Goal: Transaction & Acquisition: Book appointment/travel/reservation

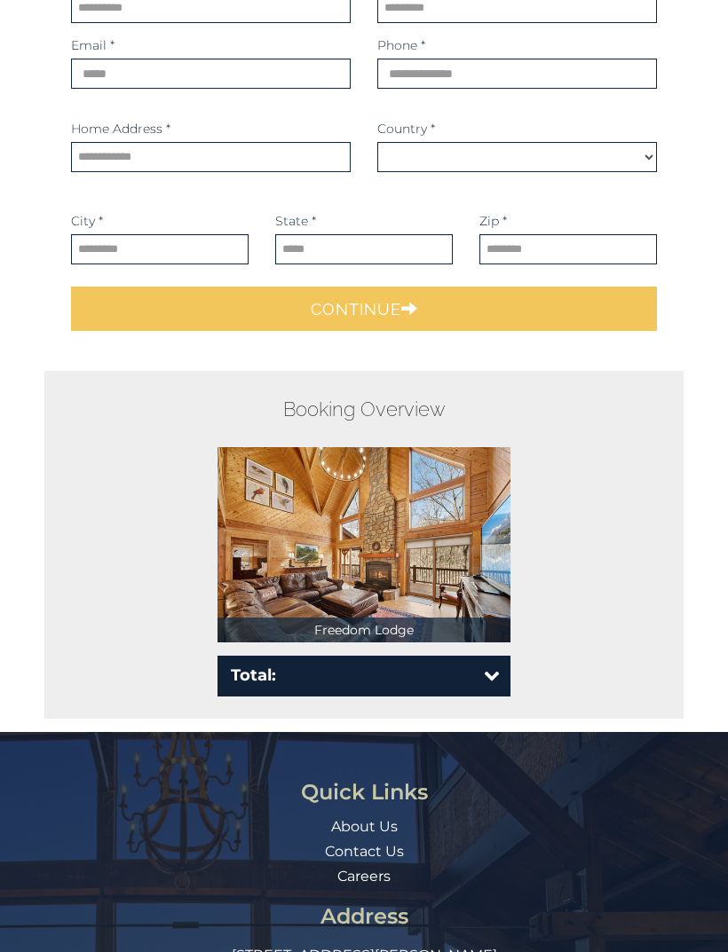
scroll to position [216, 0]
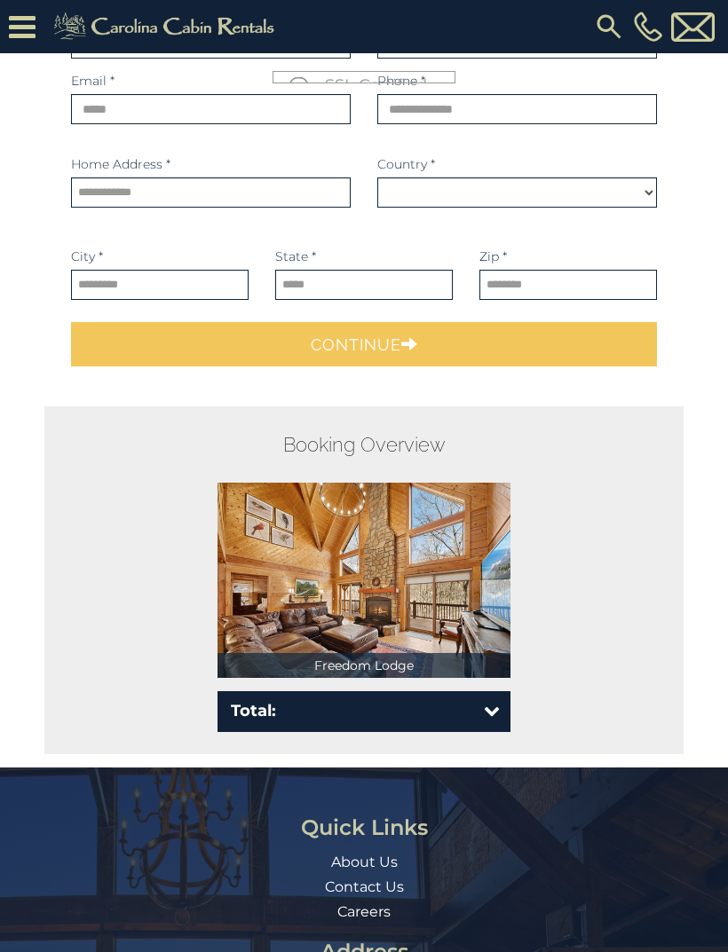
click at [478, 633] on img at bounding box center [363, 580] width 293 height 195
click at [365, 653] on img at bounding box center [363, 580] width 293 height 195
click at [382, 559] on img at bounding box center [363, 580] width 293 height 195
click at [448, 694] on button "Total:" at bounding box center [363, 712] width 293 height 41
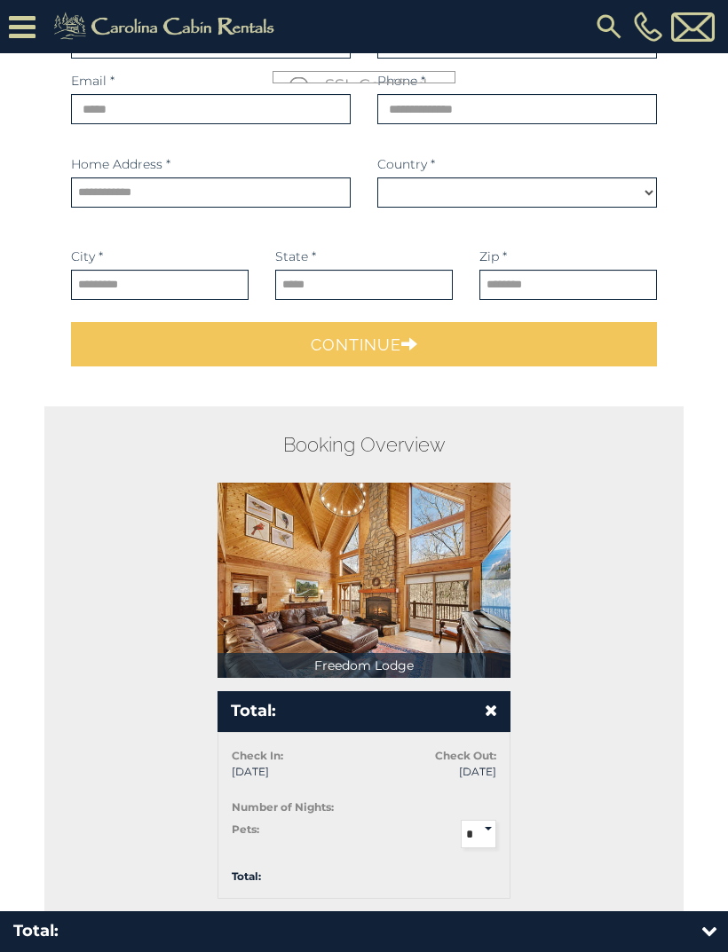
click at [454, 723] on div at bounding box center [437, 711] width 146 height 23
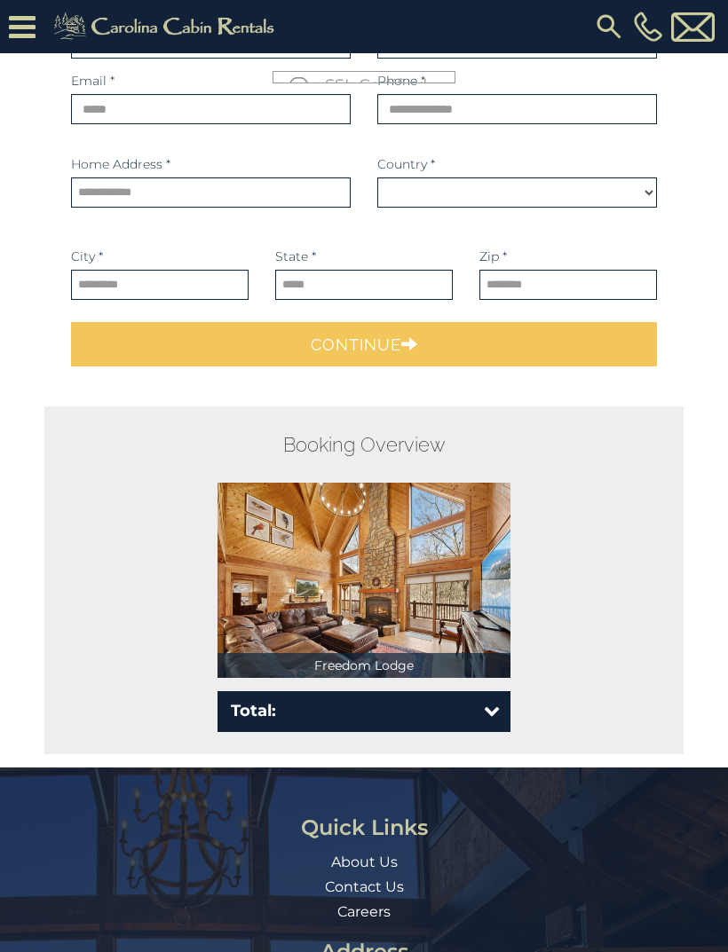
click at [467, 716] on div at bounding box center [437, 711] width 146 height 23
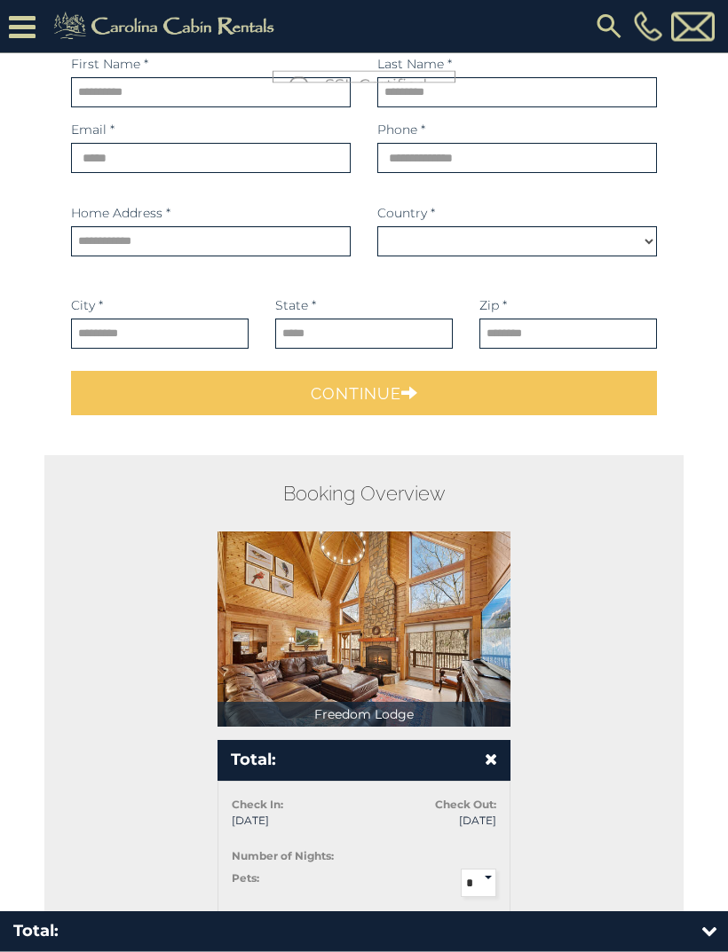
scroll to position [0, 0]
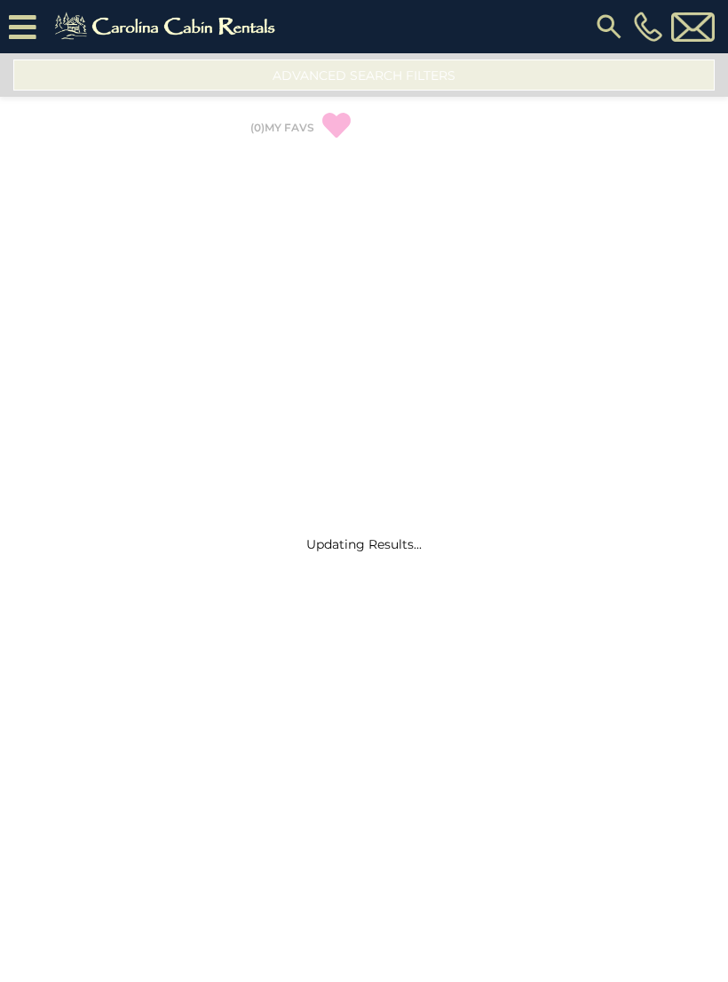
click at [249, 34] on img at bounding box center [167, 27] width 245 height 36
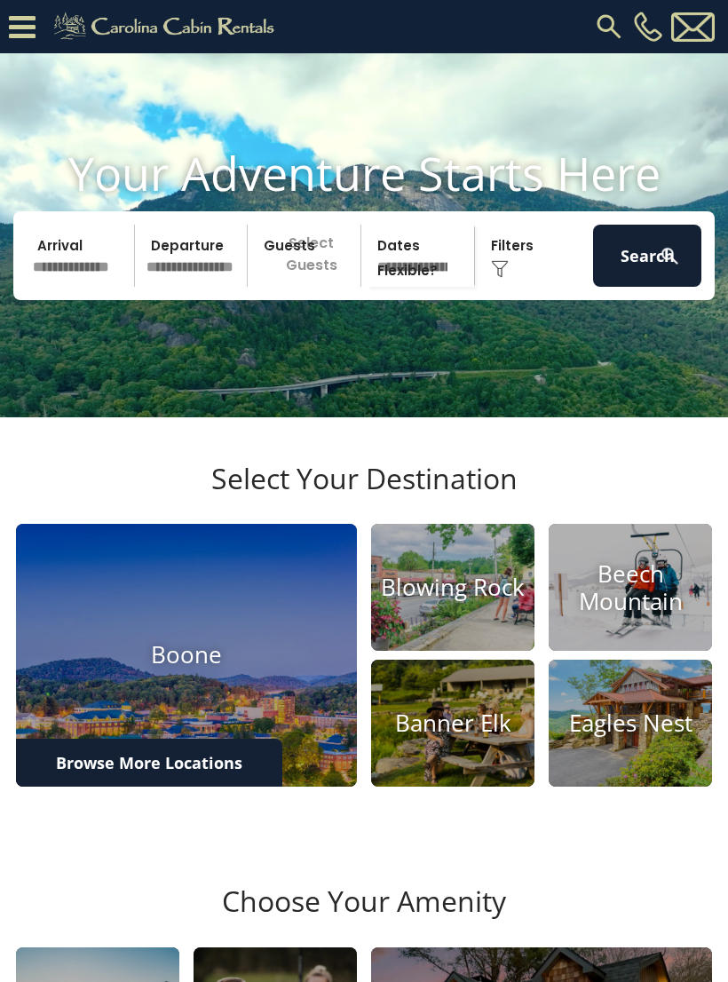
click at [48, 282] on input "text" at bounding box center [81, 256] width 108 height 62
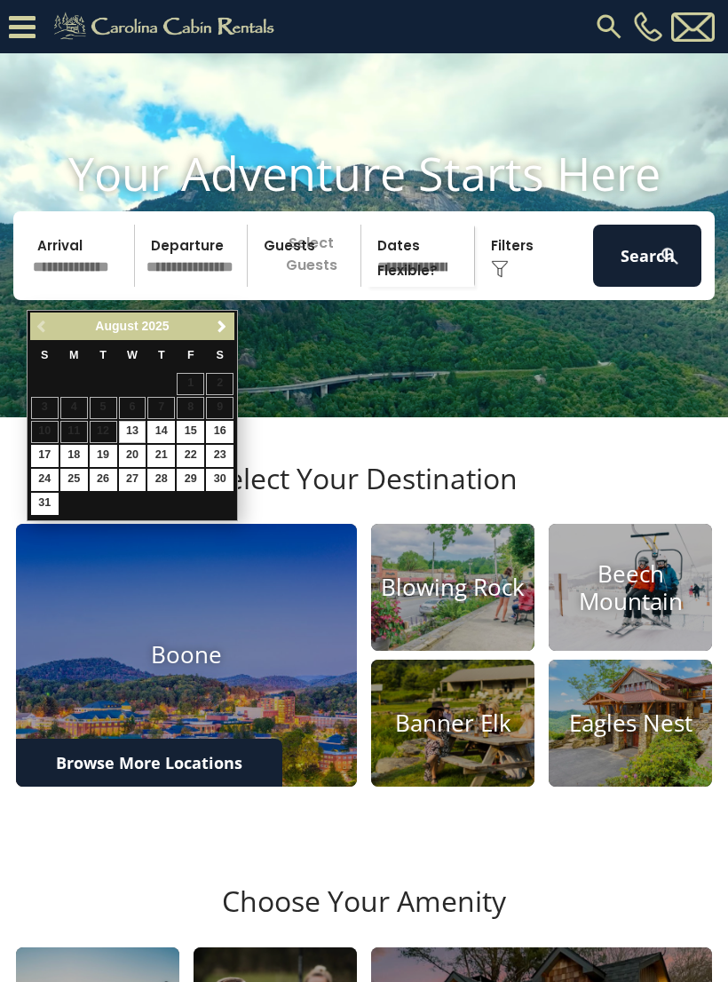
click at [217, 330] on span "Next" at bounding box center [222, 327] width 14 height 14
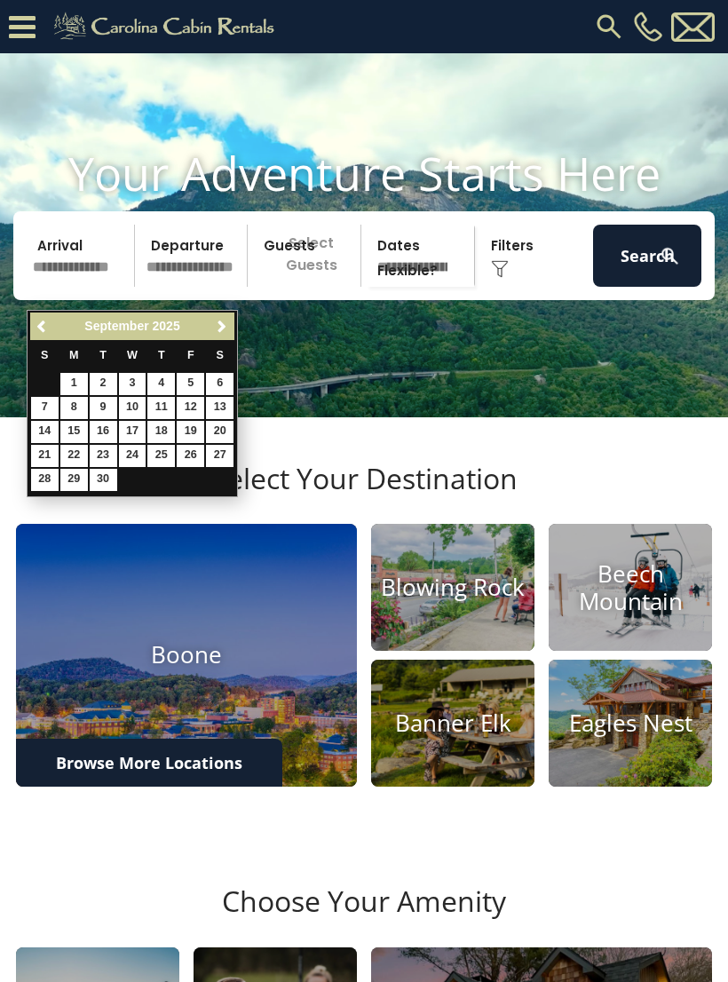
click at [220, 318] on link "Next" at bounding box center [221, 326] width 22 height 22
click at [161, 426] on link "16" at bounding box center [161, 432] width 28 height 22
type input "********"
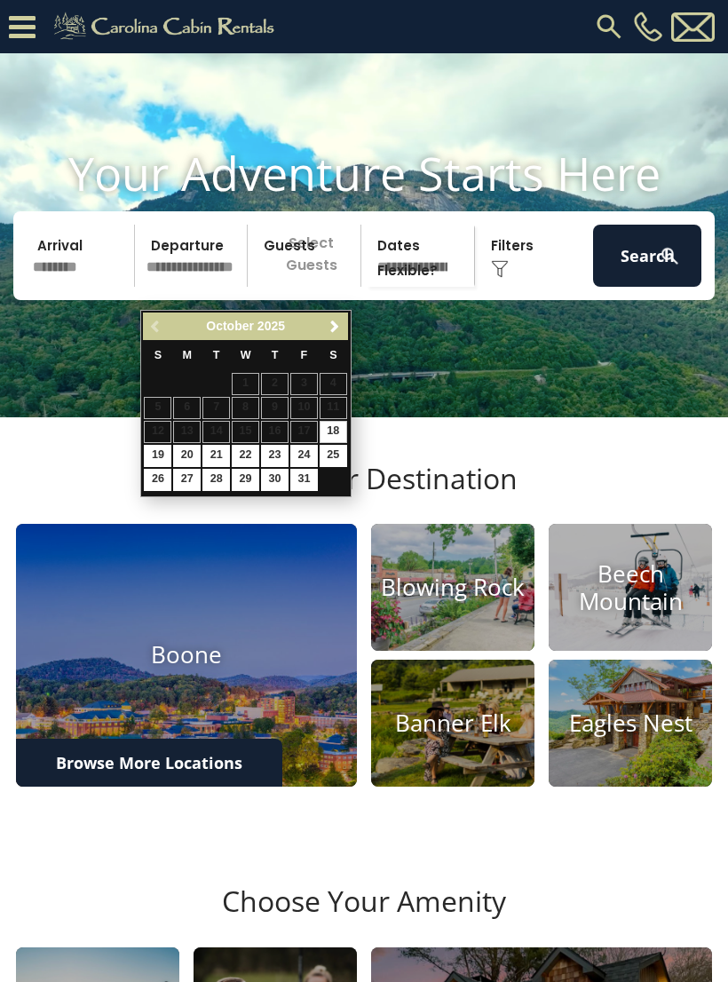
click at [157, 451] on link "19" at bounding box center [158, 456] width 28 height 22
type input "********"
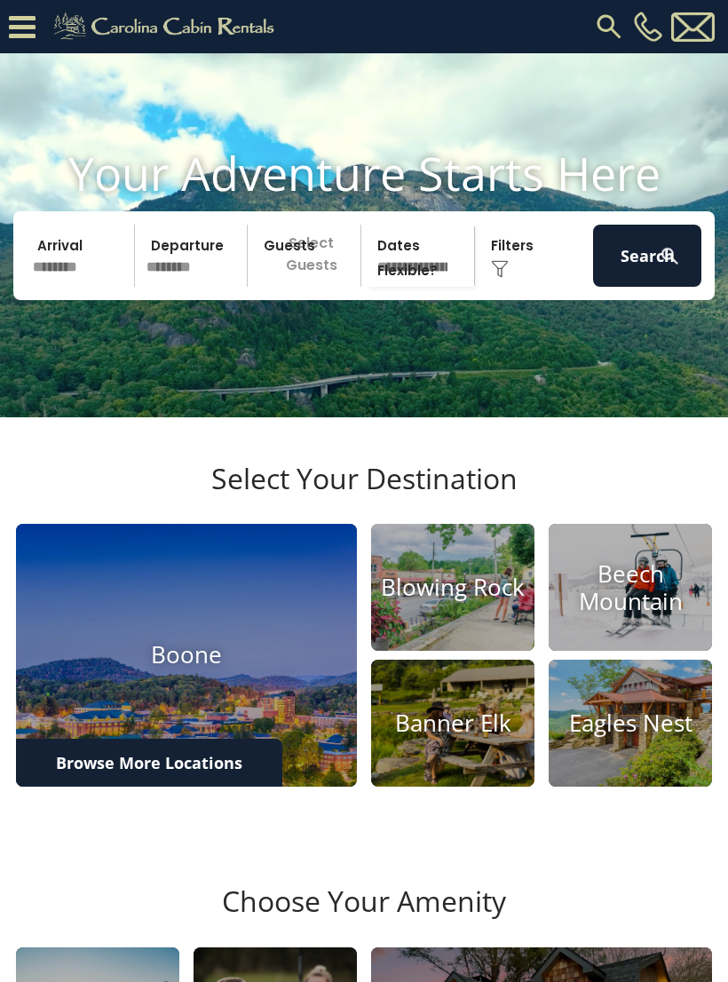
click at [521, 278] on div "Click to Choose" at bounding box center [534, 256] width 108 height 62
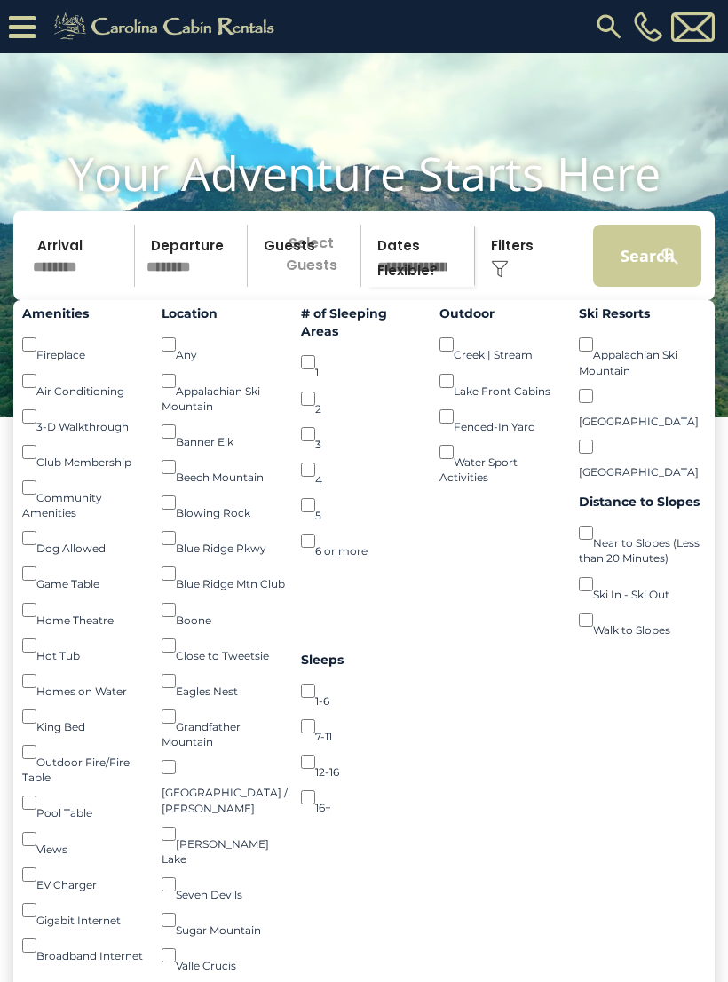
click at [647, 274] on button "Search" at bounding box center [647, 256] width 108 height 62
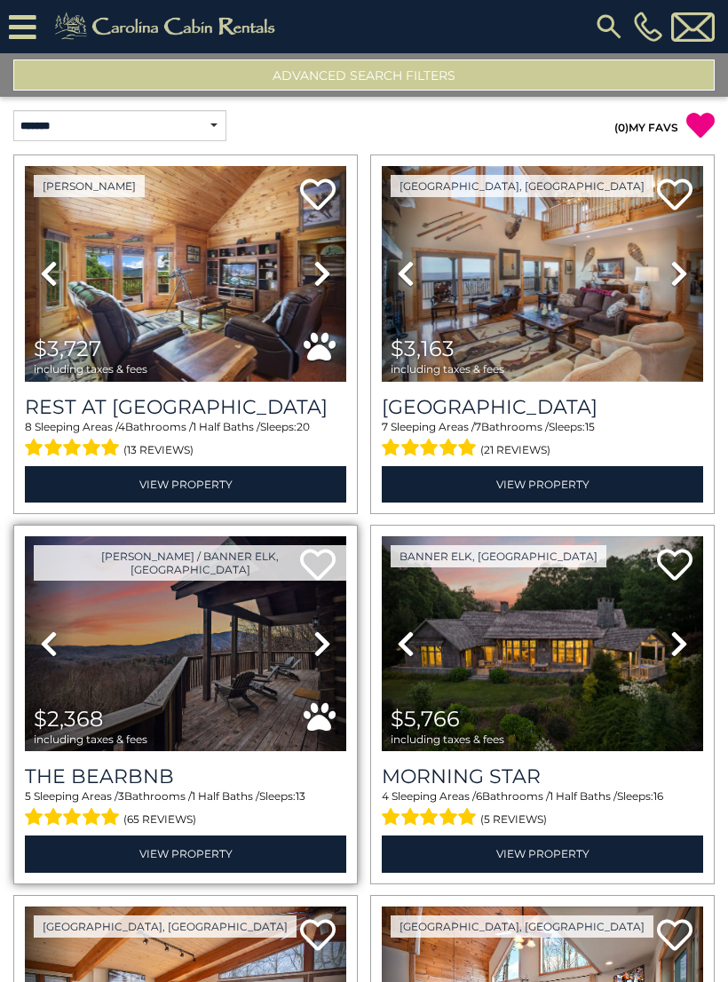
click at [320, 648] on icon at bounding box center [322, 643] width 18 height 28
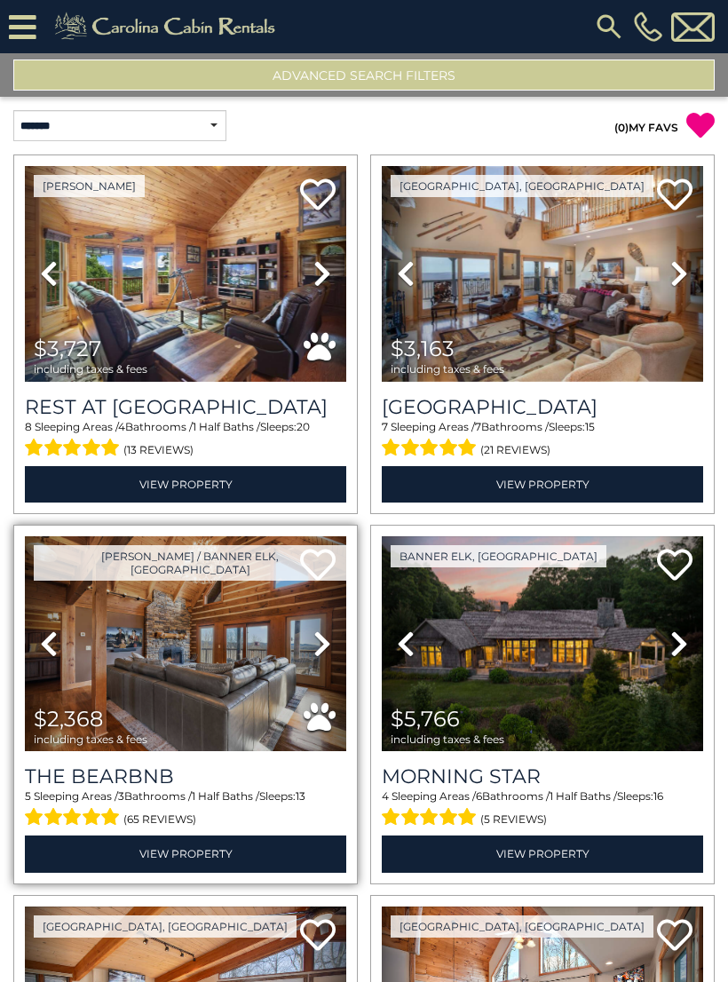
click at [217, 652] on img at bounding box center [185, 644] width 321 height 216
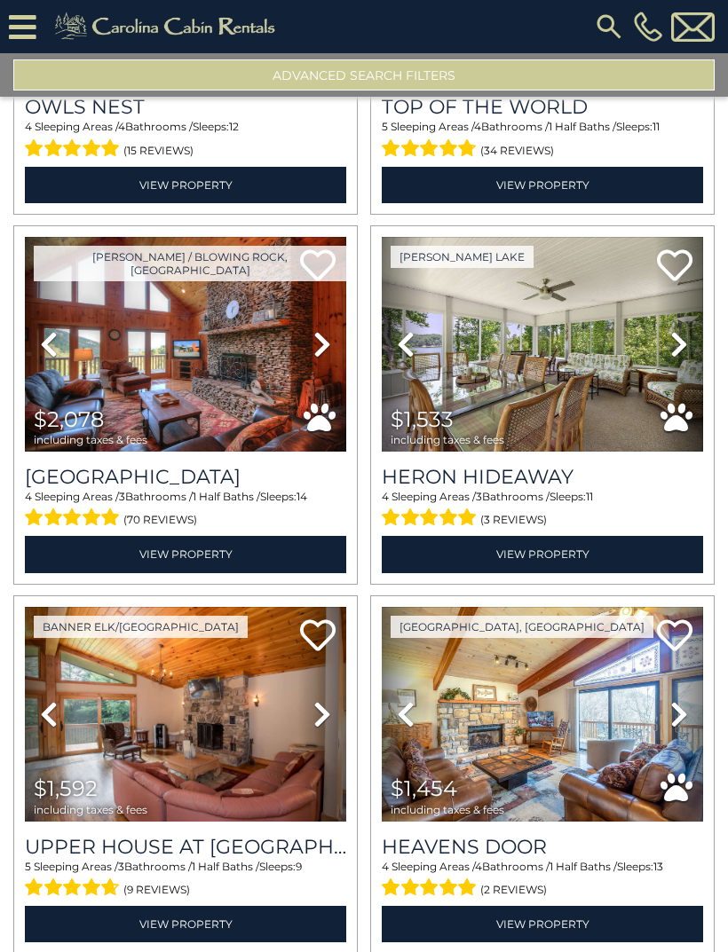
scroll to position [2520, 0]
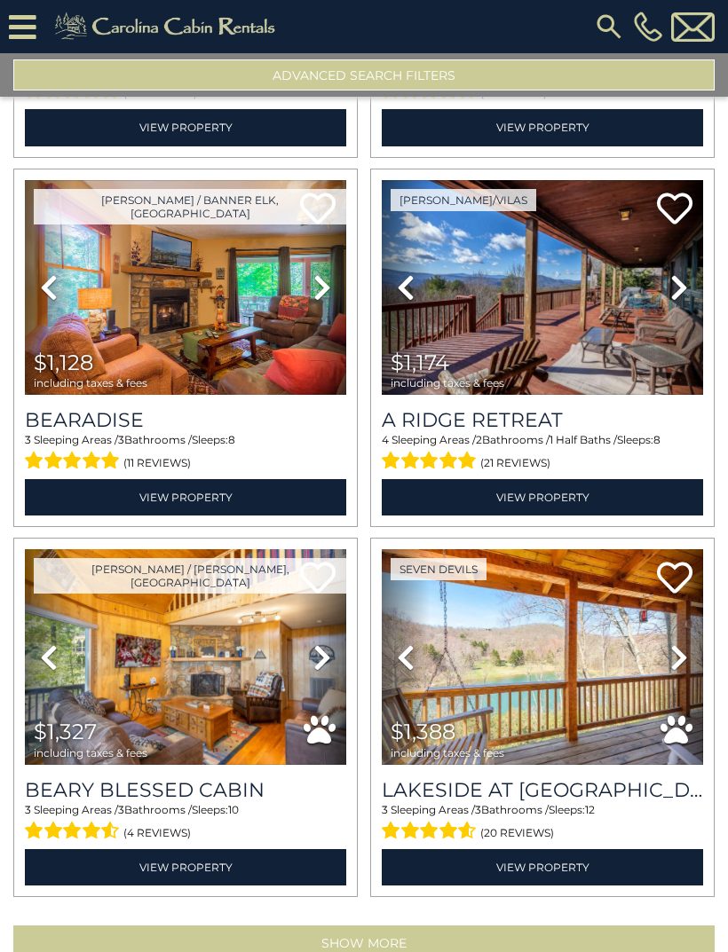
click at [105, 938] on button "Show More" at bounding box center [363, 944] width 701 height 36
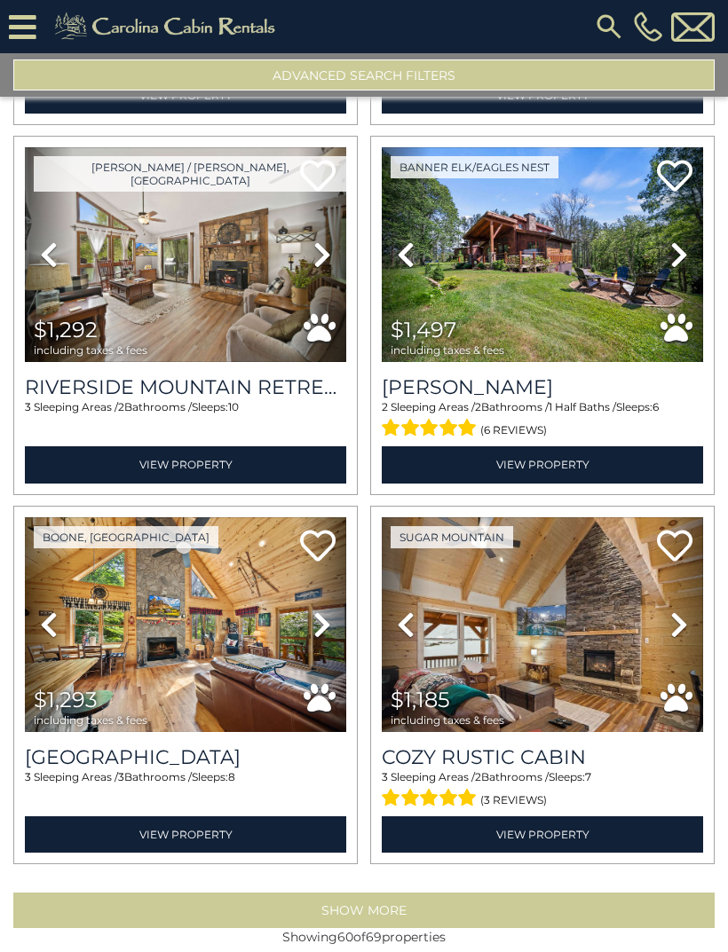
scroll to position [10349, 0]
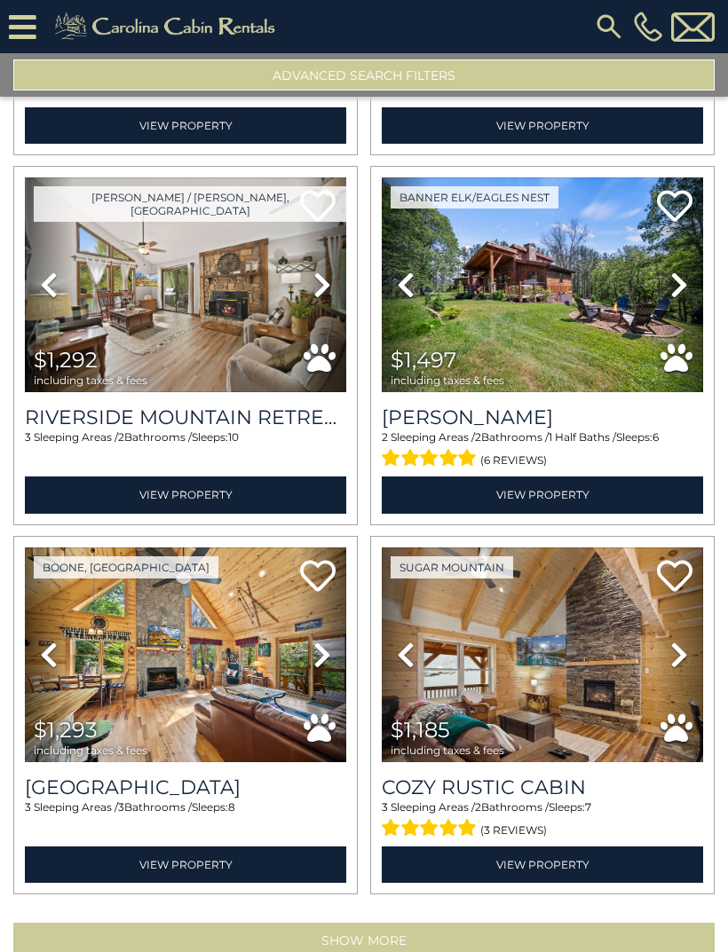
click at [194, 938] on button "Show More" at bounding box center [363, 941] width 701 height 36
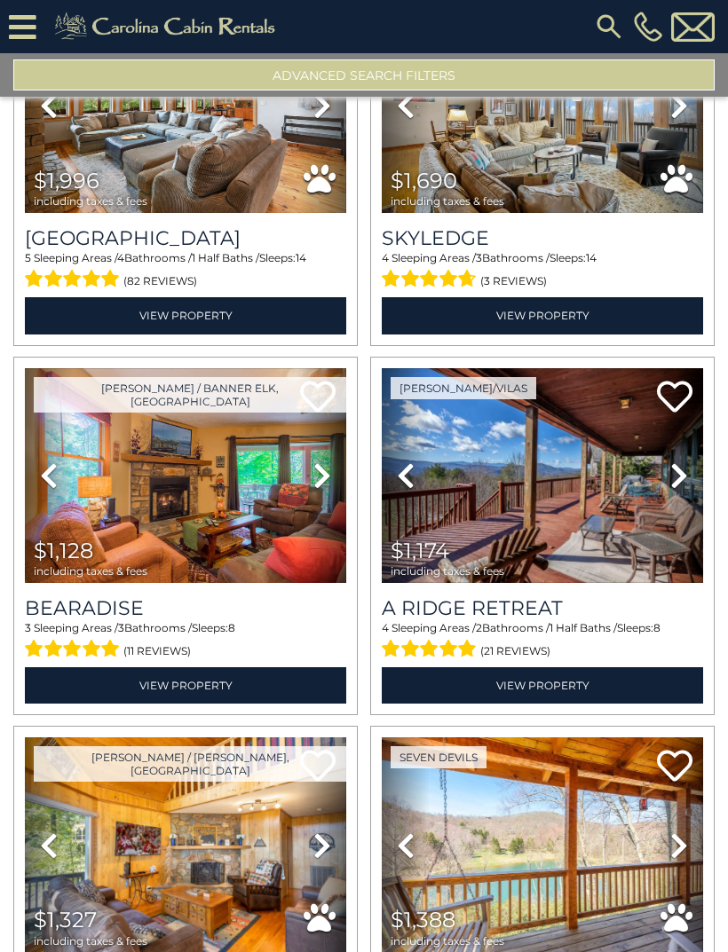
scroll to position [4607, 0]
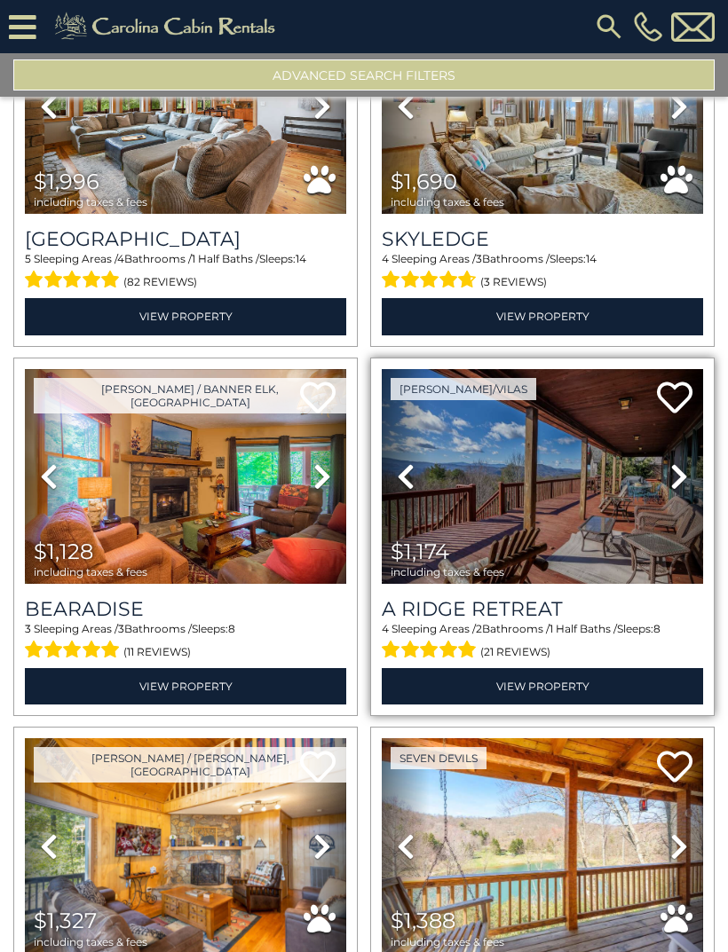
click at [691, 469] on link "Next" at bounding box center [679, 477] width 48 height 216
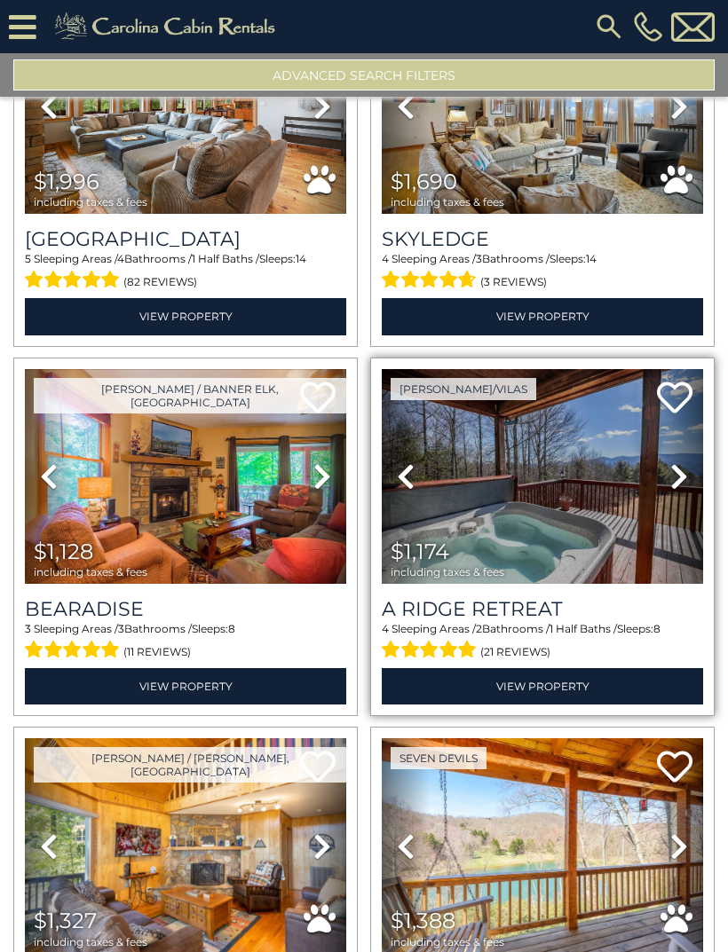
click at [684, 470] on icon at bounding box center [679, 476] width 18 height 28
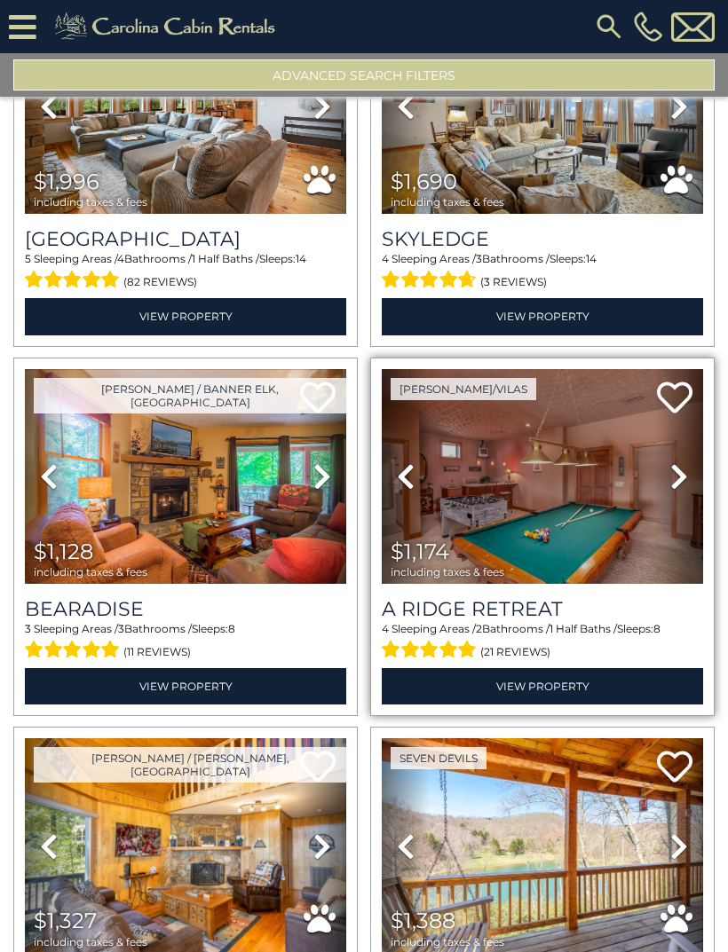
click at [683, 466] on icon at bounding box center [679, 476] width 18 height 28
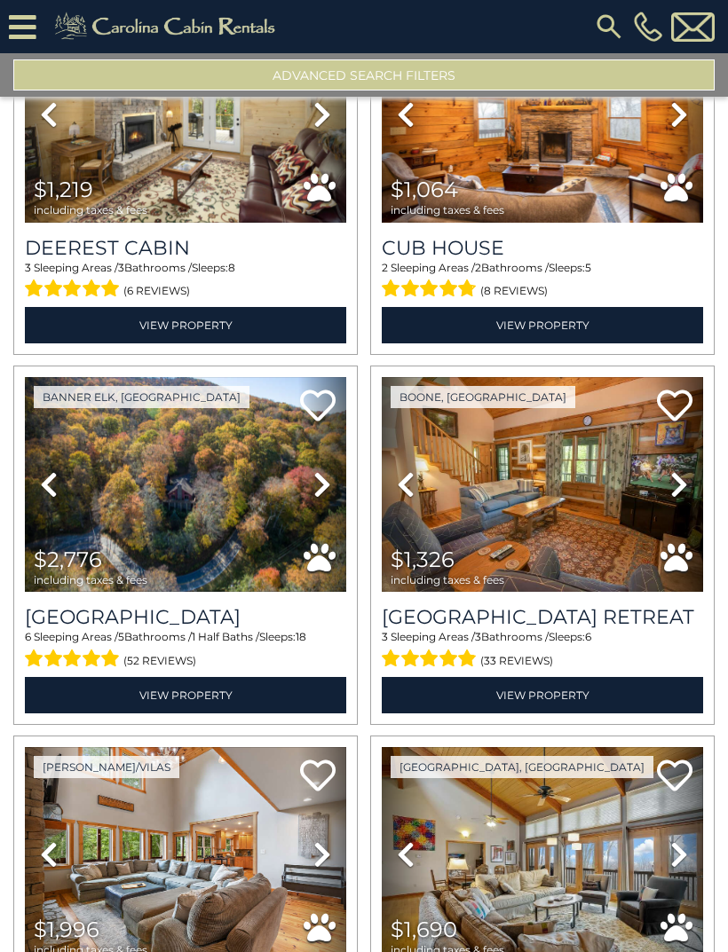
scroll to position [3856, 0]
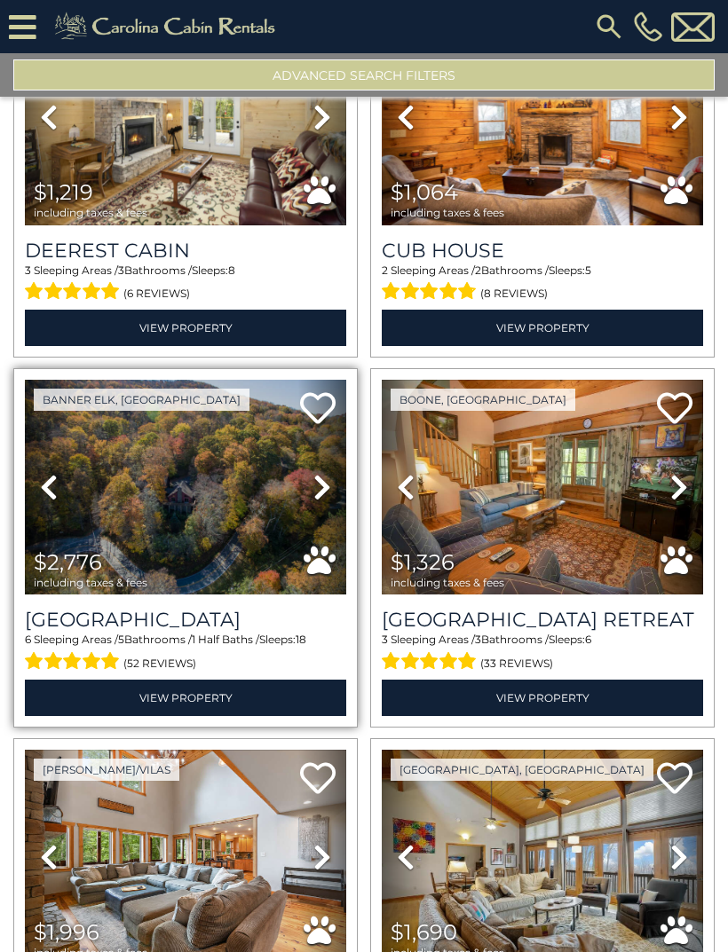
click at [328, 484] on icon at bounding box center [322, 487] width 18 height 28
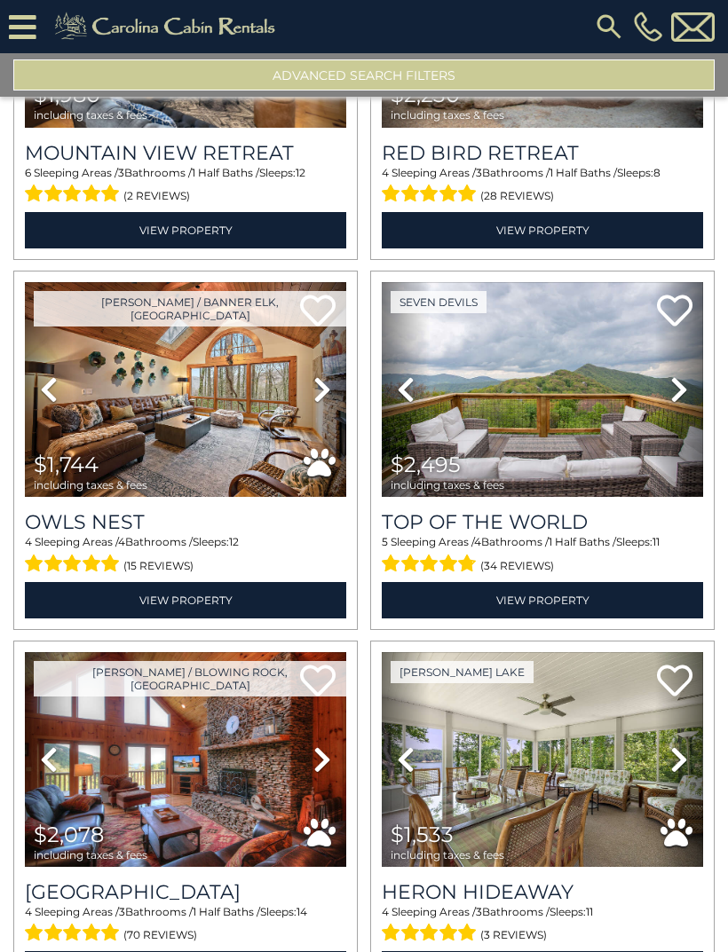
scroll to position [2102, 0]
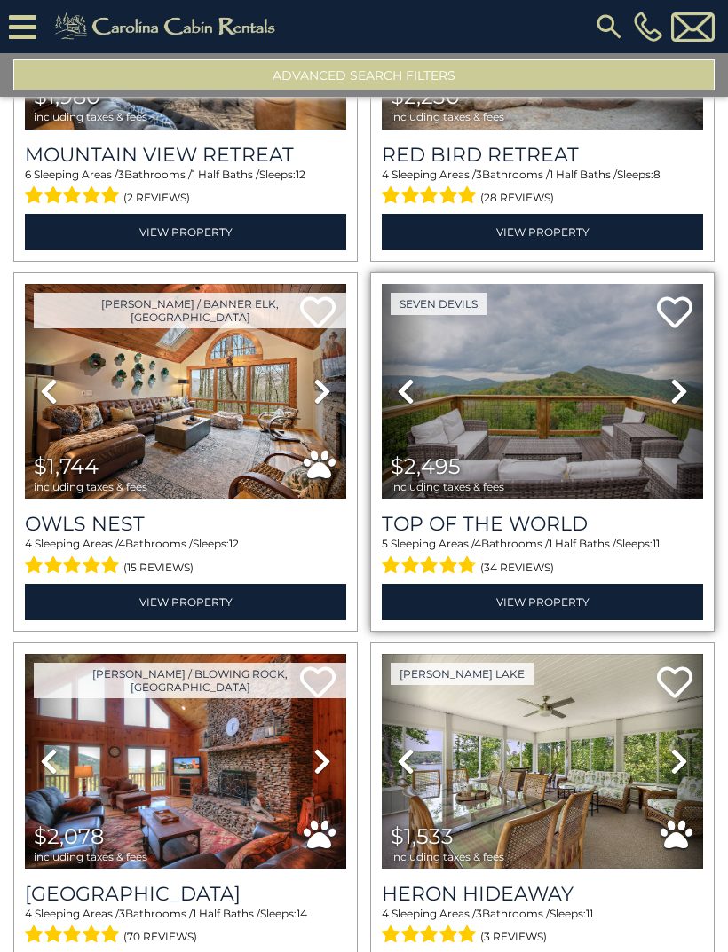
click at [676, 384] on icon at bounding box center [679, 391] width 18 height 28
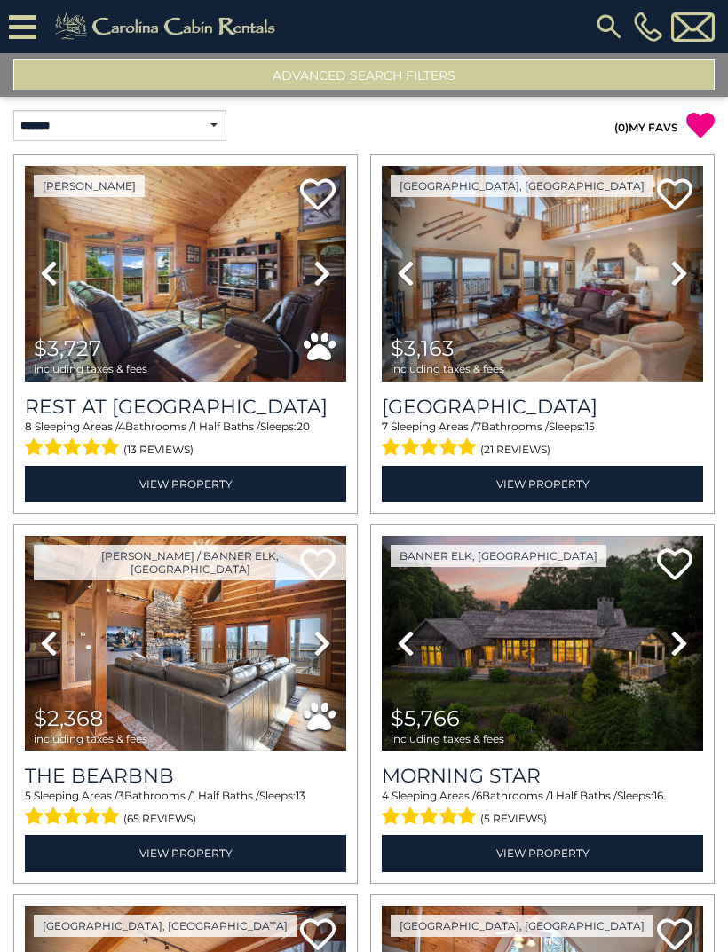
scroll to position [0, 0]
click at [622, 67] on button "Advanced Search Filters" at bounding box center [363, 74] width 701 height 31
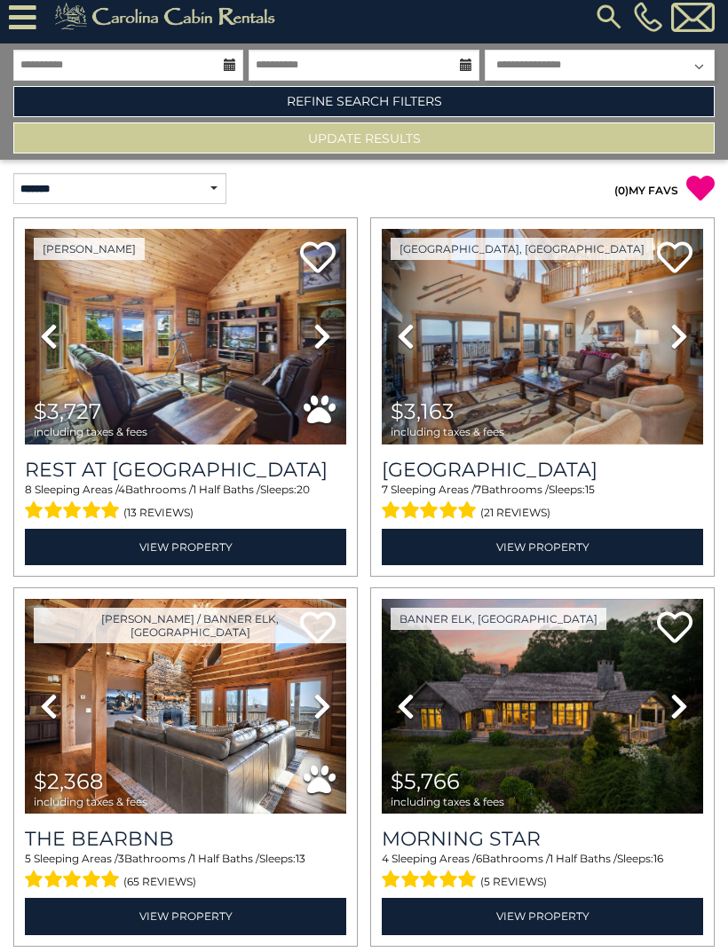
click at [698, 67] on select "**********" at bounding box center [600, 65] width 230 height 31
click at [423, 68] on input "**********" at bounding box center [364, 65] width 230 height 31
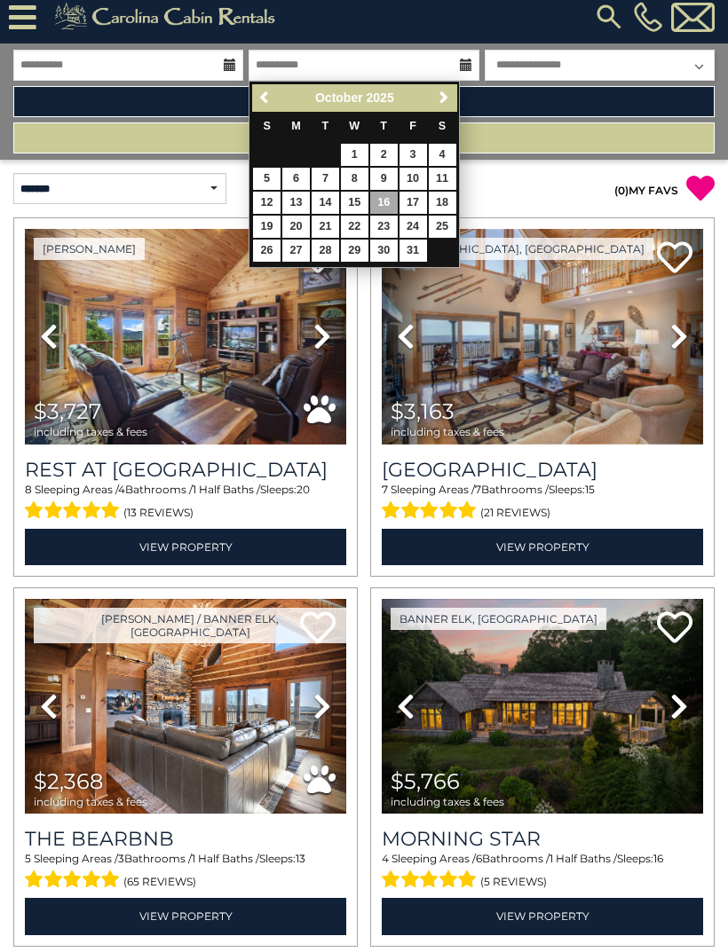
click at [497, 179] on p "( 0 ) MY FAVS" at bounding box center [539, 188] width 351 height 29
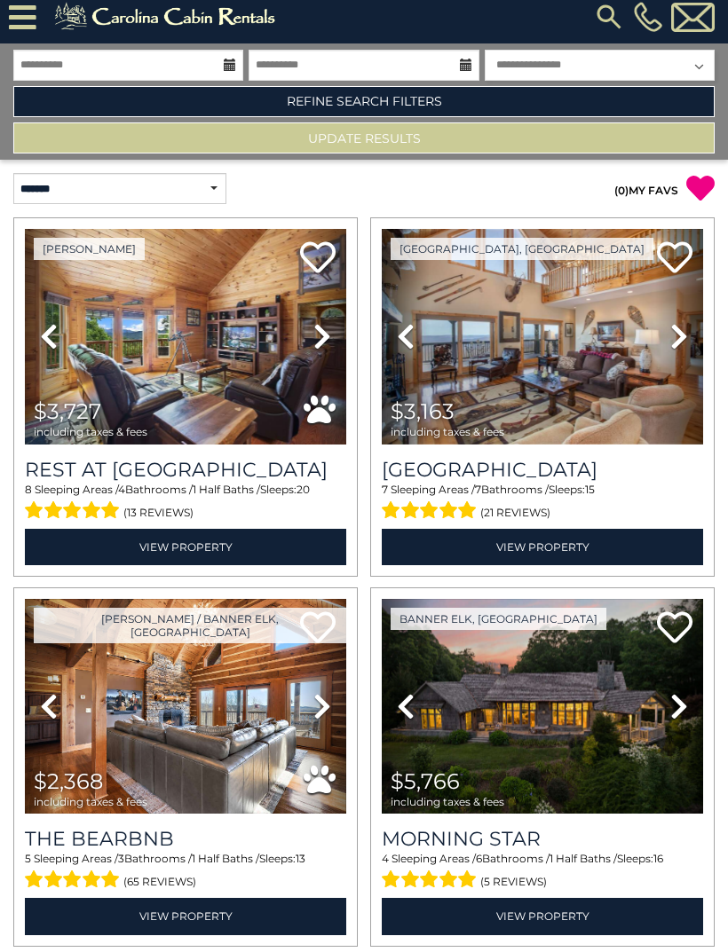
click at [135, 15] on img at bounding box center [167, 17] width 245 height 36
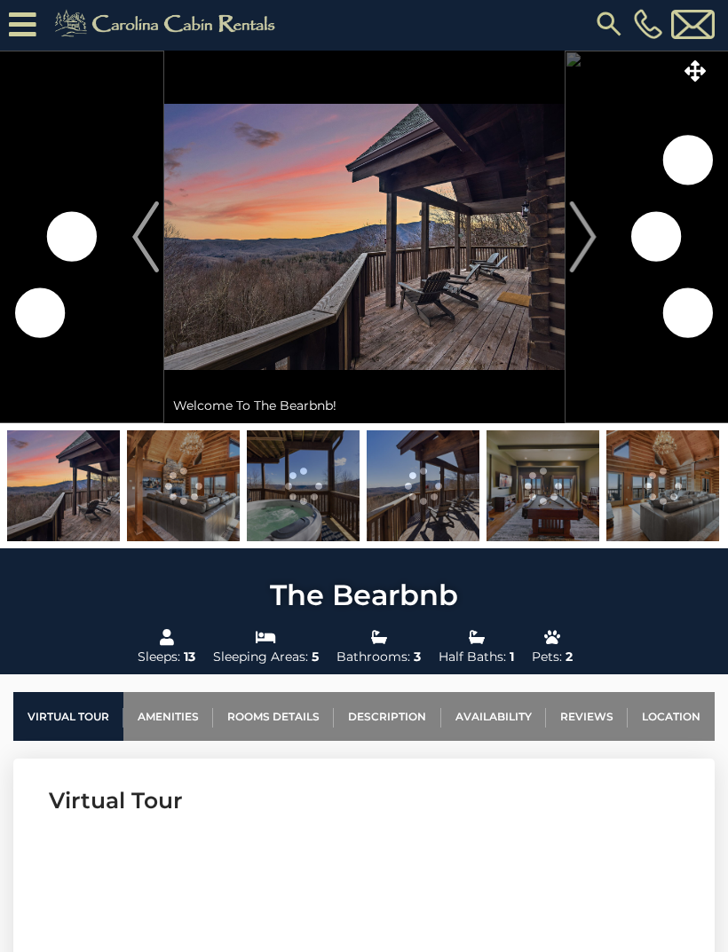
scroll to position [3, 0]
click at [589, 238] on img "Next" at bounding box center [582, 237] width 27 height 71
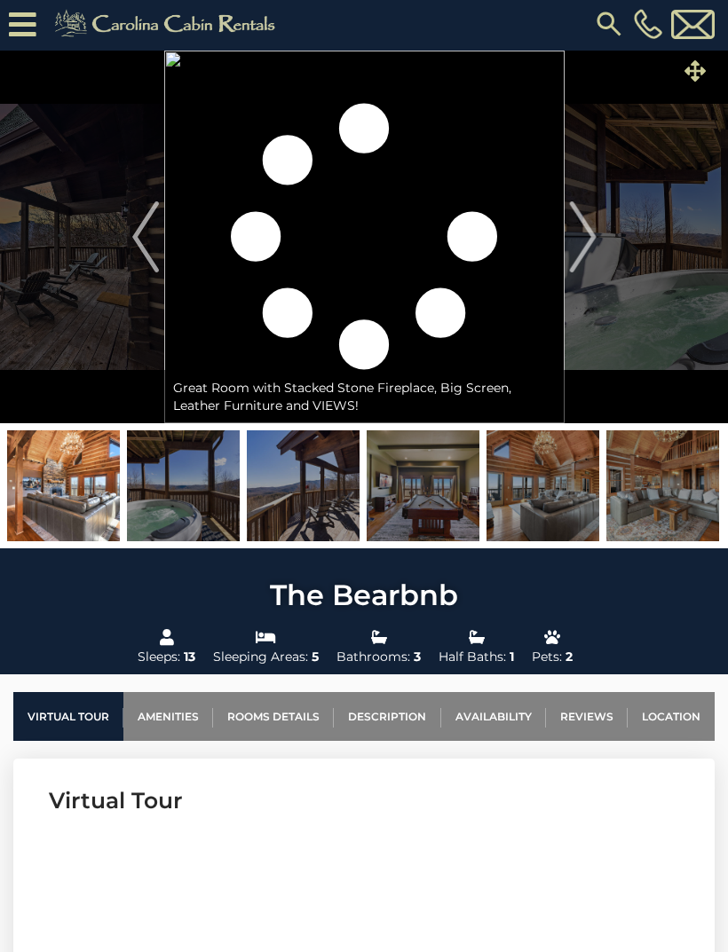
click at [703, 81] on icon at bounding box center [694, 70] width 21 height 21
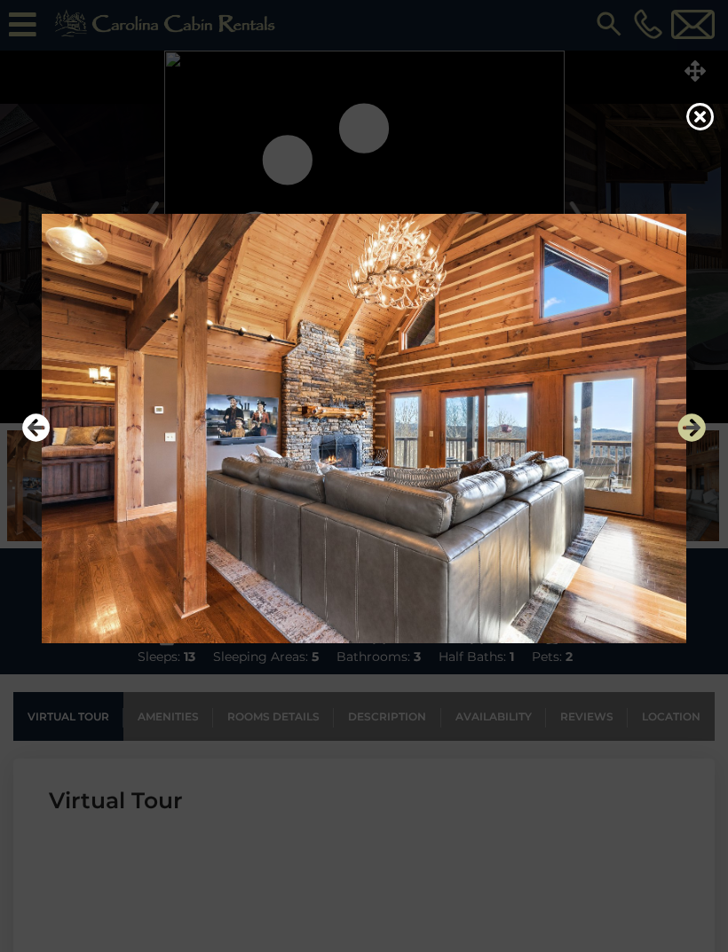
click at [701, 442] on icon "Next" at bounding box center [691, 428] width 28 height 28
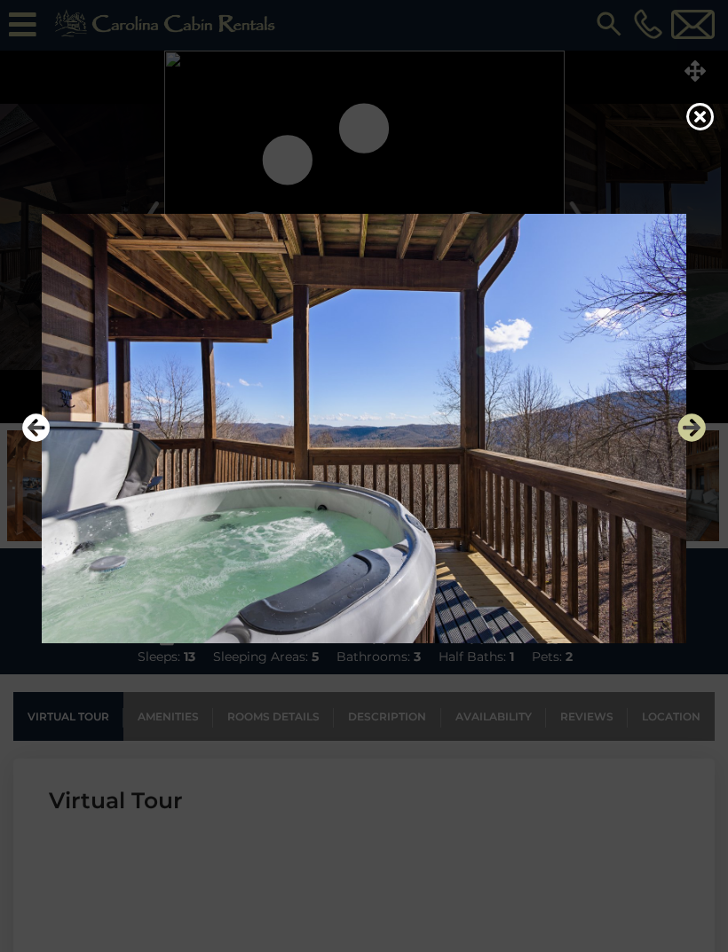
click at [691, 442] on icon "Next" at bounding box center [691, 428] width 28 height 28
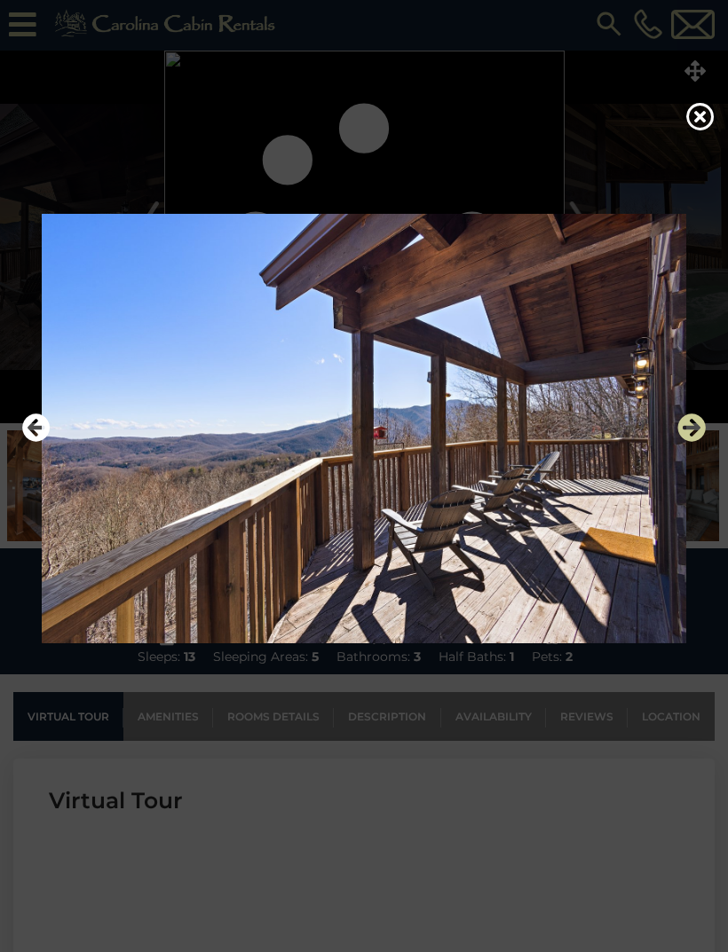
click at [699, 449] on button "Next" at bounding box center [691, 428] width 28 height 41
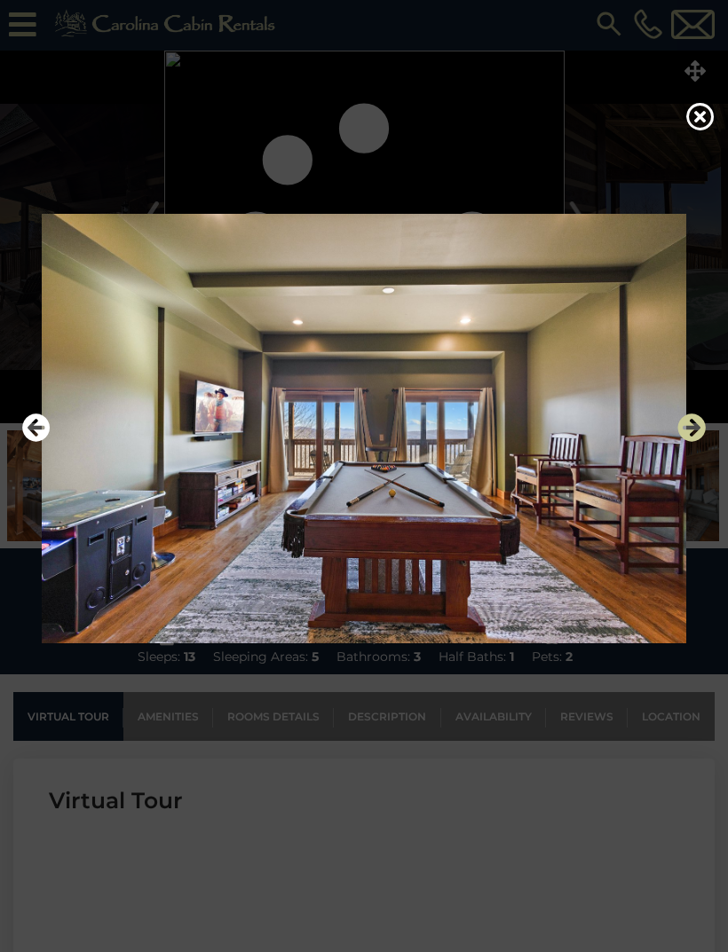
click at [691, 442] on icon "Next" at bounding box center [691, 428] width 28 height 28
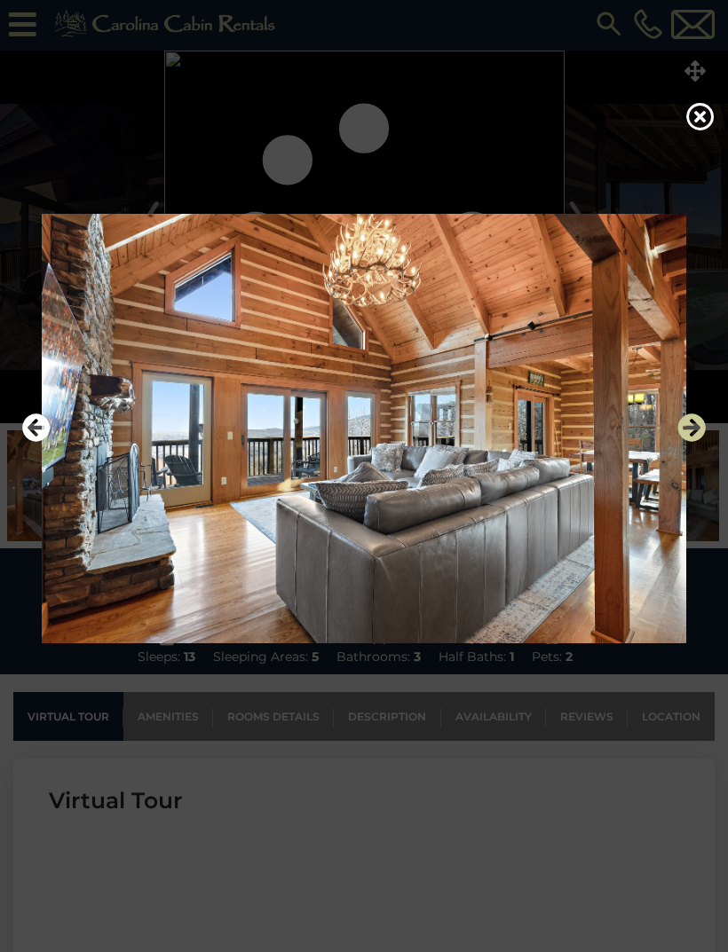
click at [697, 442] on icon "Next" at bounding box center [691, 428] width 28 height 28
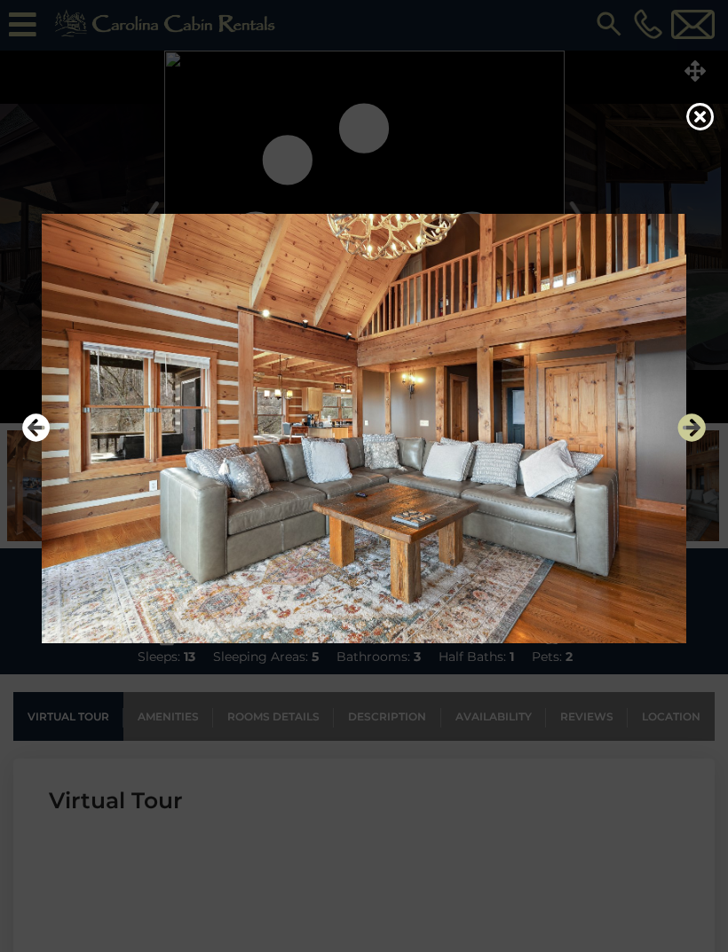
click at [686, 442] on icon "Next" at bounding box center [691, 428] width 28 height 28
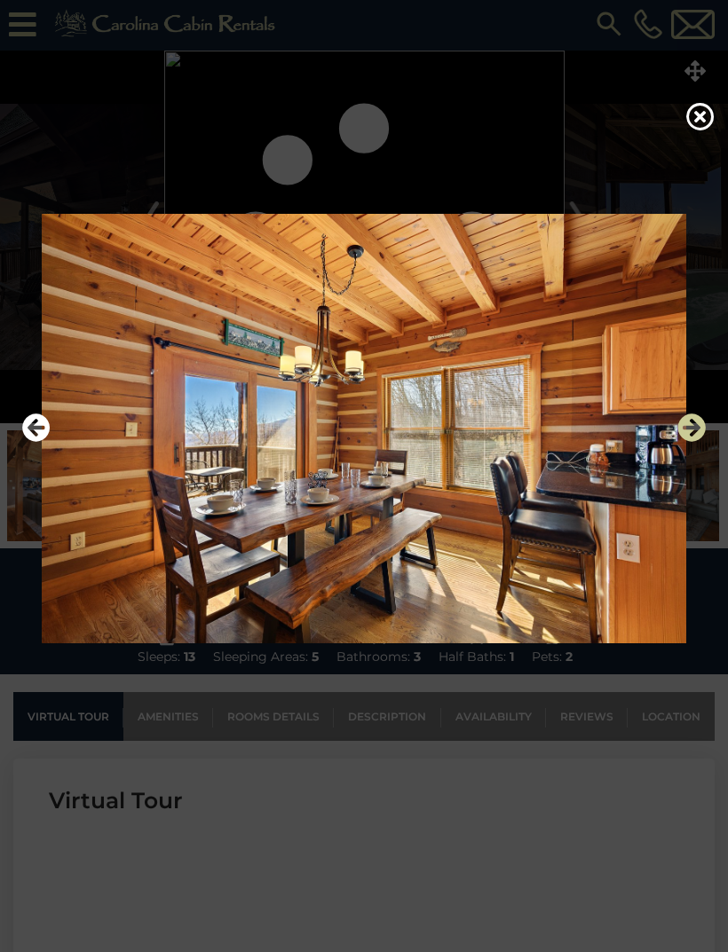
click at [692, 442] on icon "Next" at bounding box center [691, 428] width 28 height 28
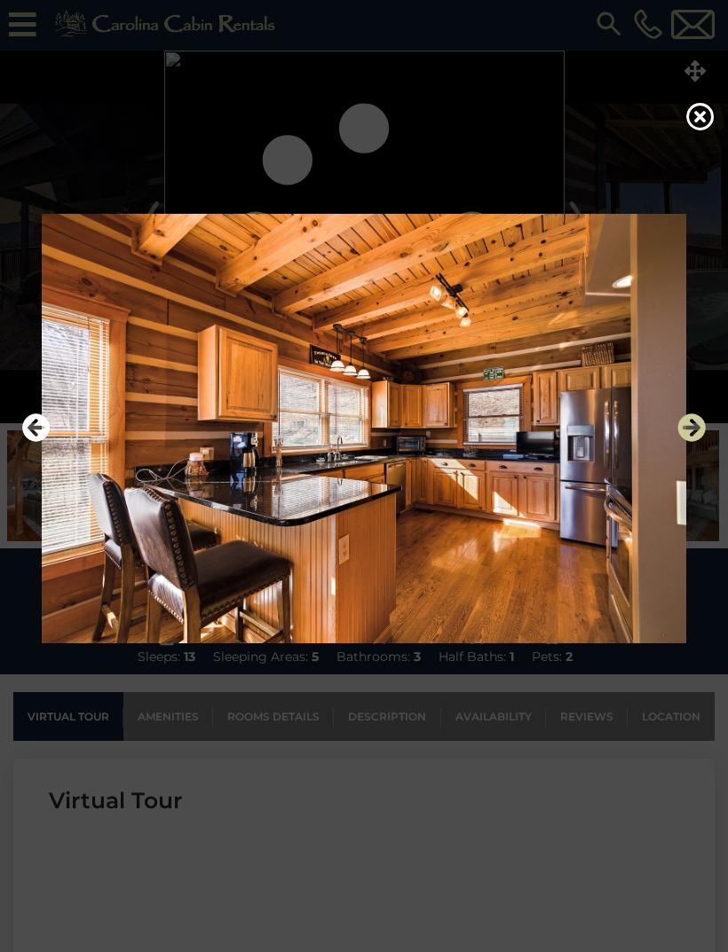
click at [687, 442] on icon "Next" at bounding box center [691, 428] width 28 height 28
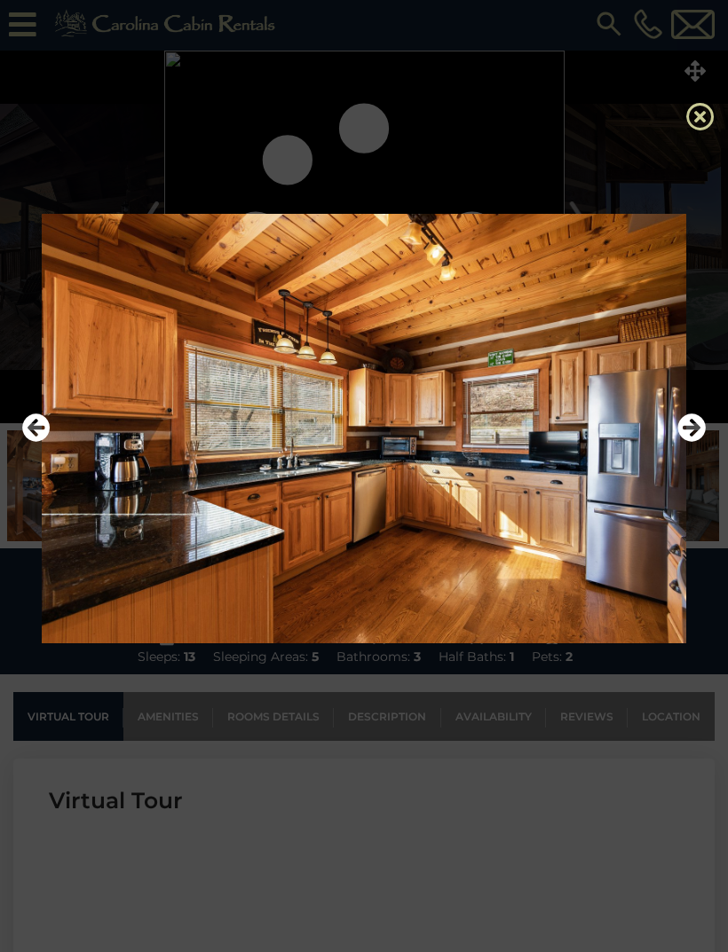
click at [698, 122] on icon at bounding box center [700, 116] width 28 height 28
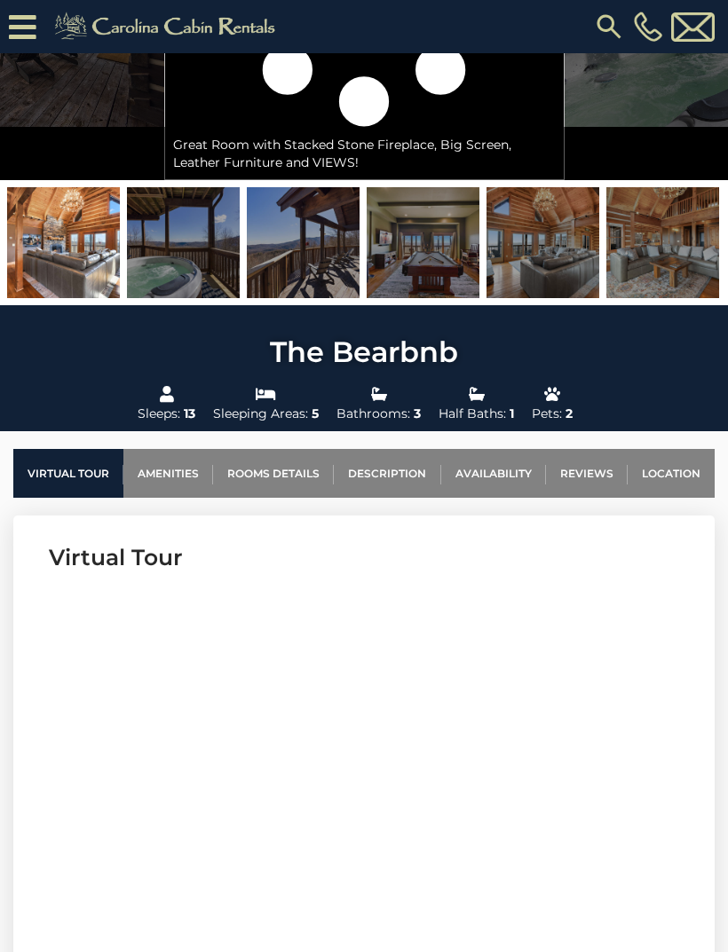
scroll to position [321, 0]
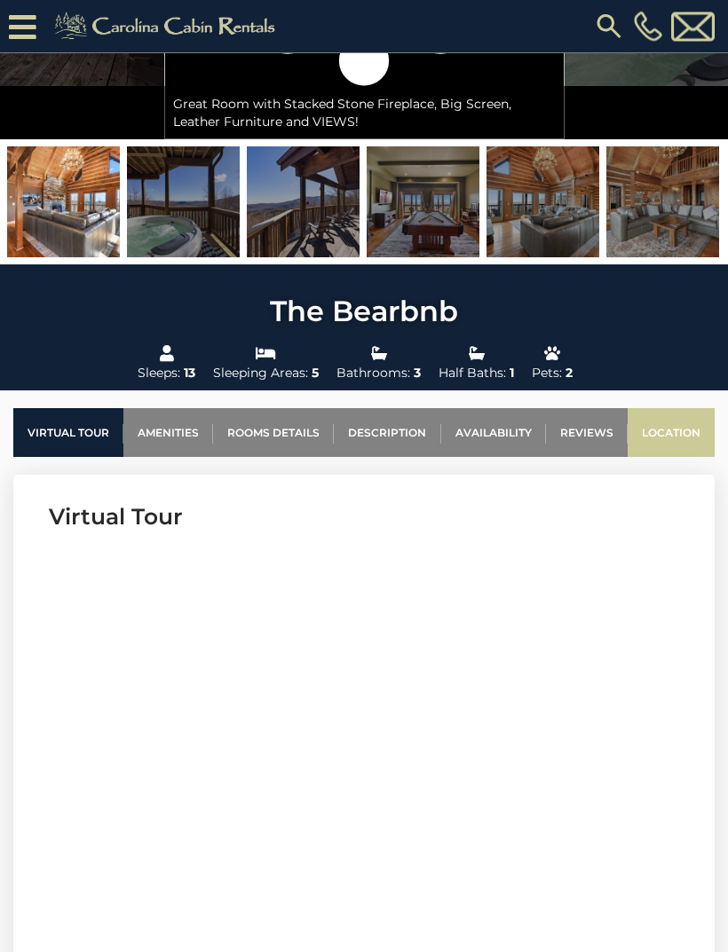
click at [678, 416] on link "Location" at bounding box center [671, 433] width 87 height 49
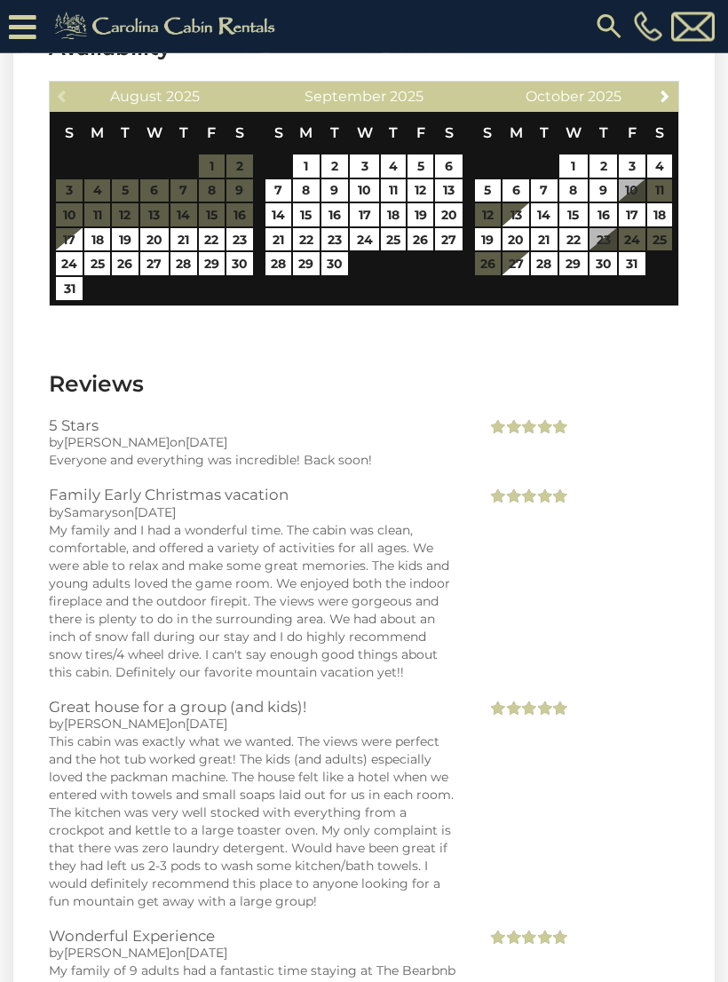
scroll to position [4097, 0]
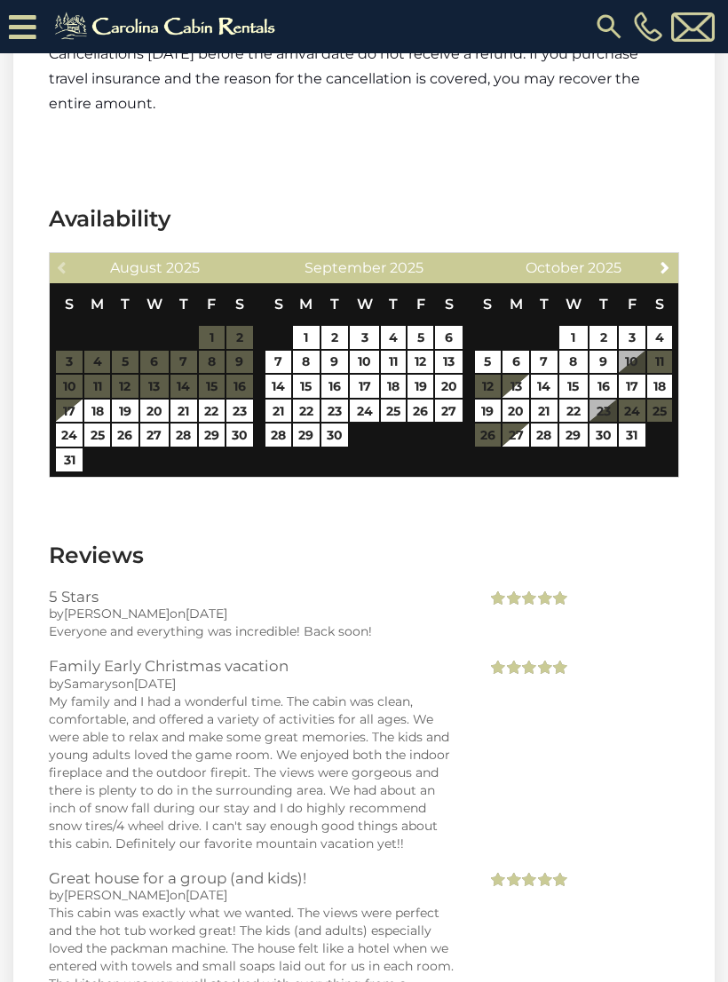
click at [137, 15] on img at bounding box center [167, 27] width 245 height 36
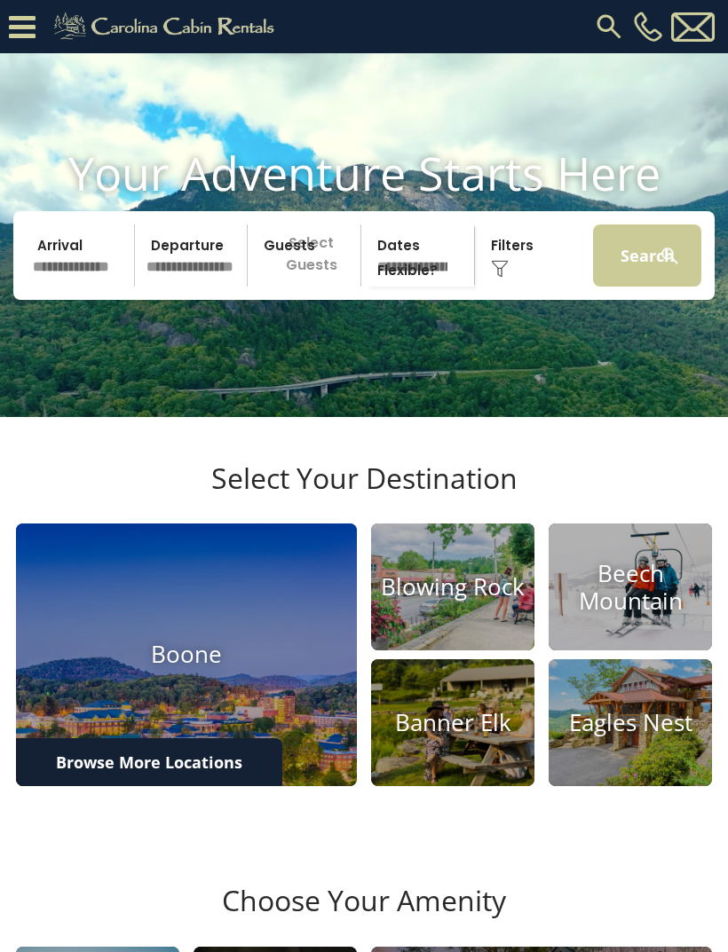
click at [624, 287] on button "Search" at bounding box center [647, 256] width 108 height 62
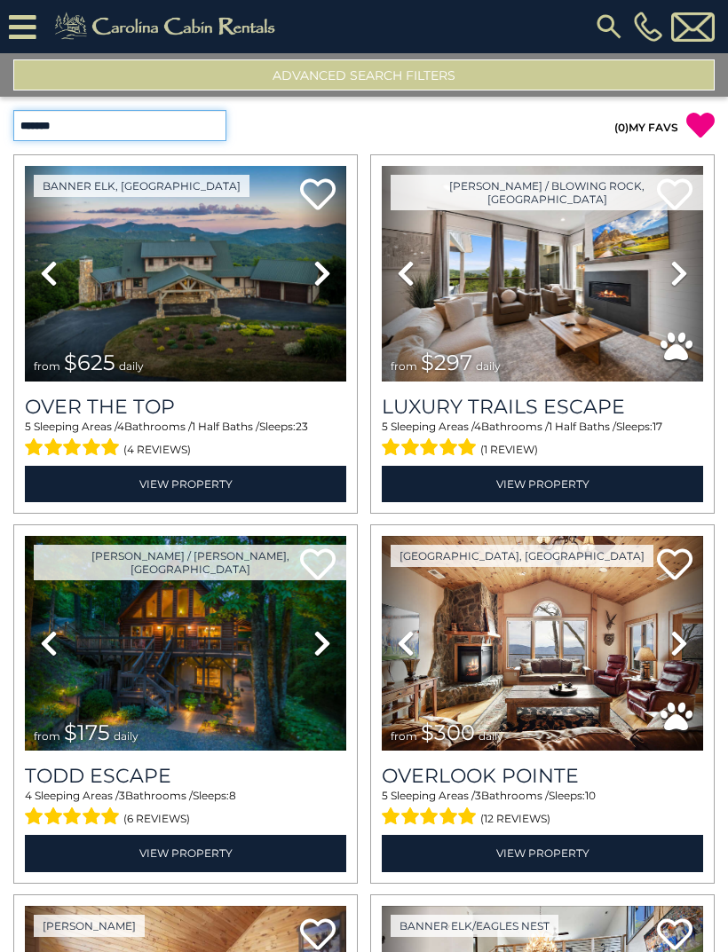
click at [208, 135] on select "**********" at bounding box center [119, 125] width 213 height 31
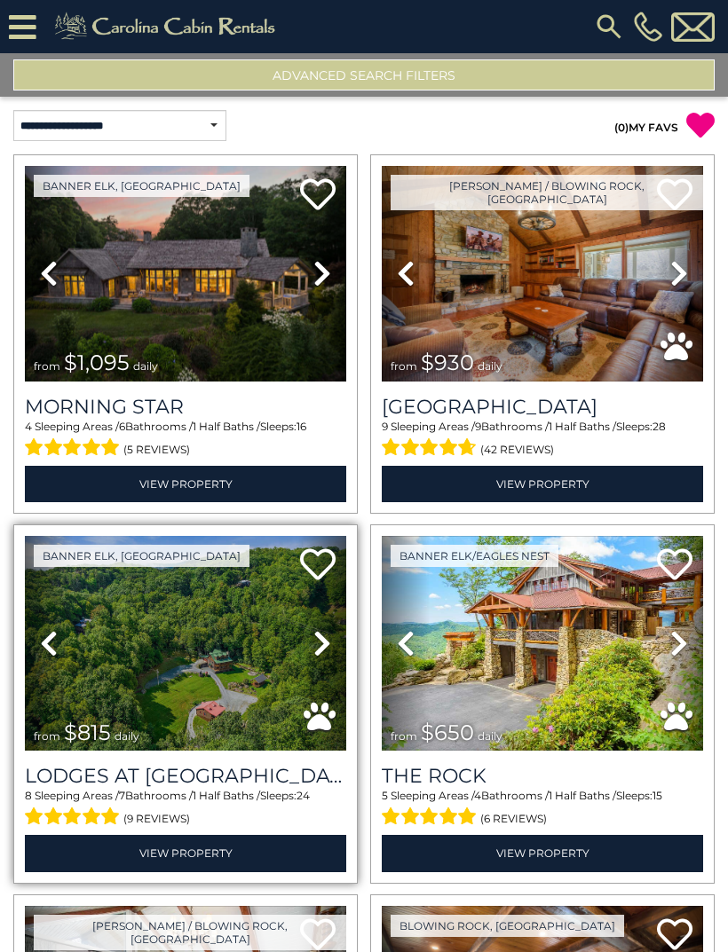
click at [322, 642] on icon at bounding box center [322, 643] width 18 height 28
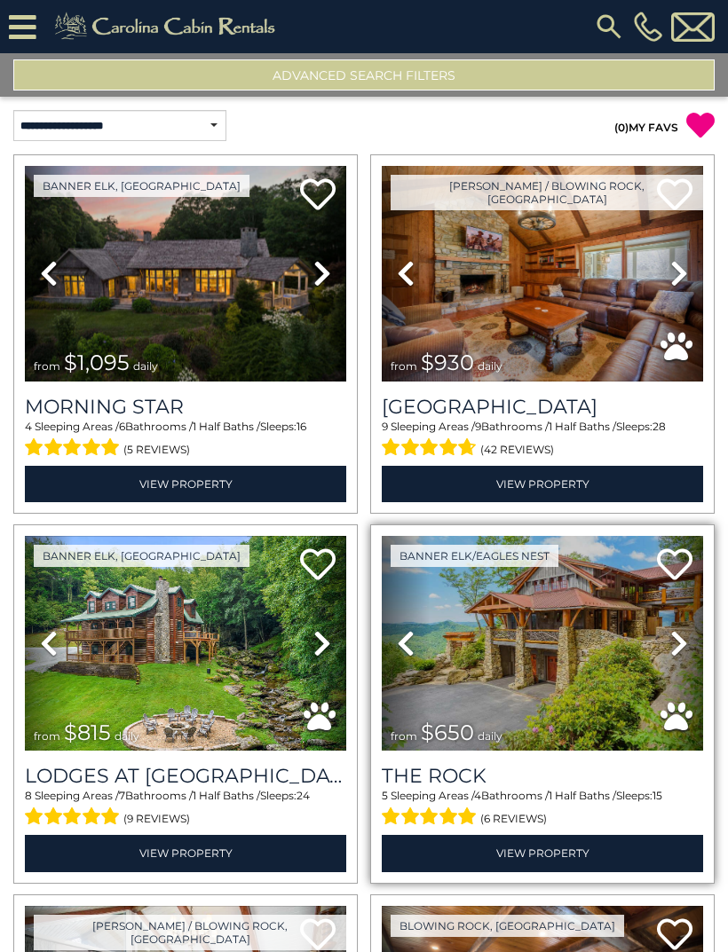
click at [668, 644] on link "Next" at bounding box center [679, 644] width 48 height 216
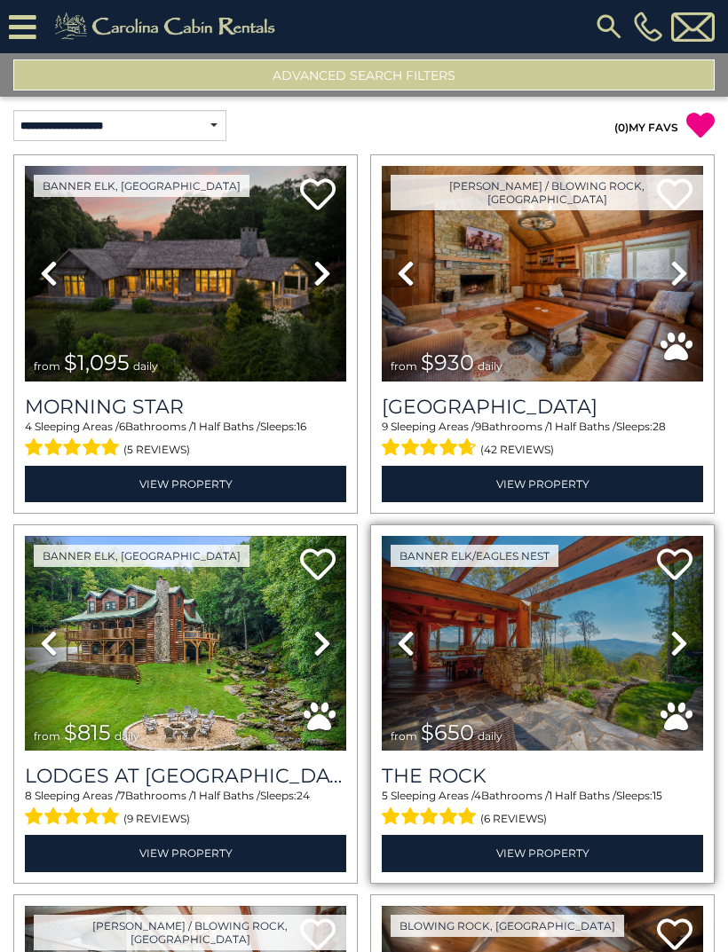
click at [670, 643] on icon at bounding box center [679, 643] width 18 height 28
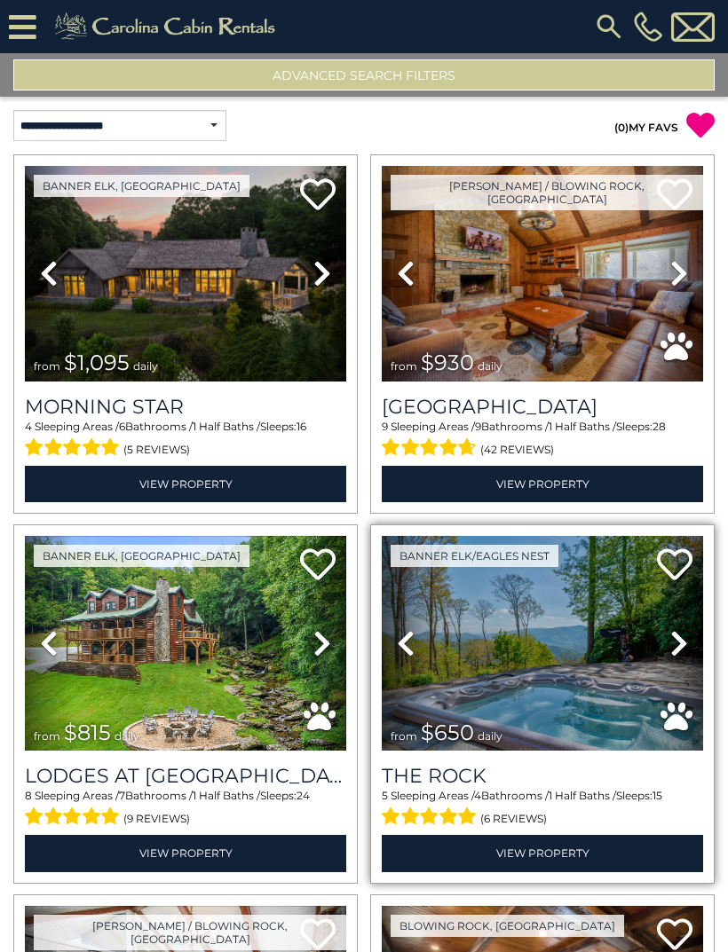
click at [676, 644] on icon at bounding box center [679, 643] width 18 height 28
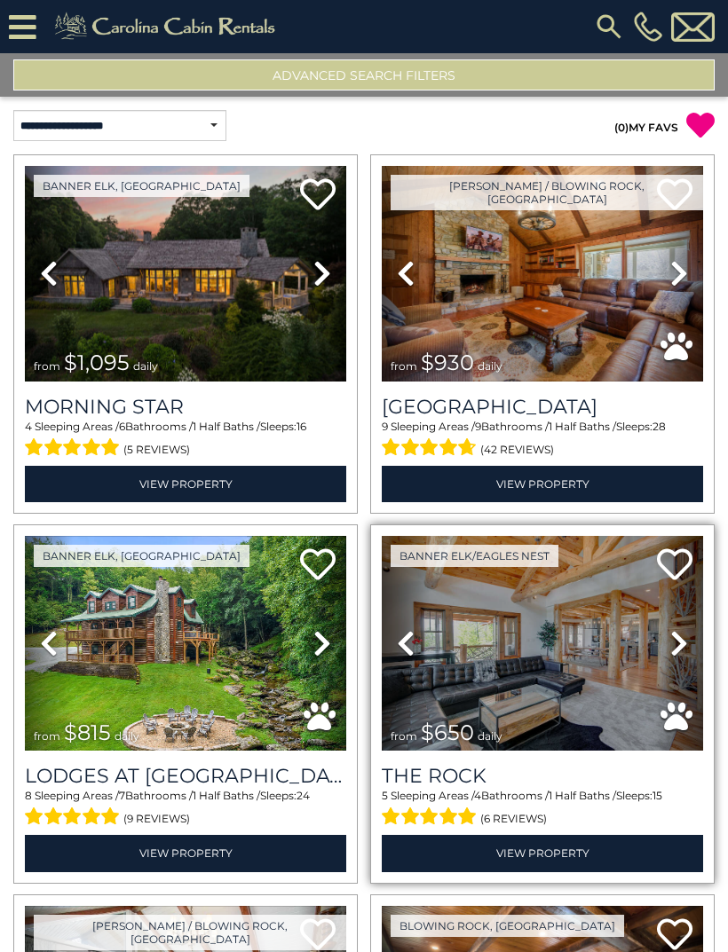
click at [679, 648] on icon at bounding box center [679, 643] width 18 height 28
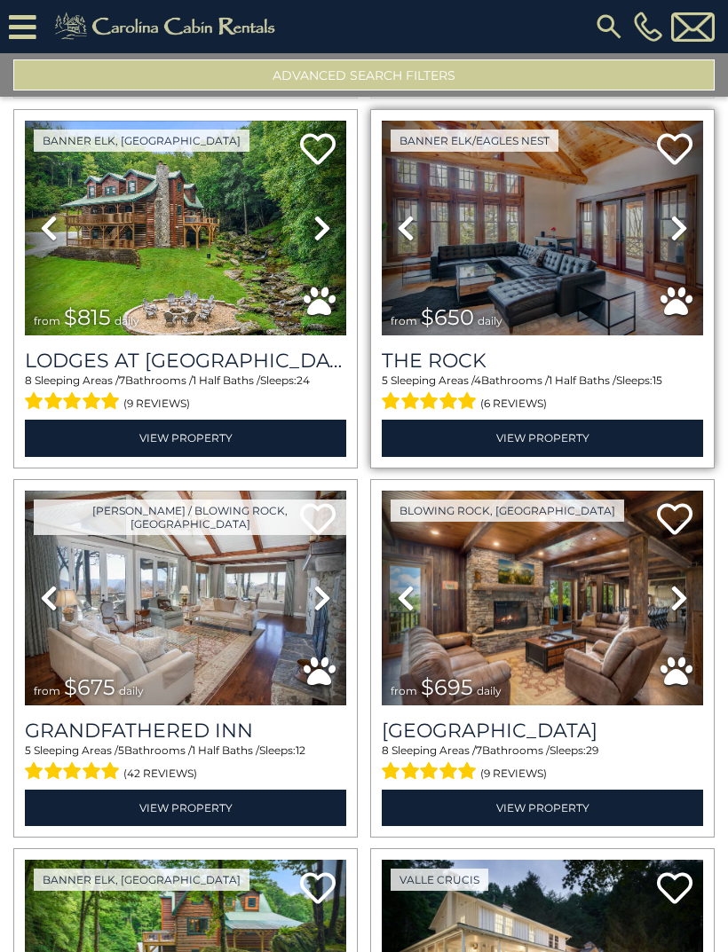
scroll to position [422, 0]
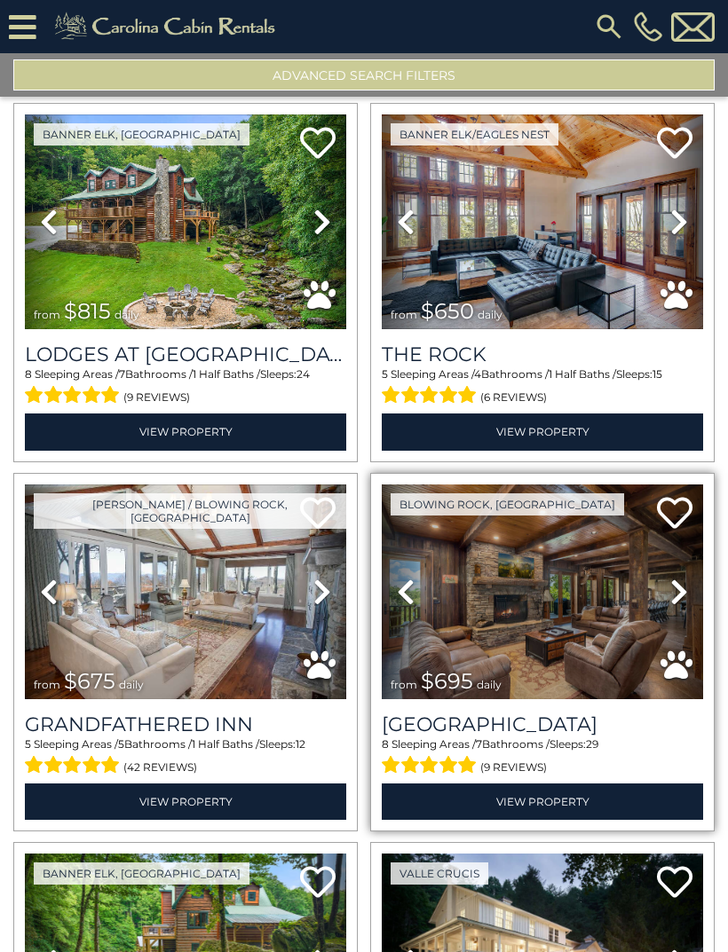
click at [671, 589] on icon at bounding box center [679, 592] width 18 height 28
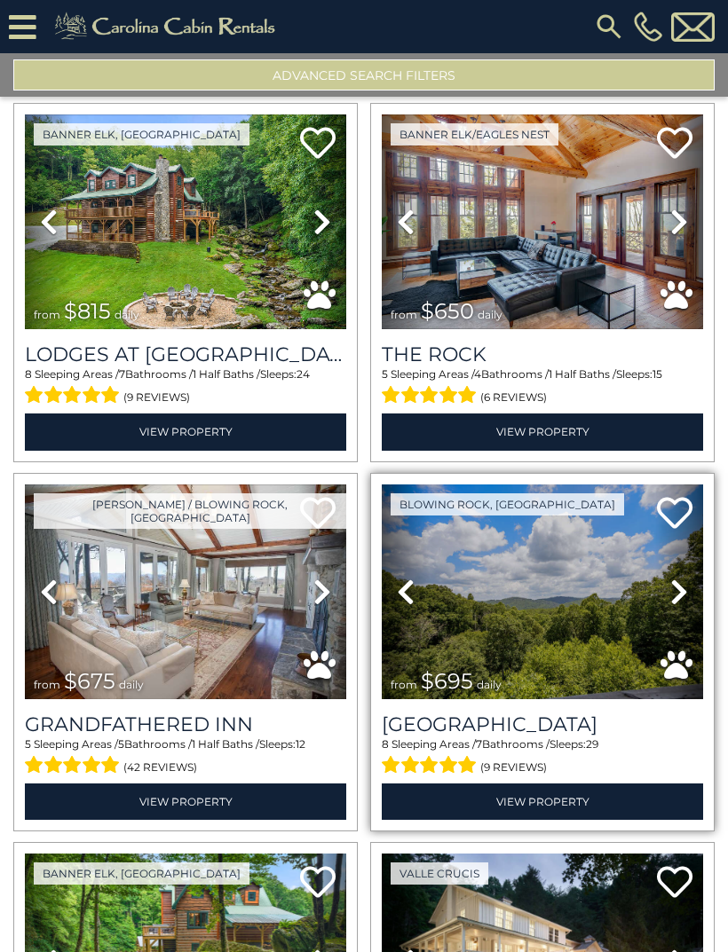
click at [671, 599] on icon at bounding box center [679, 592] width 18 height 28
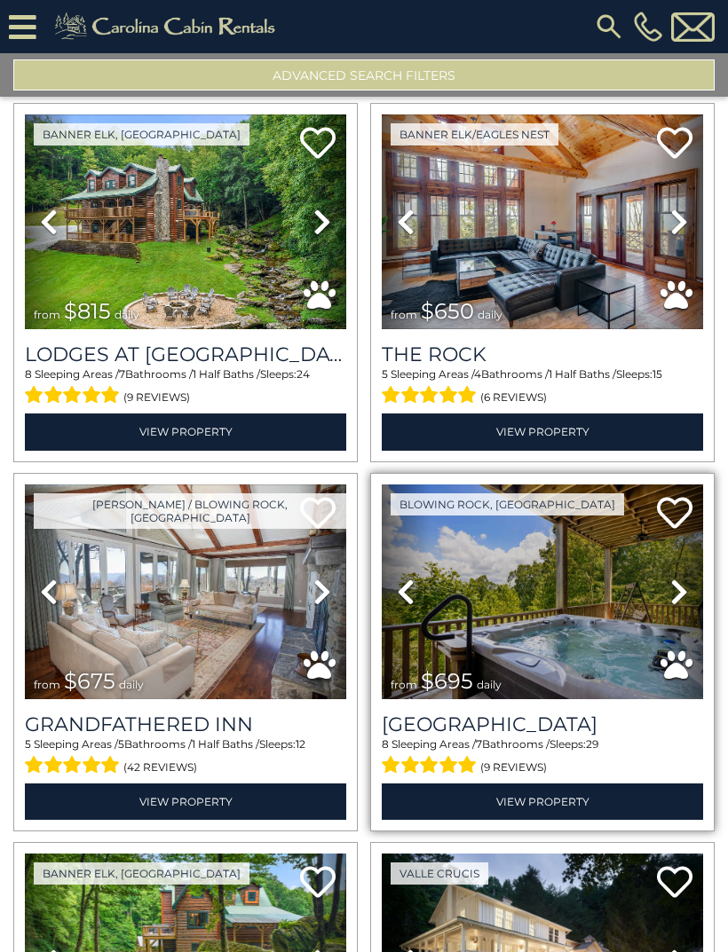
click at [673, 594] on icon at bounding box center [679, 592] width 18 height 28
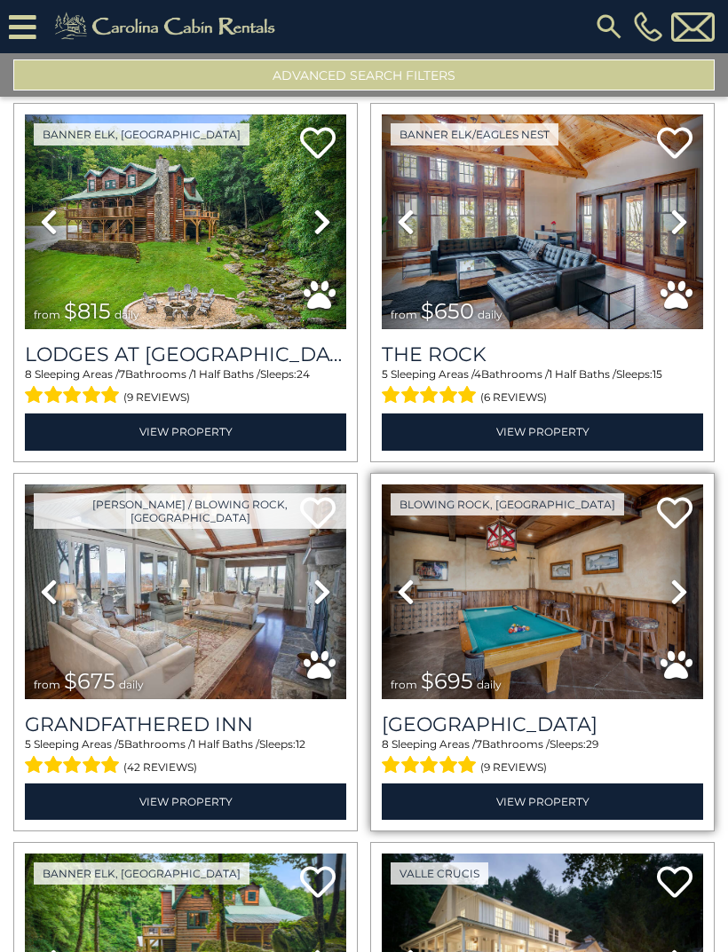
click at [675, 591] on icon at bounding box center [679, 592] width 18 height 28
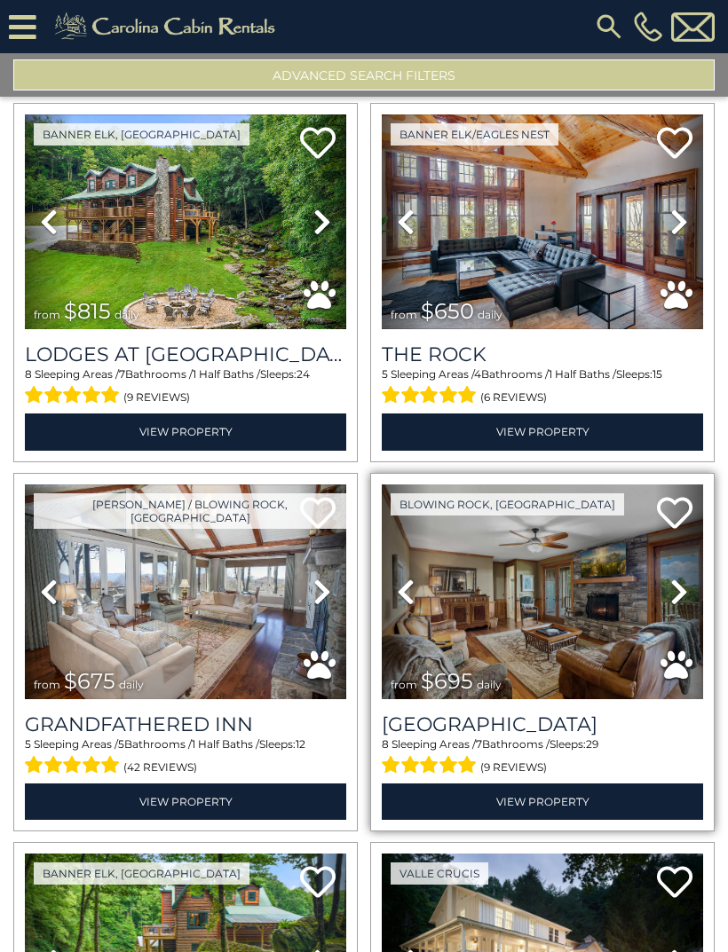
click at [673, 592] on icon at bounding box center [679, 592] width 18 height 28
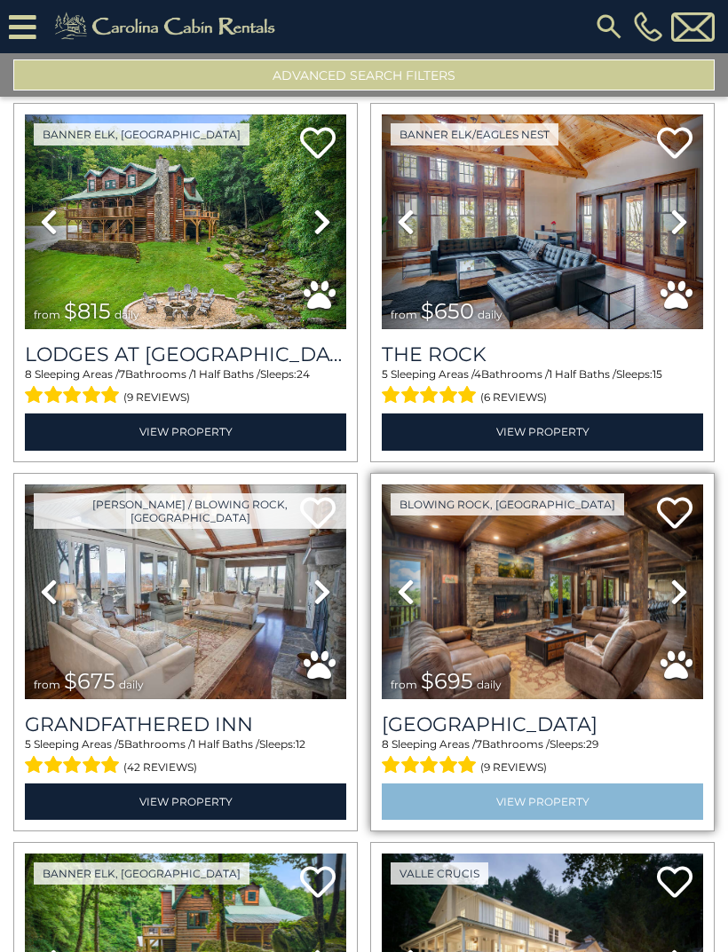
click at [573, 802] on link "View Property" at bounding box center [542, 802] width 321 height 36
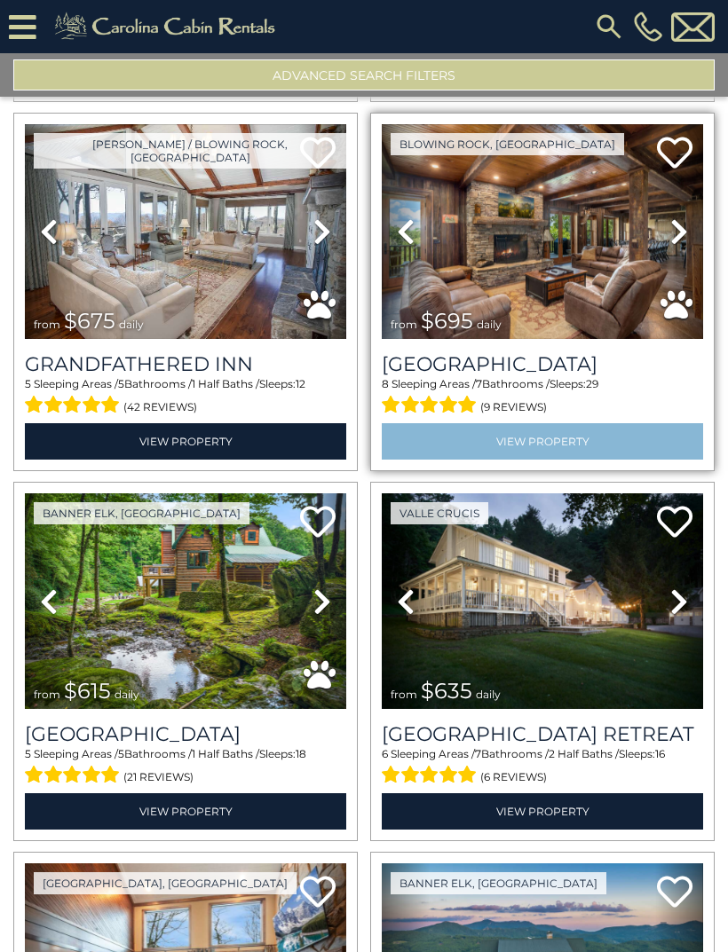
scroll to position [966, 0]
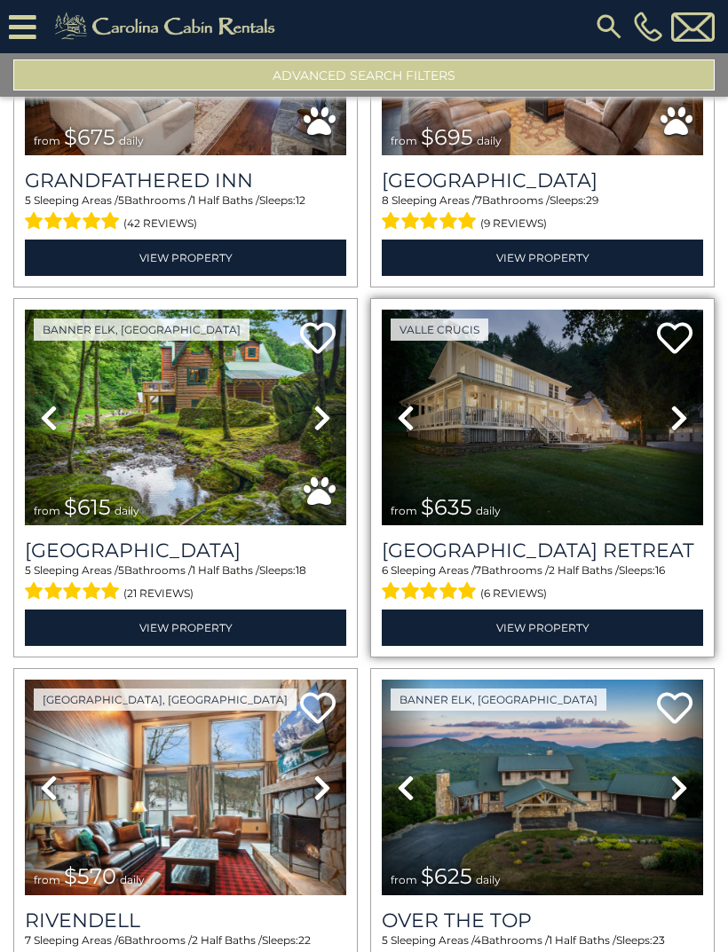
click at [566, 427] on img at bounding box center [542, 418] width 321 height 216
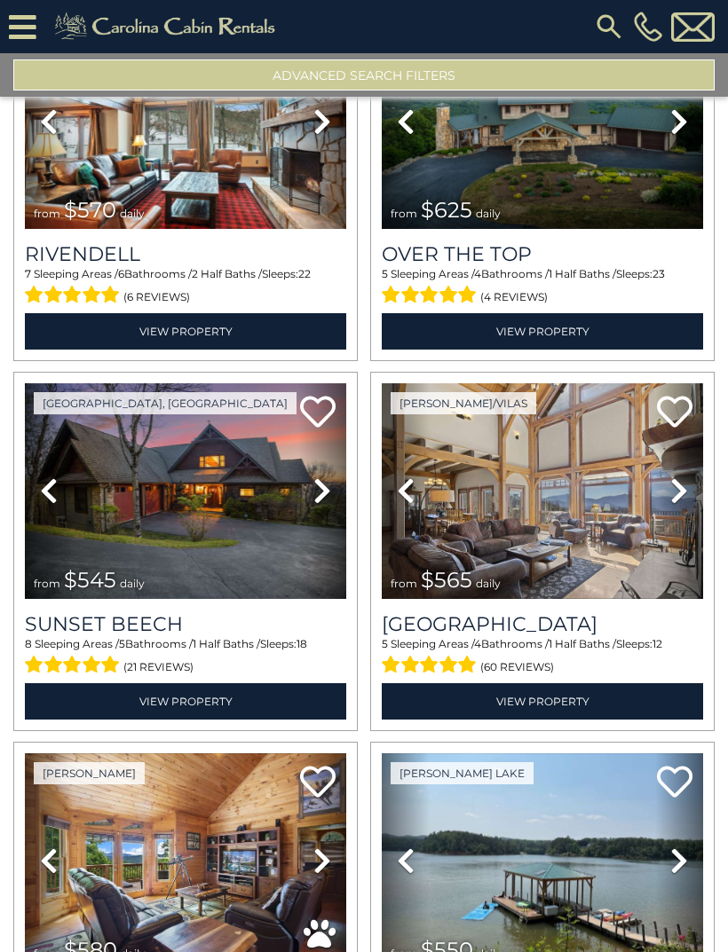
scroll to position [1633, 0]
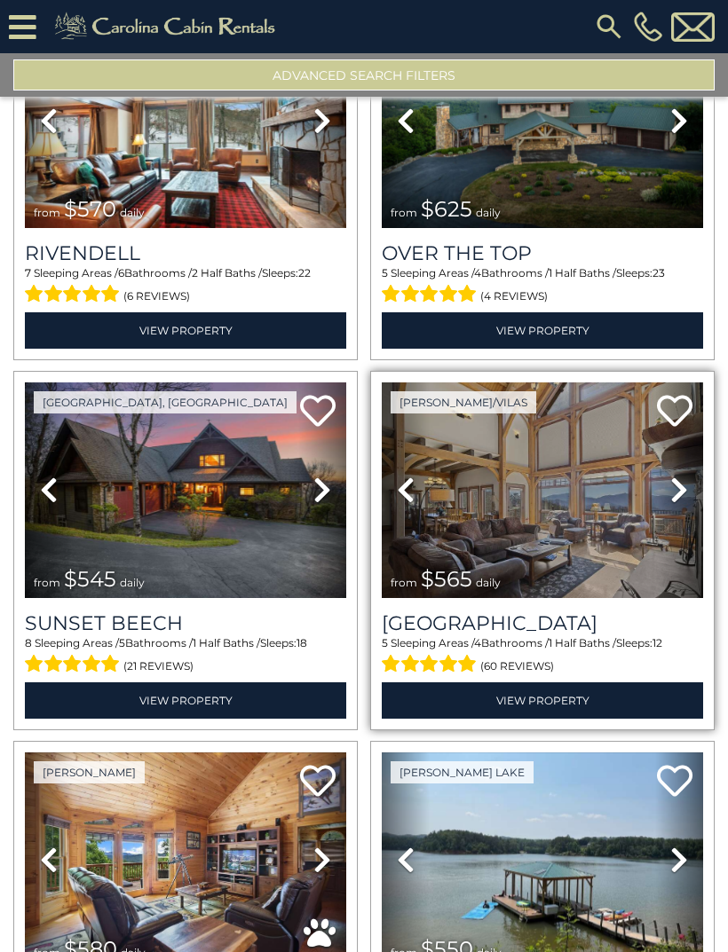
click at [678, 500] on icon at bounding box center [679, 490] width 18 height 28
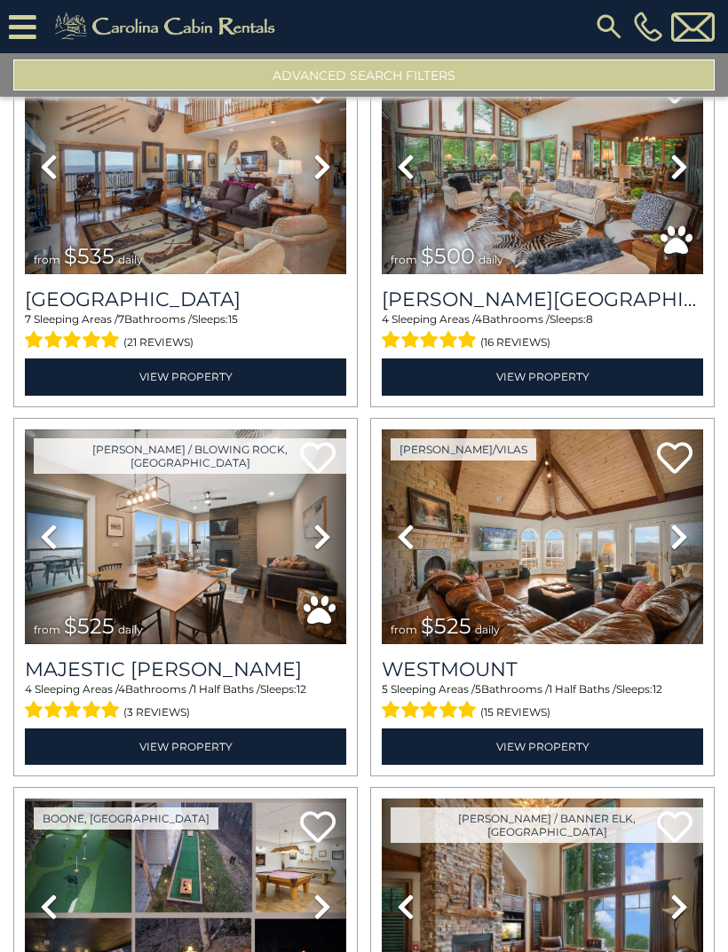
scroll to position [2786, 0]
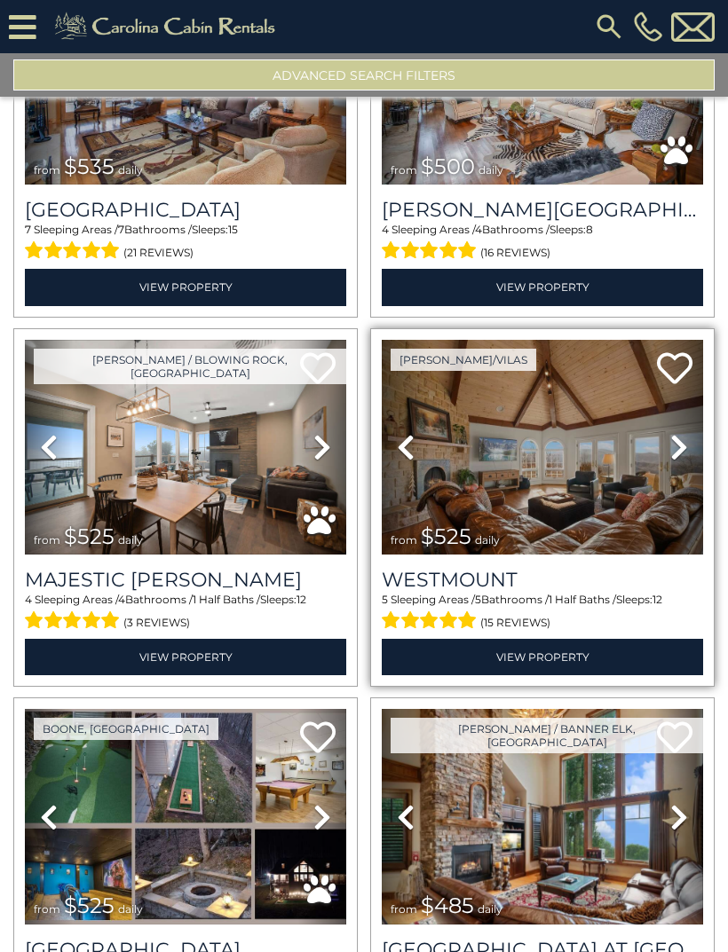
click at [676, 456] on icon at bounding box center [679, 447] width 18 height 28
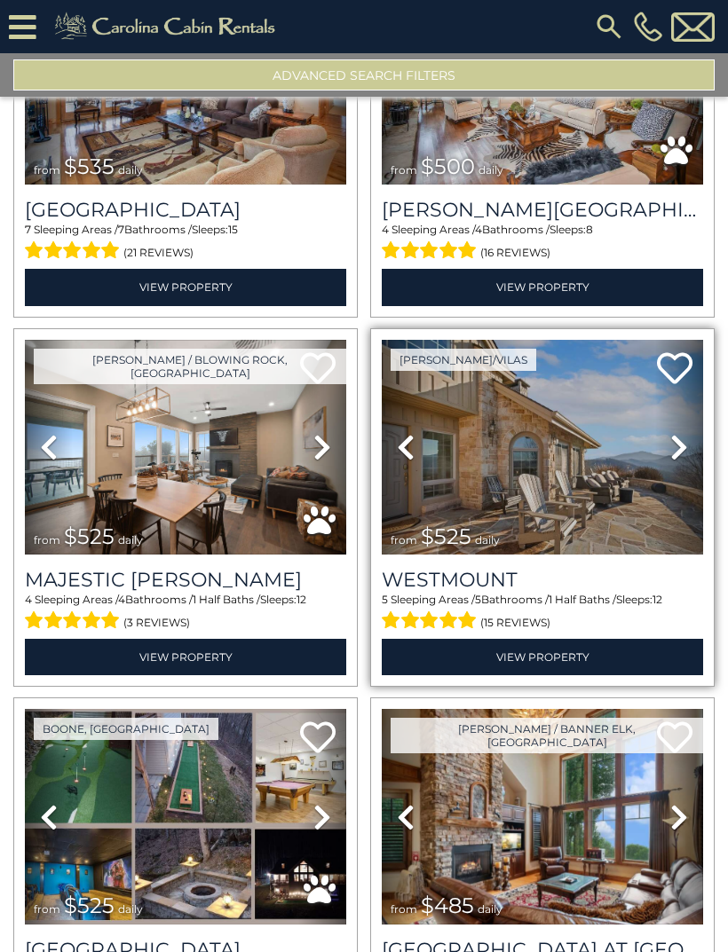
click at [677, 454] on icon at bounding box center [679, 447] width 18 height 28
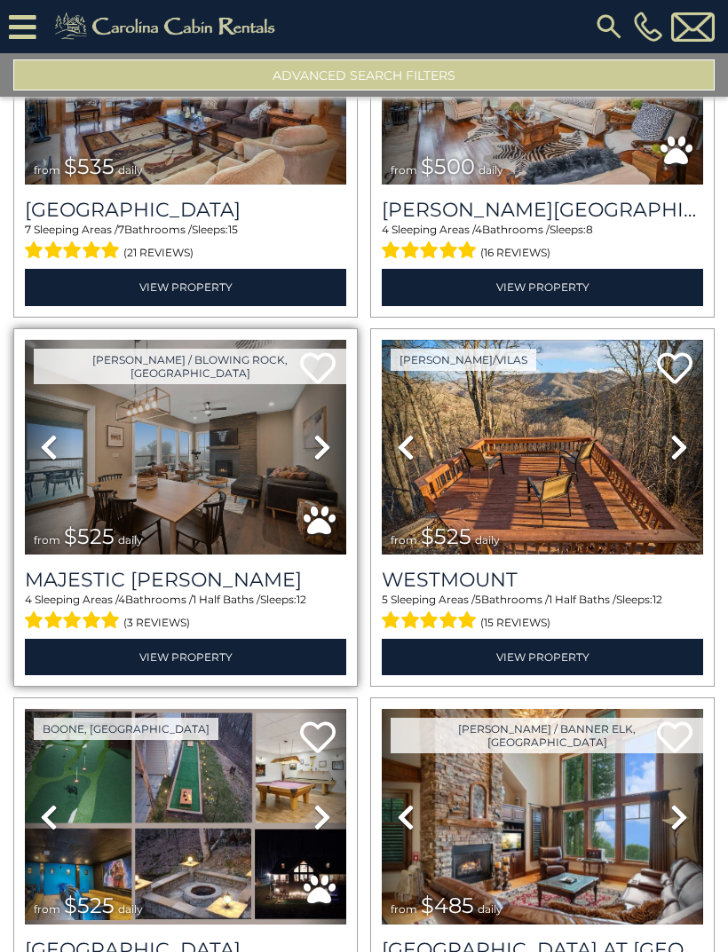
click at [324, 439] on icon at bounding box center [322, 447] width 18 height 28
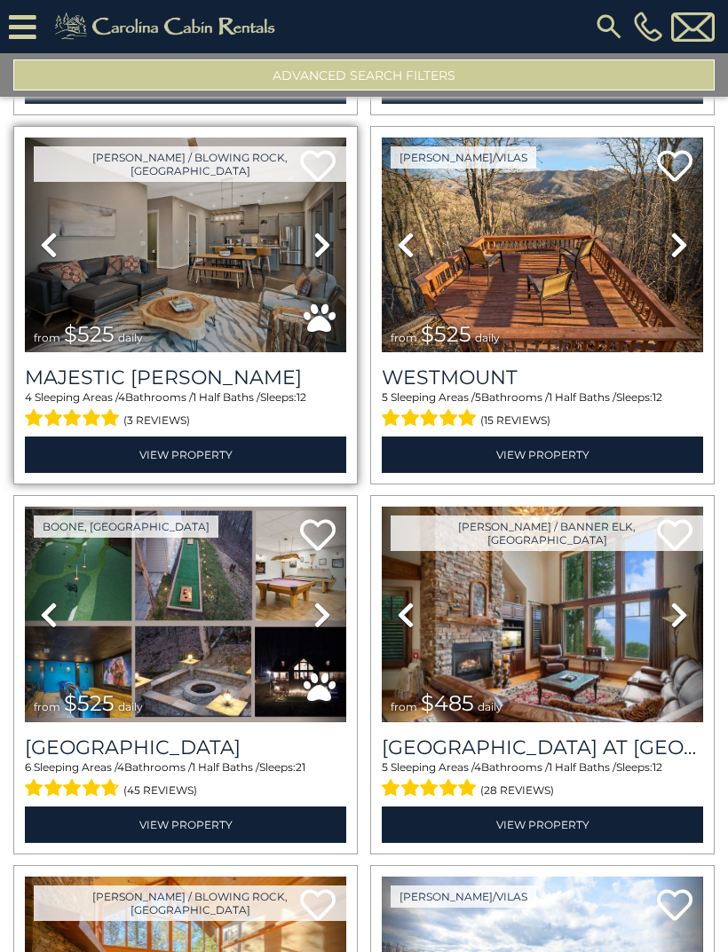
scroll to position [2991, 0]
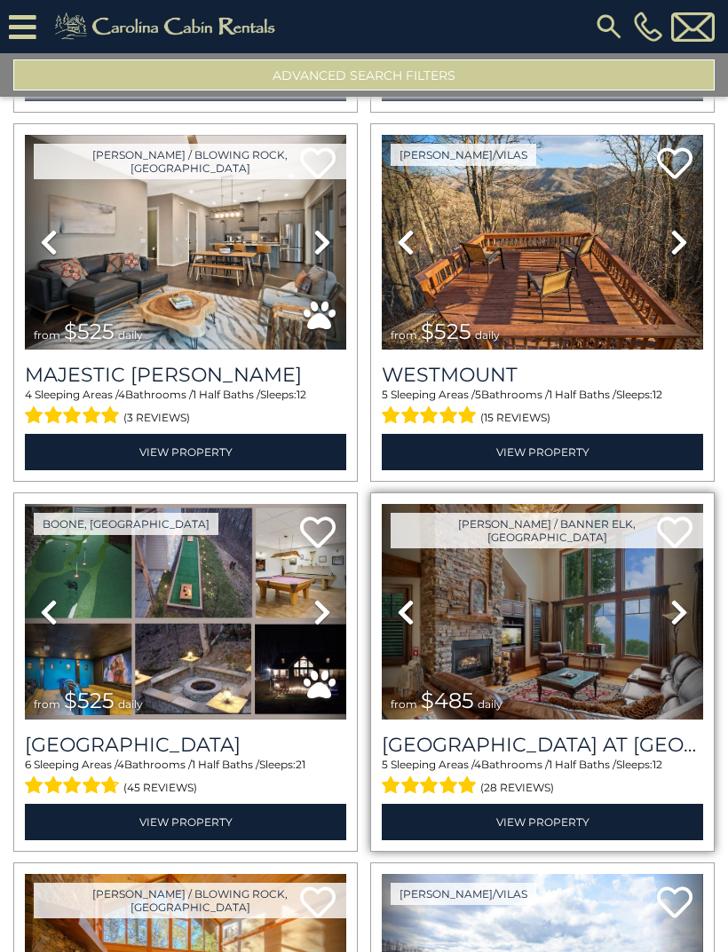
click at [680, 614] on icon at bounding box center [679, 612] width 18 height 28
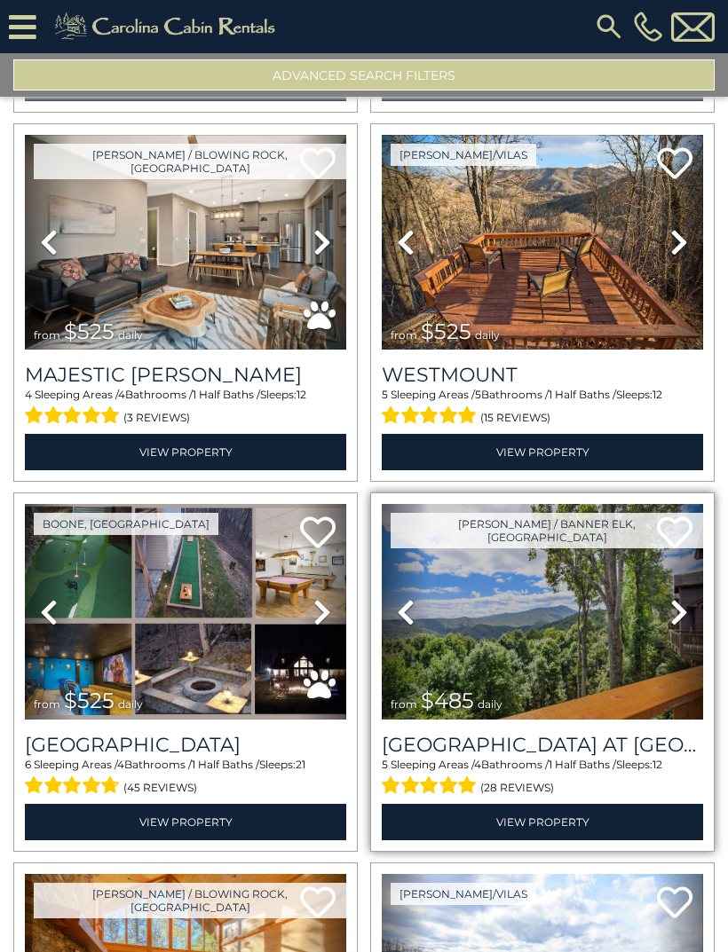
click at [680, 624] on icon at bounding box center [679, 612] width 18 height 28
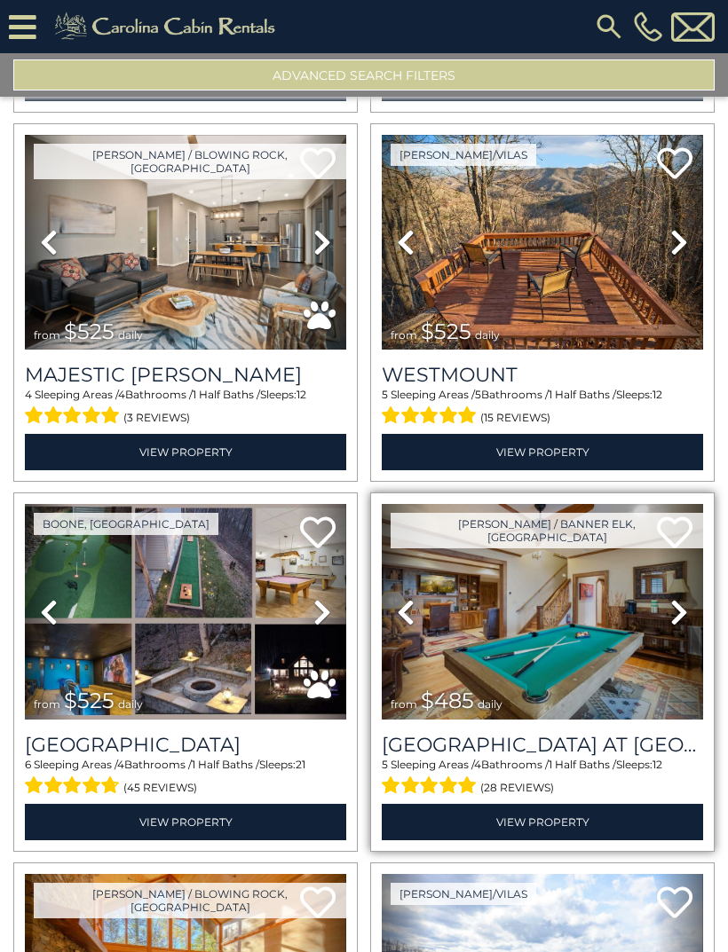
click at [677, 616] on icon at bounding box center [679, 612] width 18 height 28
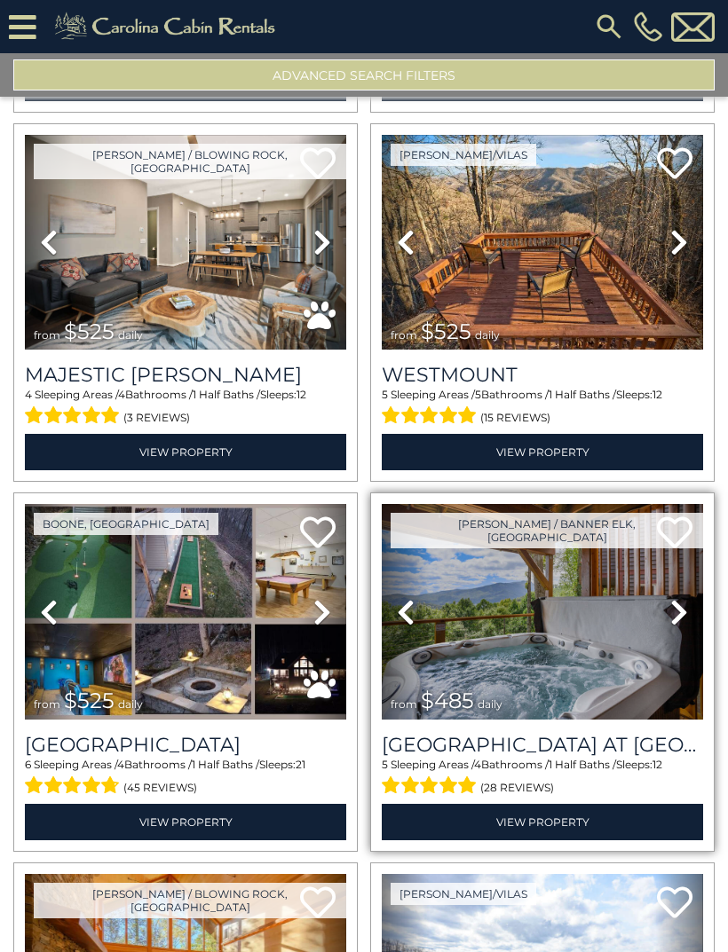
click at [597, 597] on img at bounding box center [542, 612] width 321 height 216
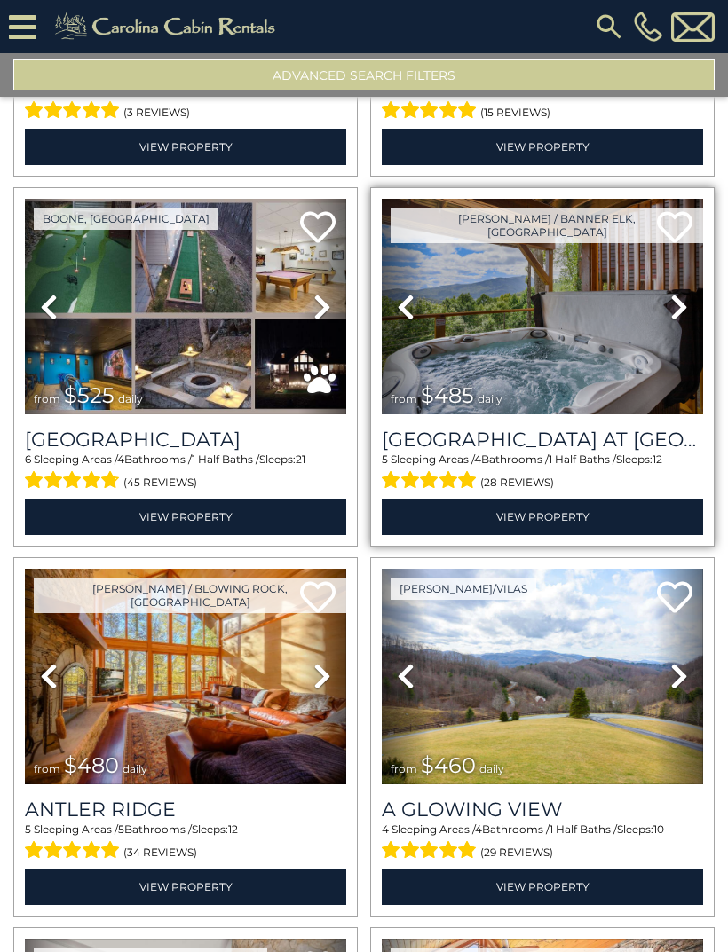
scroll to position [3298, 0]
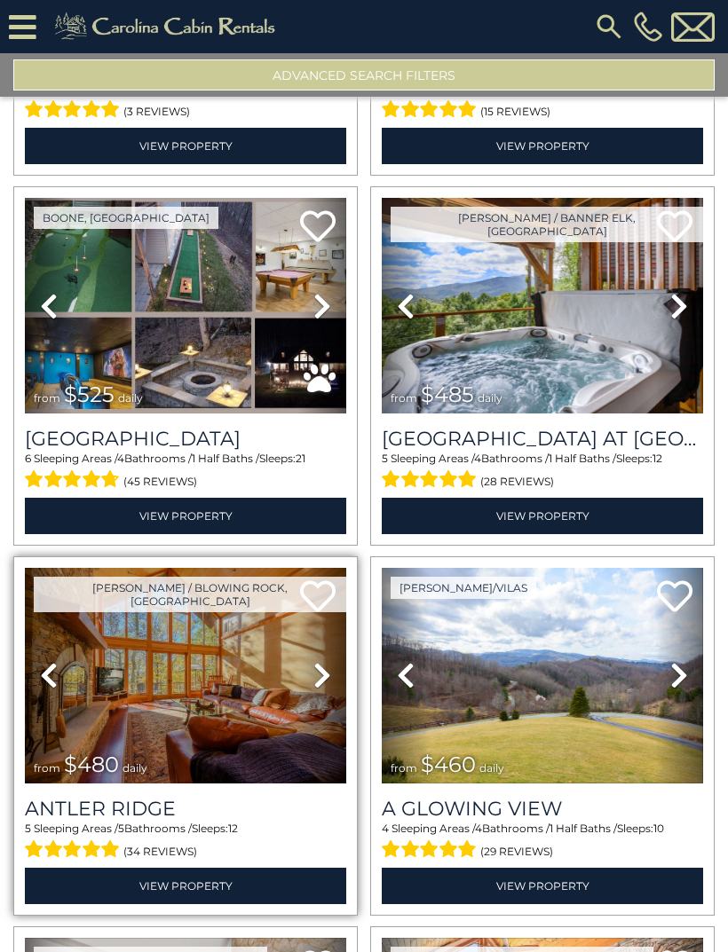
click at [323, 685] on icon at bounding box center [322, 675] width 18 height 28
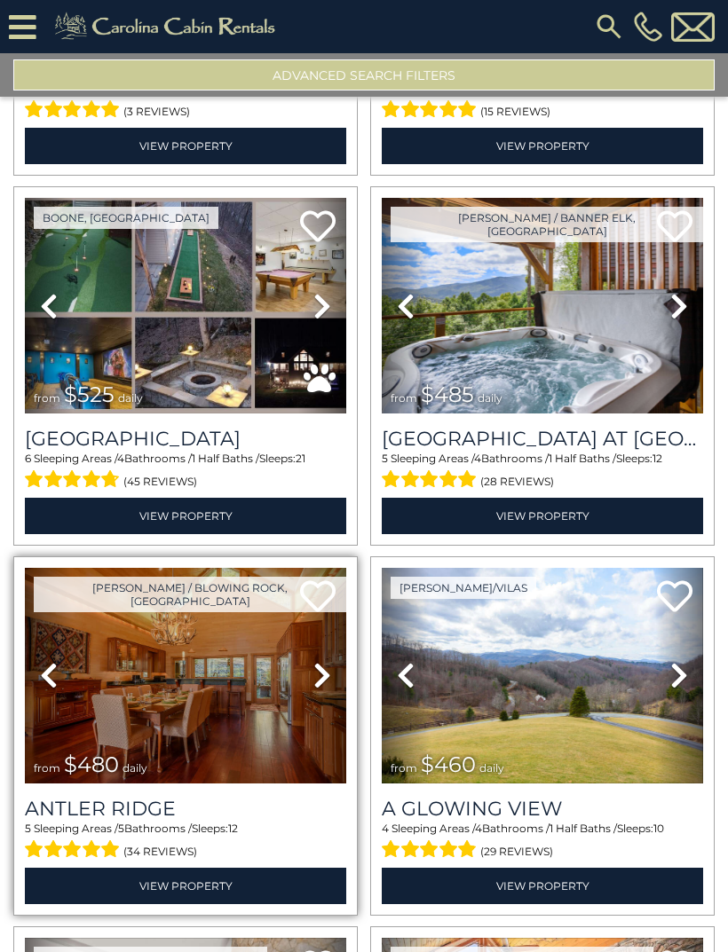
click at [327, 679] on icon at bounding box center [322, 675] width 18 height 28
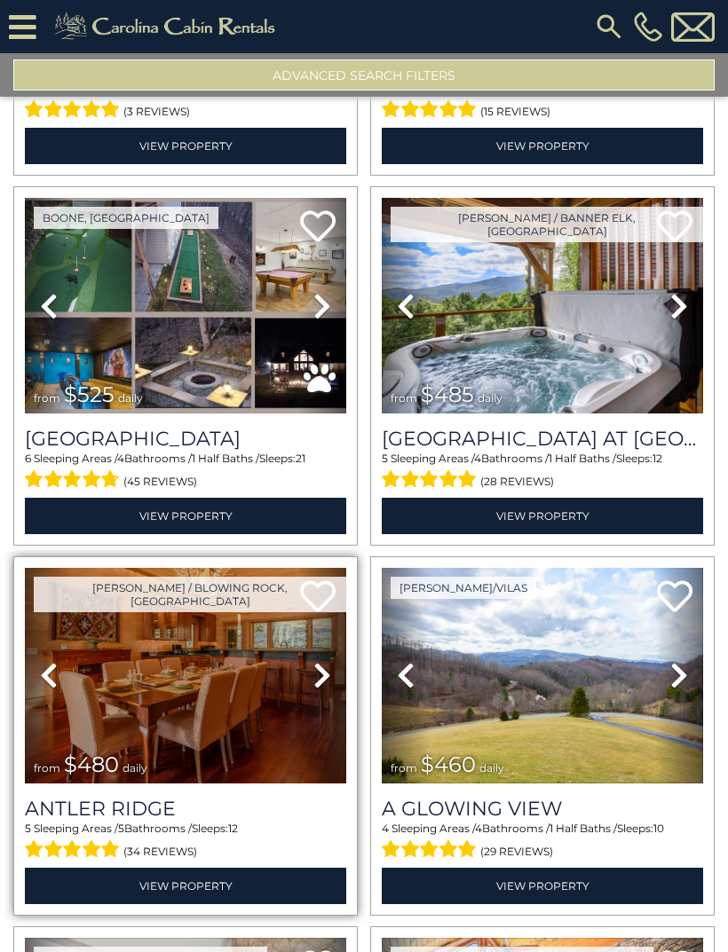
click at [328, 676] on icon at bounding box center [322, 675] width 18 height 28
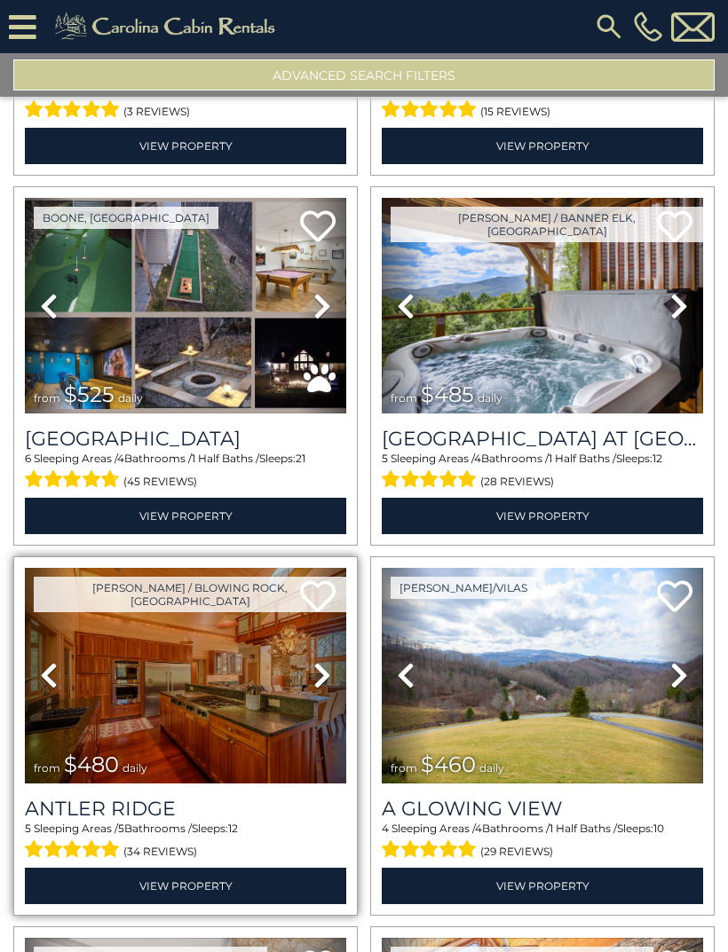
click at [326, 676] on icon at bounding box center [322, 675] width 18 height 28
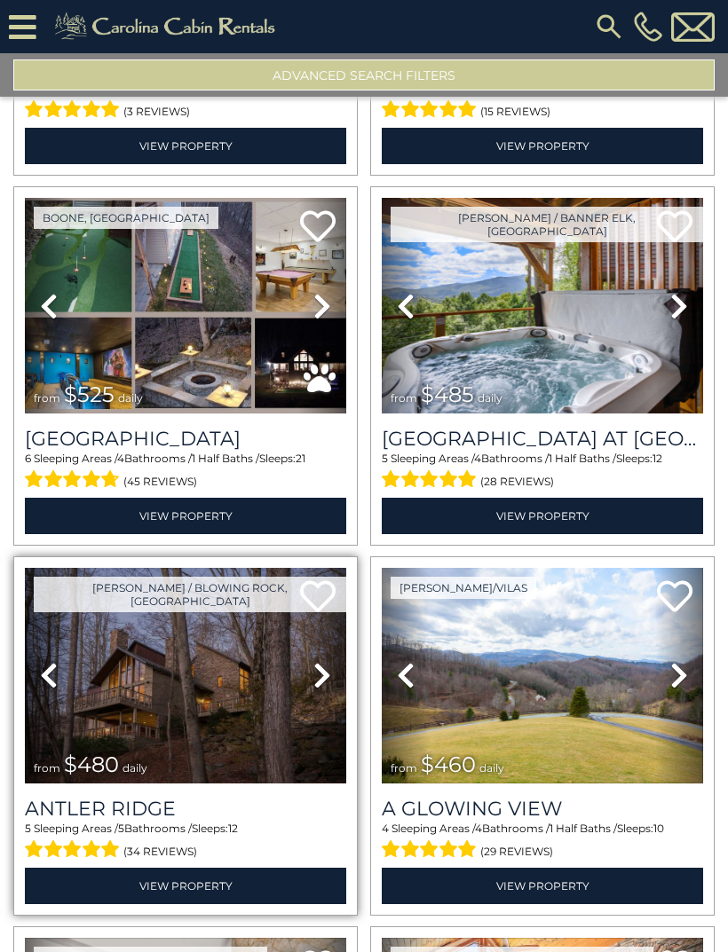
click at [328, 677] on icon at bounding box center [322, 675] width 18 height 28
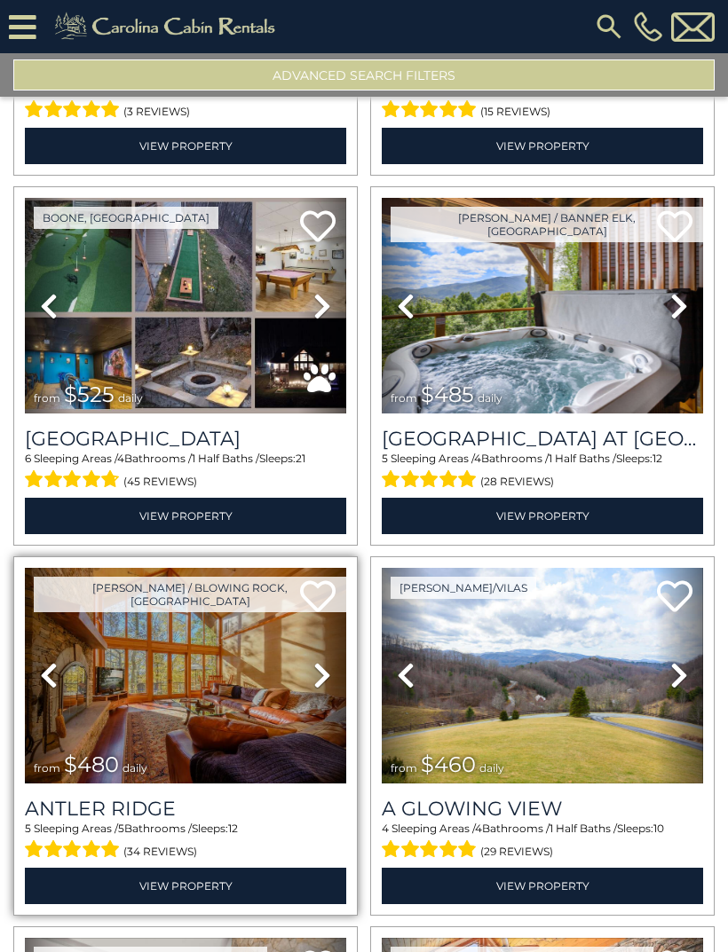
click at [241, 638] on img at bounding box center [185, 676] width 321 height 216
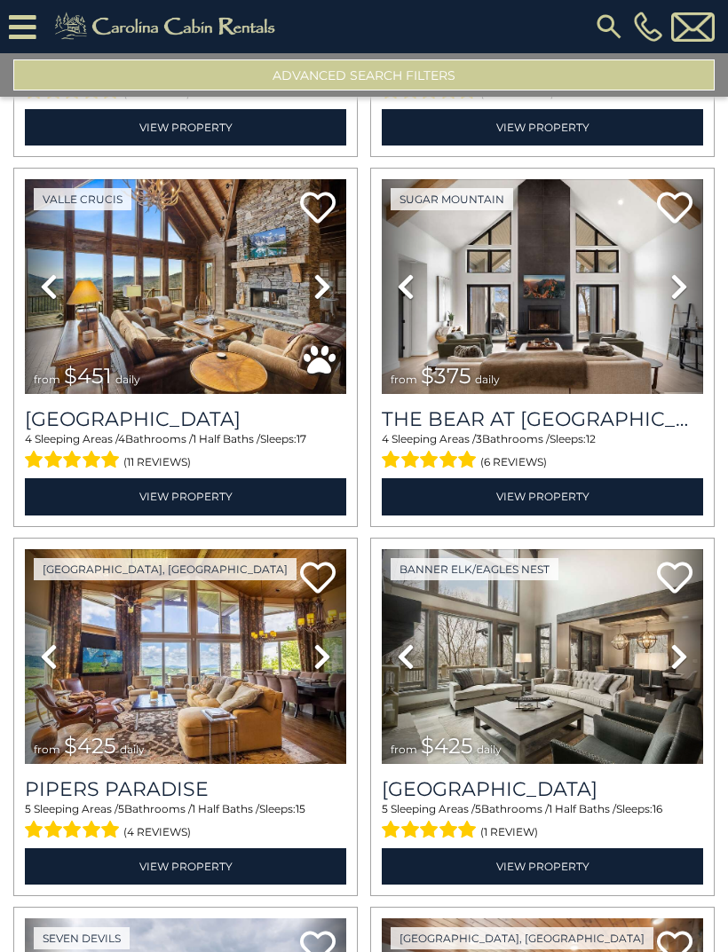
scroll to position [4428, 0]
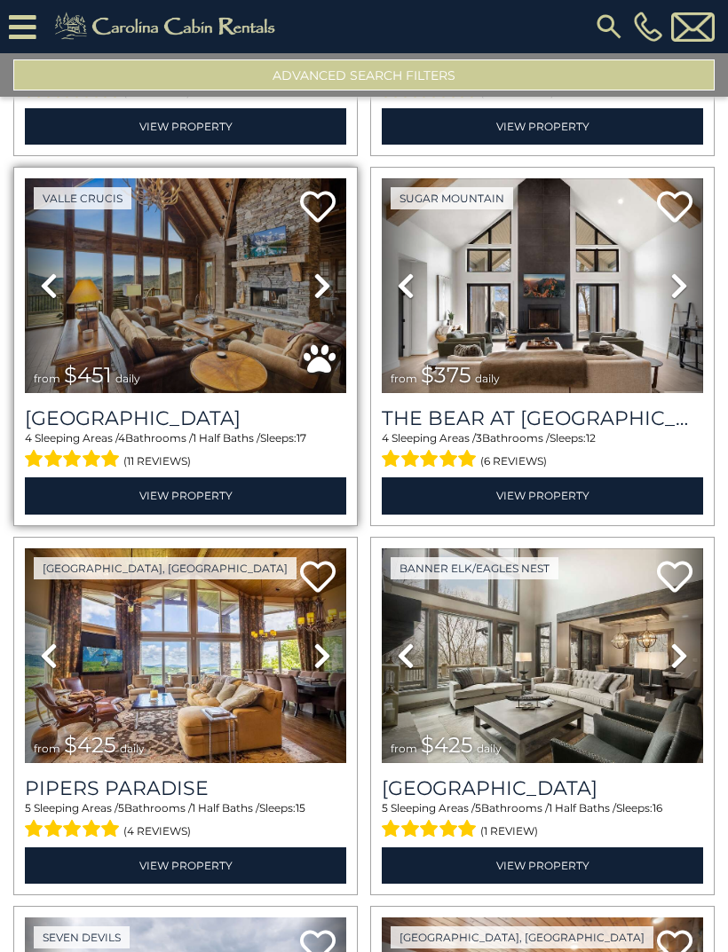
click at [323, 292] on icon at bounding box center [322, 286] width 18 height 28
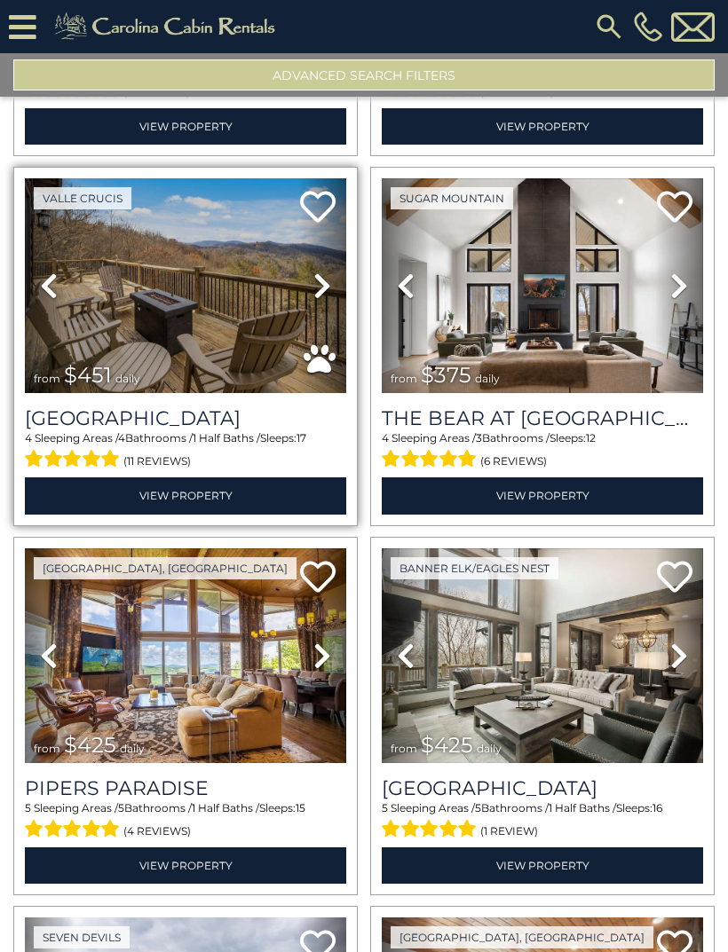
click at [320, 287] on icon at bounding box center [322, 286] width 18 height 28
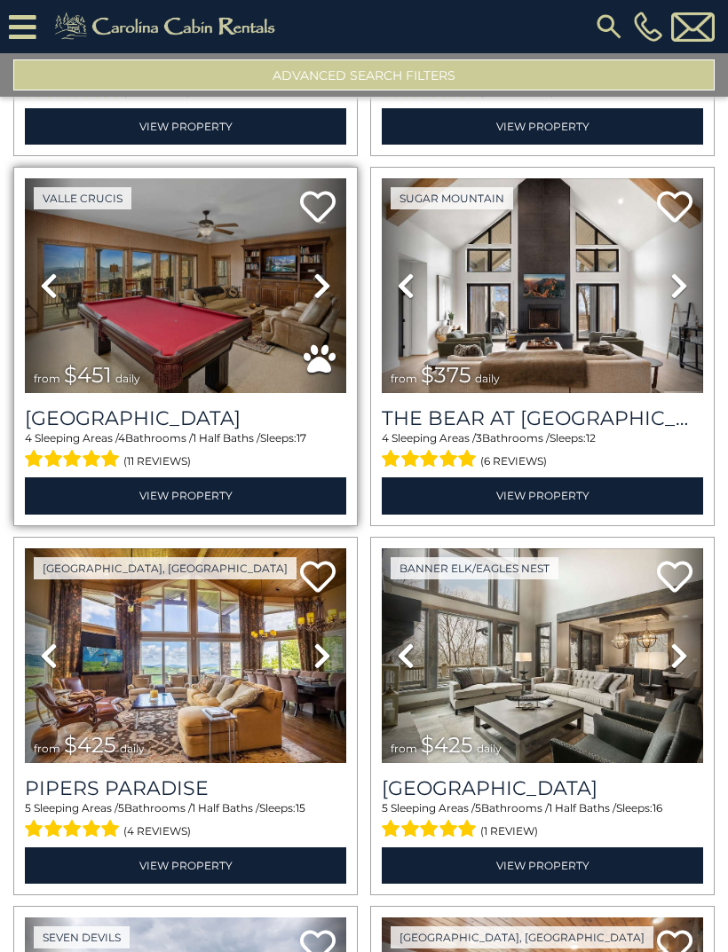
click at [328, 309] on link "Next" at bounding box center [322, 286] width 48 height 216
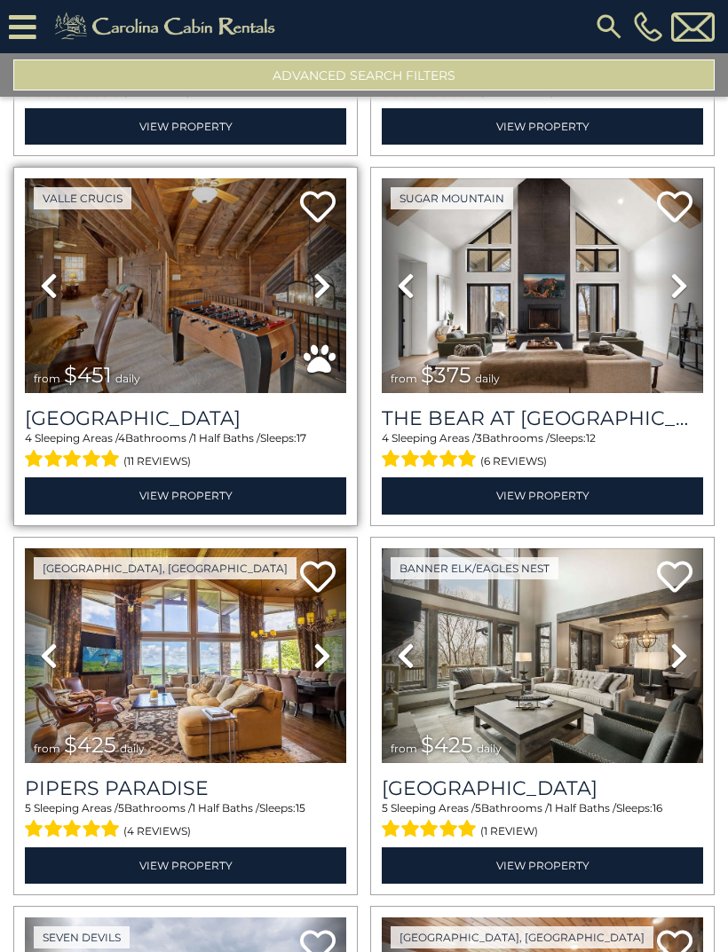
click at [325, 295] on icon at bounding box center [322, 286] width 18 height 28
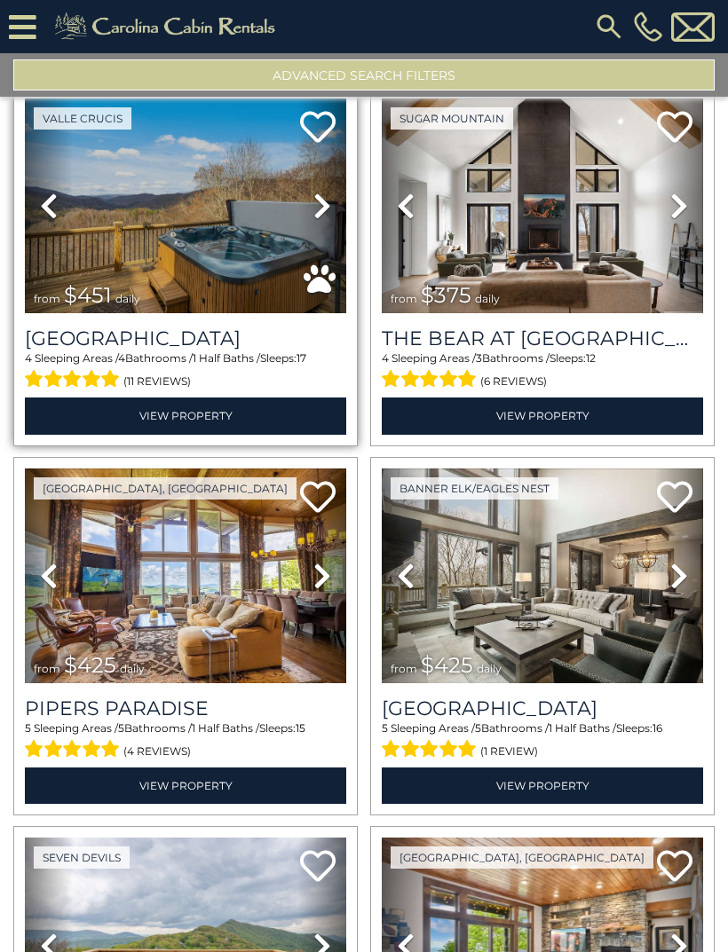
scroll to position [4489, 0]
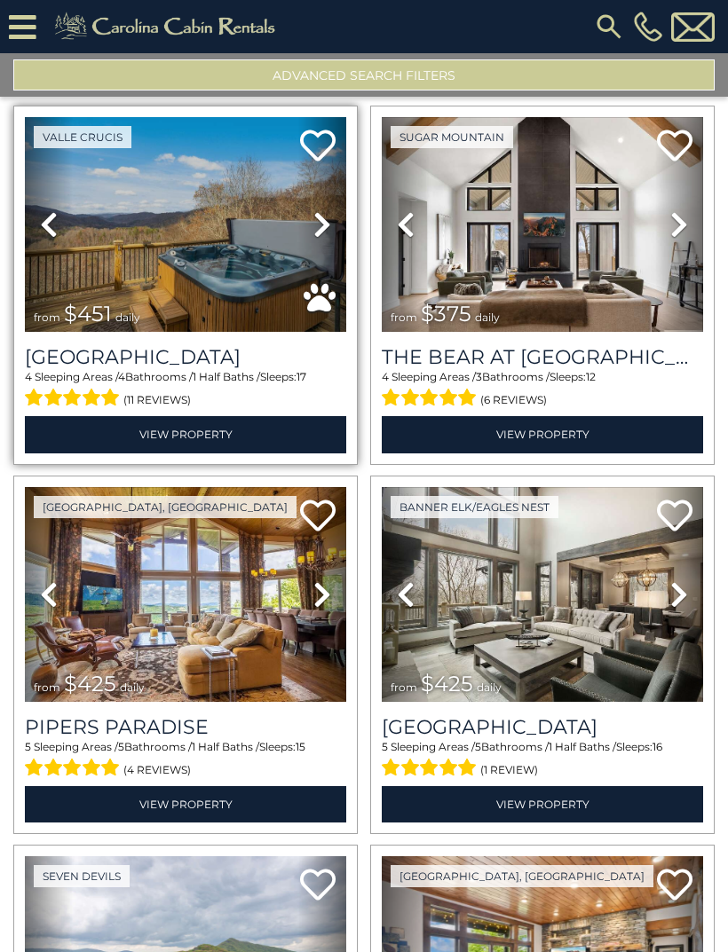
click at [288, 241] on img at bounding box center [185, 225] width 321 height 216
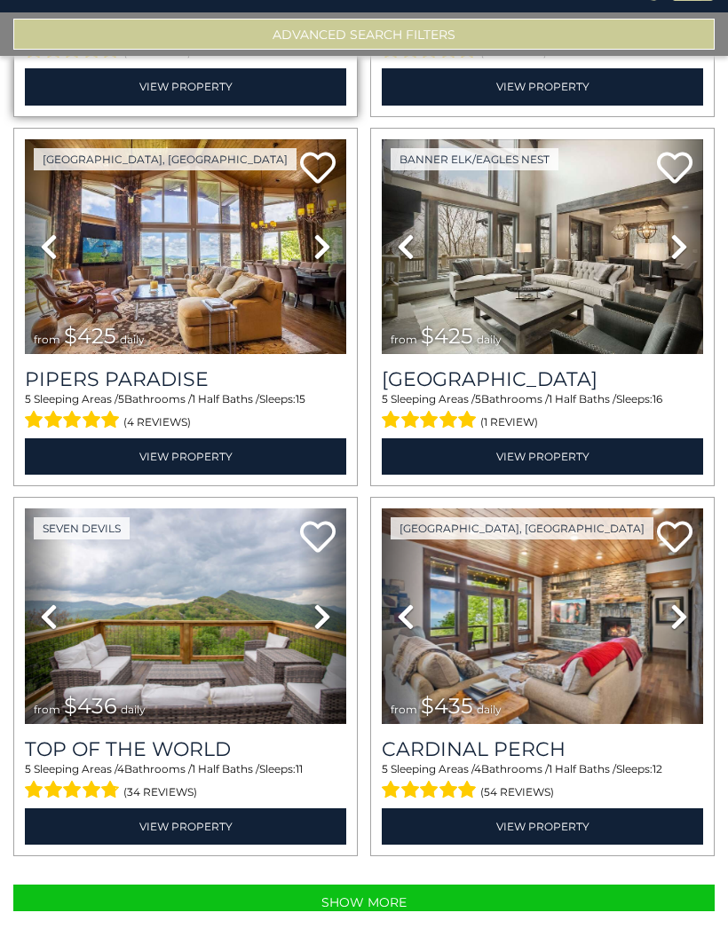
scroll to position [92, 0]
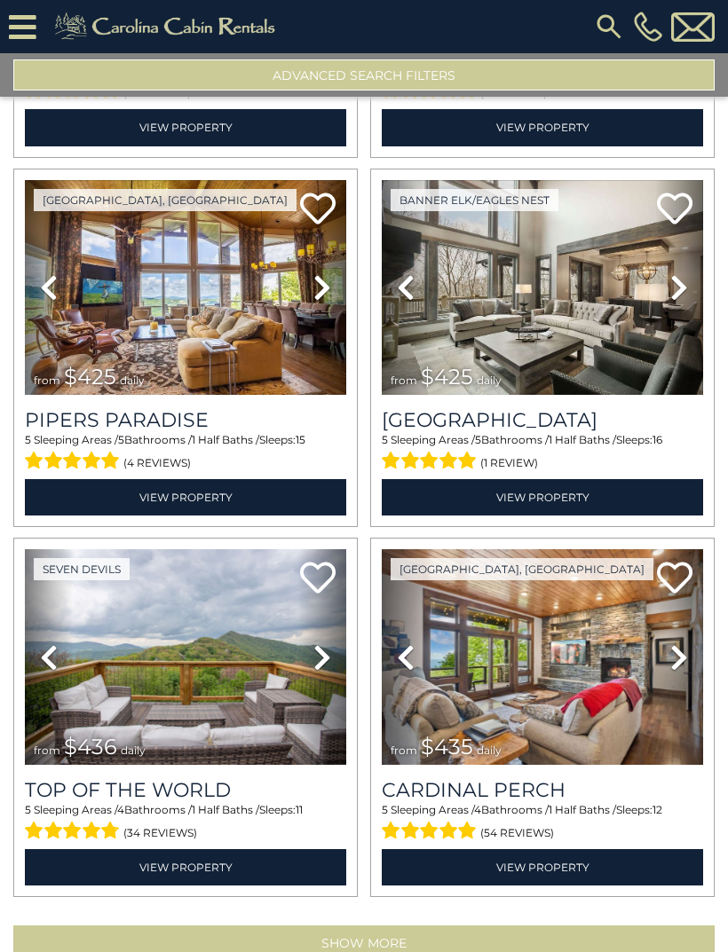
click at [426, 926] on button "Show More" at bounding box center [363, 944] width 701 height 36
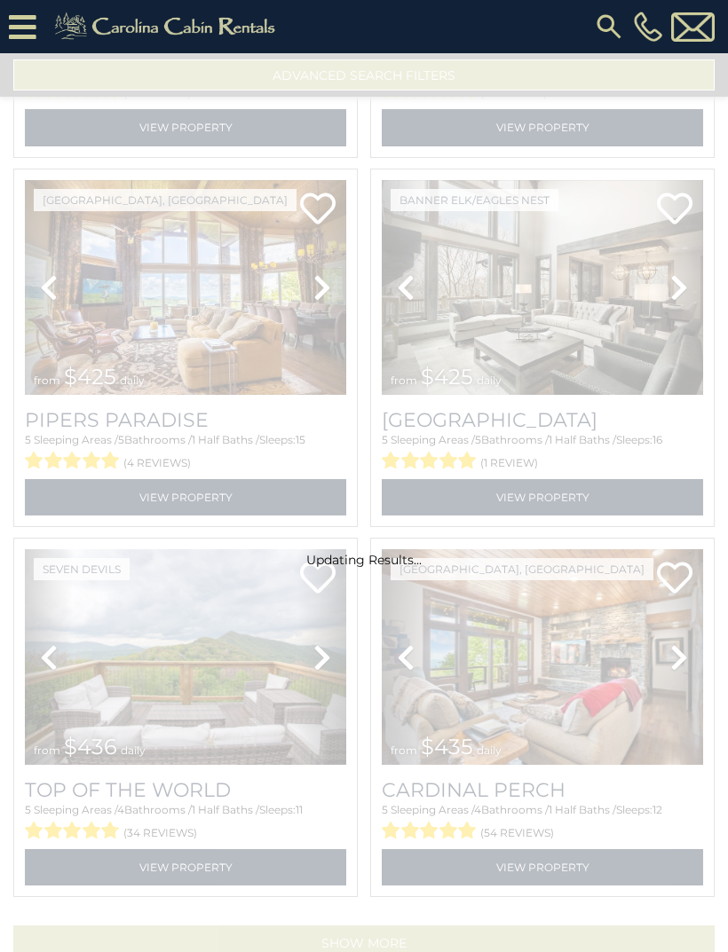
scroll to position [4770, 0]
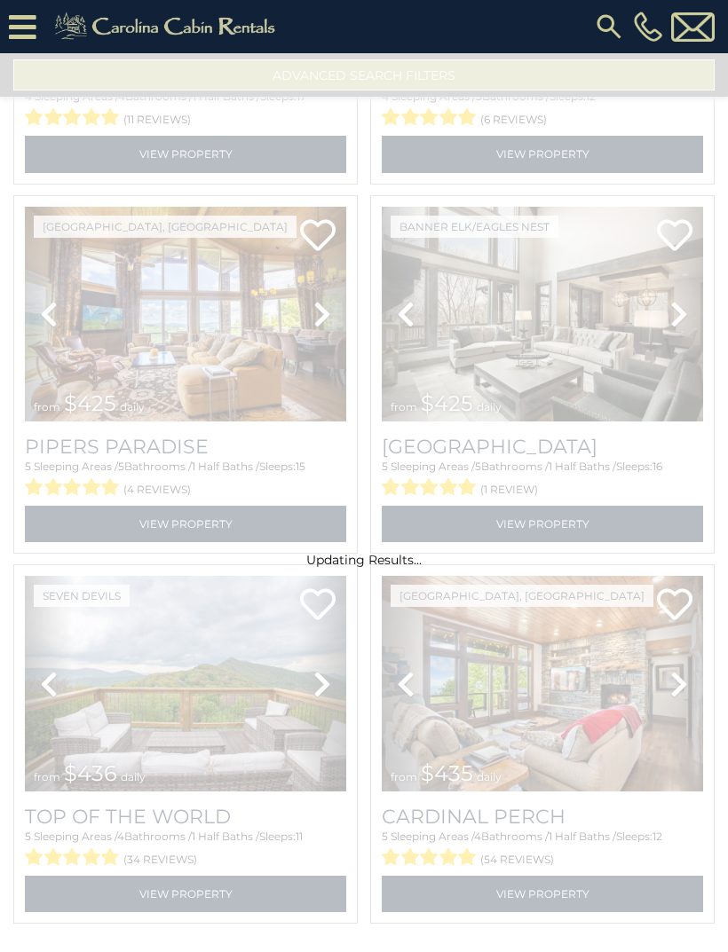
select select "**********"
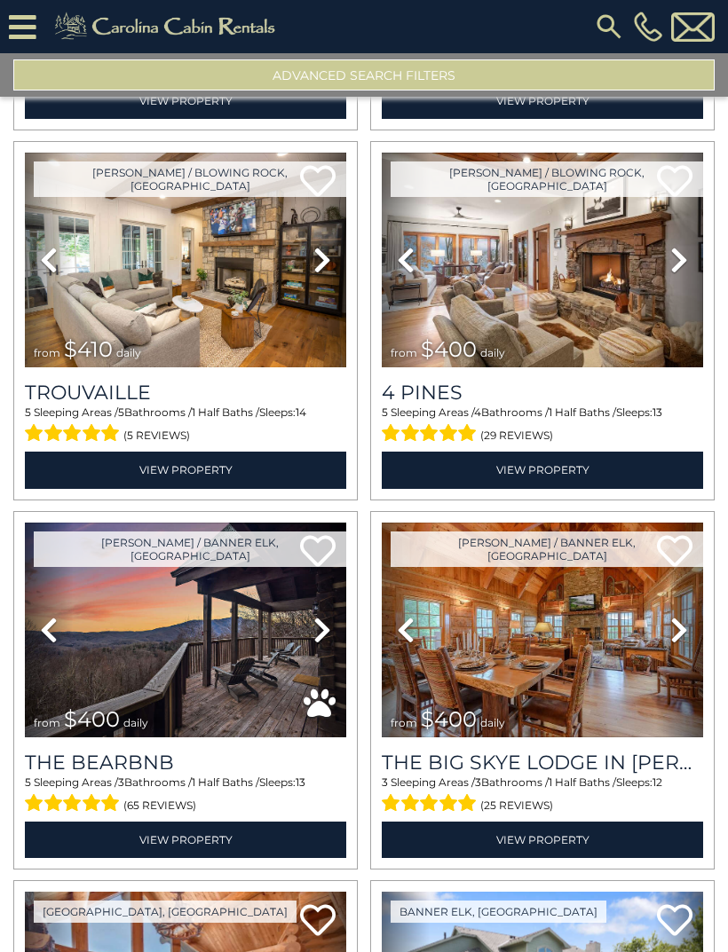
scroll to position [6304, 0]
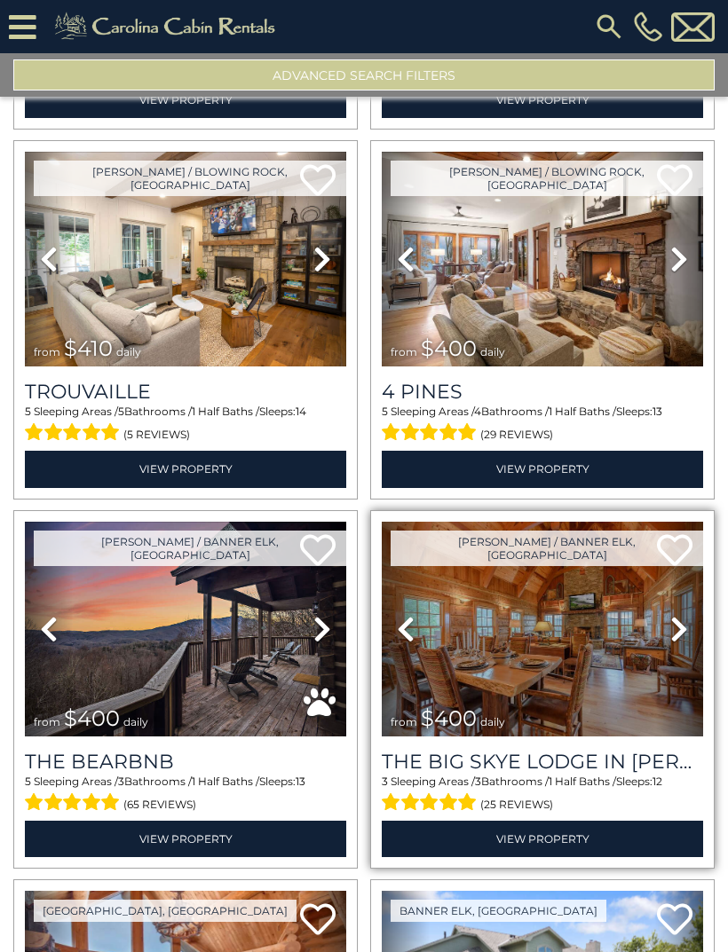
click at [674, 615] on icon at bounding box center [679, 629] width 18 height 28
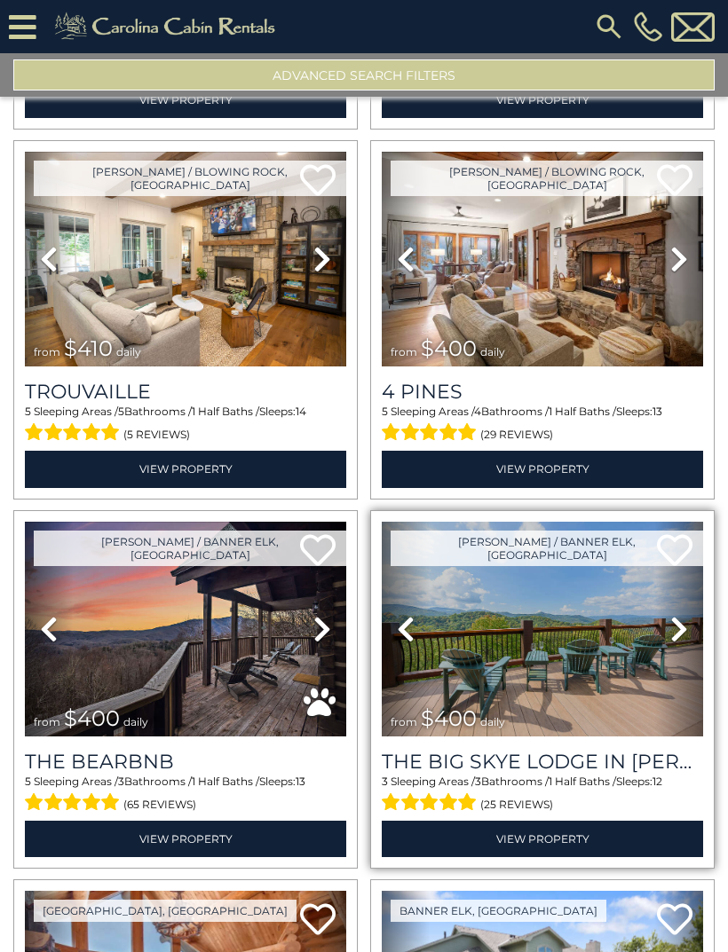
click at [675, 615] on icon at bounding box center [679, 629] width 18 height 28
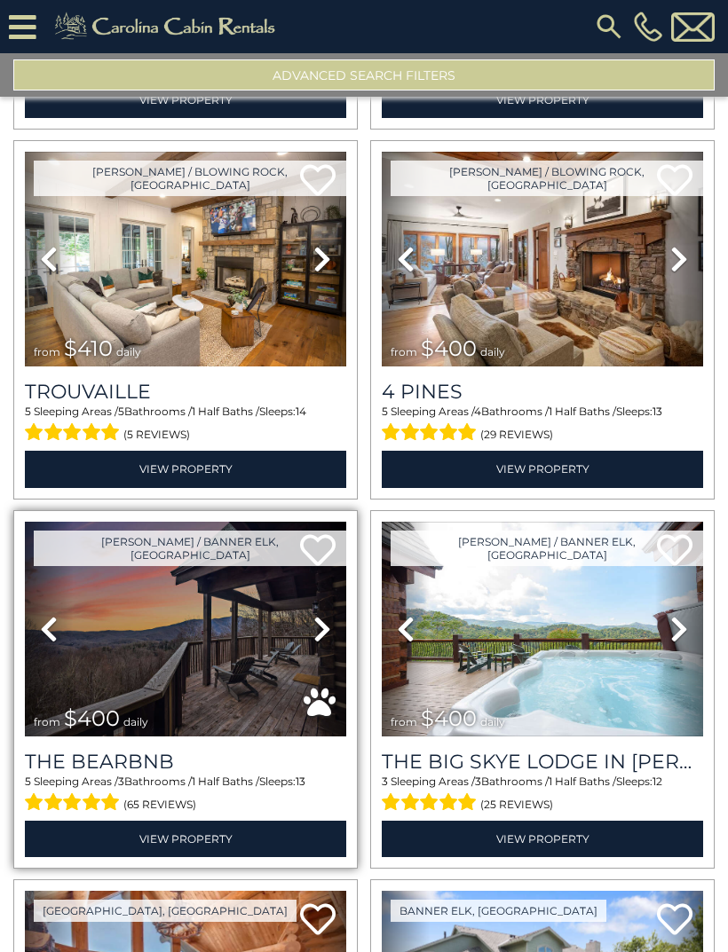
click at [313, 615] on icon at bounding box center [322, 629] width 18 height 28
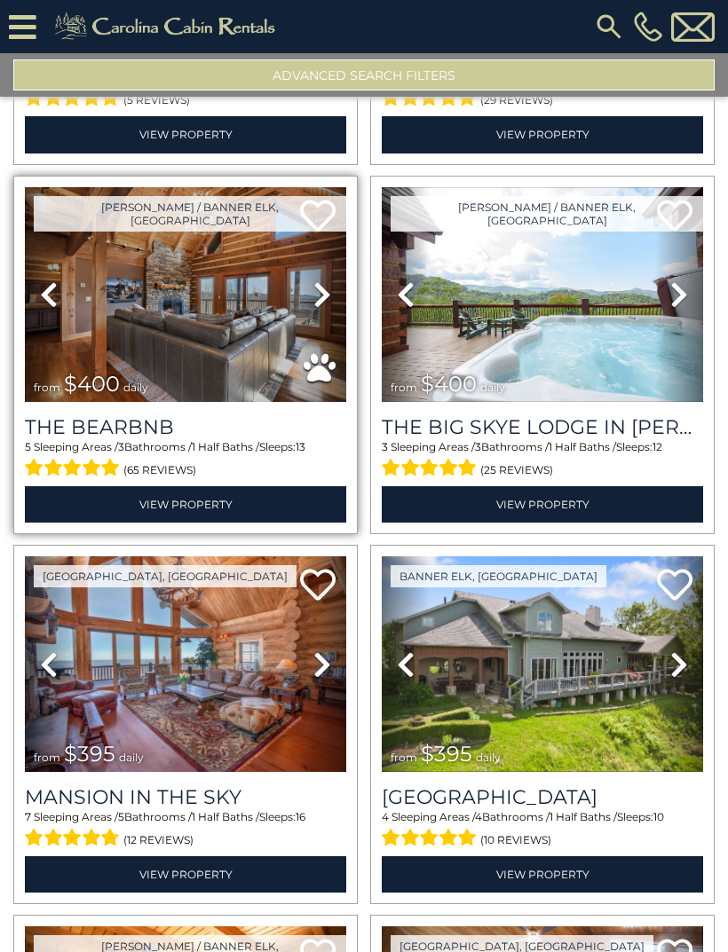
scroll to position [6643, 0]
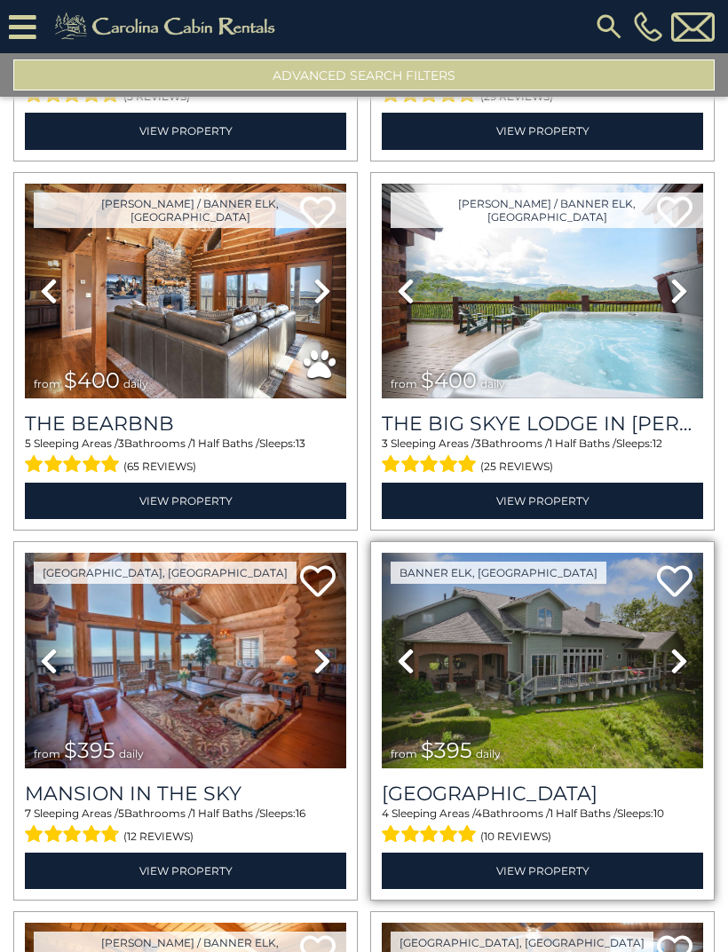
click at [676, 647] on icon at bounding box center [679, 661] width 18 height 28
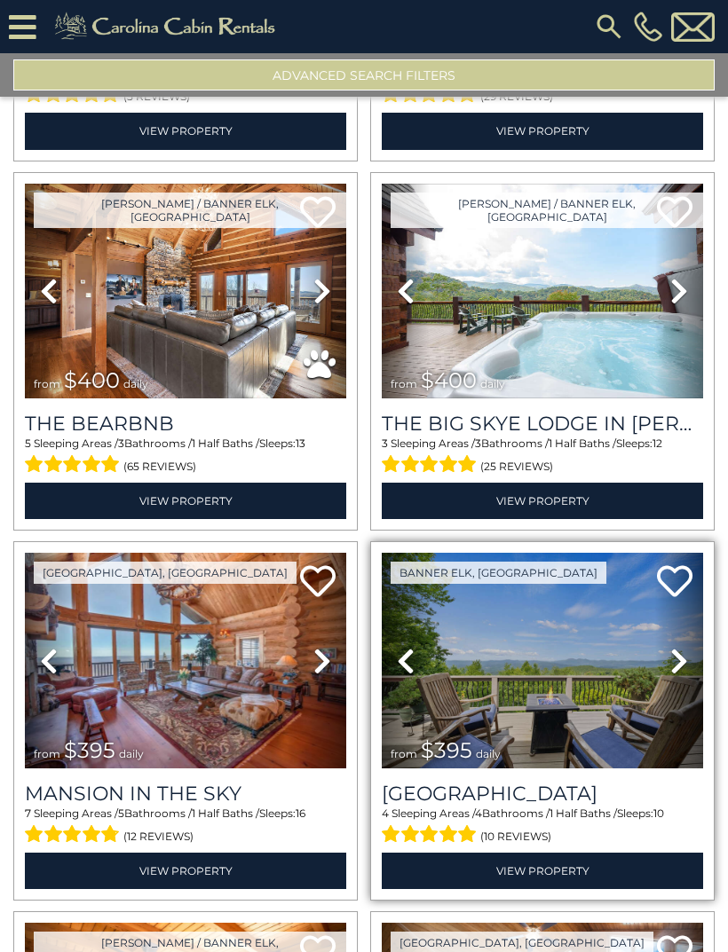
click at [679, 647] on icon at bounding box center [679, 661] width 18 height 28
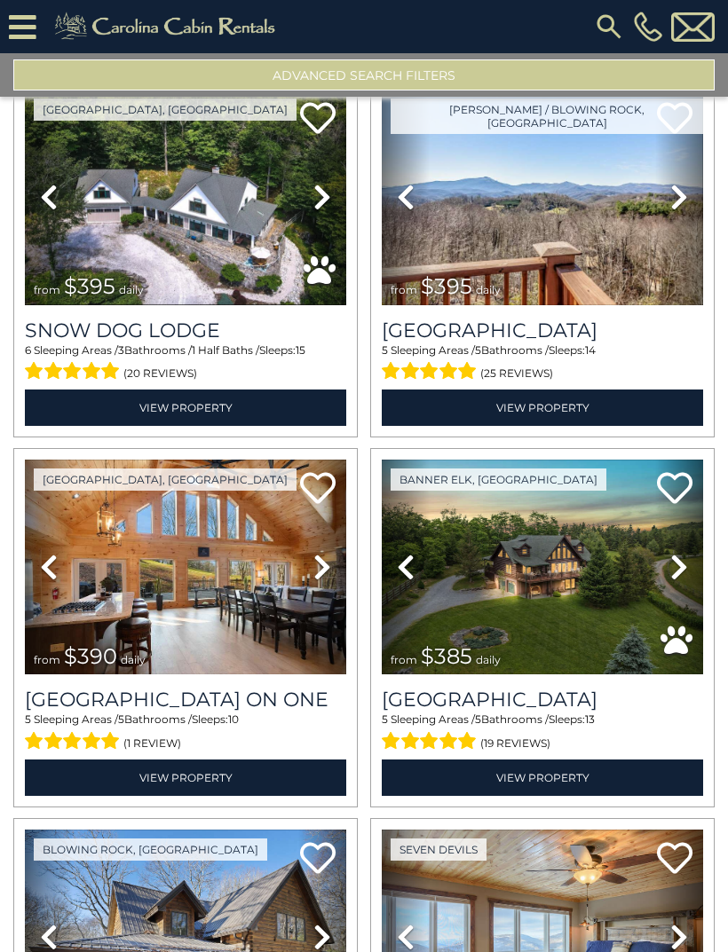
scroll to position [7847, 0]
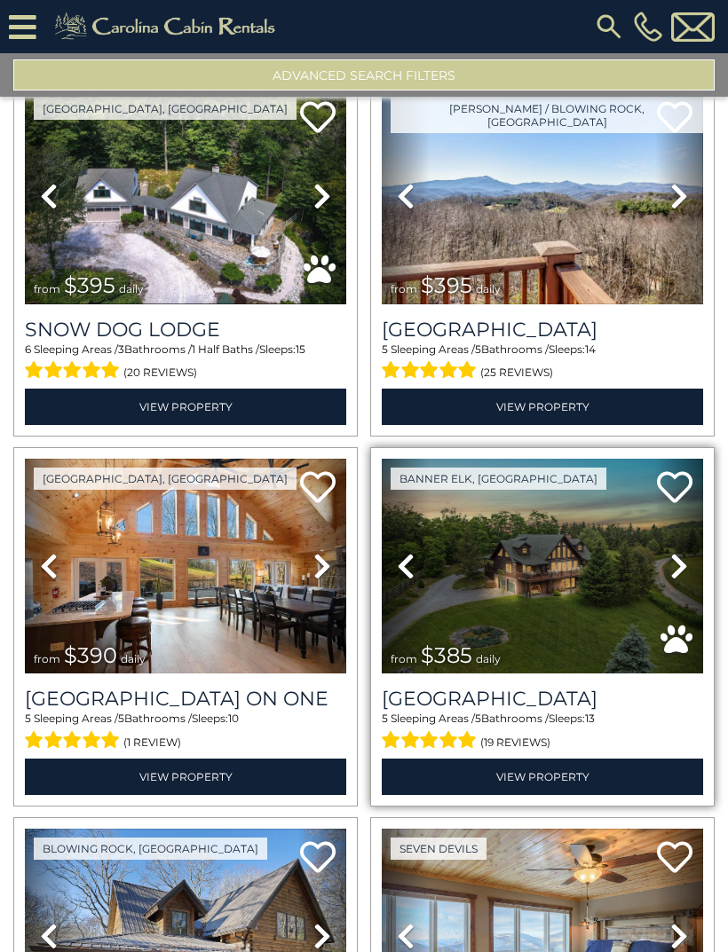
click at [671, 552] on icon at bounding box center [679, 566] width 18 height 28
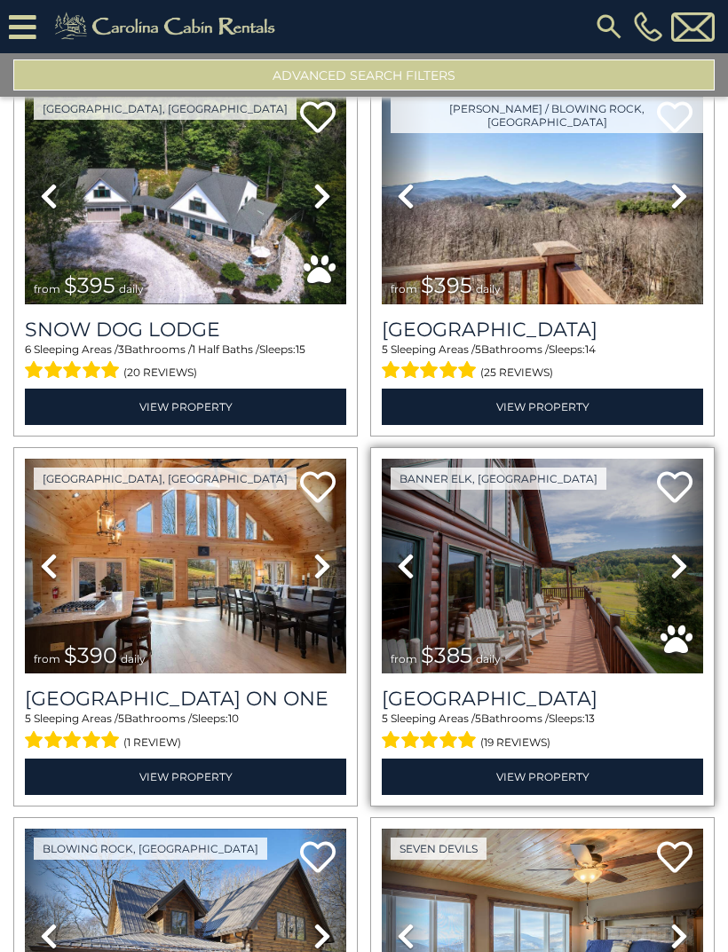
click at [670, 552] on icon at bounding box center [679, 566] width 18 height 28
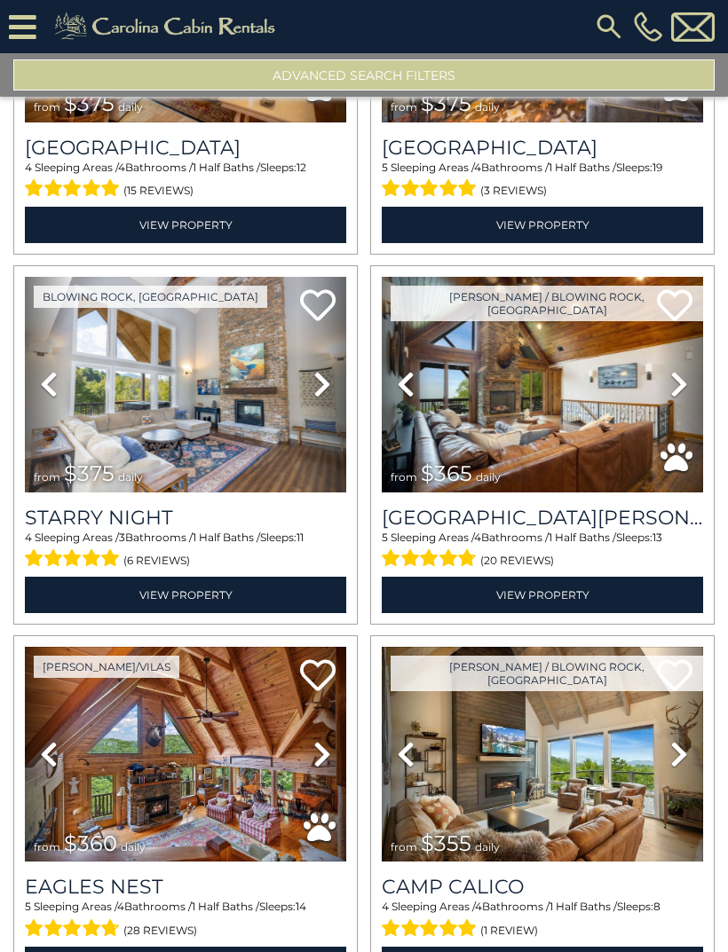
scroll to position [9508, 0]
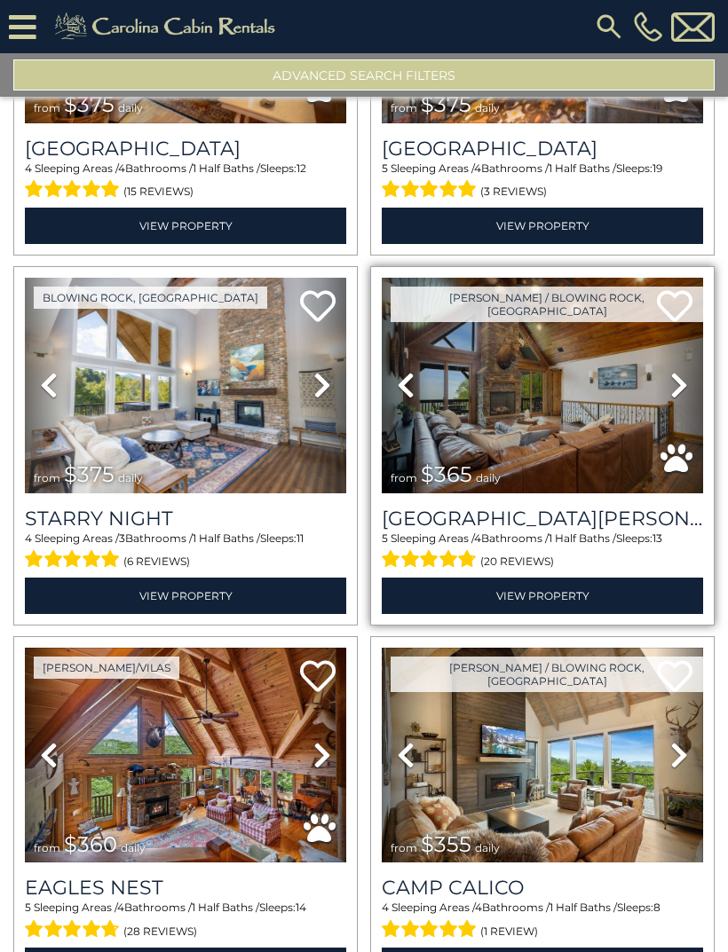
click at [672, 371] on icon at bounding box center [679, 385] width 18 height 28
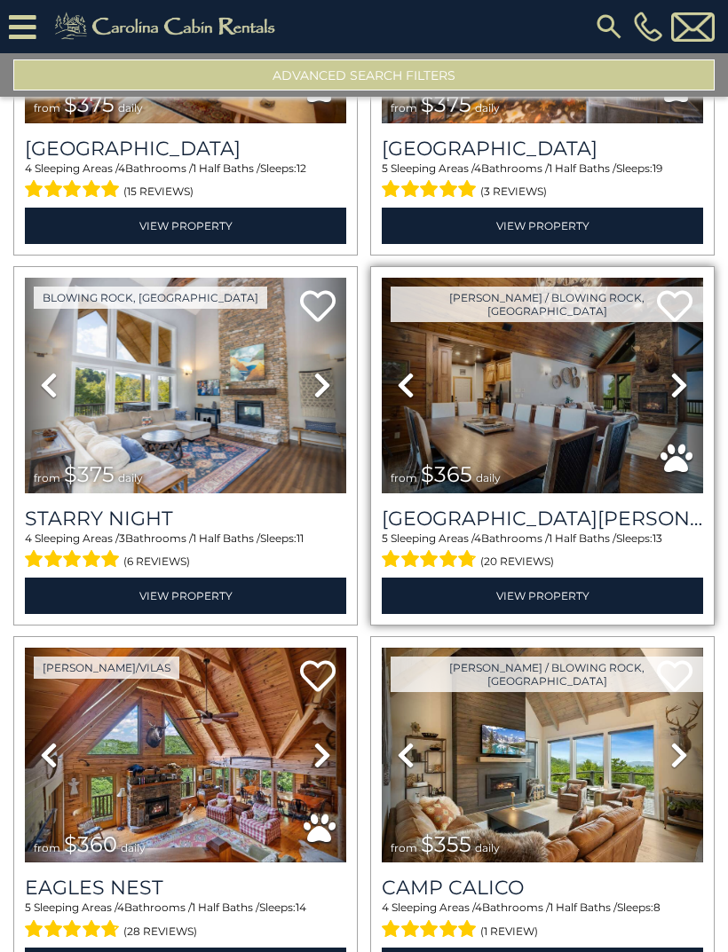
click at [676, 371] on icon at bounding box center [679, 385] width 18 height 28
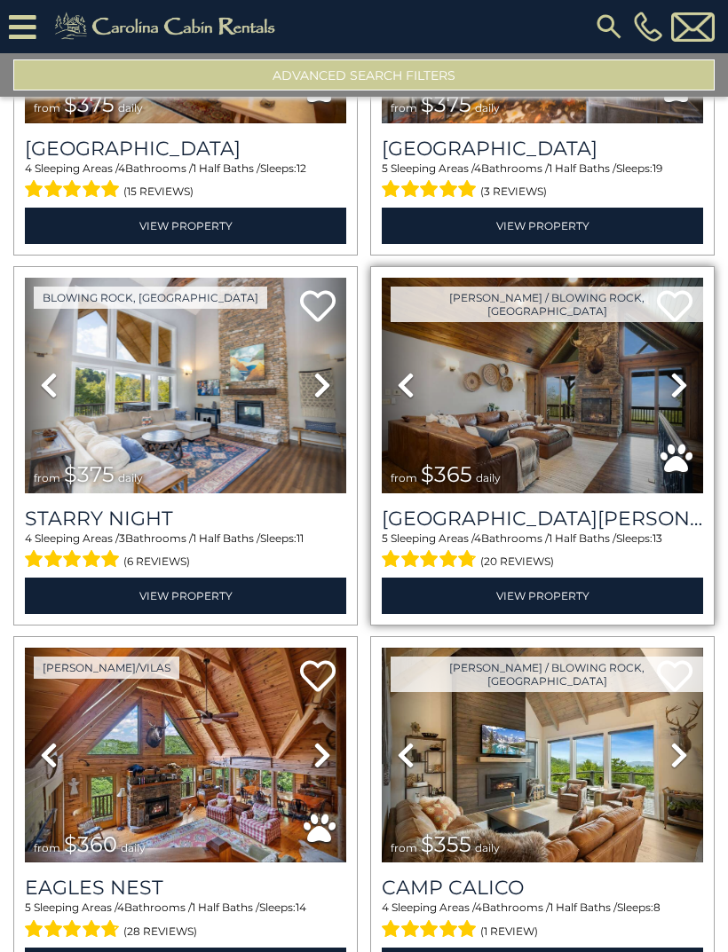
click at [556, 323] on img at bounding box center [542, 386] width 321 height 216
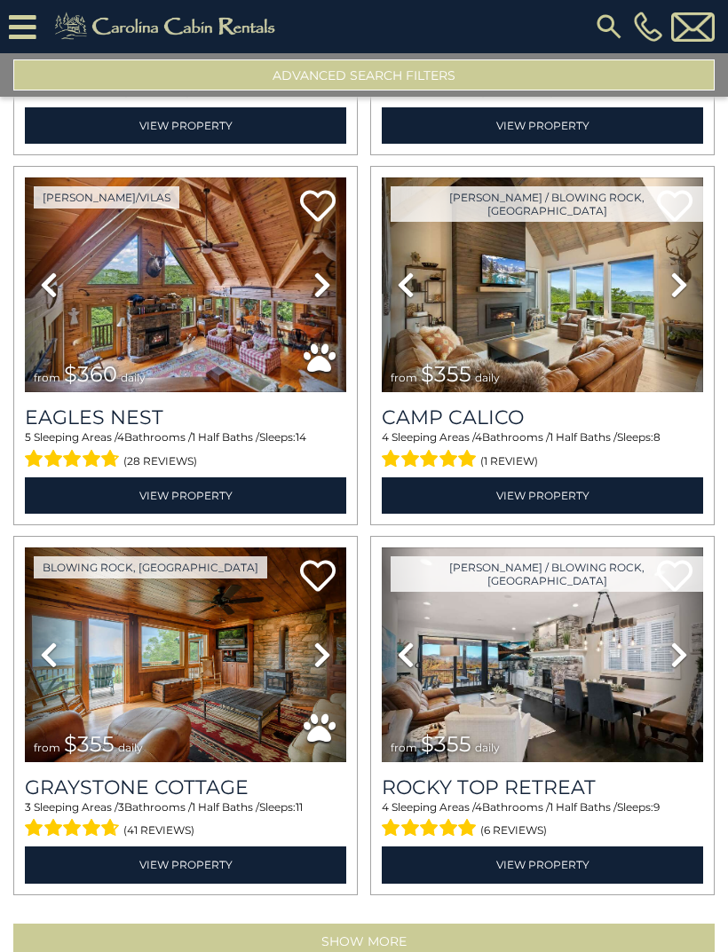
click at [399, 924] on button "Show More" at bounding box center [363, 942] width 701 height 36
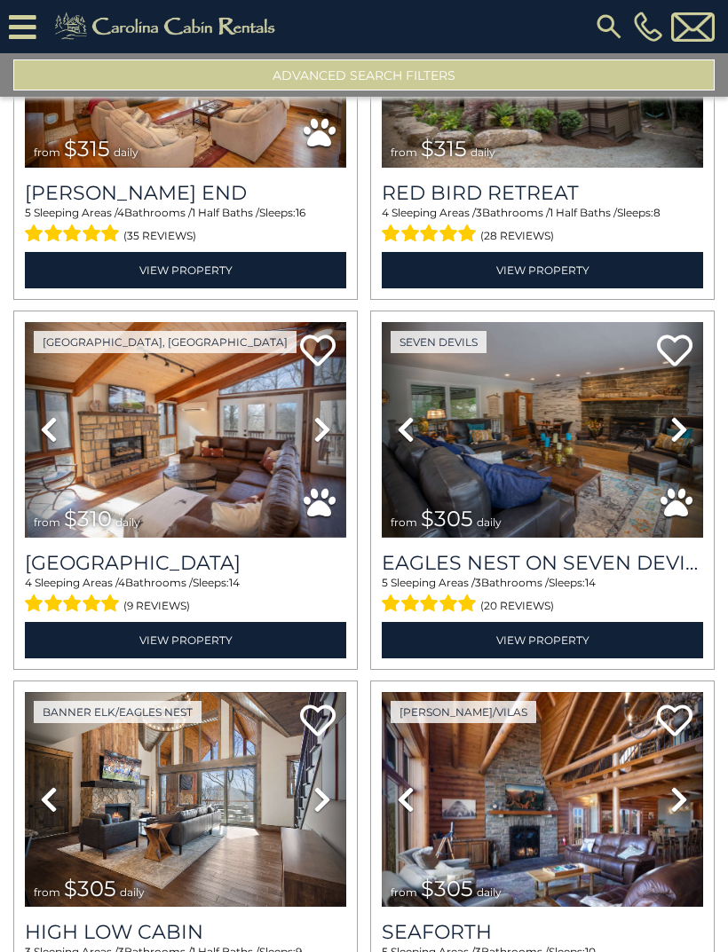
scroll to position [15384, 0]
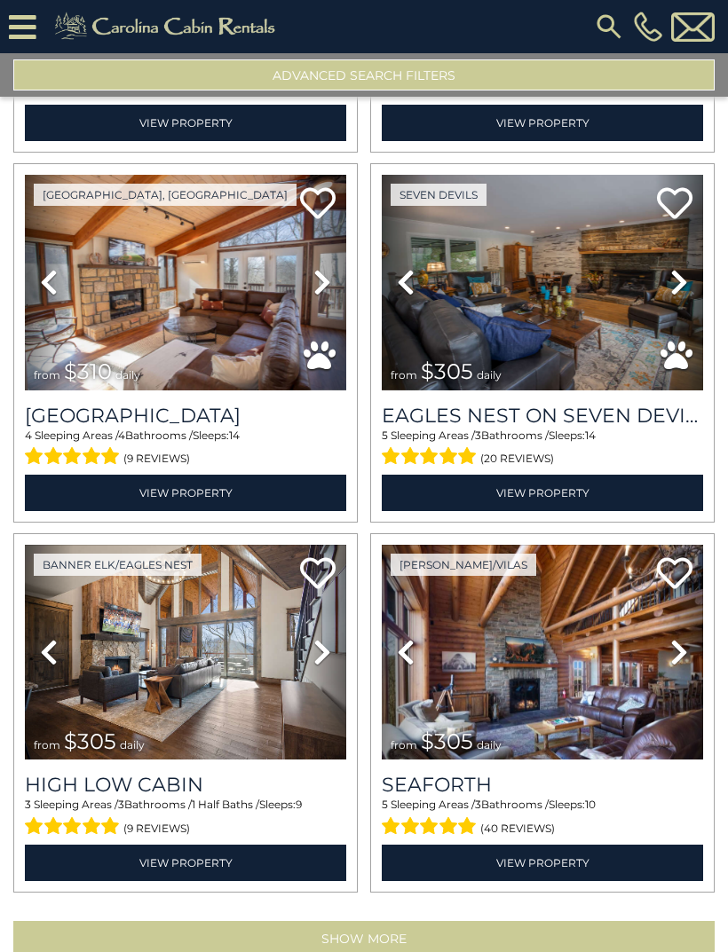
click at [453, 921] on button "Show More" at bounding box center [363, 939] width 701 height 36
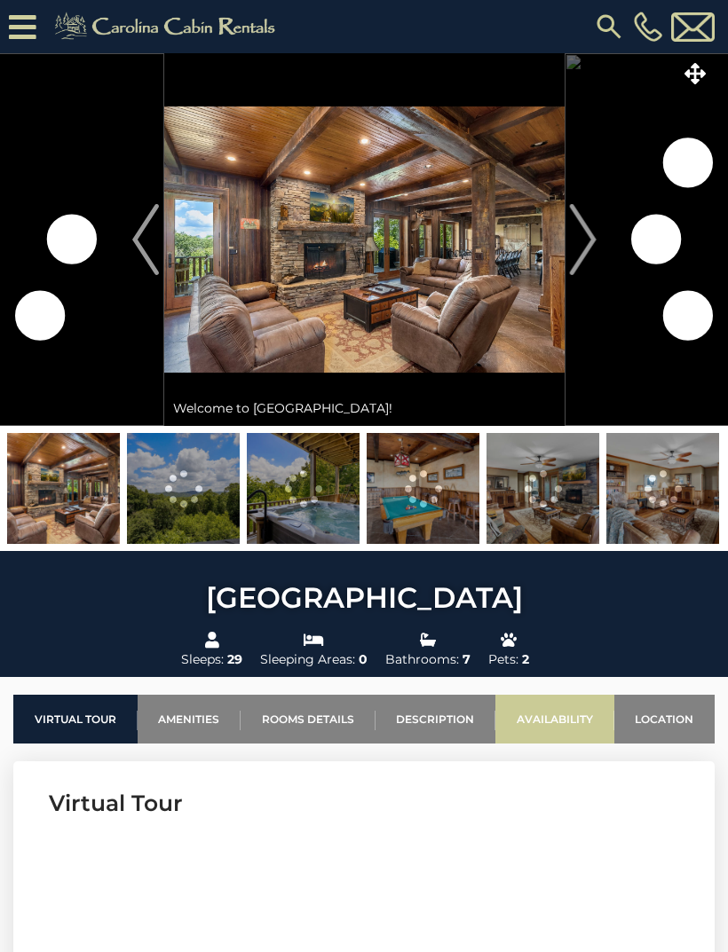
click at [580, 726] on link "Availability" at bounding box center [554, 719] width 119 height 49
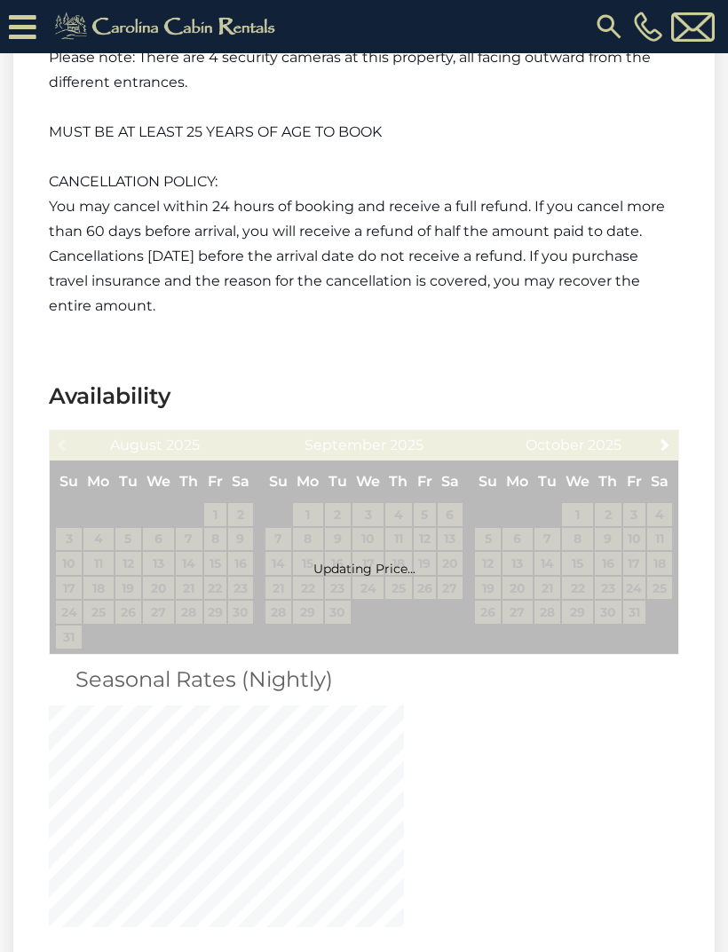
scroll to position [5425, 0]
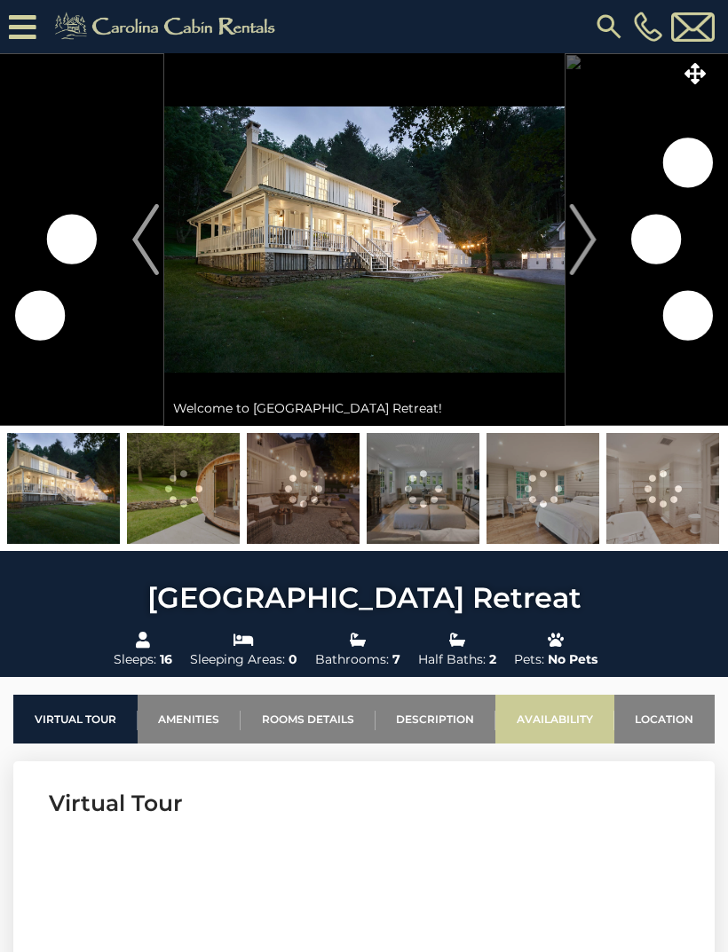
click at [566, 725] on link "Availability" at bounding box center [554, 719] width 119 height 49
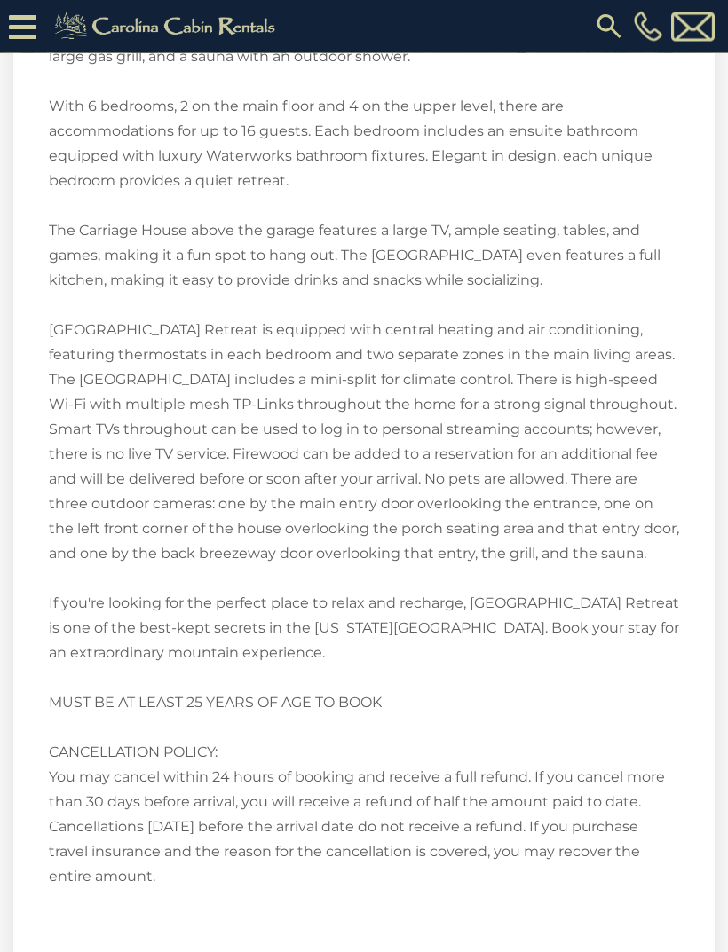
scroll to position [3429, 0]
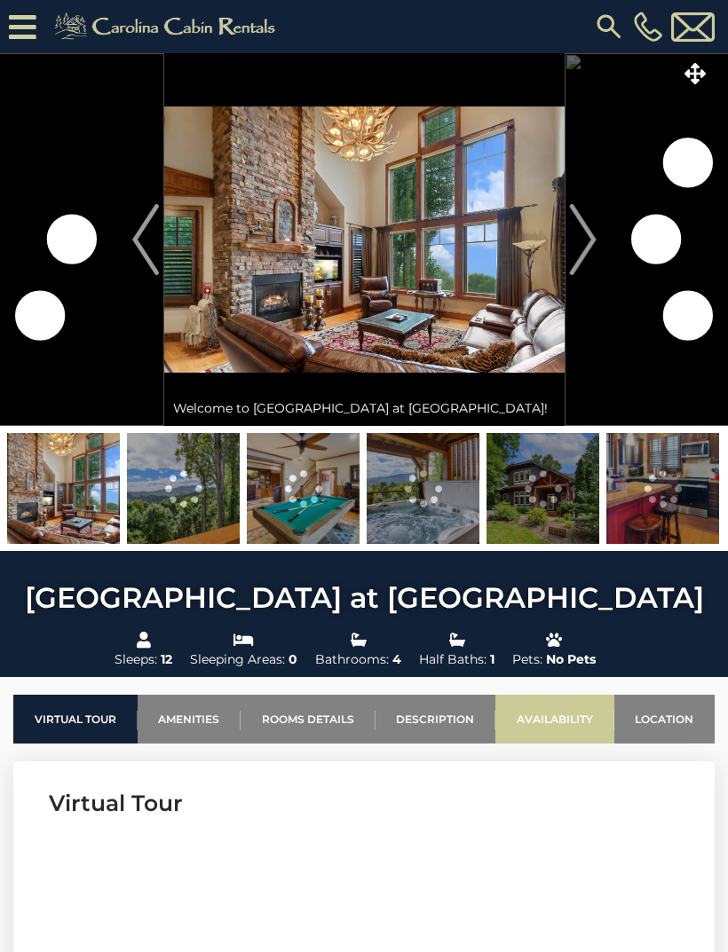
click at [573, 719] on link "Availability" at bounding box center [554, 719] width 119 height 49
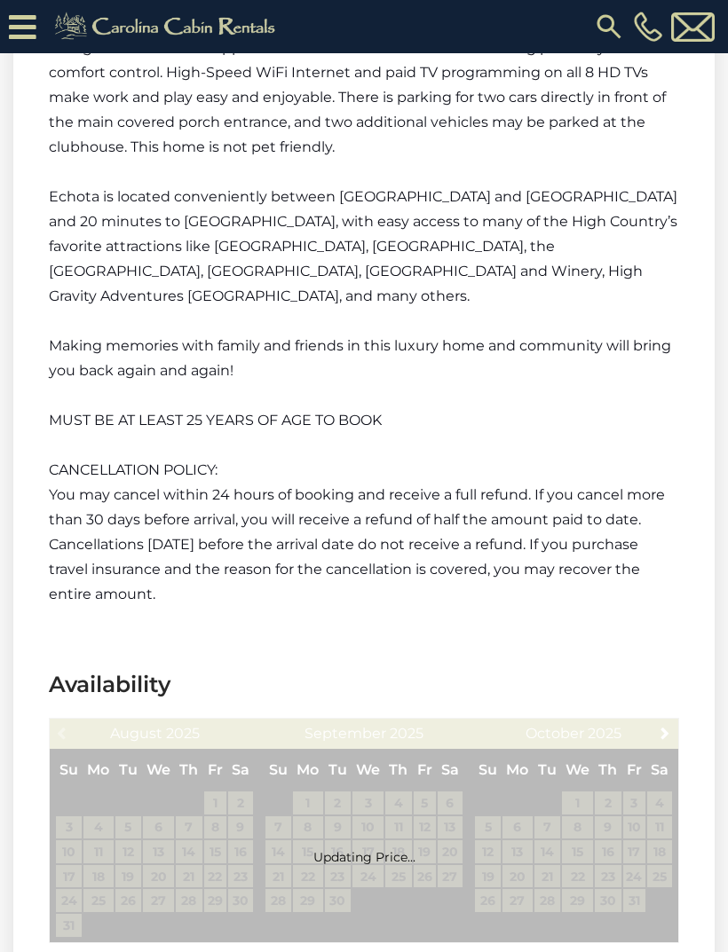
scroll to position [3740, 0]
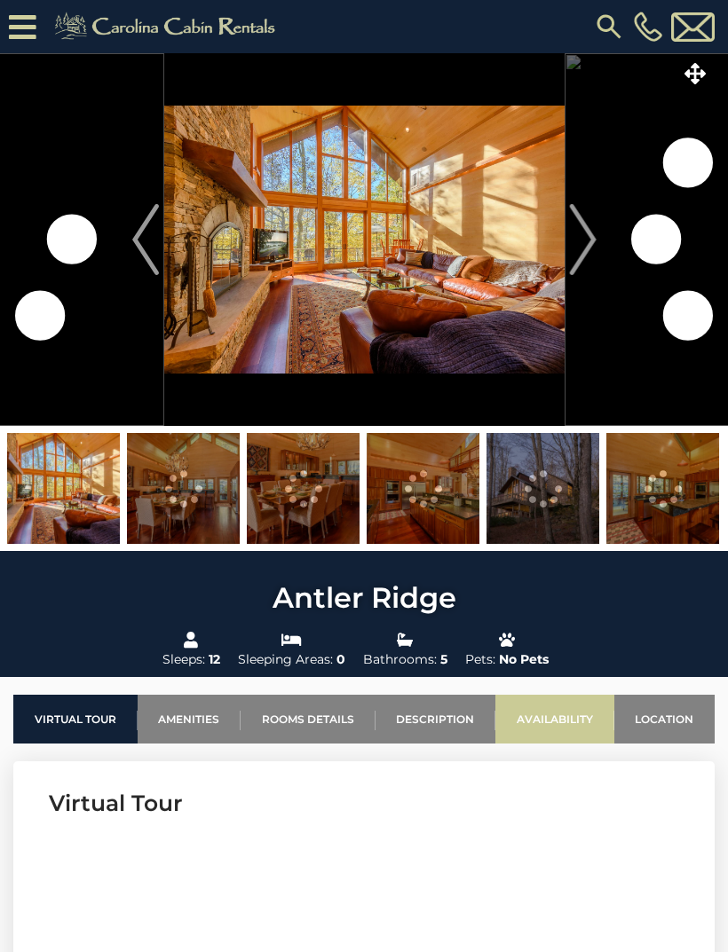
click at [561, 738] on link "Availability" at bounding box center [554, 719] width 119 height 49
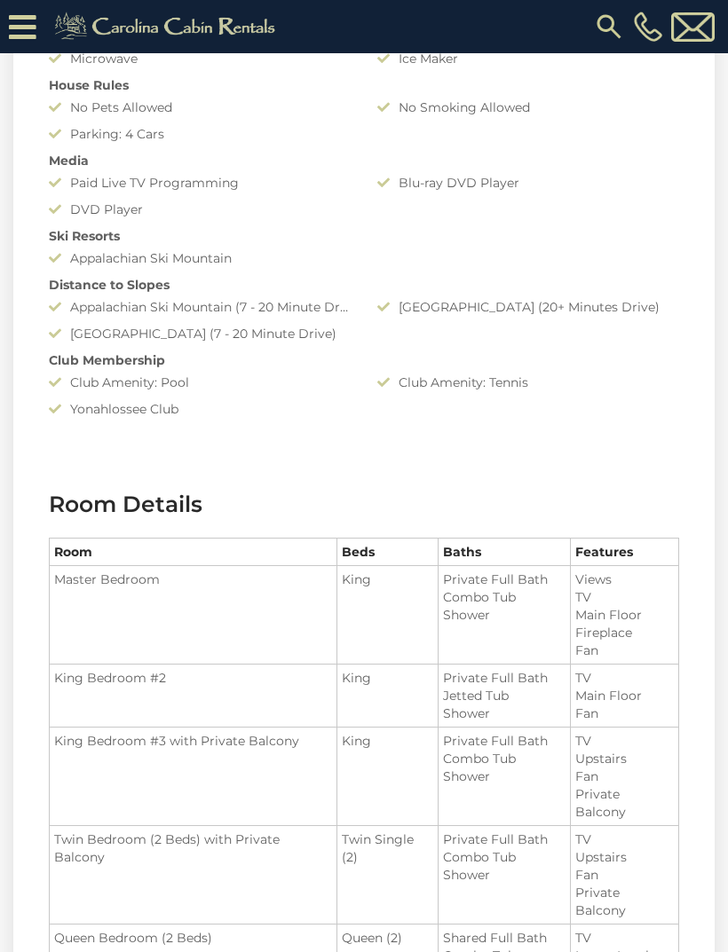
scroll to position [1751, 0]
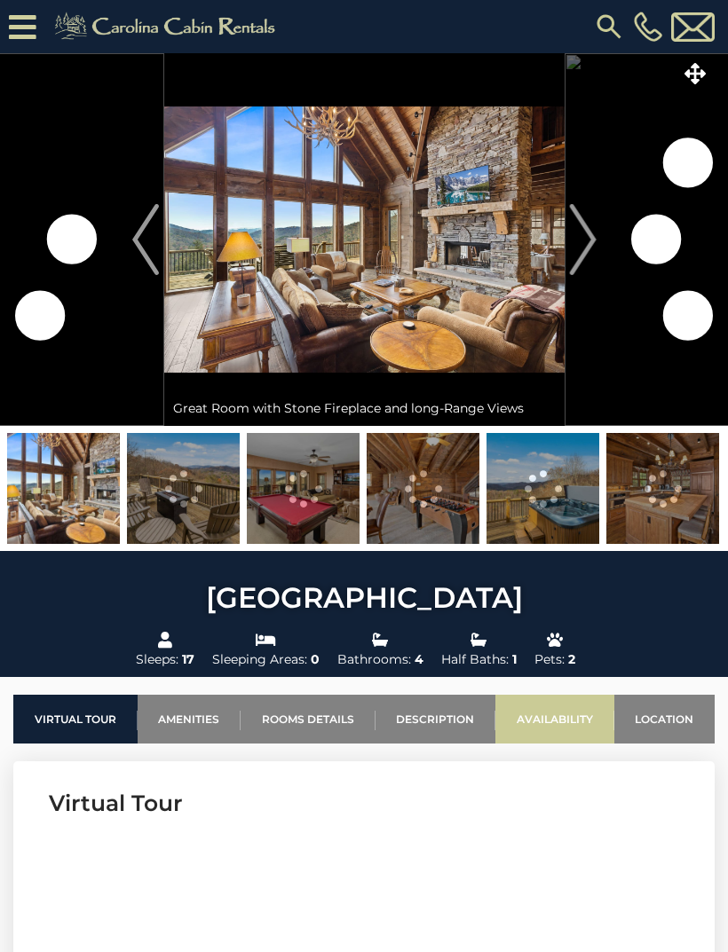
click at [560, 713] on link "Availability" at bounding box center [554, 719] width 119 height 49
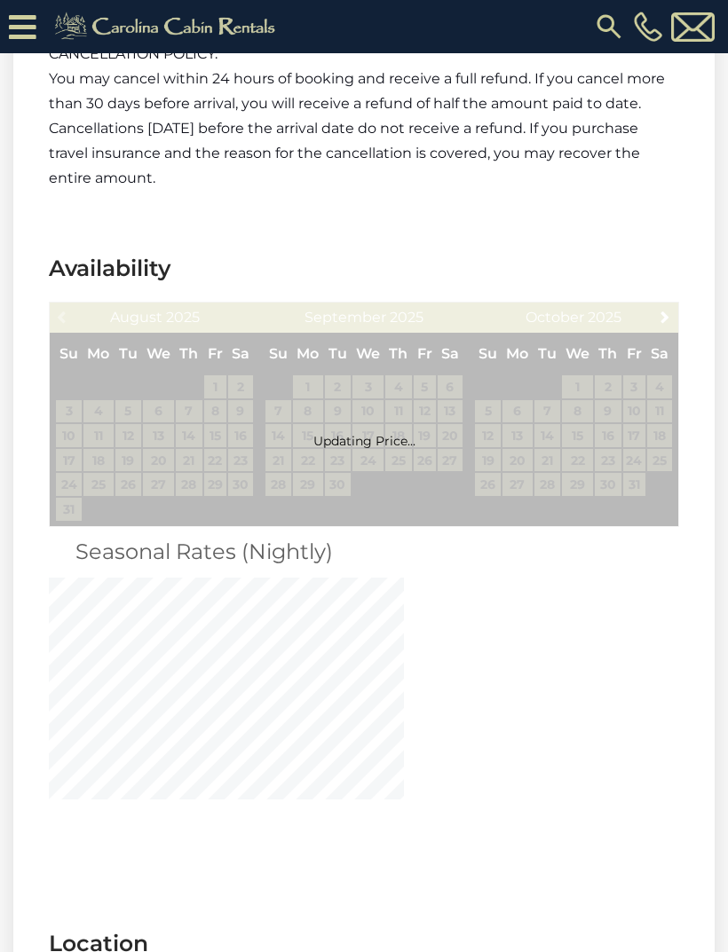
scroll to position [3545, 0]
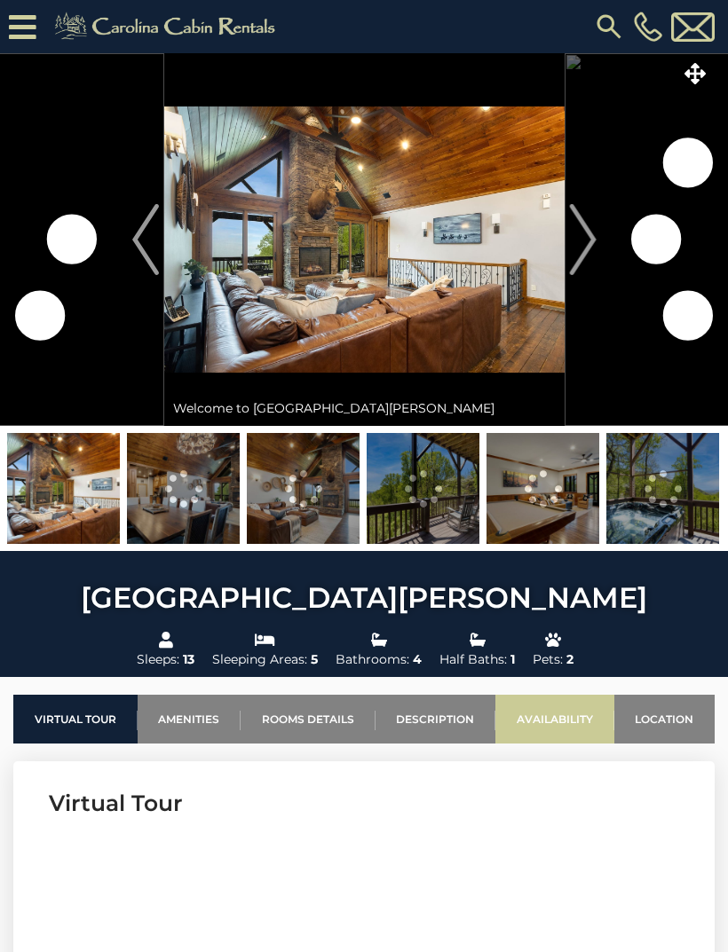
click at [554, 713] on link "Availability" at bounding box center [554, 719] width 119 height 49
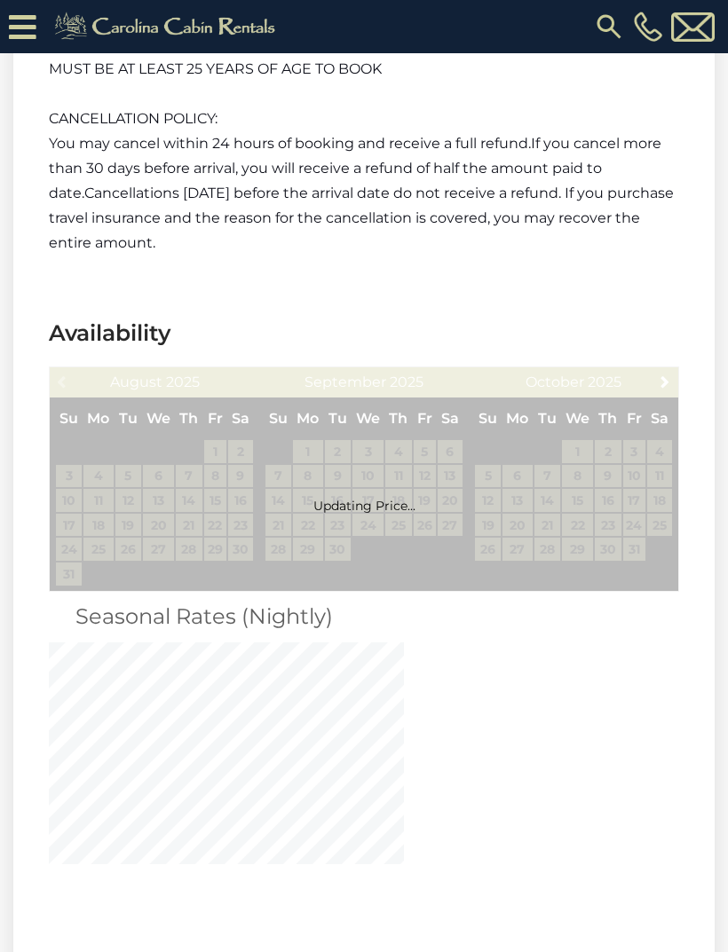
scroll to position [5486, 0]
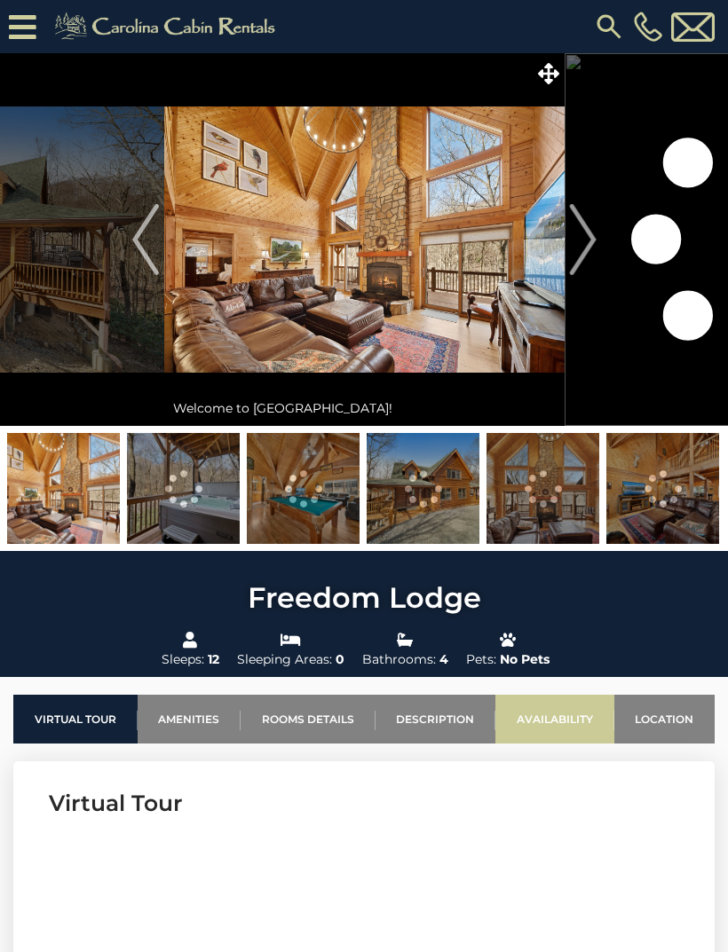
click at [572, 717] on link "Availability" at bounding box center [554, 719] width 119 height 49
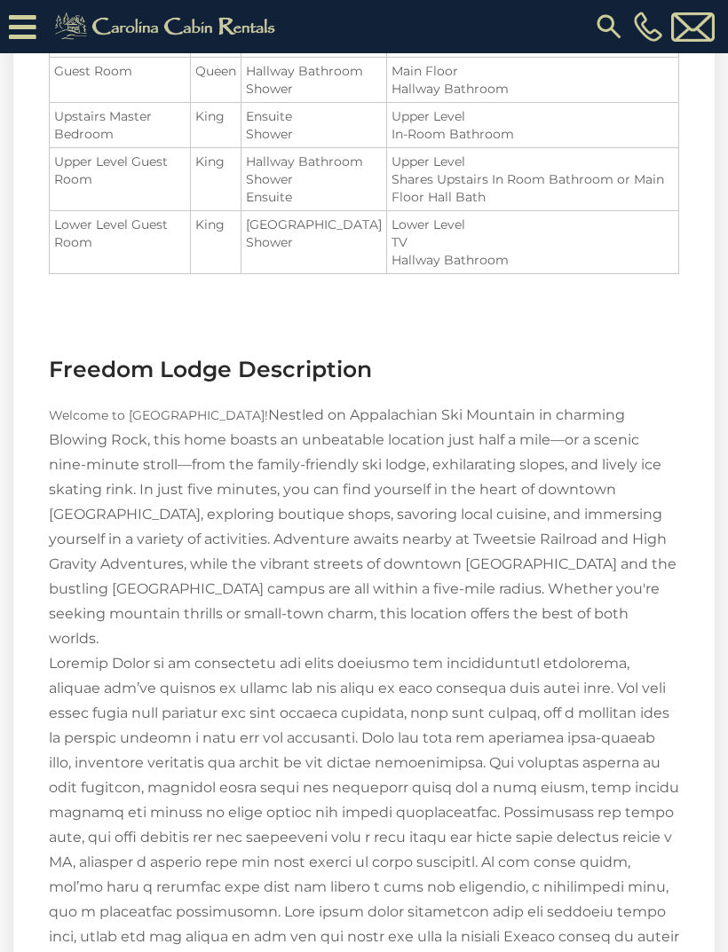
scroll to position [2191, 0]
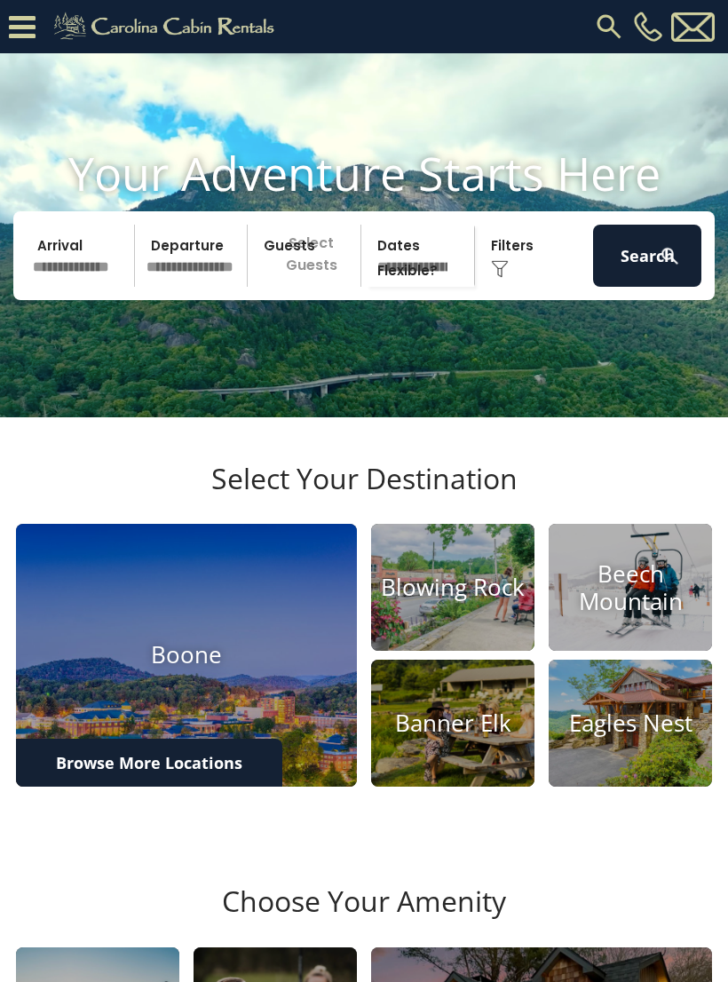
click at [99, 269] on input "text" at bounding box center [81, 256] width 108 height 62
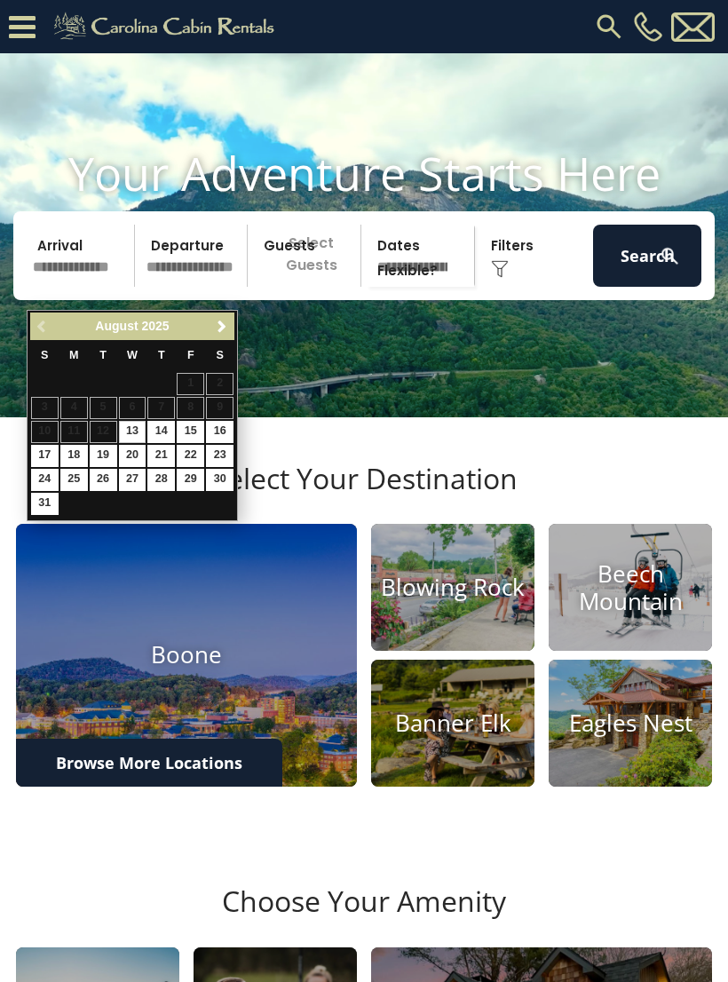
click at [223, 316] on link "Next" at bounding box center [221, 326] width 22 height 22
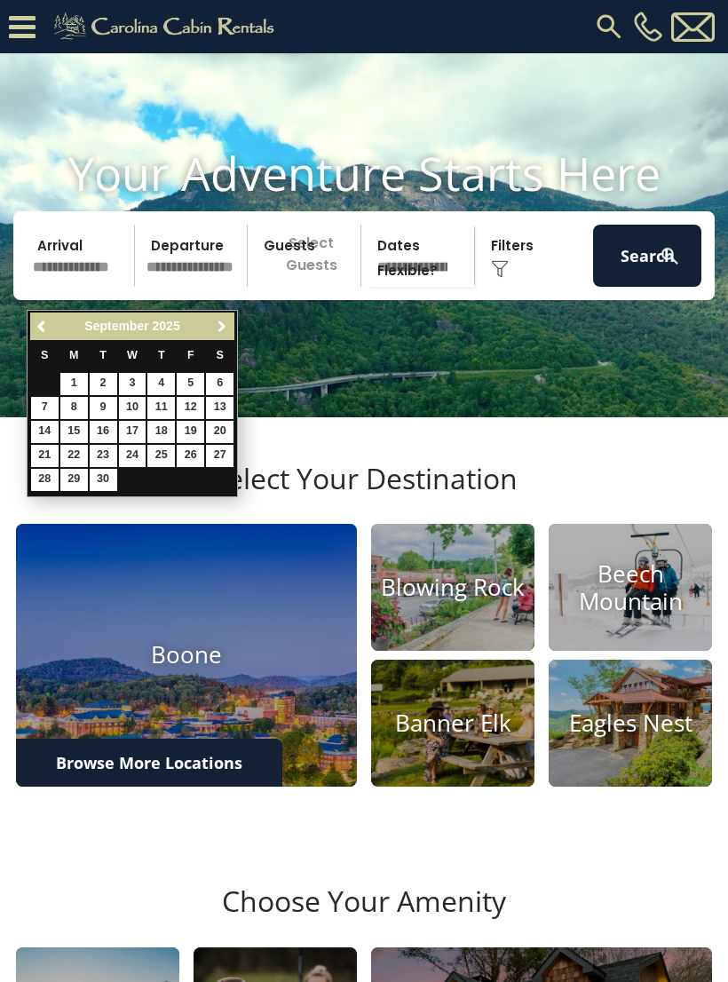
click at [219, 328] on span "Next" at bounding box center [222, 327] width 14 height 14
click at [162, 427] on link "16" at bounding box center [161, 432] width 28 height 22
type input "********"
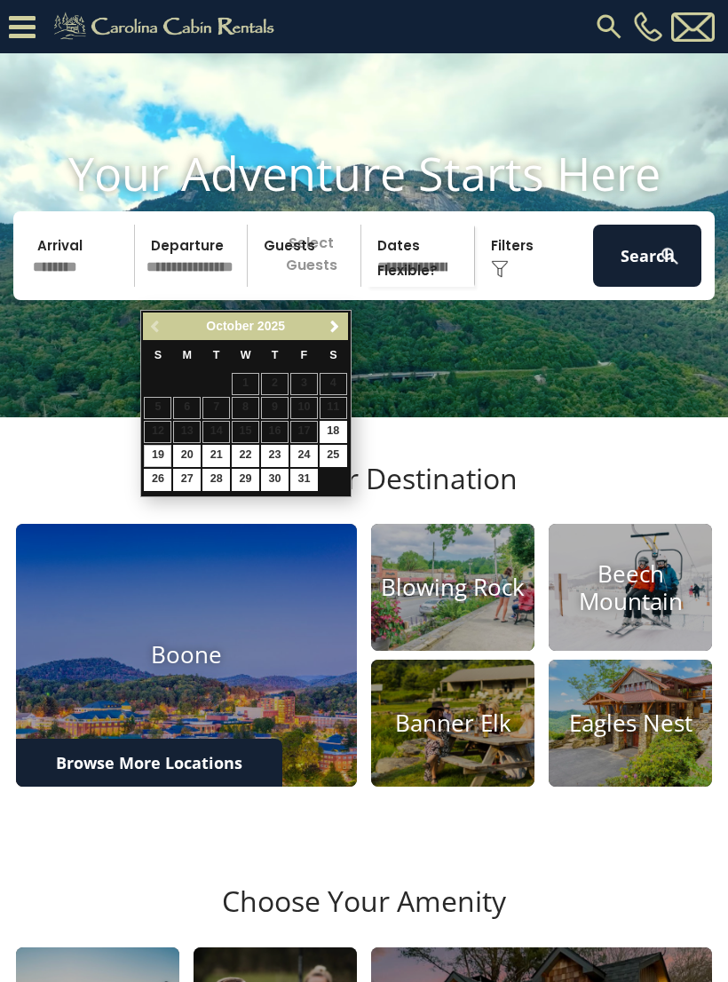
click at [154, 449] on link "19" at bounding box center [158, 456] width 28 height 22
type input "********"
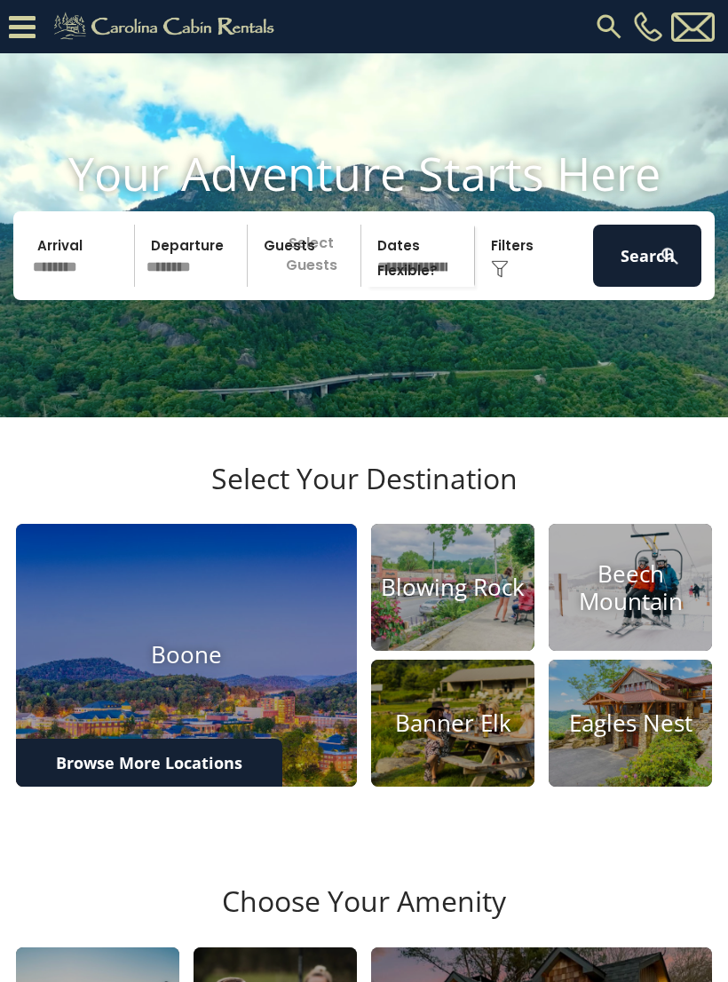
click at [286, 279] on p "Select Guests" at bounding box center [306, 256] width 107 height 62
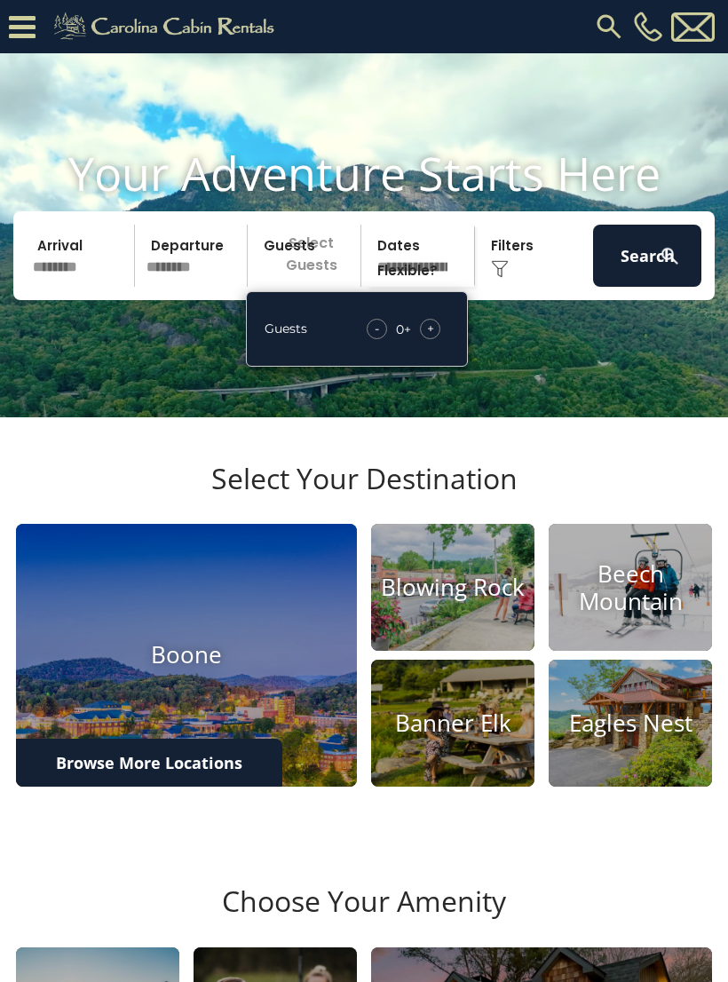
click at [438, 339] on div "+" at bounding box center [430, 329] width 20 height 20
click at [431, 337] on span "+" at bounding box center [430, 329] width 7 height 18
click at [429, 337] on span "+" at bounding box center [430, 329] width 7 height 18
click at [431, 337] on span "+" at bounding box center [430, 329] width 7 height 18
click at [430, 337] on span "+" at bounding box center [430, 329] width 7 height 18
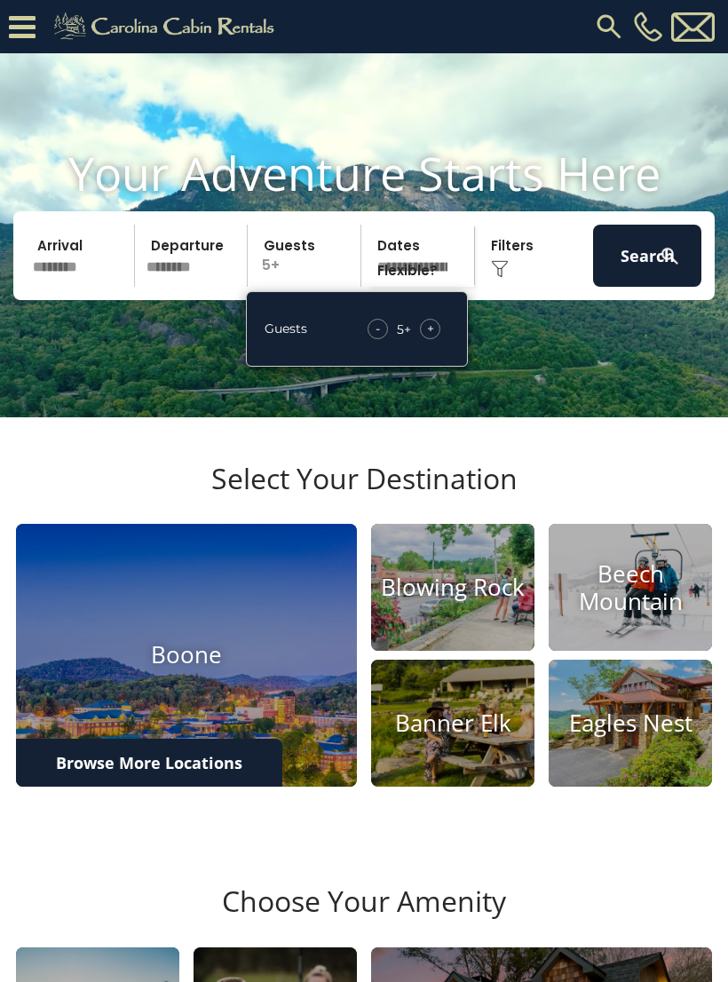
click at [434, 339] on div "+" at bounding box center [430, 329] width 20 height 20
click at [435, 339] on div "+" at bounding box center [430, 329] width 20 height 20
click at [436, 339] on div "+" at bounding box center [430, 329] width 20 height 20
click at [650, 287] on button "Search" at bounding box center [647, 256] width 108 height 62
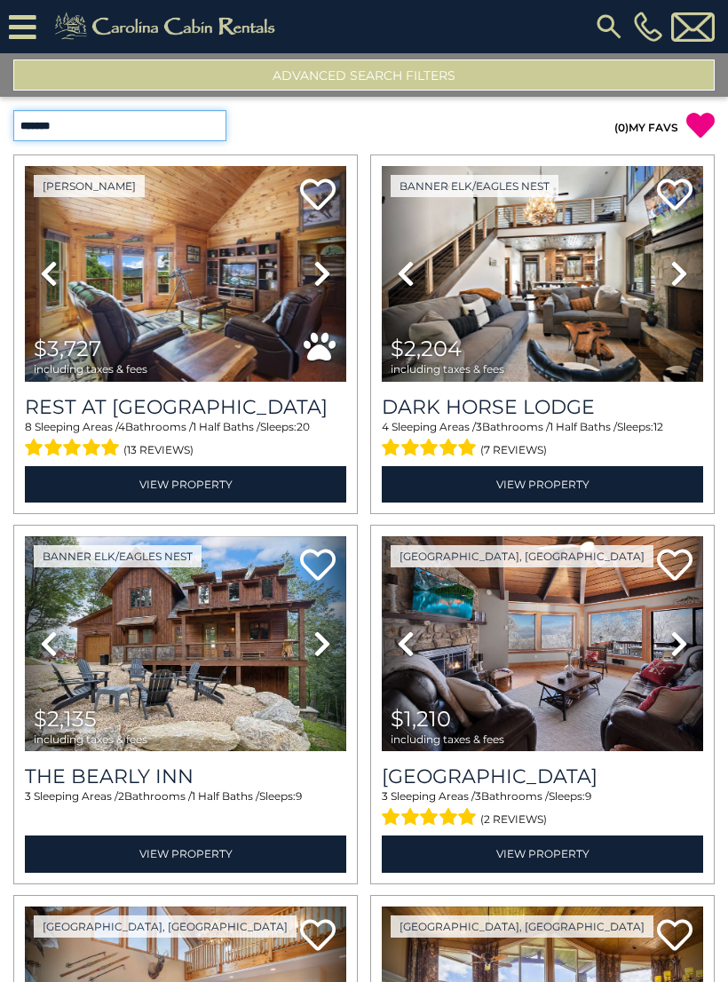
click at [65, 138] on select "**********" at bounding box center [119, 125] width 213 height 31
select select "*****"
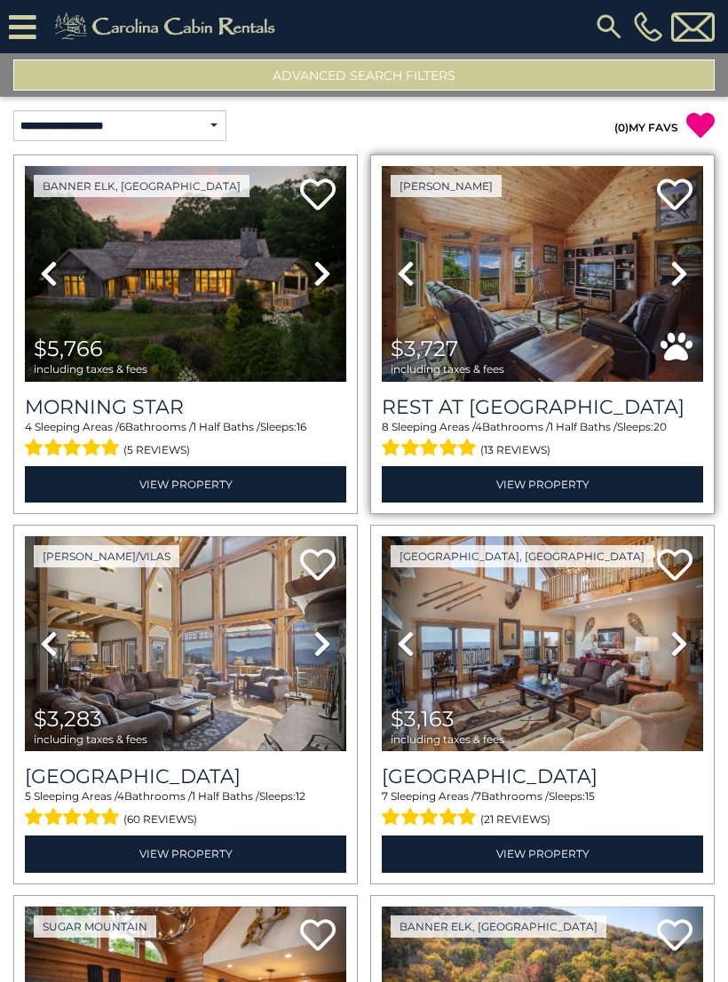
click at [676, 270] on icon at bounding box center [679, 273] width 18 height 28
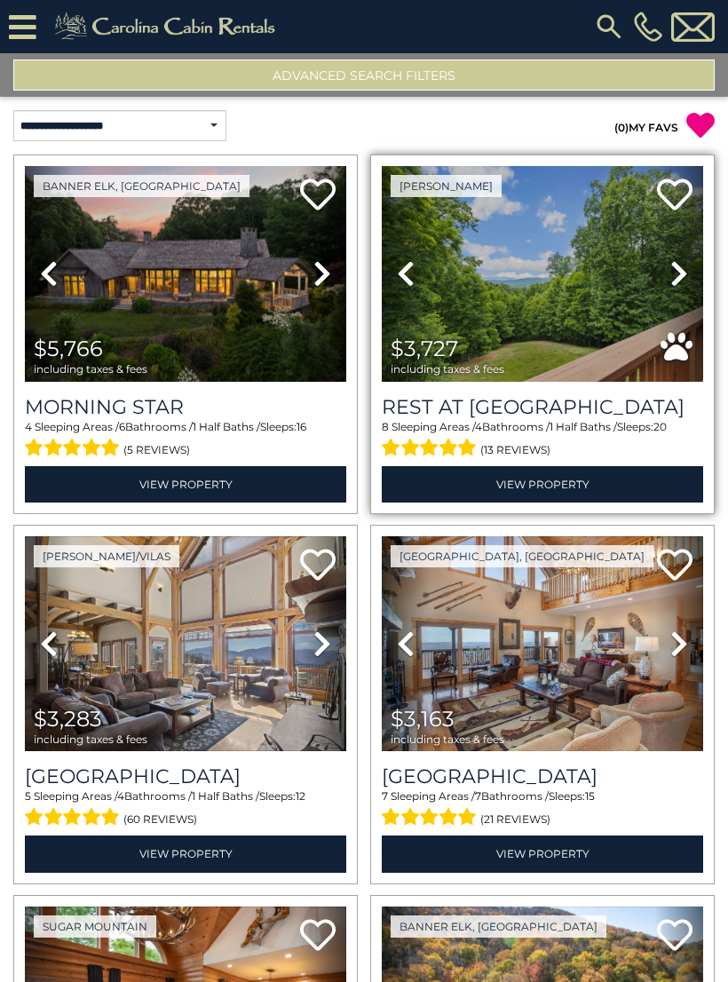
click at [668, 277] on link "Next" at bounding box center [679, 274] width 48 height 216
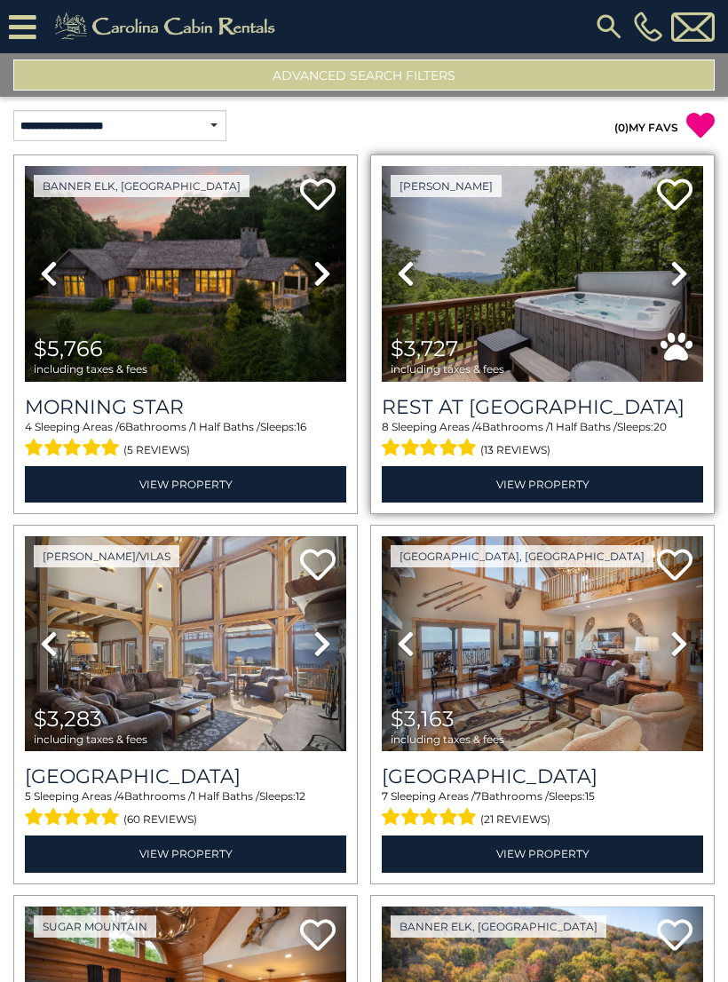
click at [666, 280] on link "Next" at bounding box center [679, 274] width 48 height 216
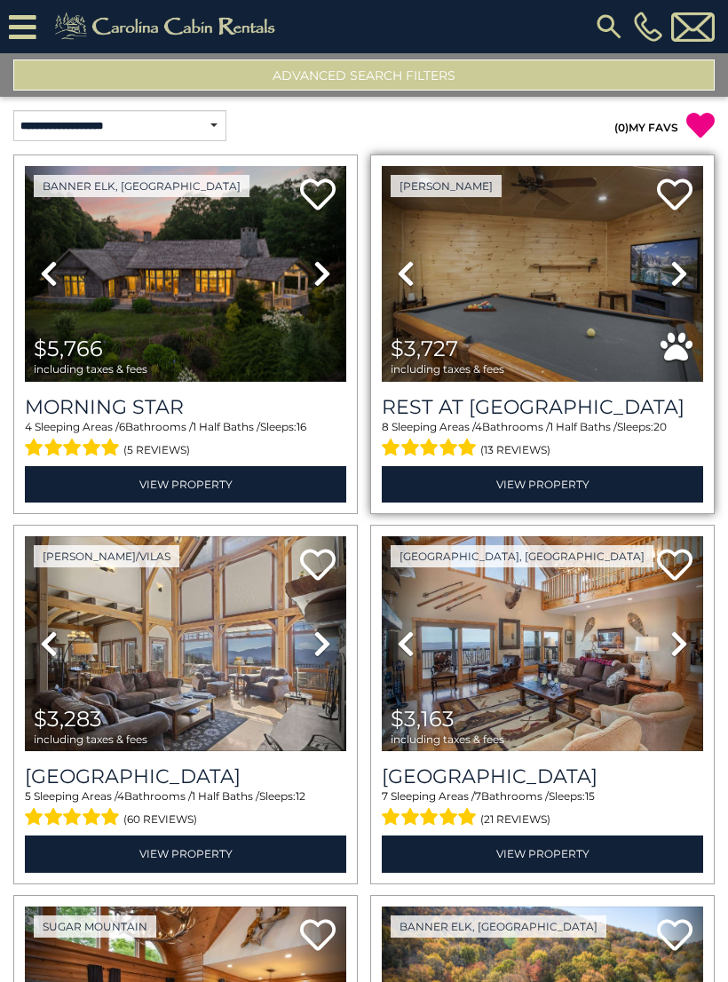
click at [670, 279] on icon at bounding box center [679, 273] width 18 height 28
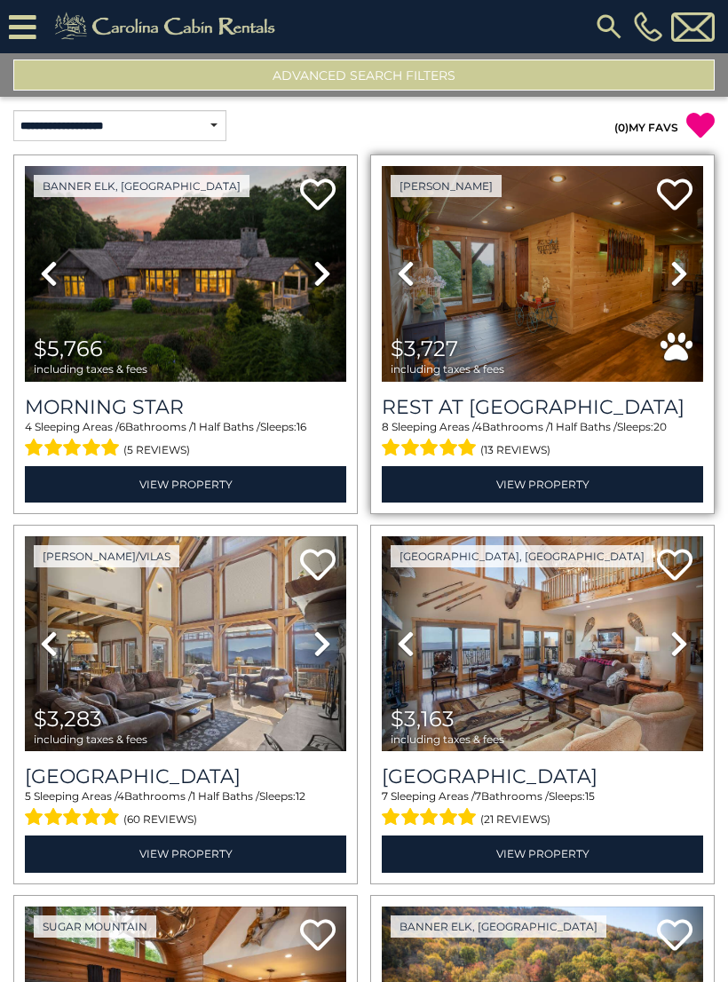
click at [672, 275] on icon at bounding box center [679, 273] width 18 height 28
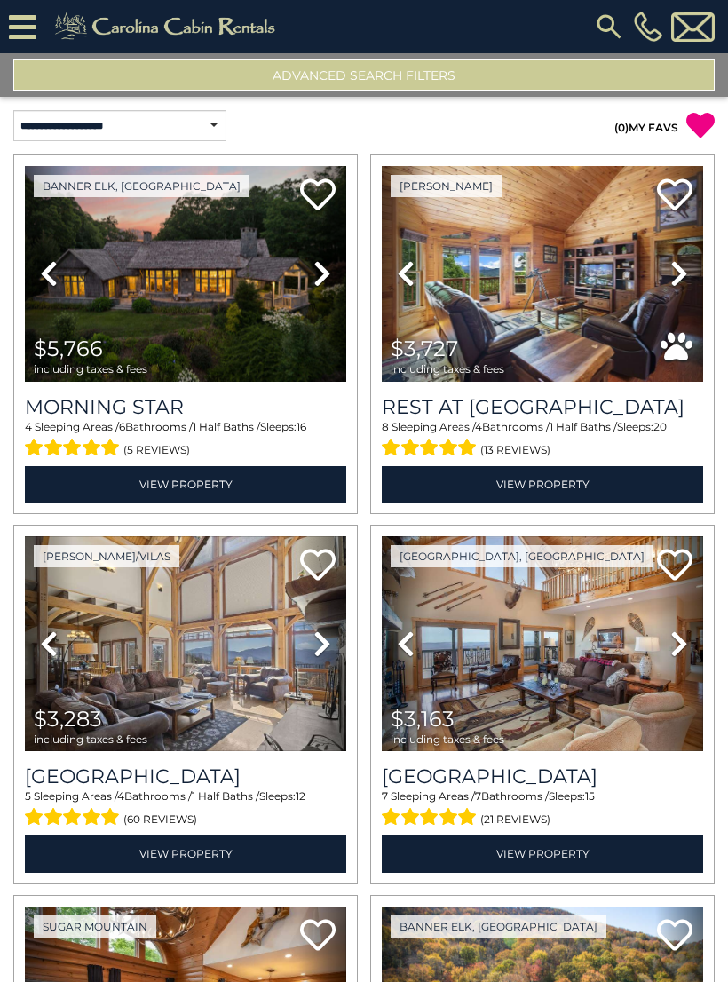
click at [668, 82] on button "Advanced Search Filters" at bounding box center [363, 74] width 701 height 31
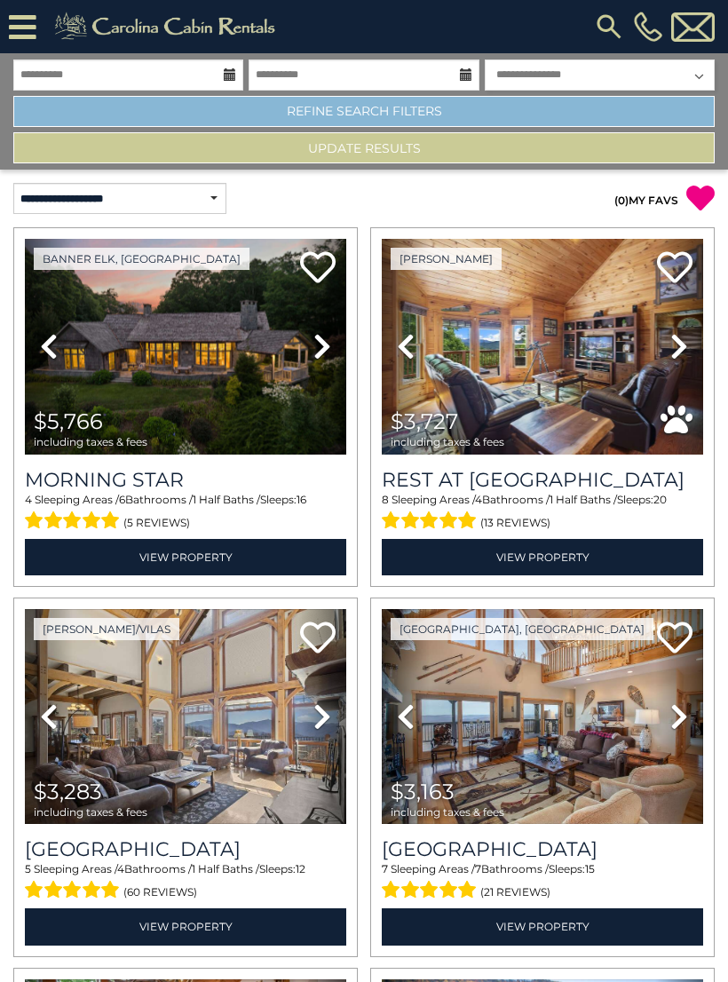
click at [636, 111] on link "Refine Search Filters" at bounding box center [363, 111] width 701 height 31
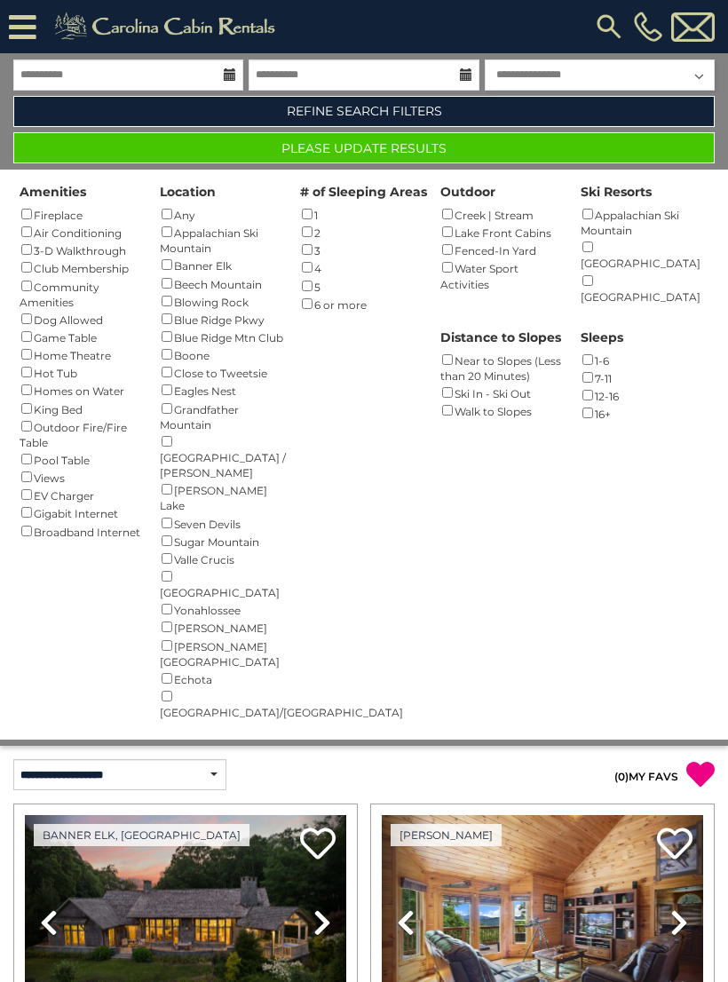
click at [667, 149] on button "Please Update Results" at bounding box center [363, 147] width 701 height 31
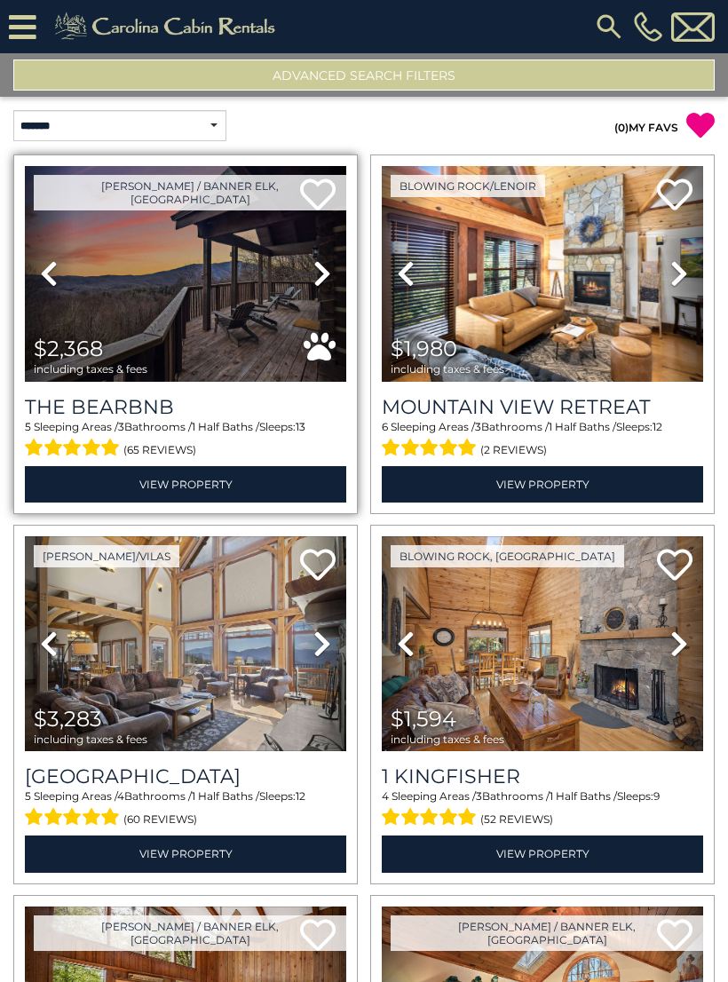
click at [335, 273] on link "Next" at bounding box center [322, 274] width 48 height 216
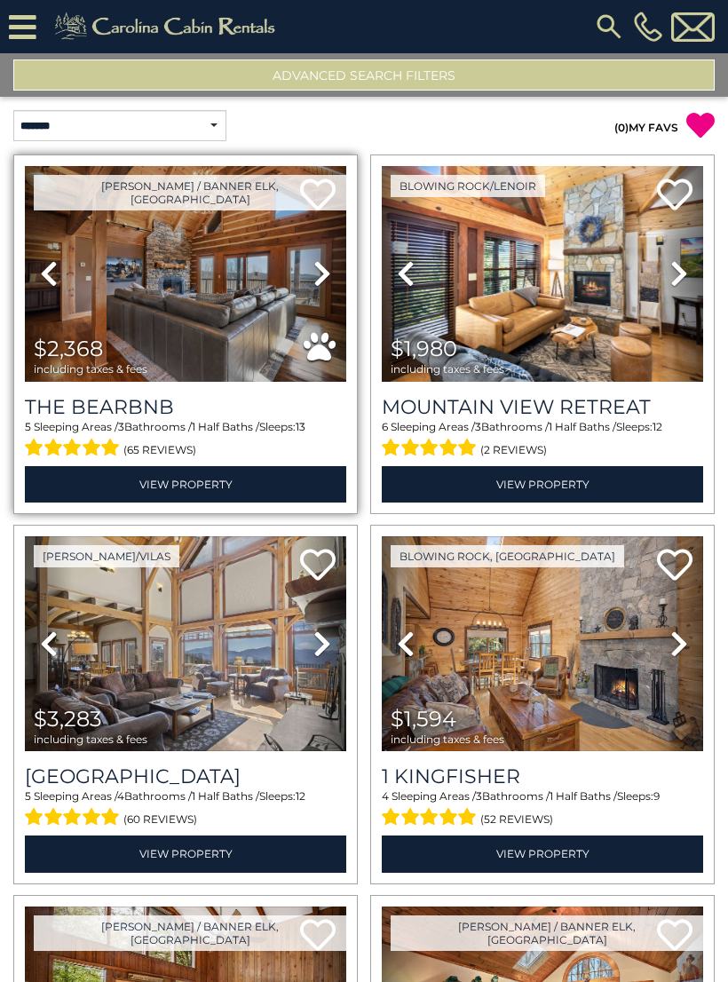
click at [334, 273] on link "Next" at bounding box center [322, 274] width 48 height 216
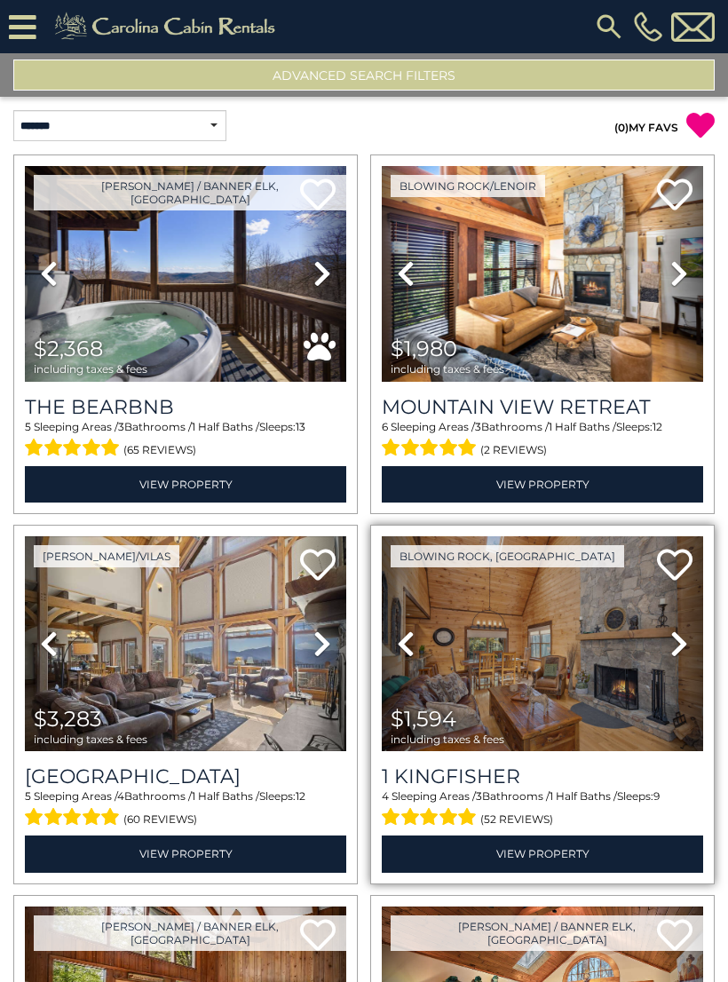
click at [676, 644] on icon at bounding box center [679, 643] width 18 height 28
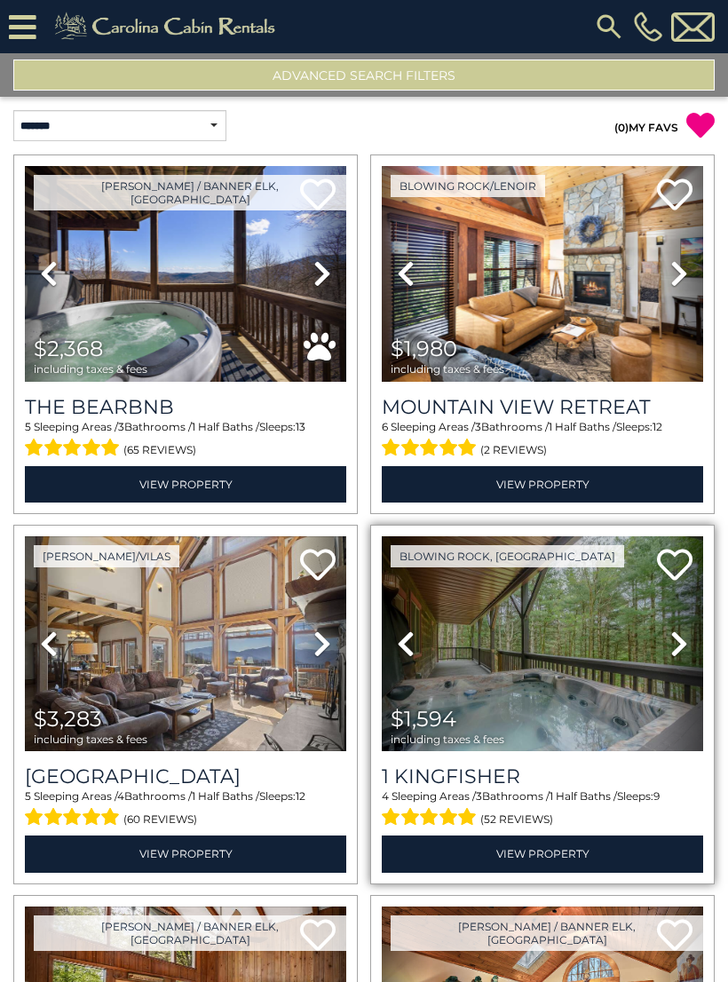
click at [681, 646] on icon at bounding box center [679, 643] width 18 height 28
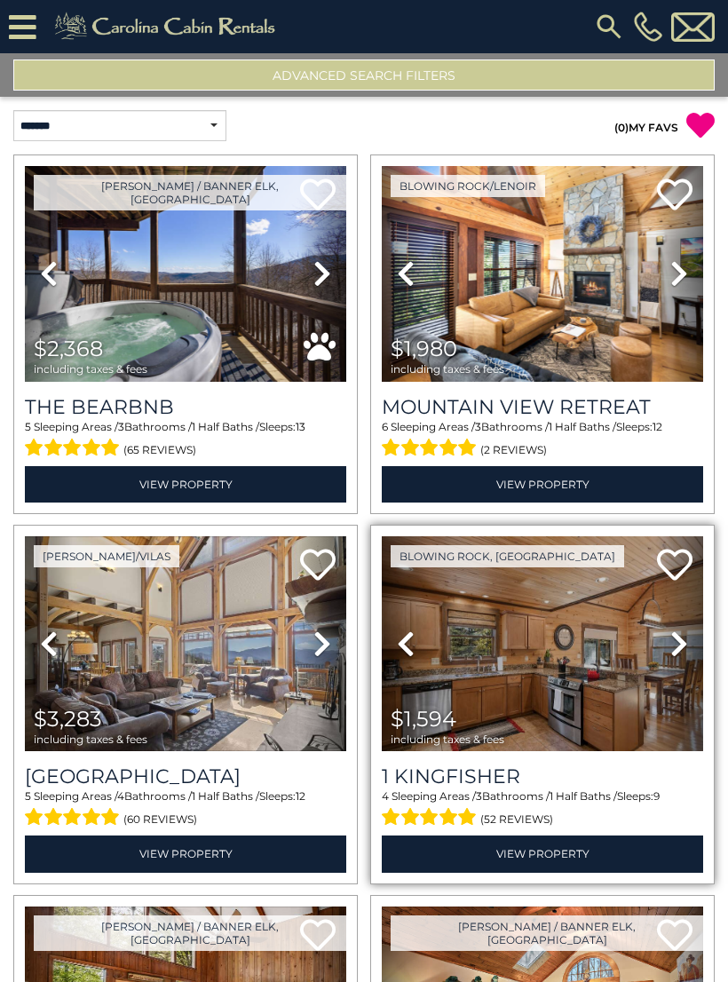
click at [681, 646] on icon at bounding box center [679, 643] width 18 height 28
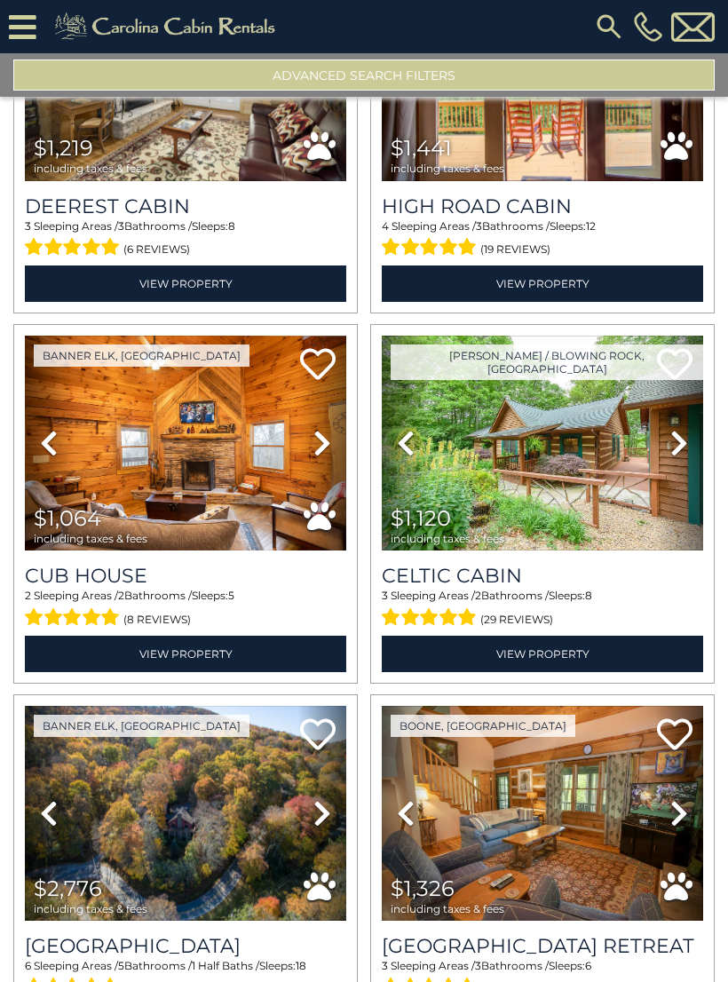
scroll to position [3901, 0]
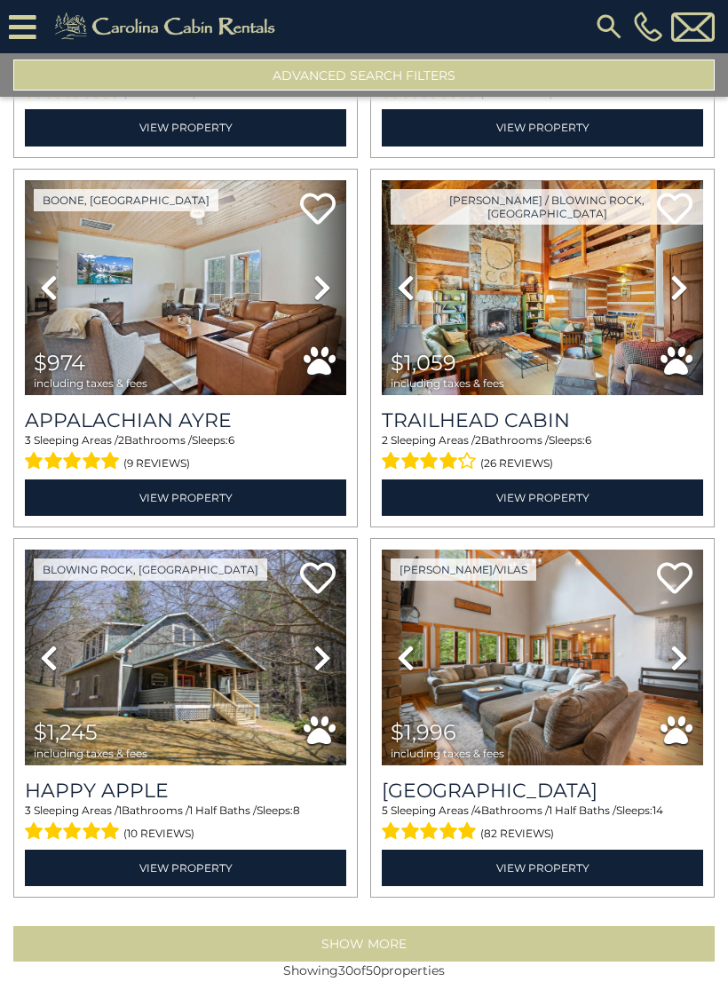
click at [422, 942] on button "Show More" at bounding box center [363, 944] width 701 height 36
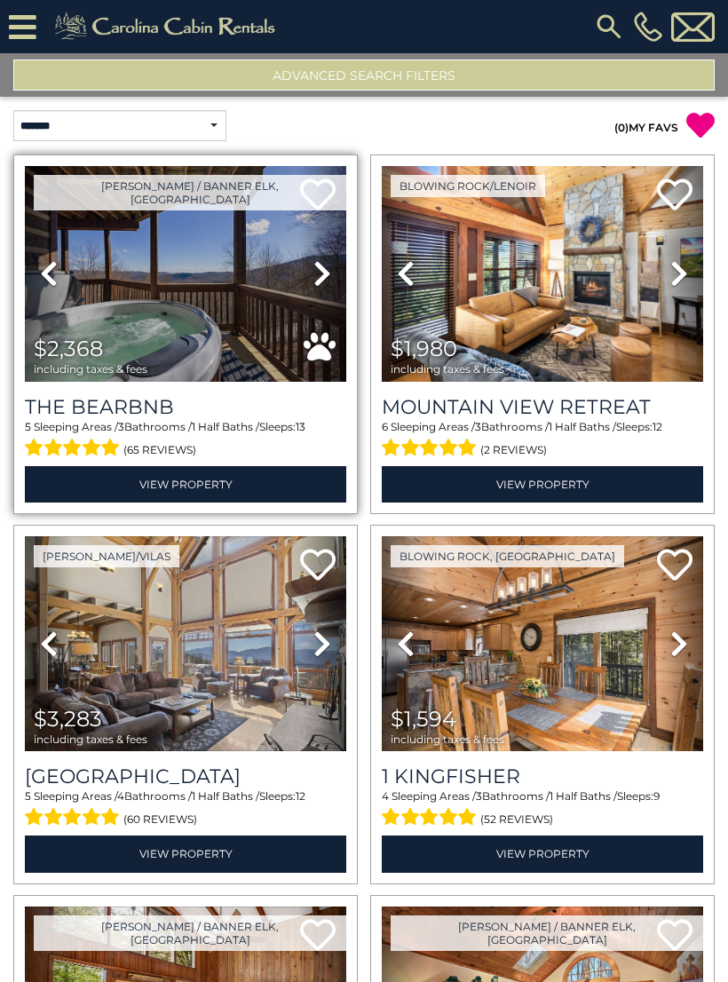
click at [223, 265] on img at bounding box center [185, 274] width 321 height 216
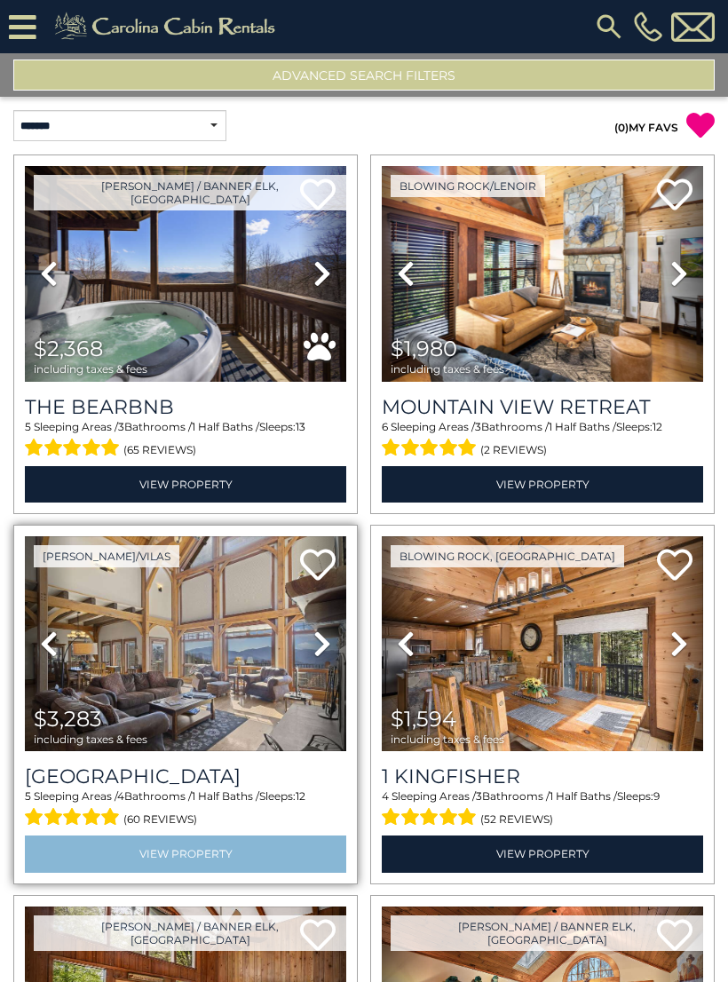
click at [245, 865] on link "View Property" at bounding box center [185, 853] width 321 height 36
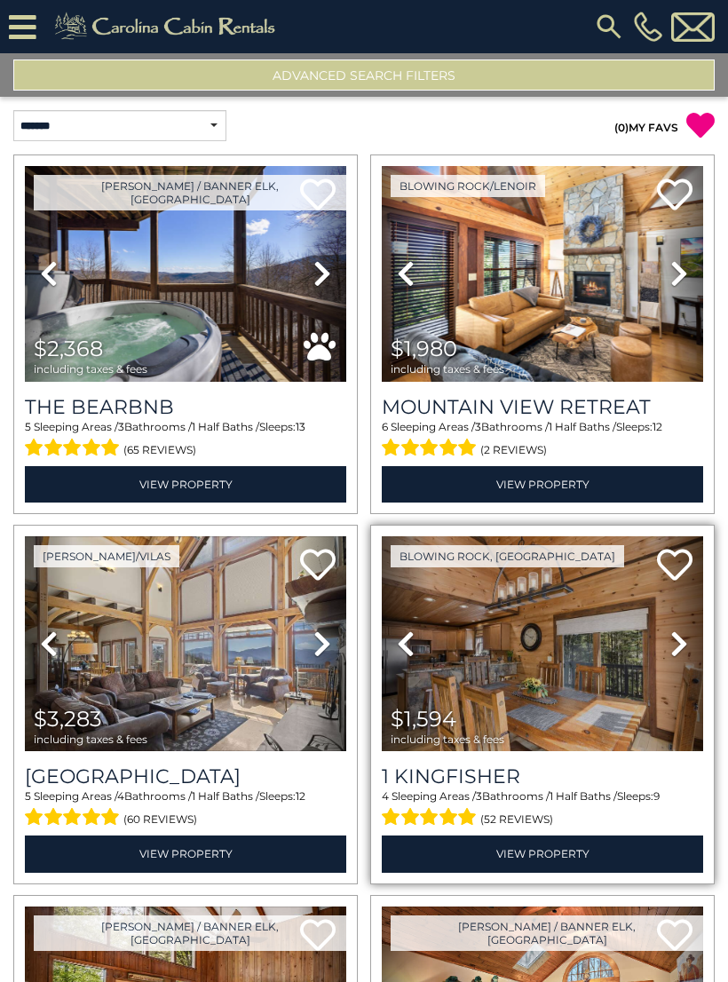
click at [673, 668] on link "Next" at bounding box center [679, 644] width 48 height 216
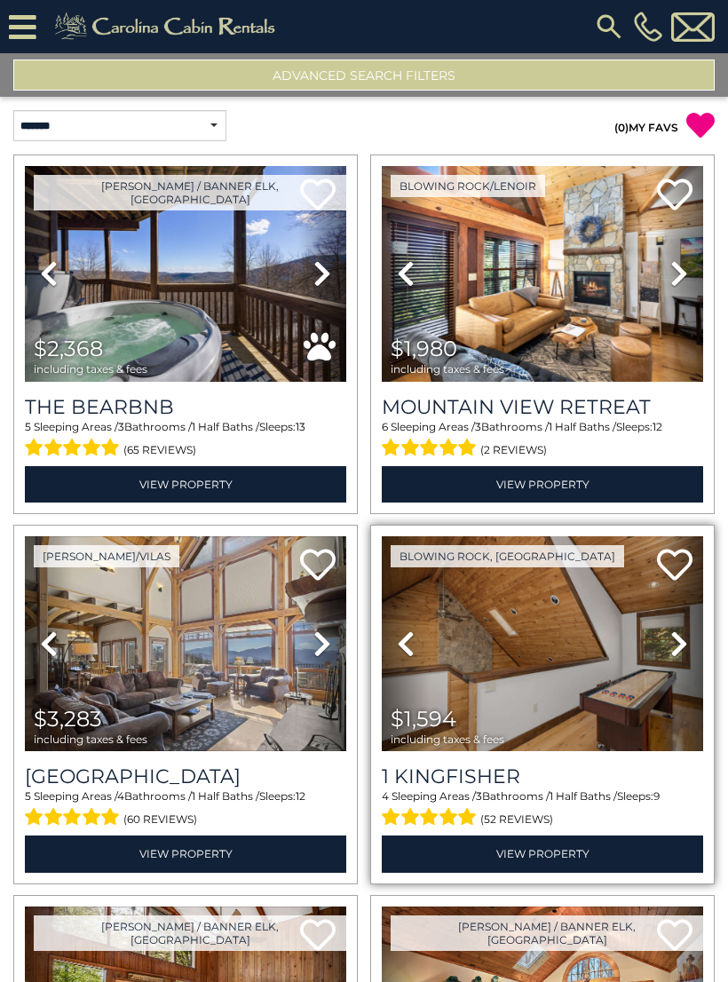
click at [680, 644] on icon at bounding box center [679, 643] width 18 height 28
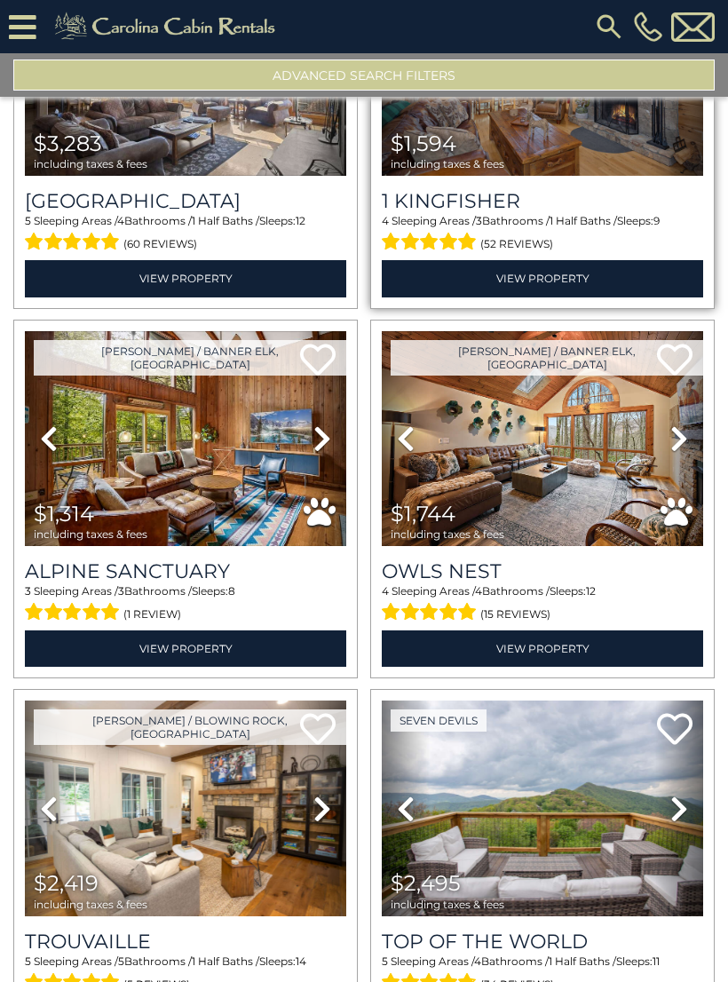
scroll to position [586, 0]
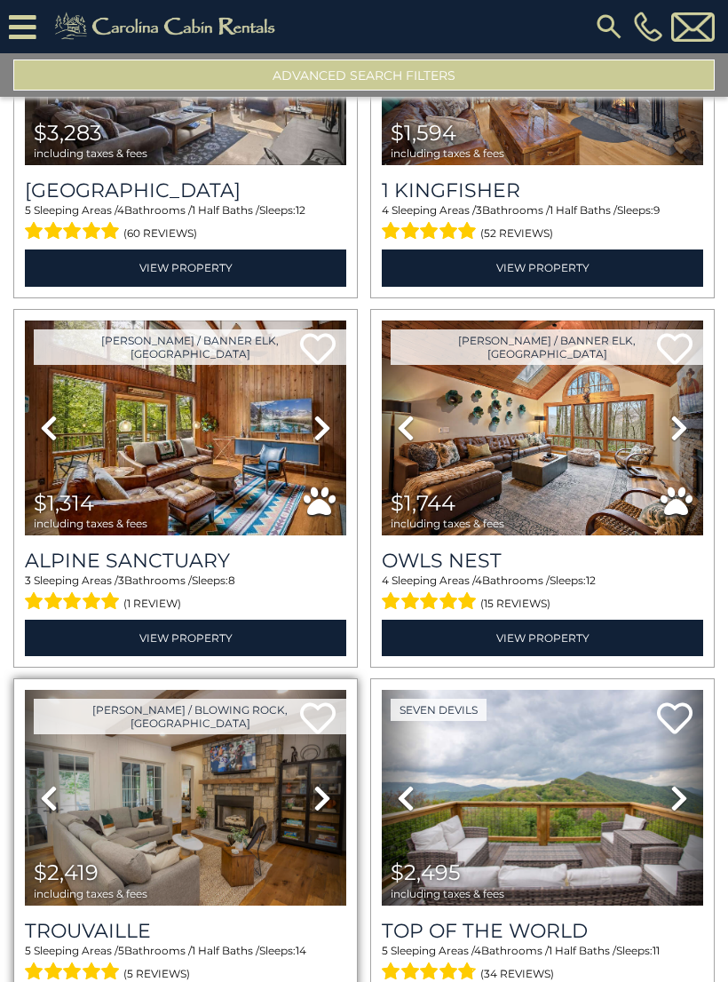
click at [319, 799] on icon at bounding box center [322, 798] width 18 height 28
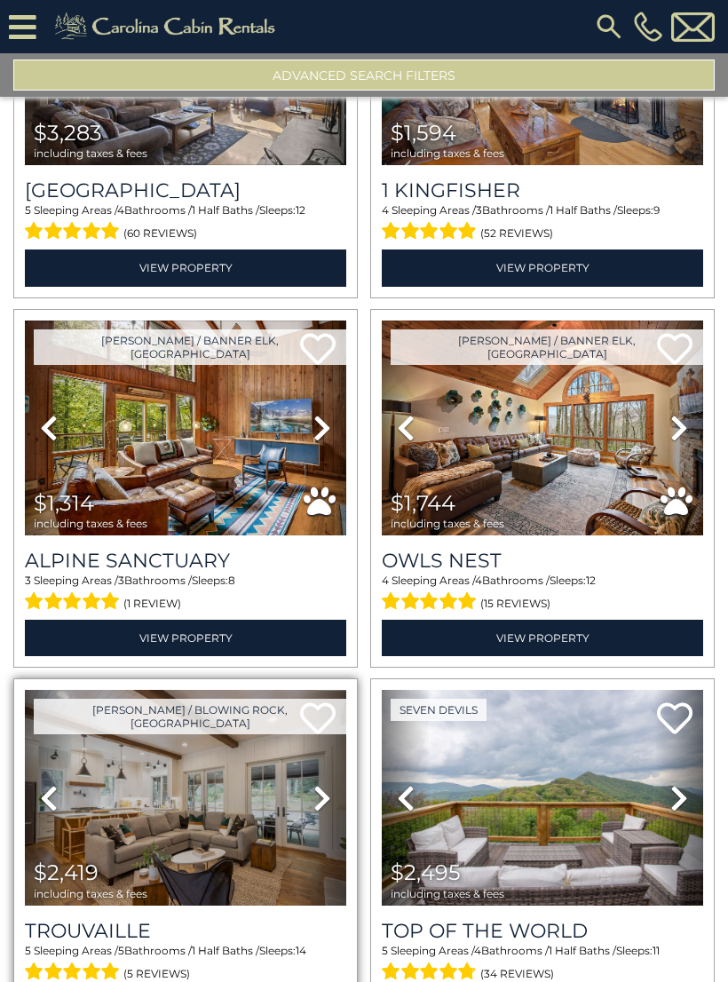
click at [330, 802] on icon at bounding box center [322, 798] width 18 height 28
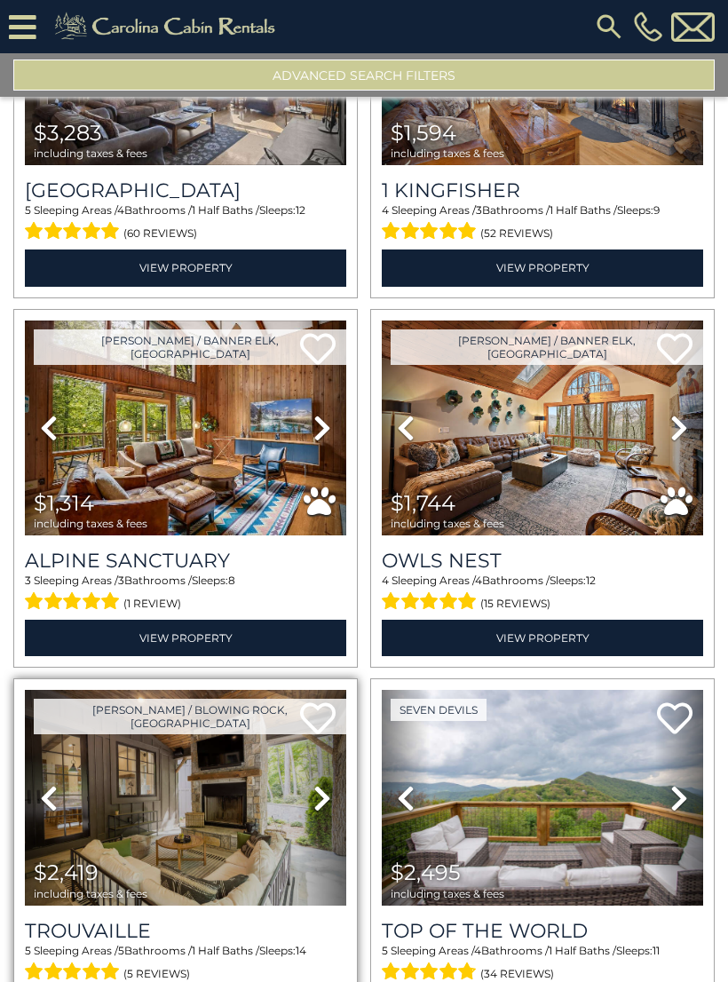
click at [325, 810] on icon at bounding box center [322, 798] width 18 height 28
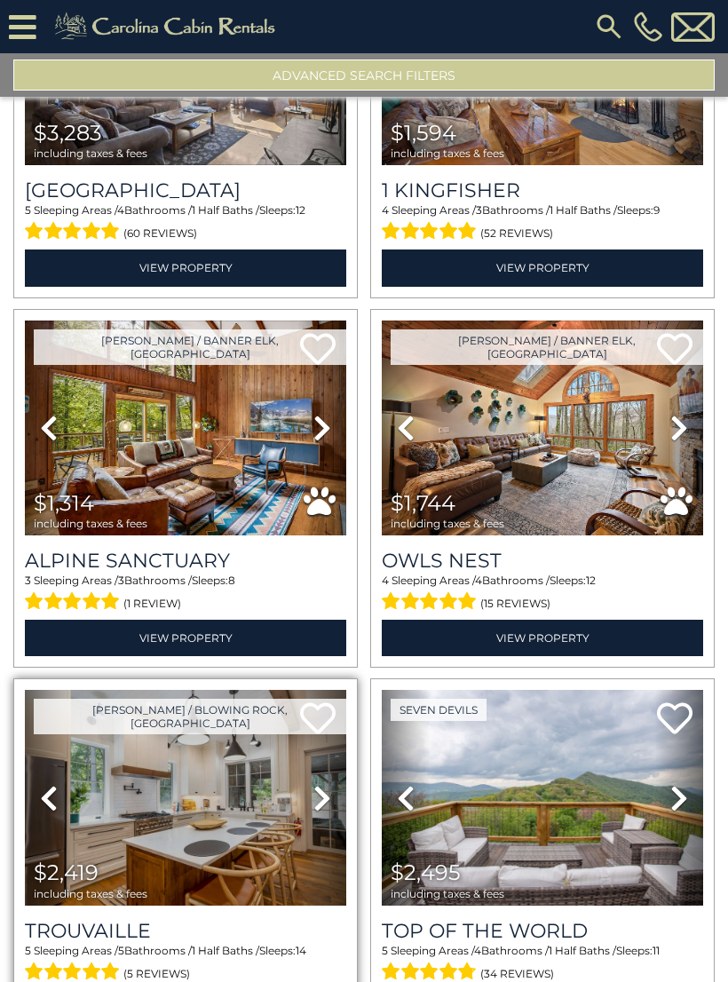
click at [325, 804] on icon at bounding box center [322, 798] width 18 height 28
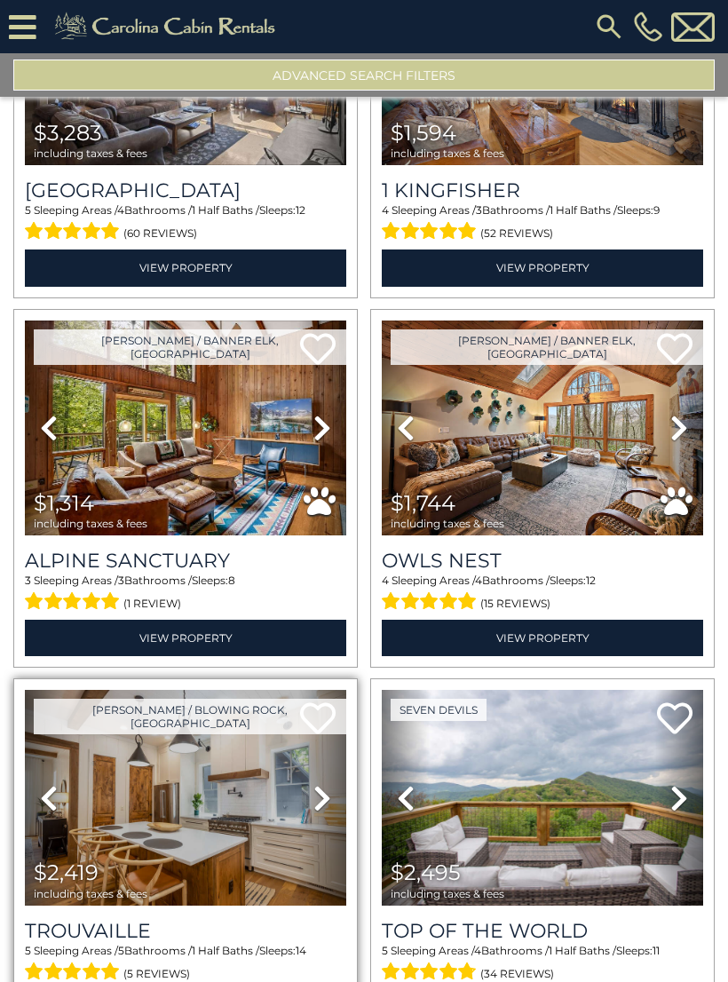
scroll to position [721, 0]
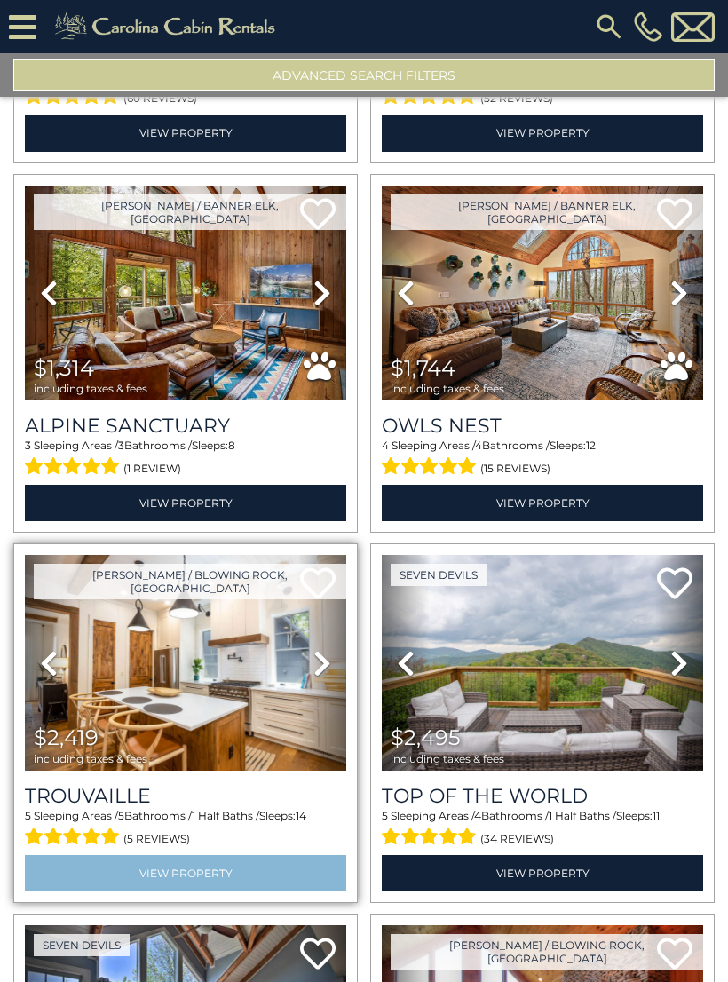
click at [309, 875] on link "View Property" at bounding box center [185, 873] width 321 height 36
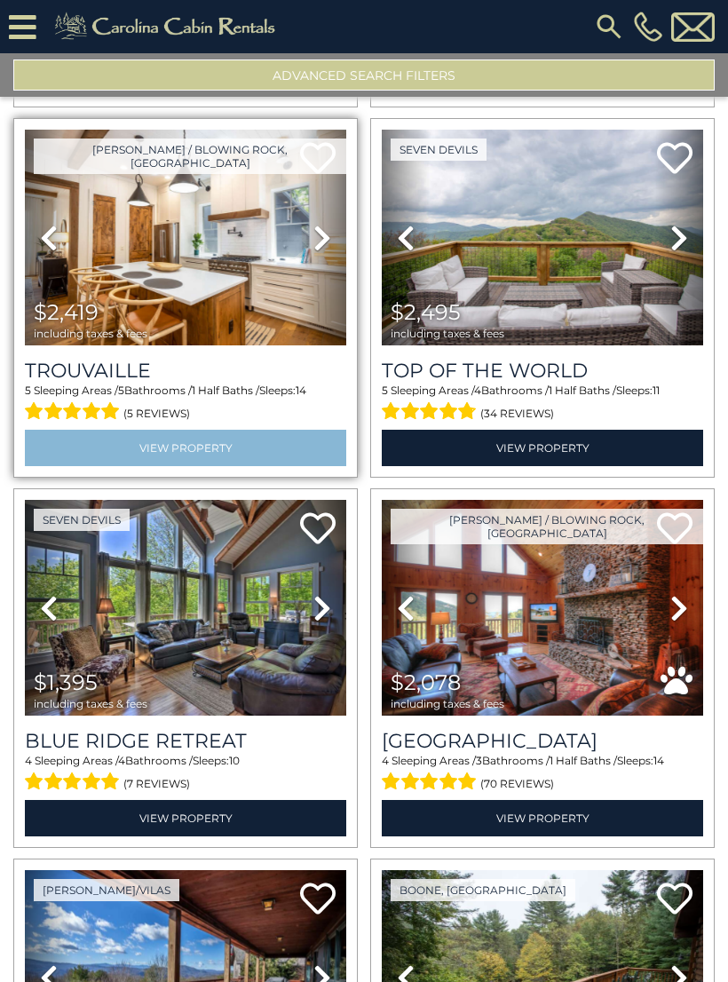
scroll to position [1154, 0]
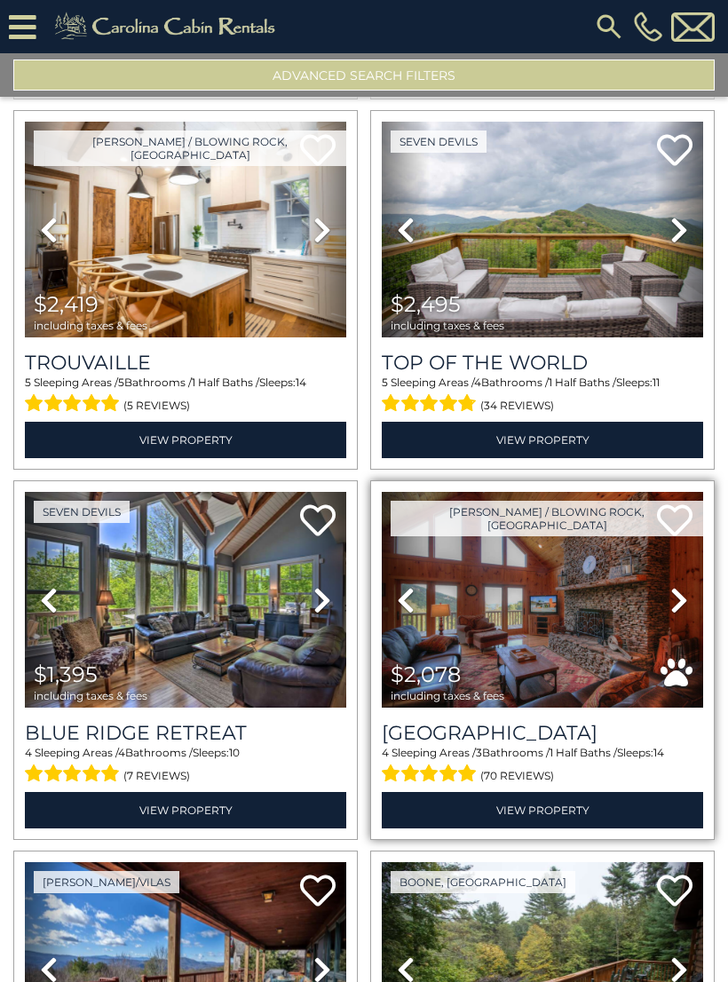
click at [682, 605] on icon at bounding box center [679, 600] width 18 height 28
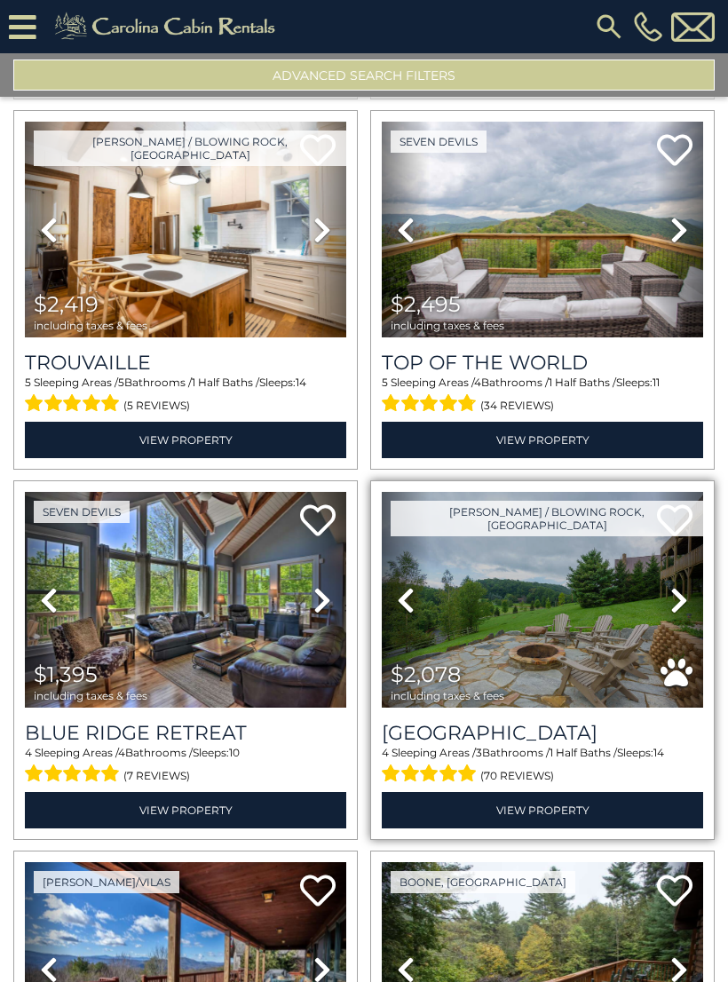
click at [668, 612] on link "Next" at bounding box center [679, 600] width 48 height 216
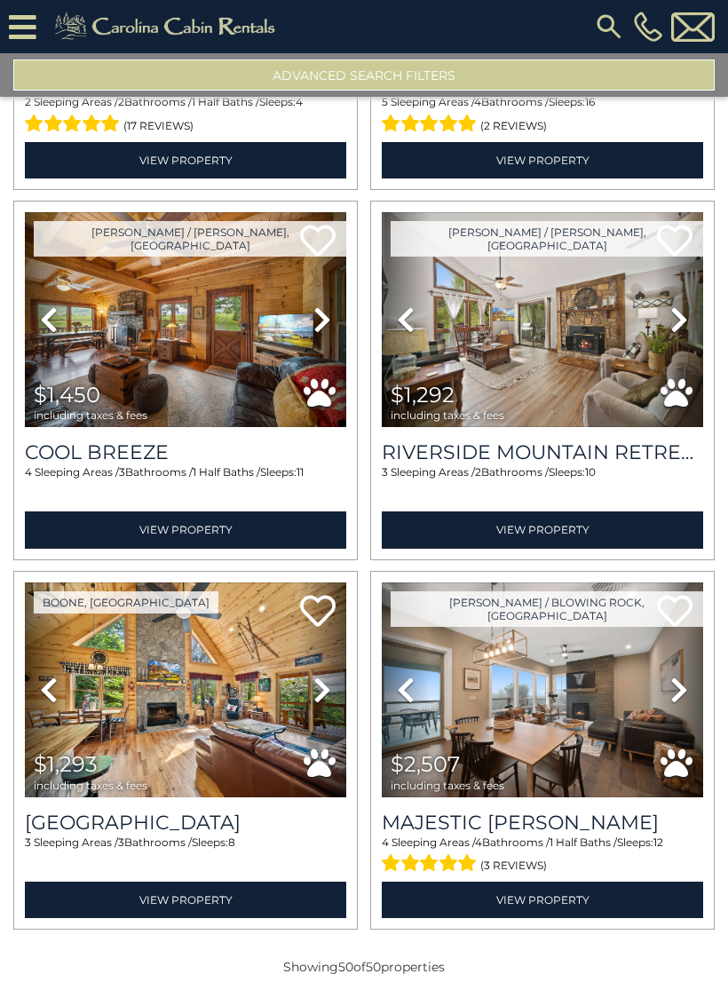
scroll to position [8462, 0]
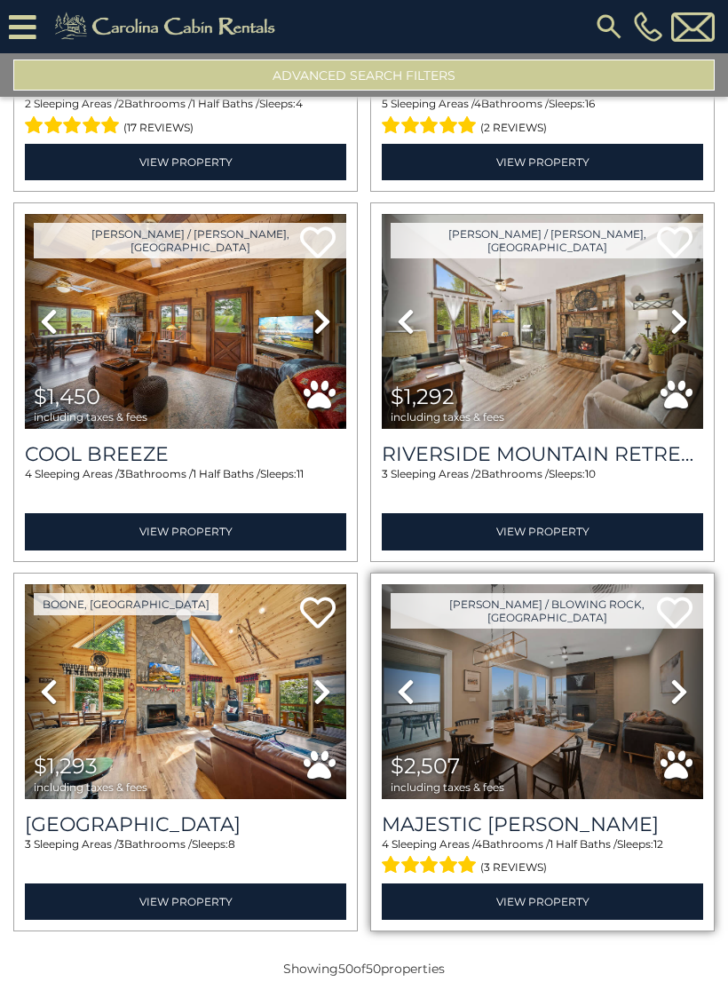
click at [668, 699] on link "Next" at bounding box center [679, 692] width 48 height 216
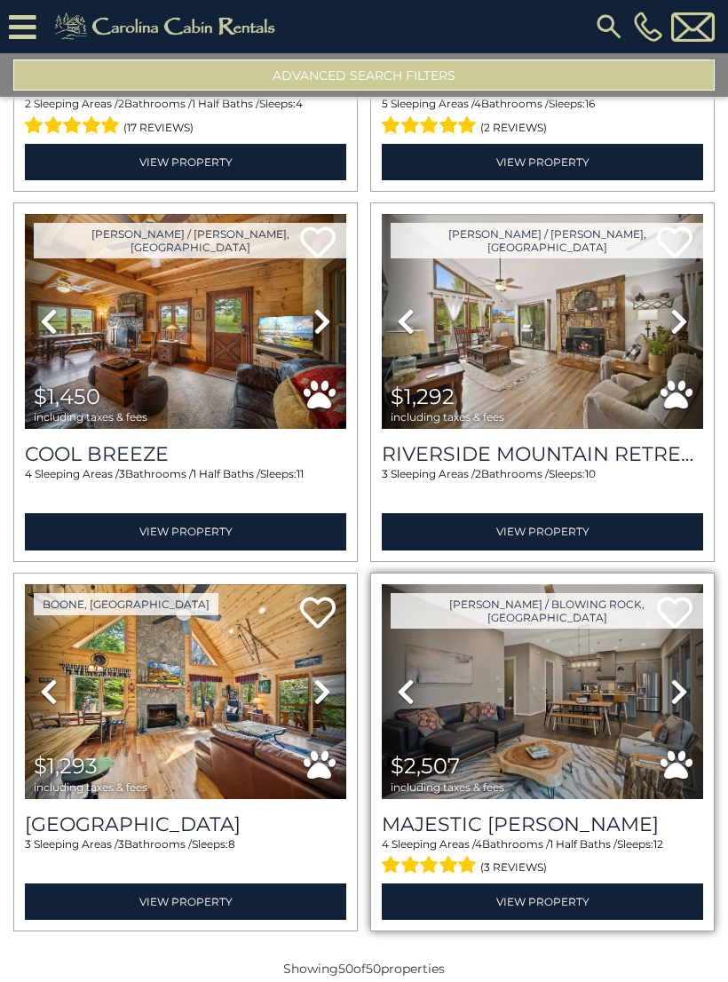
click at [671, 706] on icon at bounding box center [679, 691] width 18 height 28
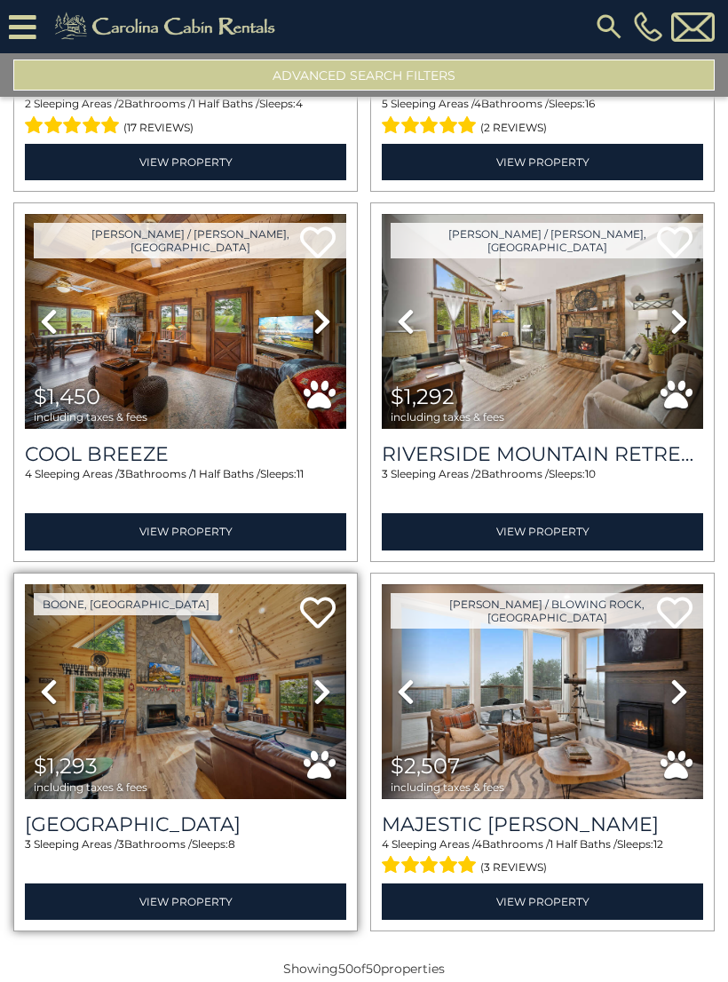
click at [322, 711] on link "Next" at bounding box center [322, 692] width 48 height 216
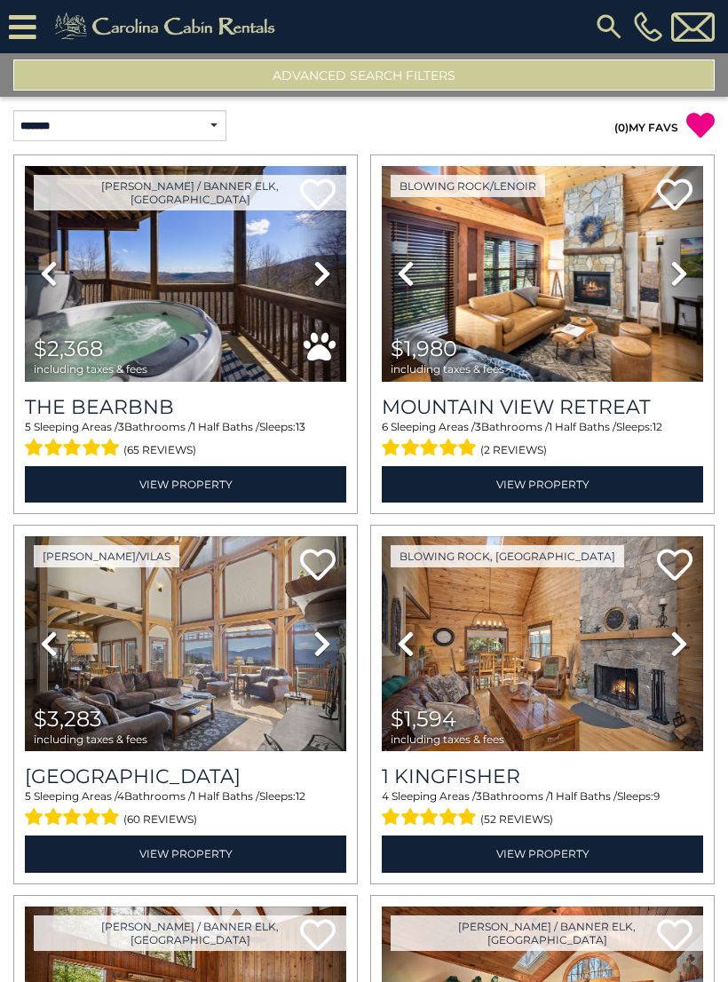
scroll to position [0, 0]
click at [533, 88] on button "Advanced Search Filters" at bounding box center [363, 74] width 701 height 31
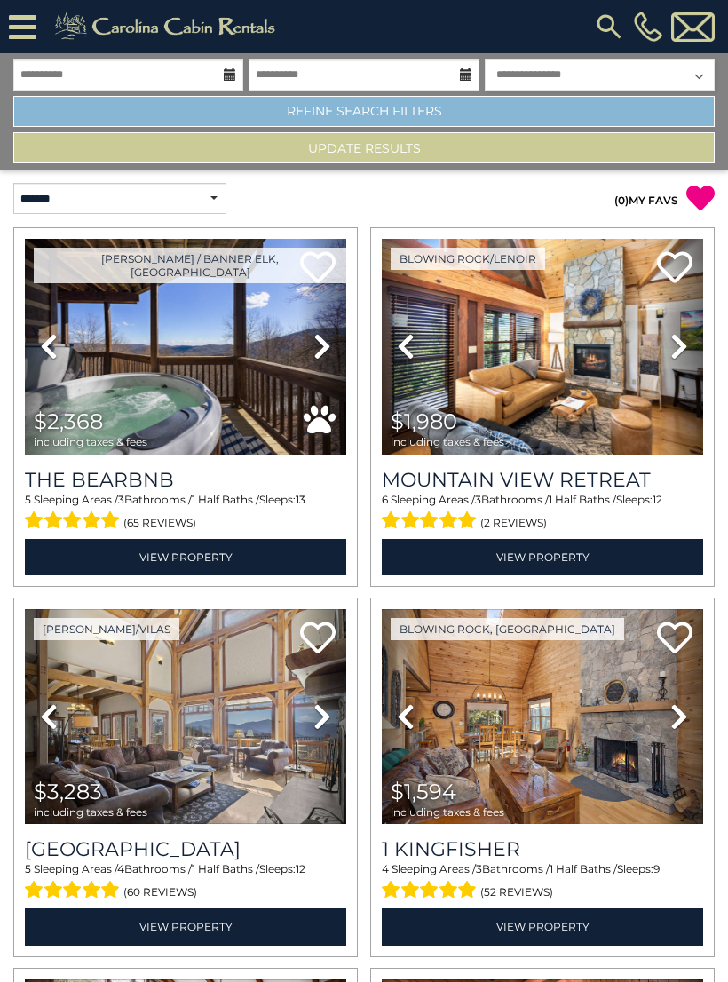
click at [648, 97] on link "Refine Search Filters" at bounding box center [363, 111] width 701 height 31
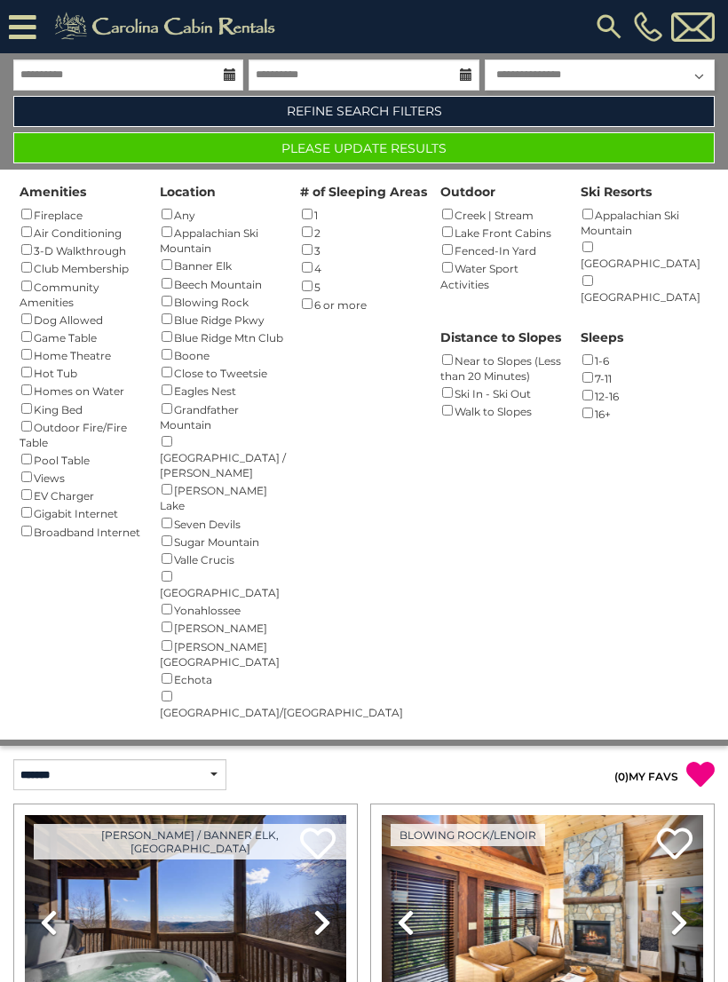
click at [652, 150] on button "Please Update Results" at bounding box center [363, 147] width 701 height 31
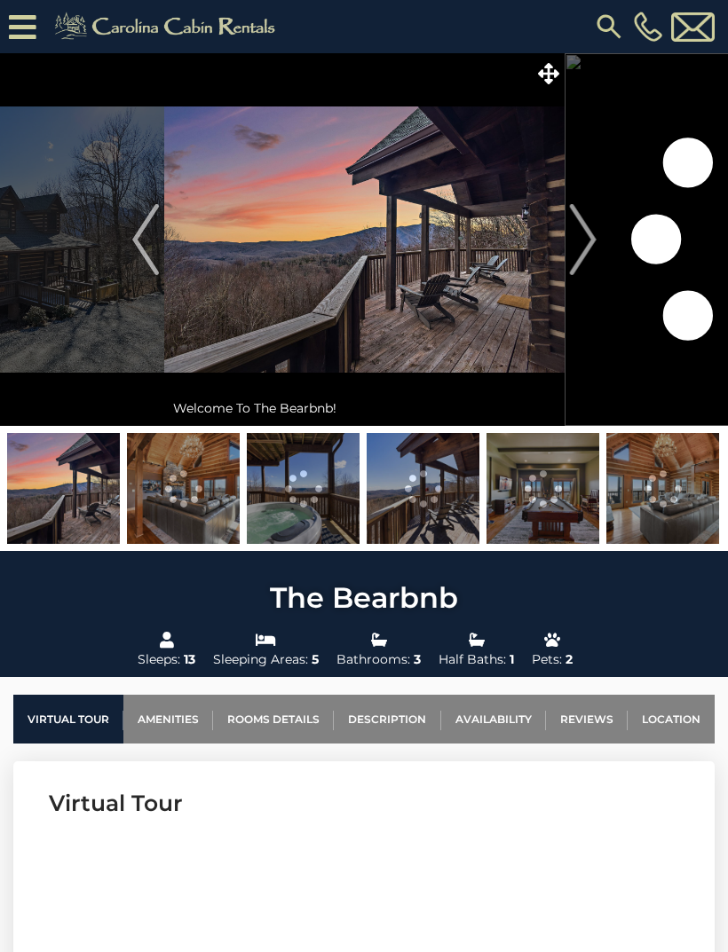
click at [654, 530] on img at bounding box center [662, 488] width 113 height 111
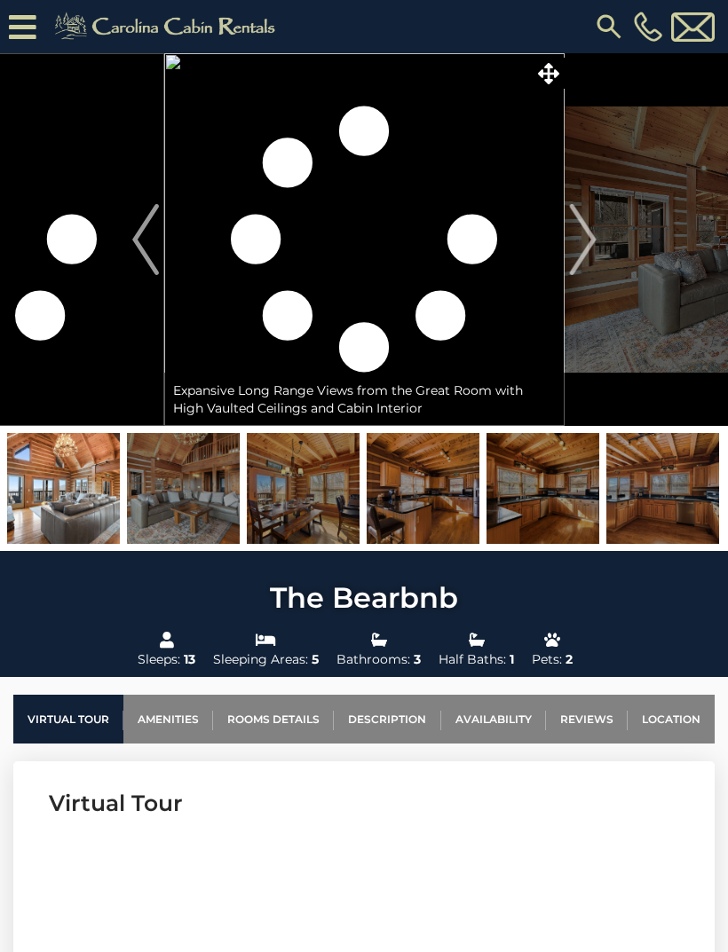
click at [349, 528] on img at bounding box center [303, 488] width 113 height 111
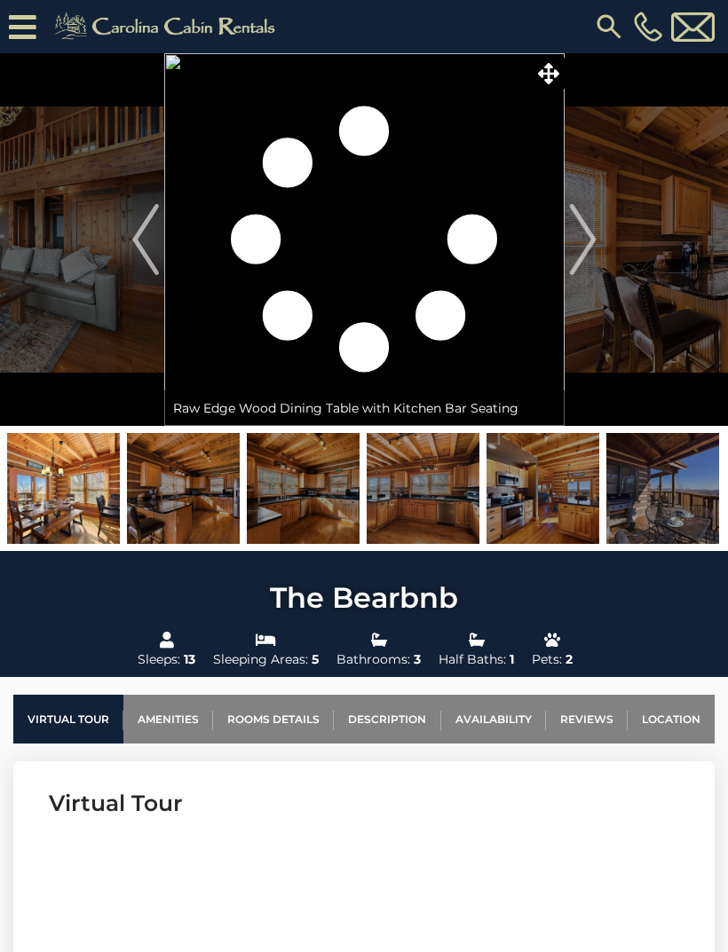
click at [572, 520] on img at bounding box center [542, 488] width 113 height 111
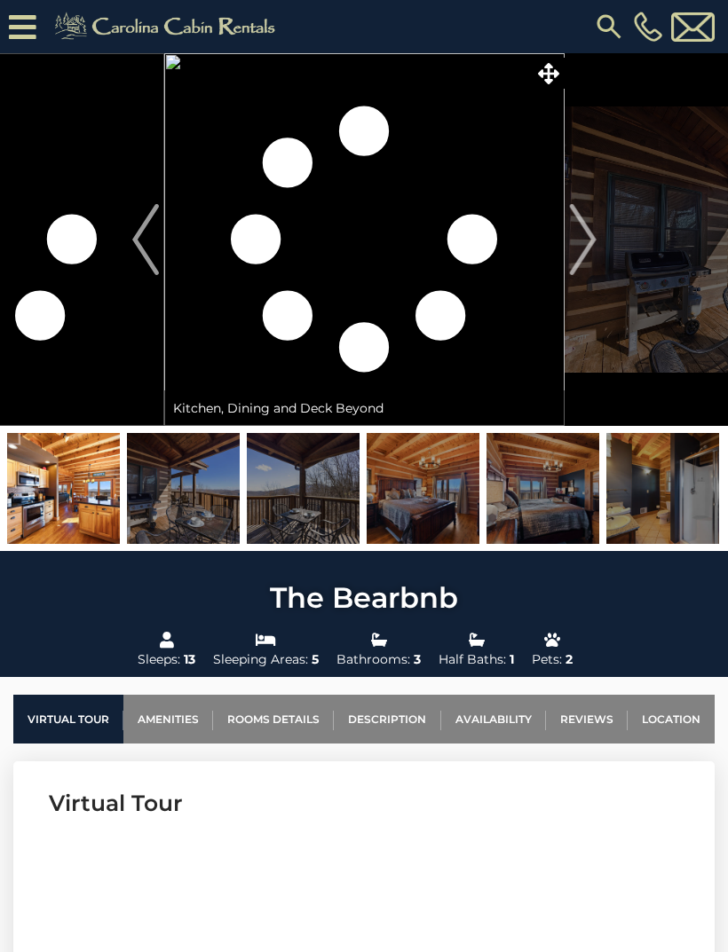
click at [559, 513] on img at bounding box center [542, 488] width 113 height 111
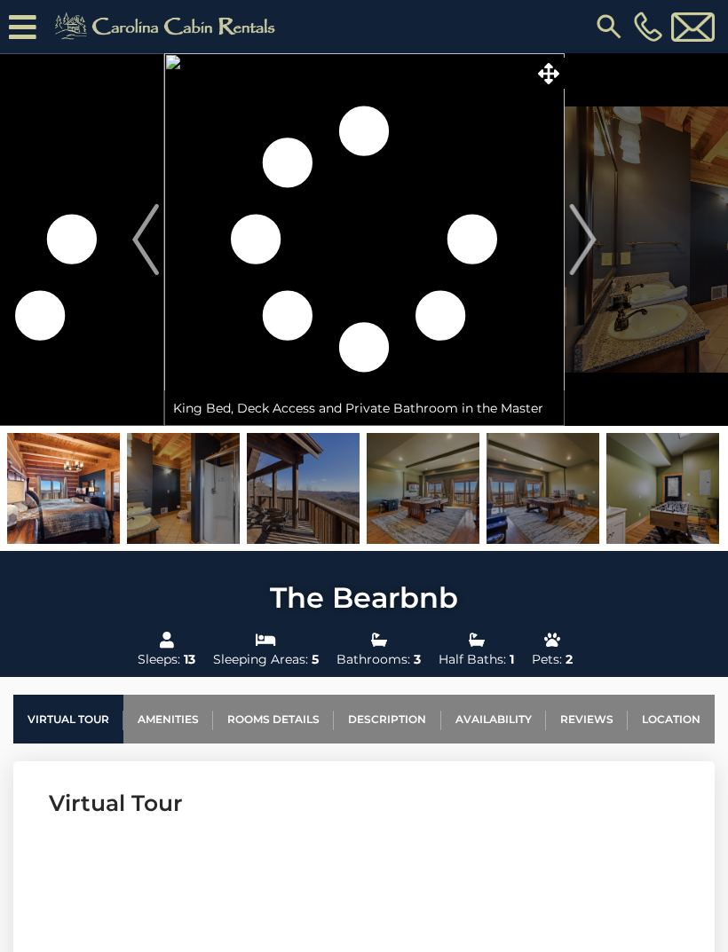
click at [576, 526] on img at bounding box center [542, 488] width 113 height 111
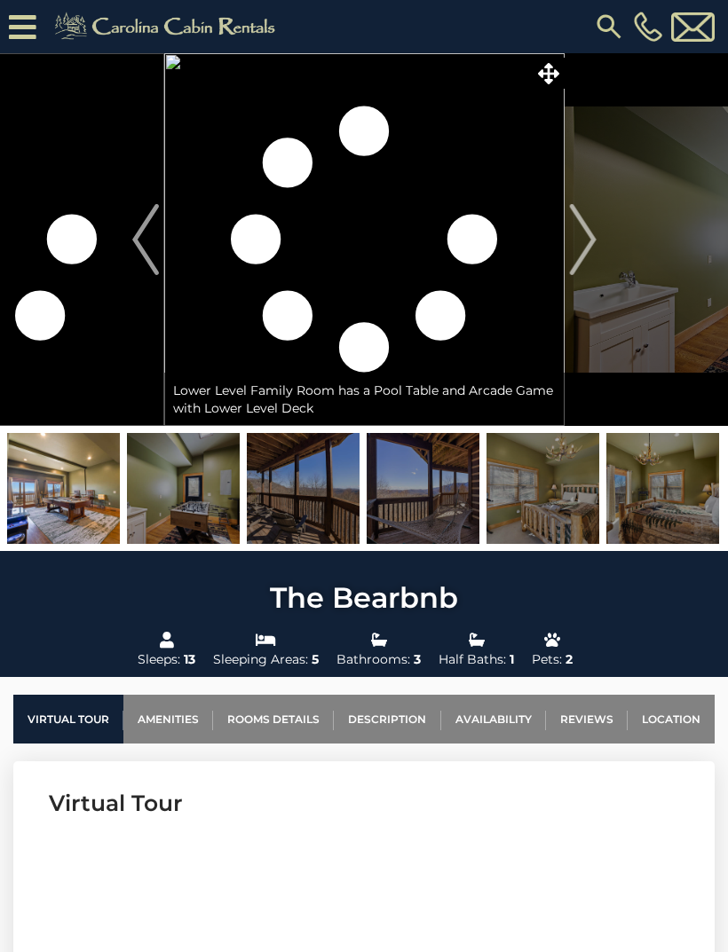
click at [649, 514] on img at bounding box center [662, 488] width 113 height 111
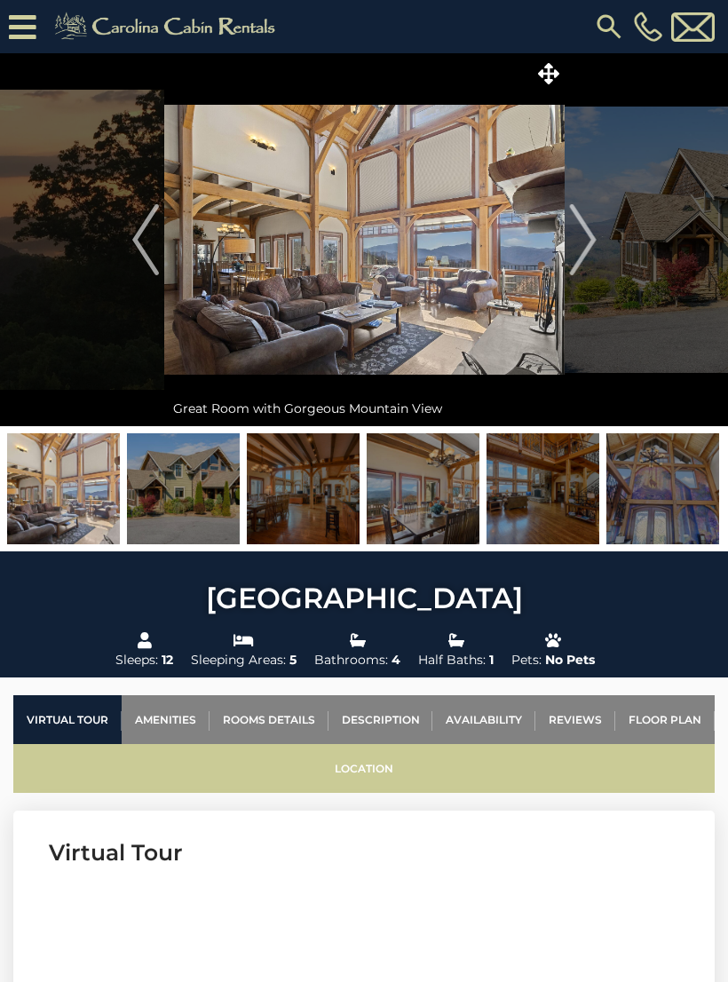
click at [380, 772] on link "Location" at bounding box center [363, 768] width 701 height 49
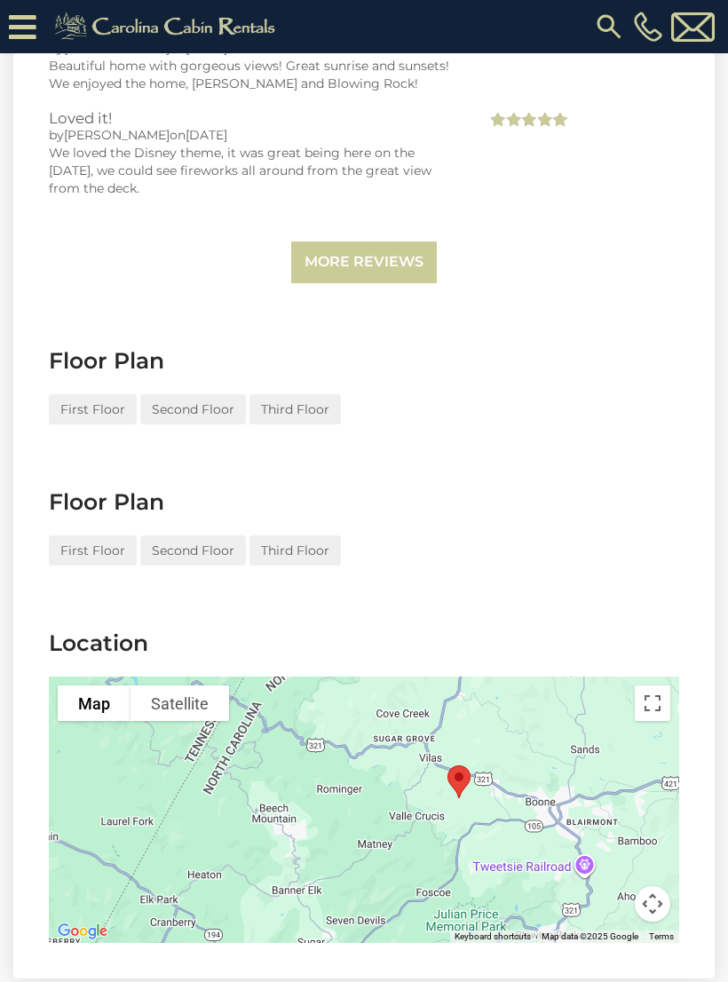
scroll to position [6450, 0]
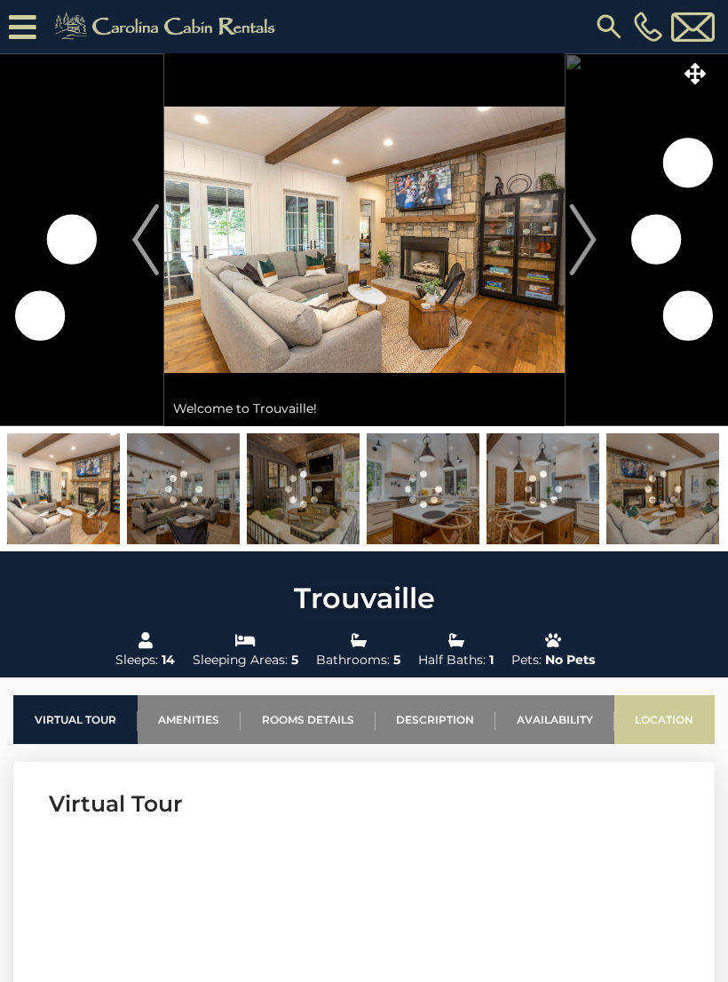
click at [671, 718] on link "Location" at bounding box center [664, 719] width 101 height 49
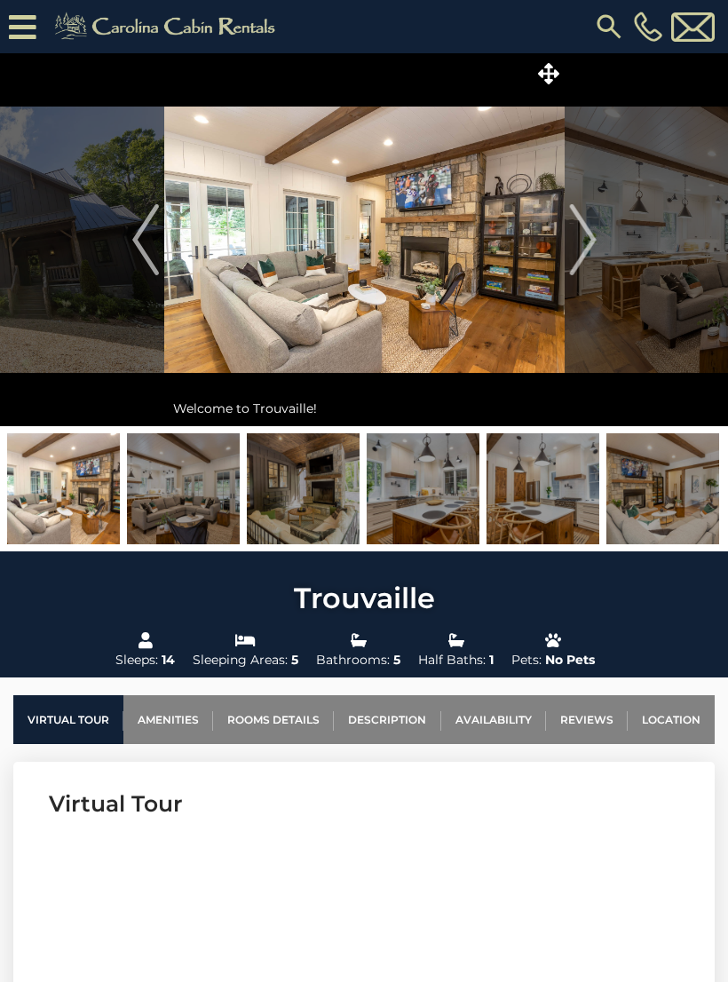
click at [663, 500] on img at bounding box center [662, 488] width 113 height 111
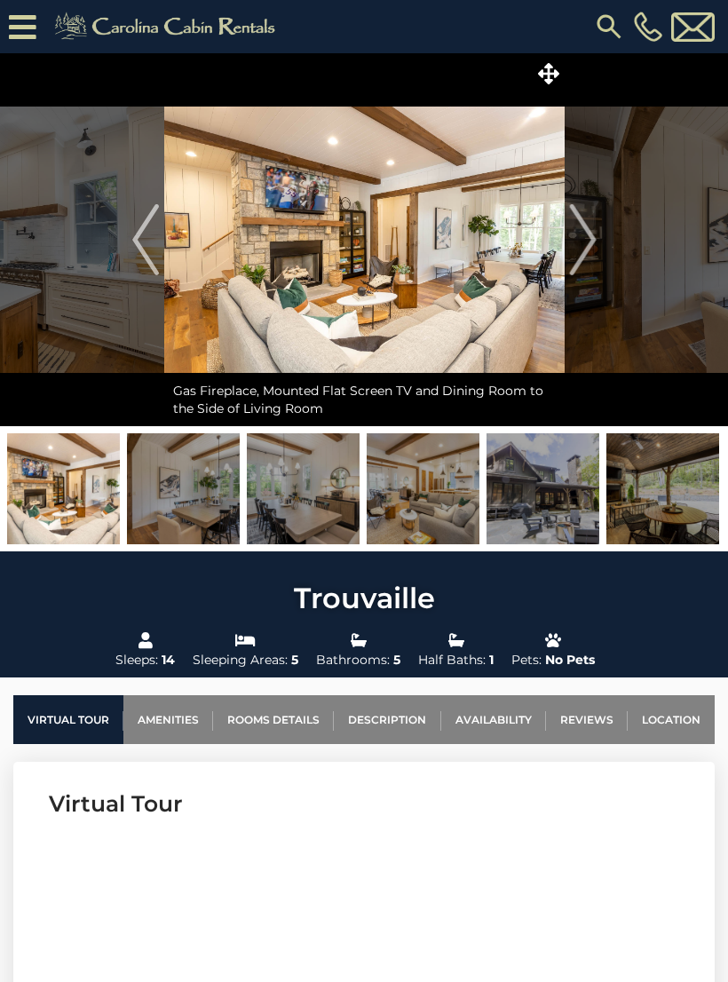
click at [694, 475] on img at bounding box center [662, 488] width 113 height 111
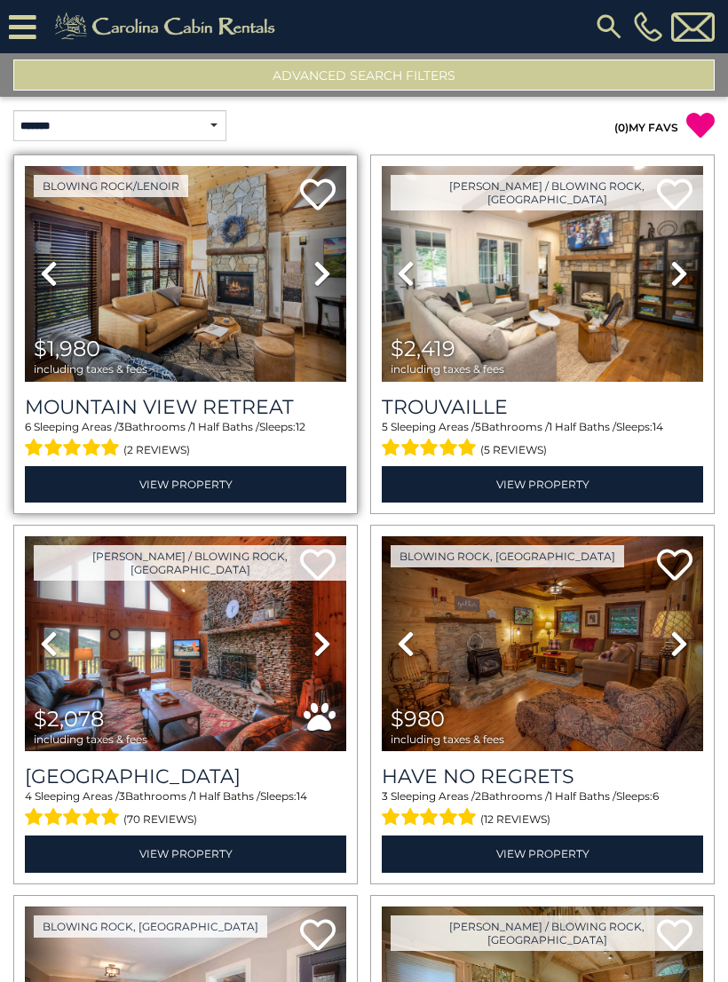
click at [336, 276] on link "Next" at bounding box center [322, 274] width 48 height 216
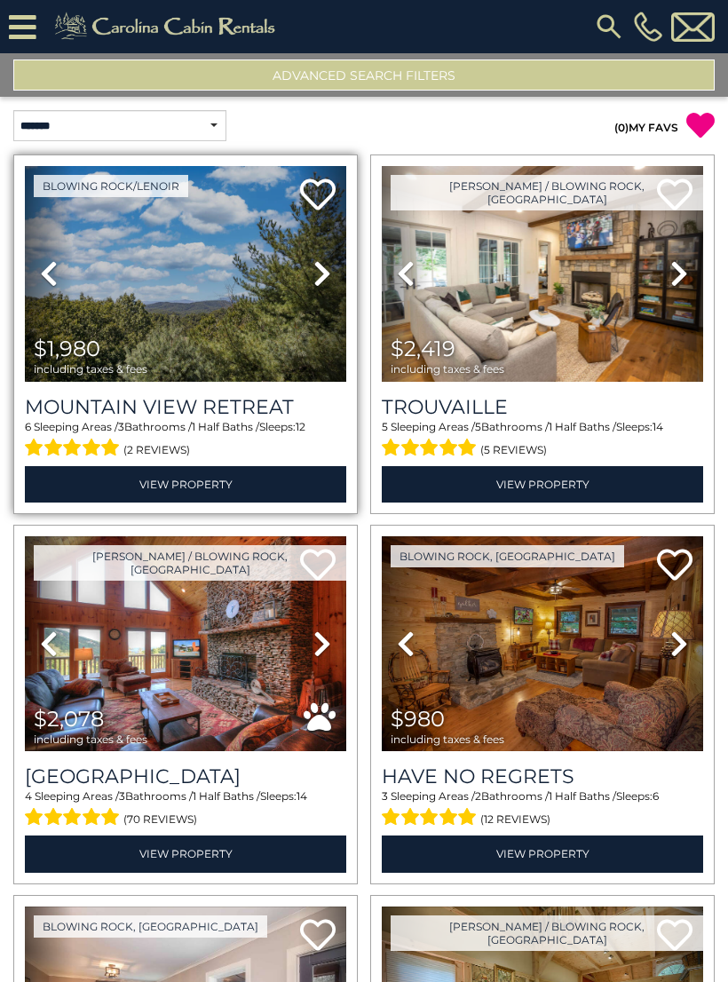
click at [326, 277] on icon at bounding box center [322, 273] width 18 height 28
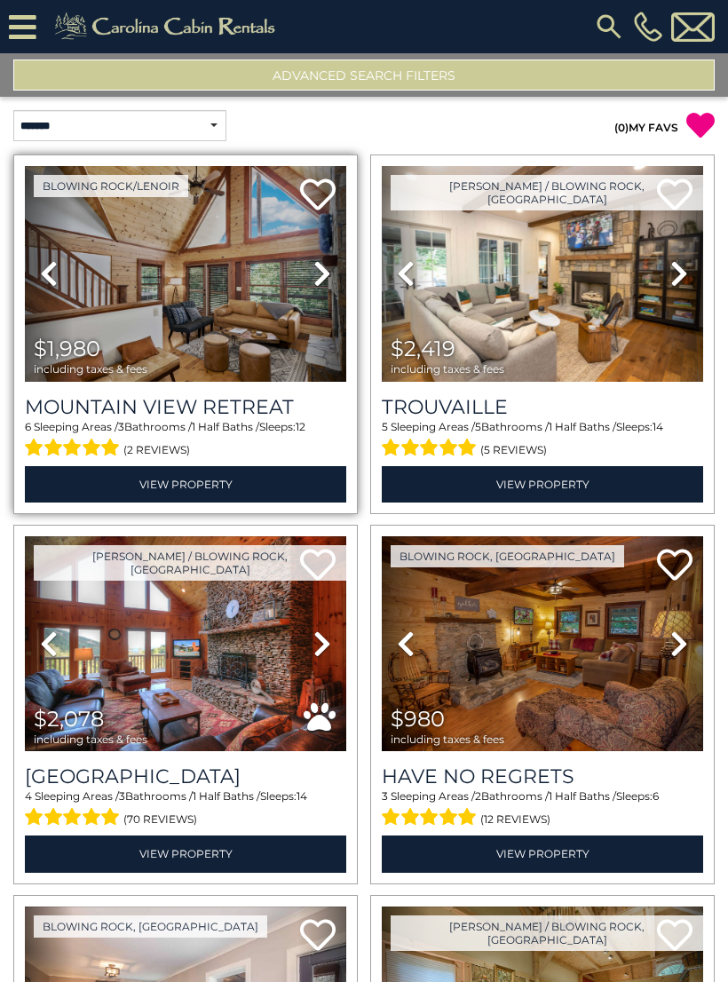
click at [320, 267] on icon at bounding box center [322, 273] width 18 height 28
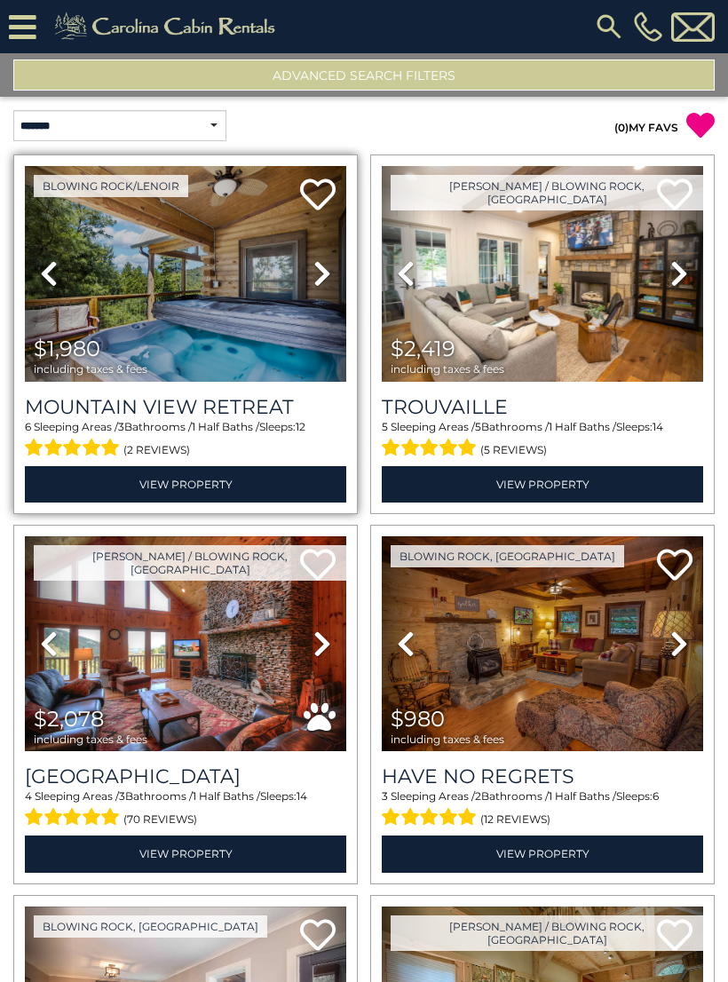
click at [321, 272] on icon at bounding box center [322, 273] width 18 height 28
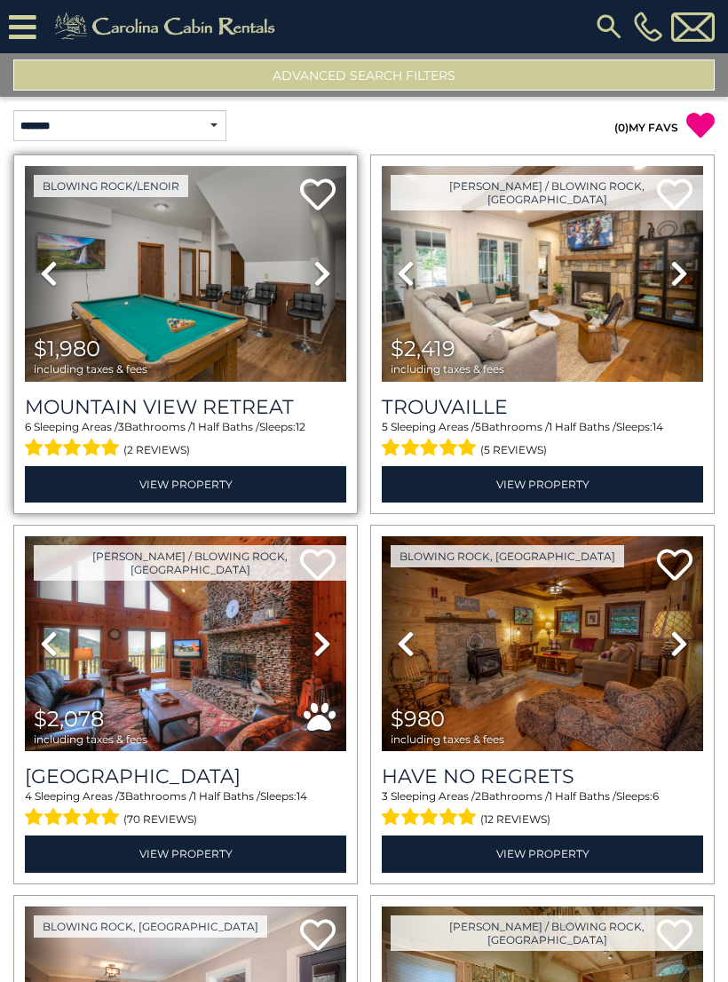
click at [325, 273] on icon at bounding box center [322, 273] width 18 height 28
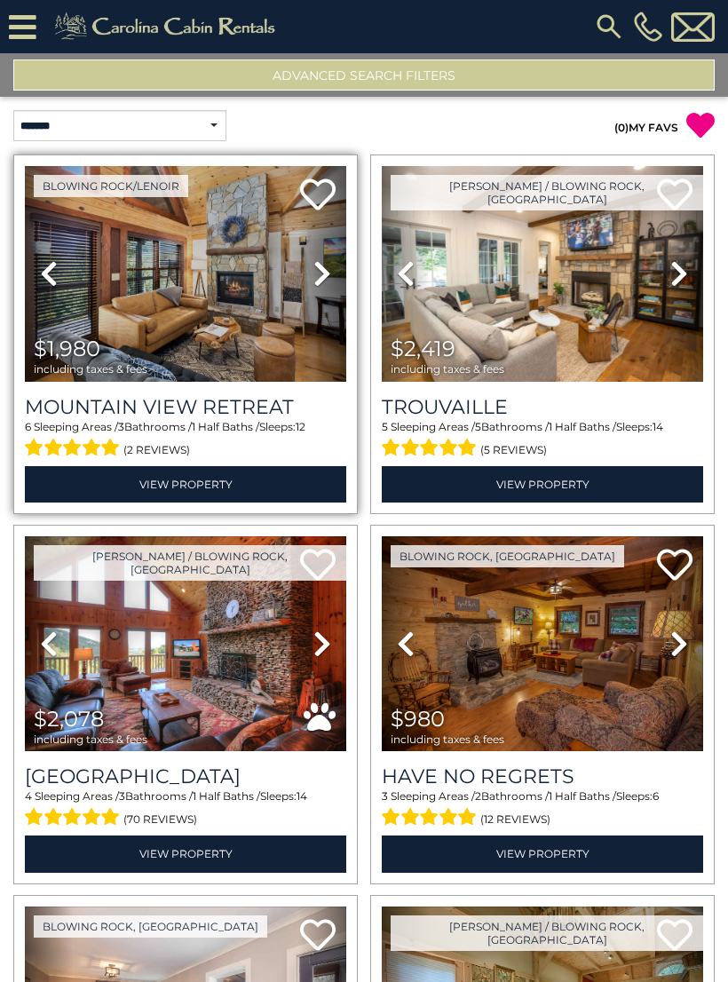
click at [244, 324] on img at bounding box center [185, 274] width 321 height 216
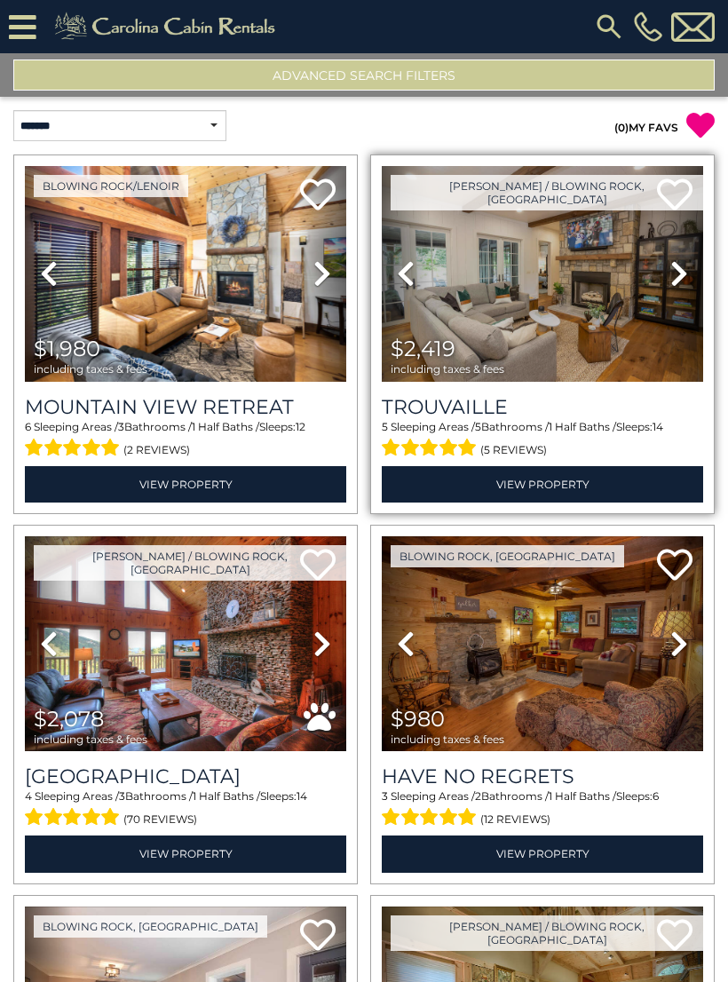
click at [665, 288] on link "Next" at bounding box center [679, 274] width 48 height 216
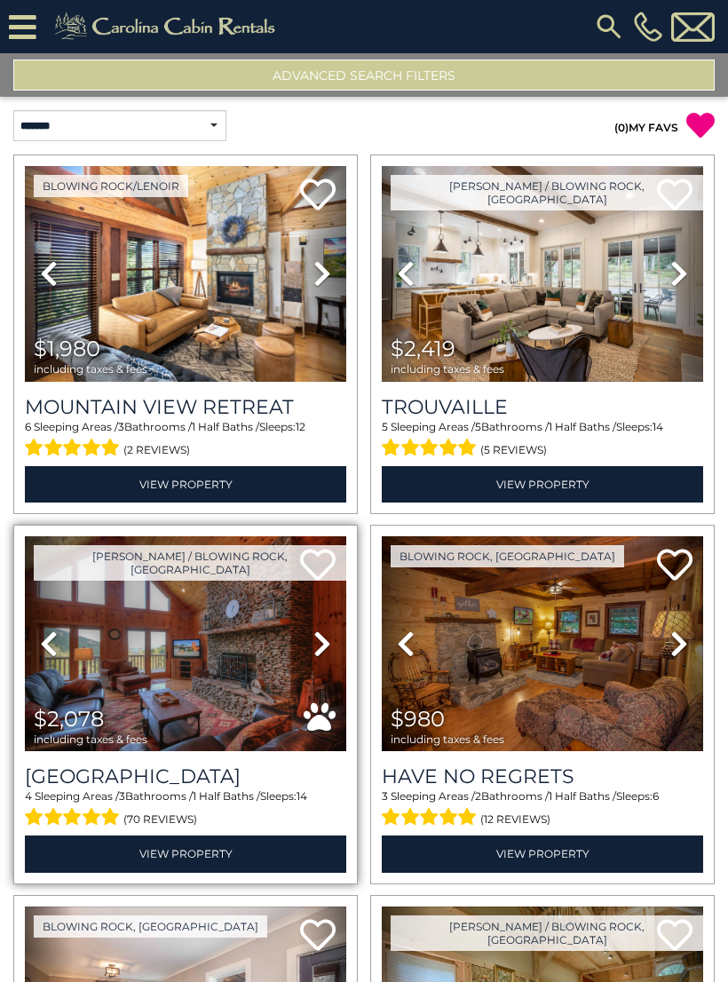
click at [326, 636] on icon at bounding box center [322, 643] width 18 height 28
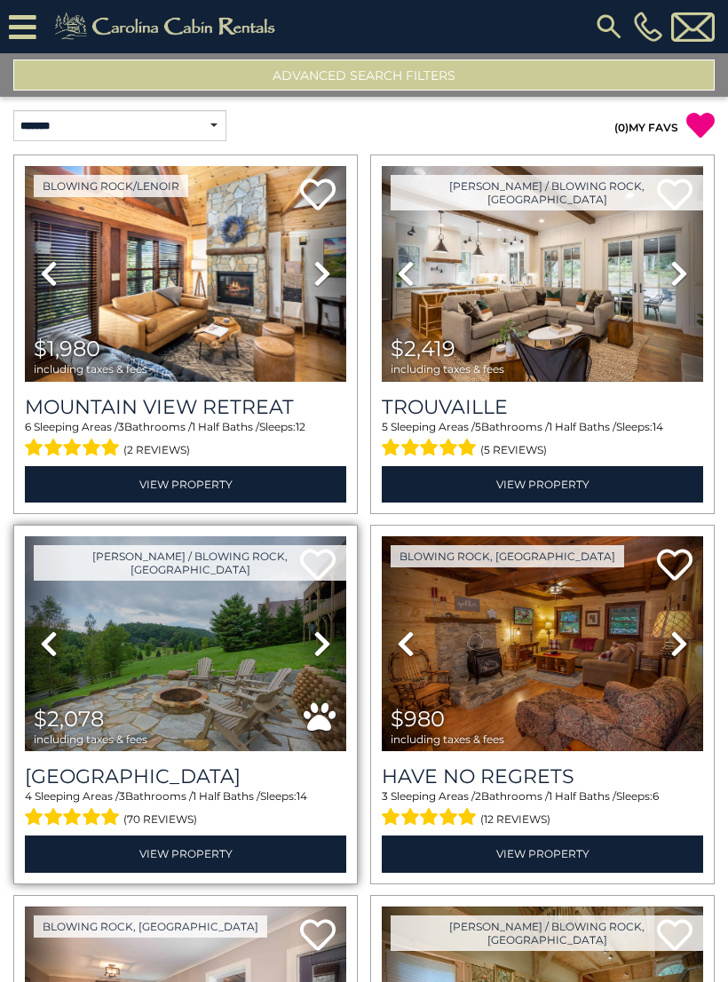
click at [328, 638] on icon at bounding box center [322, 643] width 18 height 28
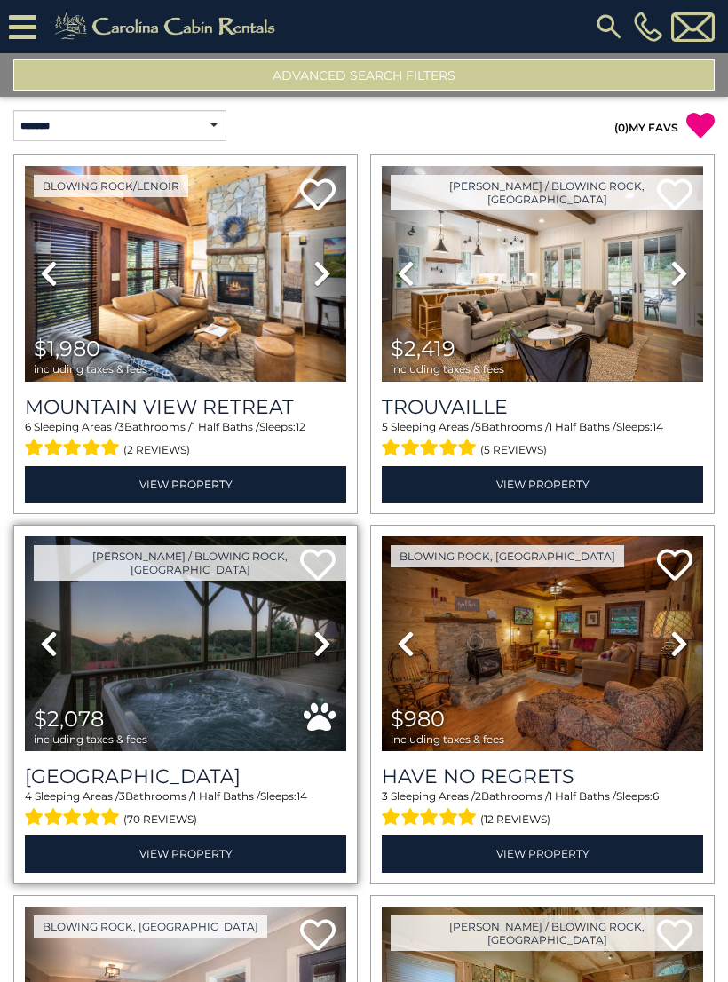
click at [334, 648] on link "Next" at bounding box center [322, 644] width 48 height 216
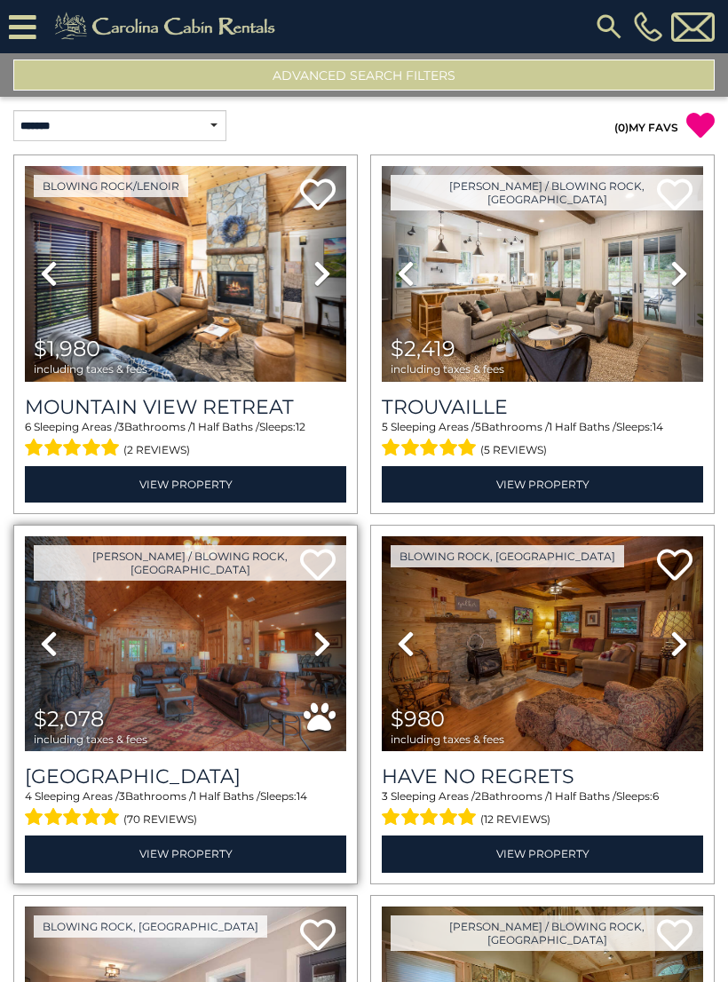
click at [327, 644] on icon at bounding box center [322, 643] width 18 height 28
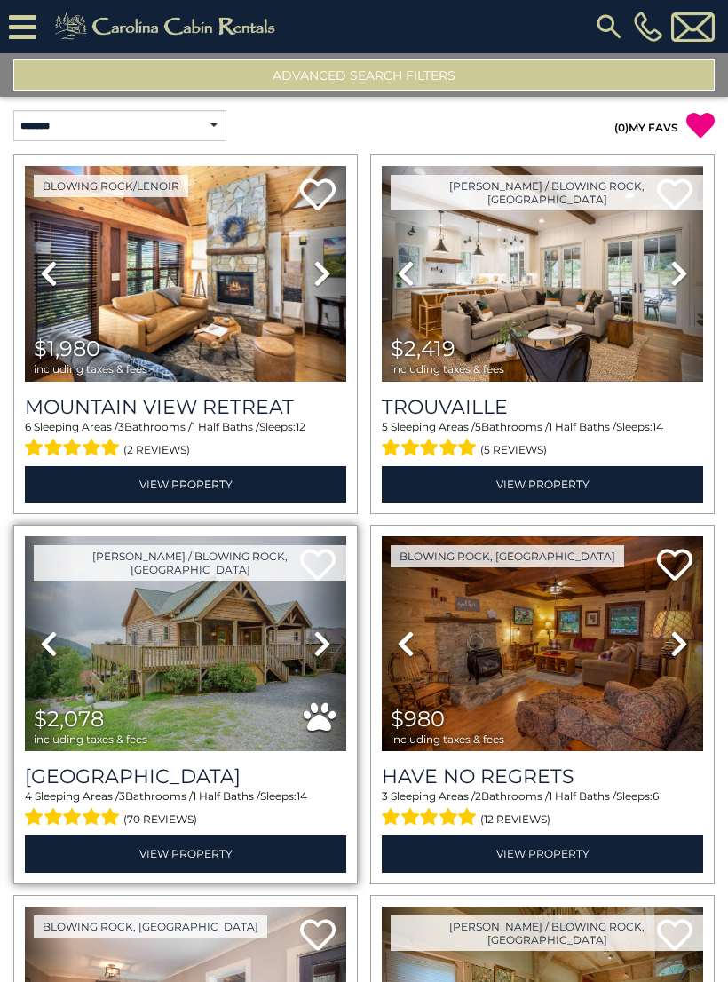
click at [325, 655] on icon at bounding box center [322, 643] width 18 height 28
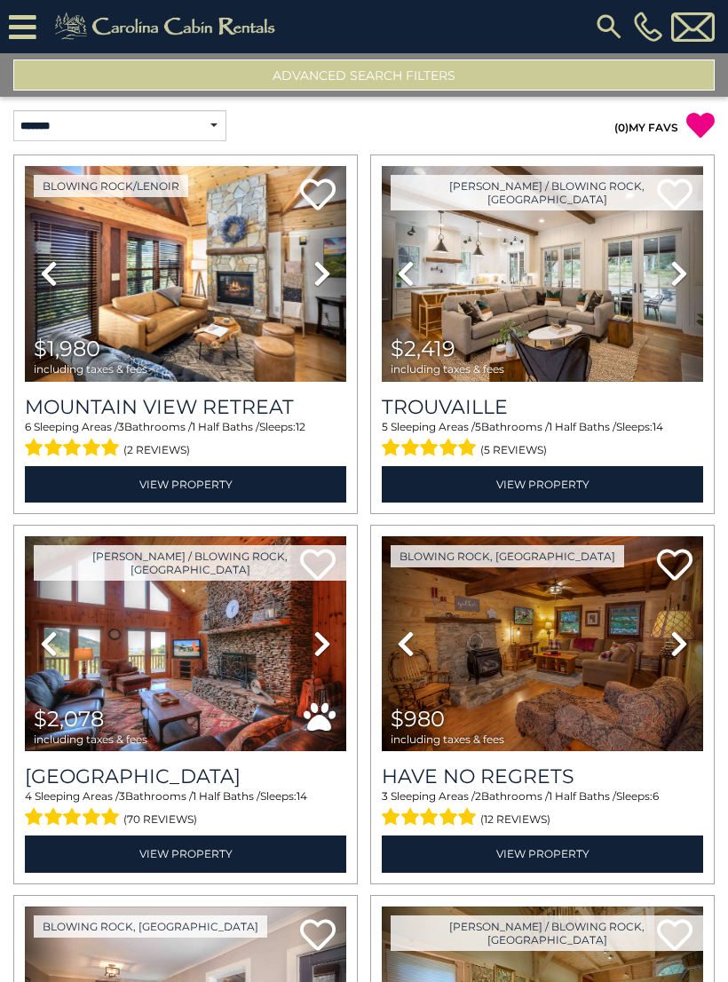
click at [536, 75] on button "Advanced Search Filters" at bounding box center [363, 74] width 701 height 31
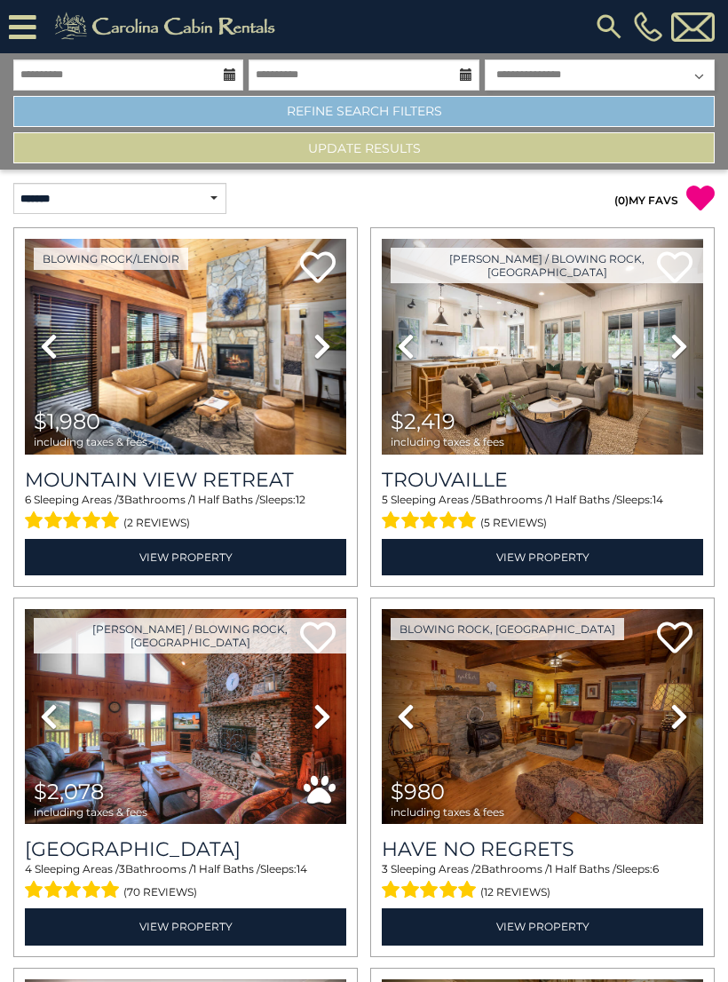
click at [539, 107] on link "Refine Search Filters" at bounding box center [363, 111] width 701 height 31
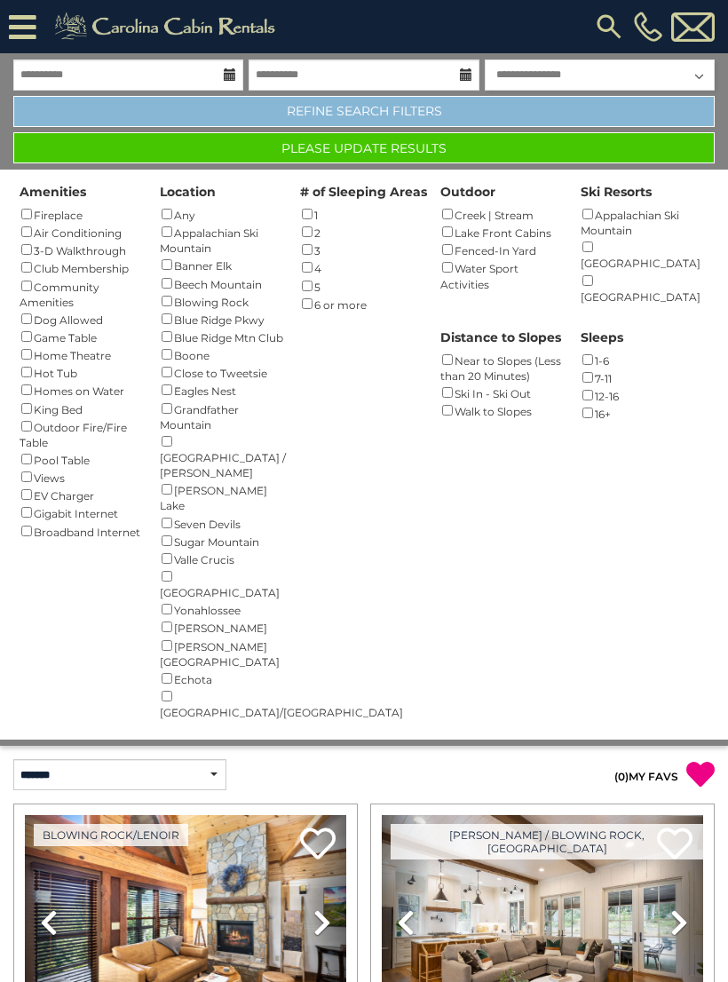
click at [520, 113] on link "Refine Search Filters" at bounding box center [363, 111] width 701 height 31
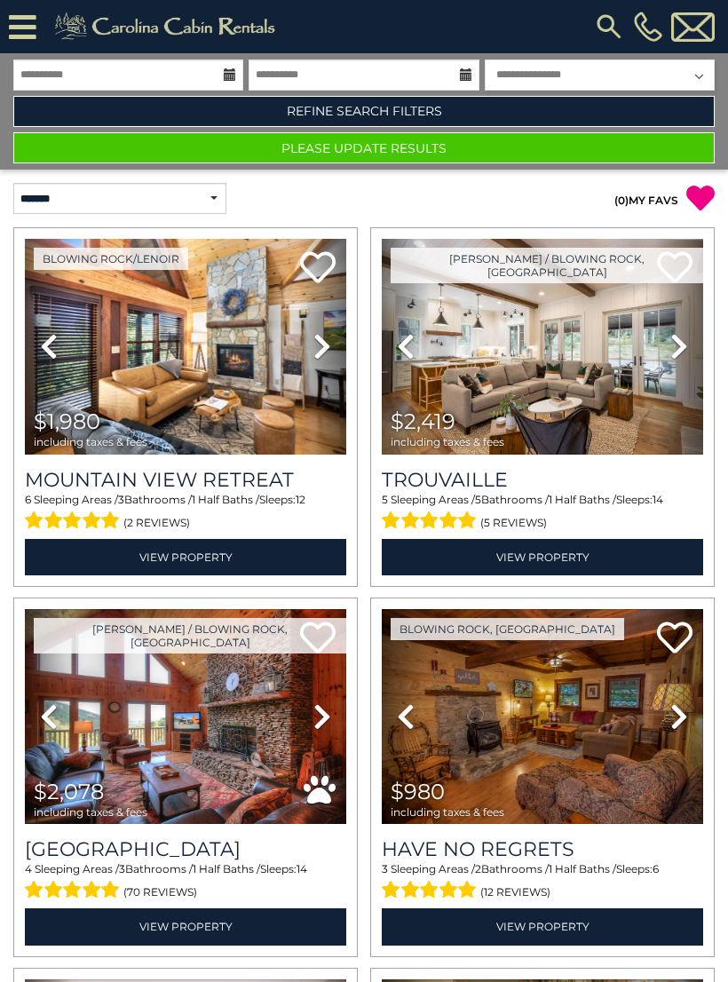
click at [625, 153] on button "Please Update Results" at bounding box center [363, 147] width 701 height 31
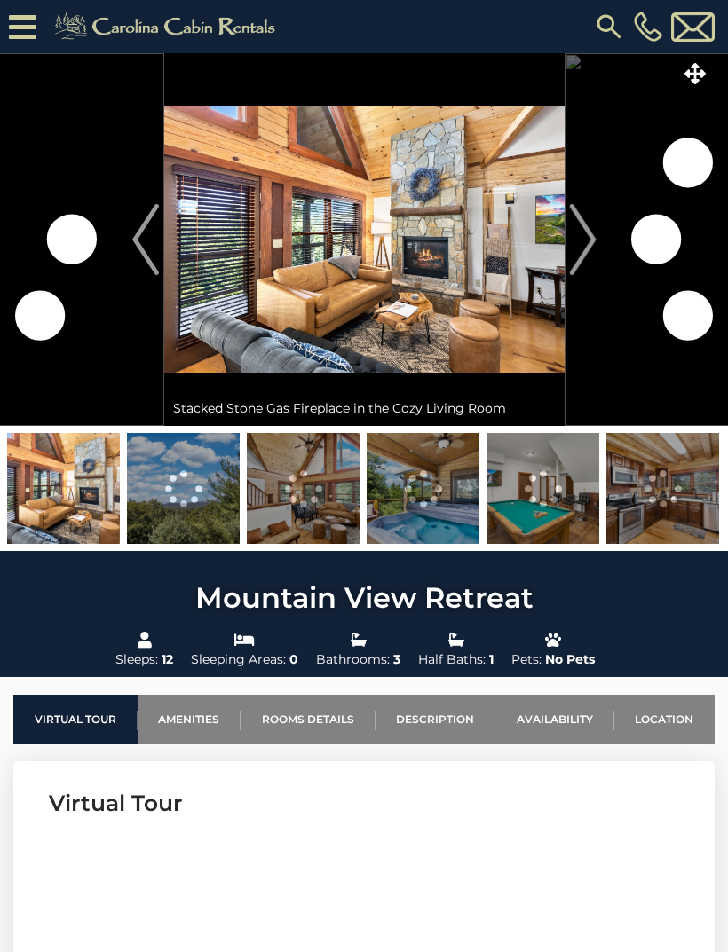
click at [653, 487] on img at bounding box center [662, 488] width 113 height 111
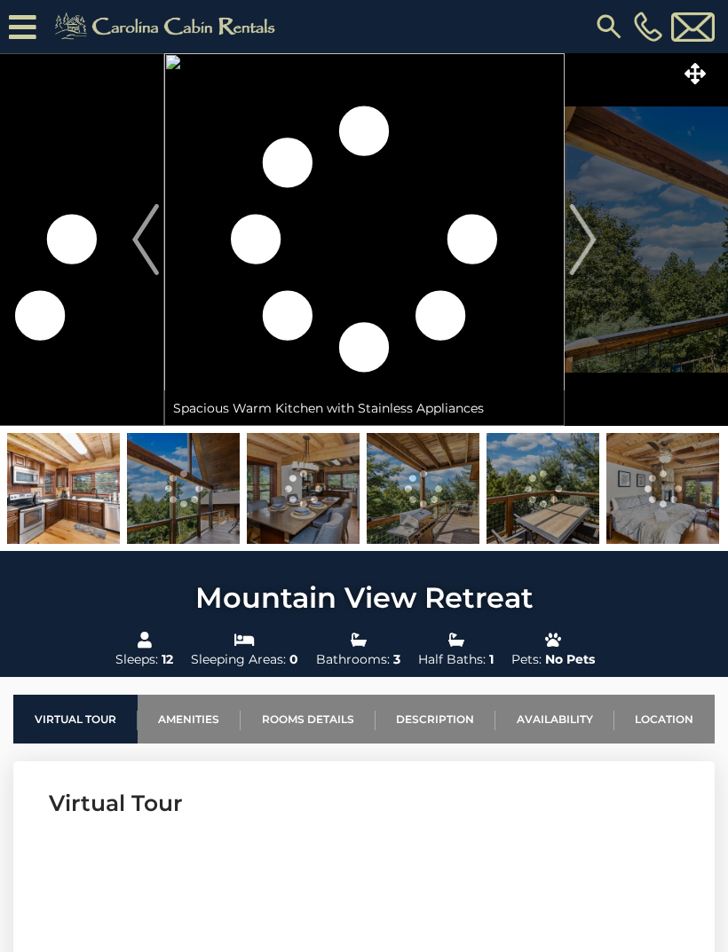
click at [658, 490] on img at bounding box center [662, 488] width 113 height 111
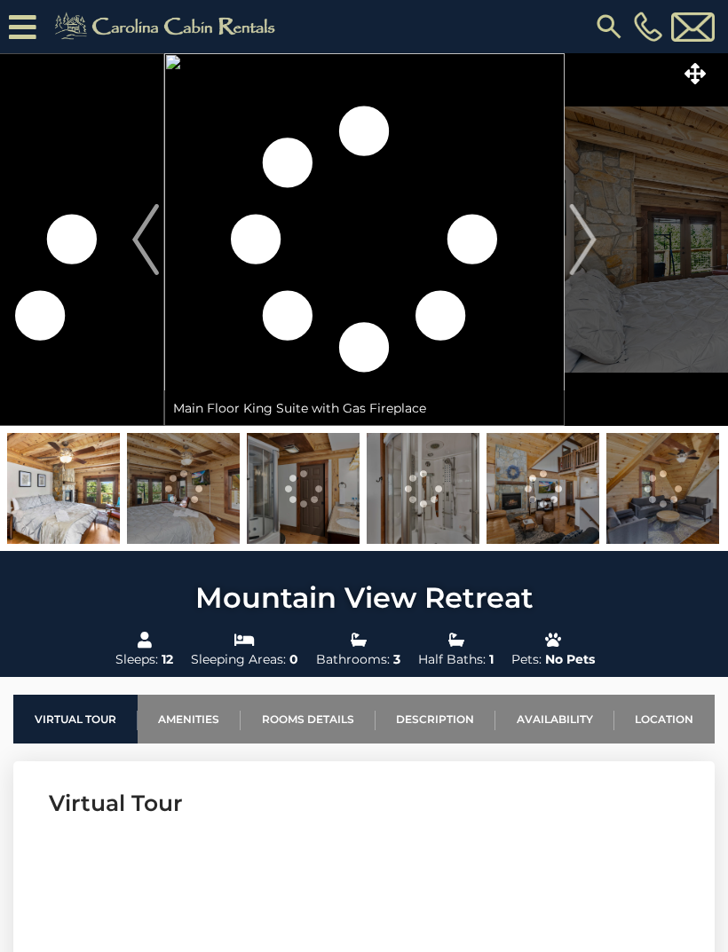
click at [557, 506] on img at bounding box center [542, 488] width 113 height 111
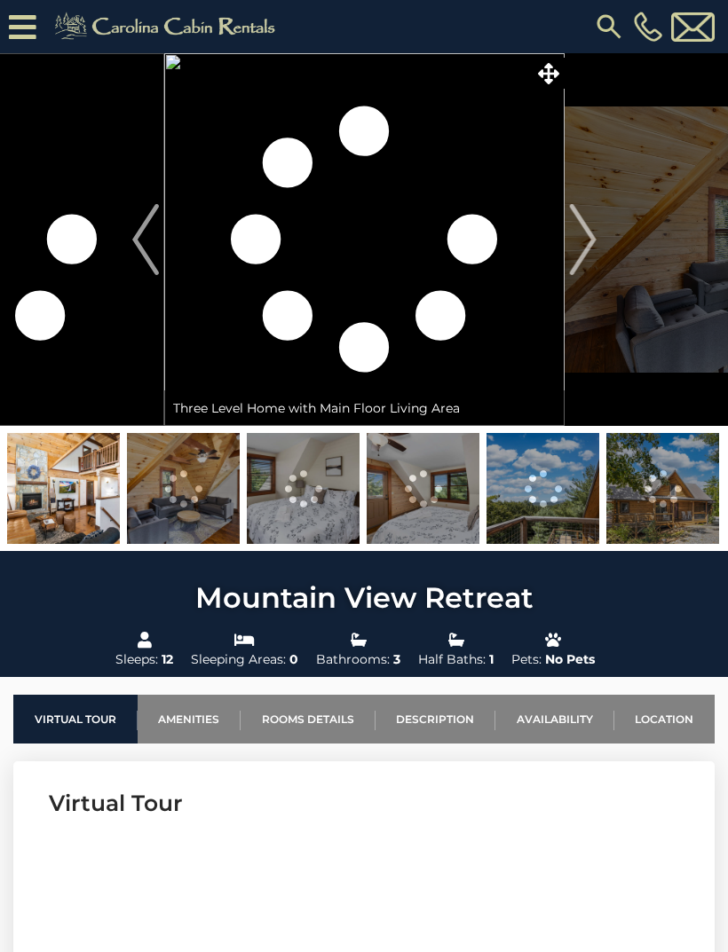
click at [44, 481] on img at bounding box center [63, 488] width 113 height 111
click at [679, 715] on link "Location" at bounding box center [664, 719] width 101 height 49
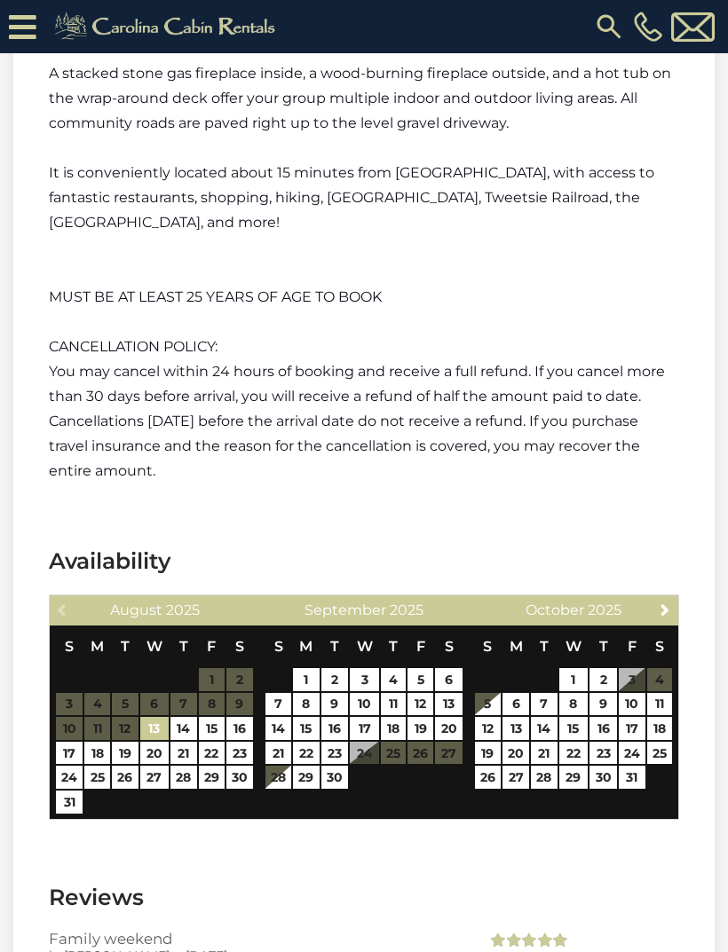
scroll to position [3028, 0]
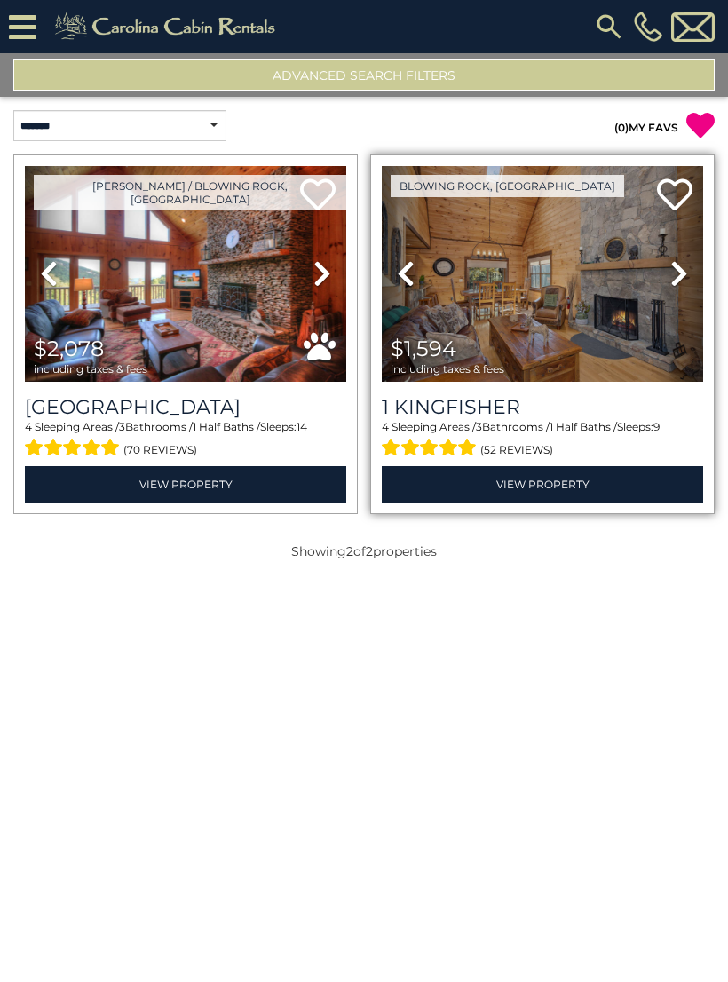
click at [670, 276] on icon at bounding box center [679, 273] width 18 height 28
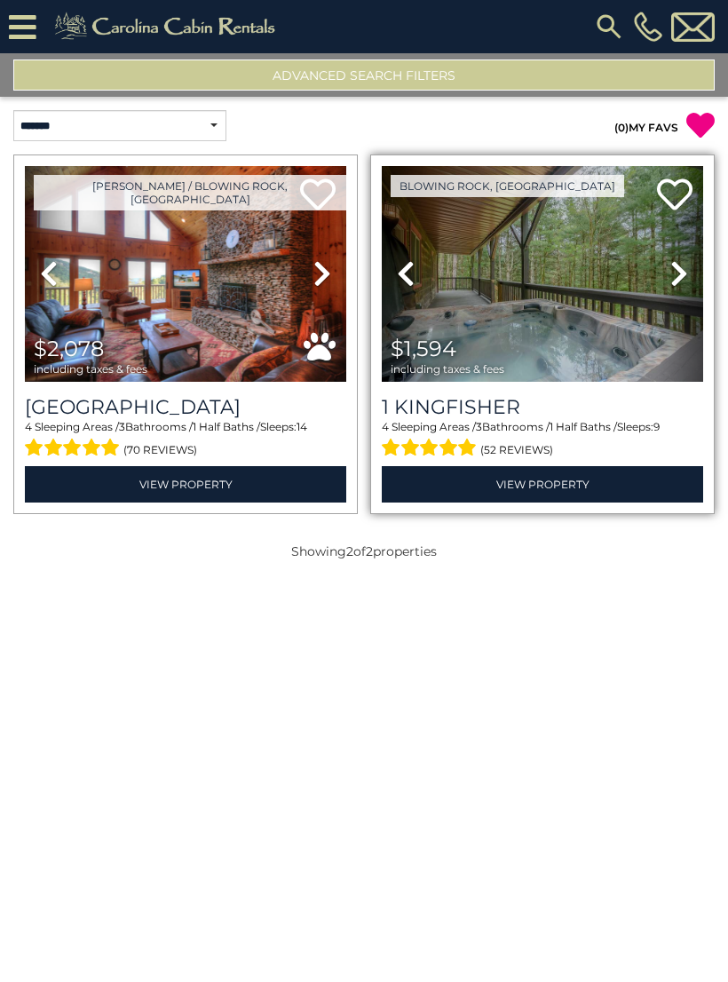
click at [679, 276] on icon at bounding box center [679, 273] width 18 height 28
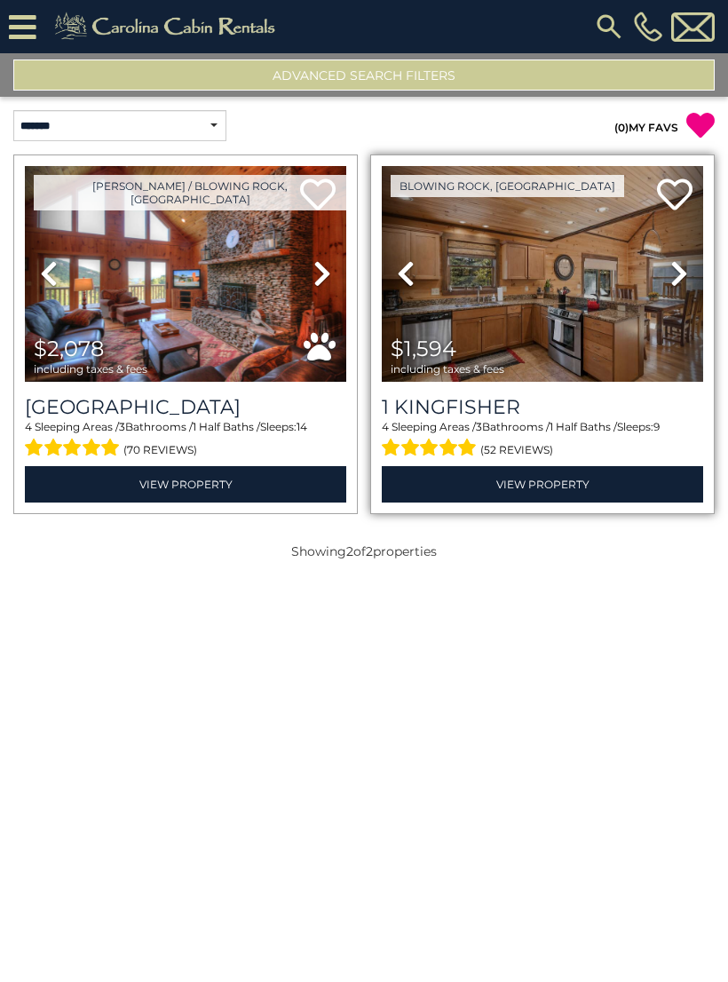
click at [686, 284] on icon at bounding box center [679, 273] width 18 height 28
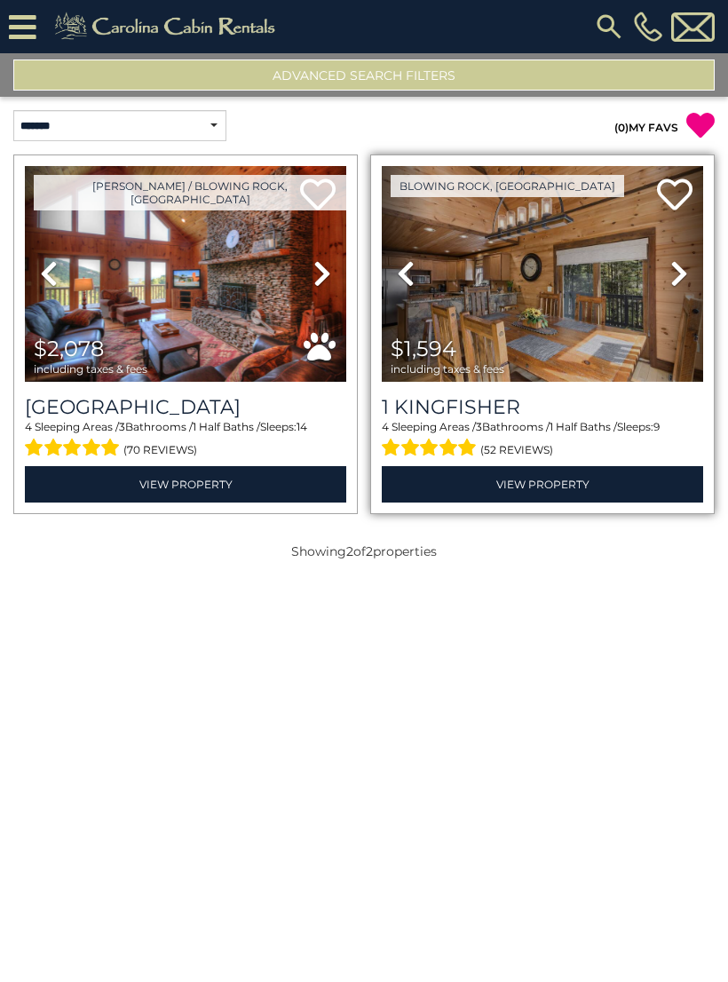
click at [686, 282] on icon at bounding box center [679, 273] width 18 height 28
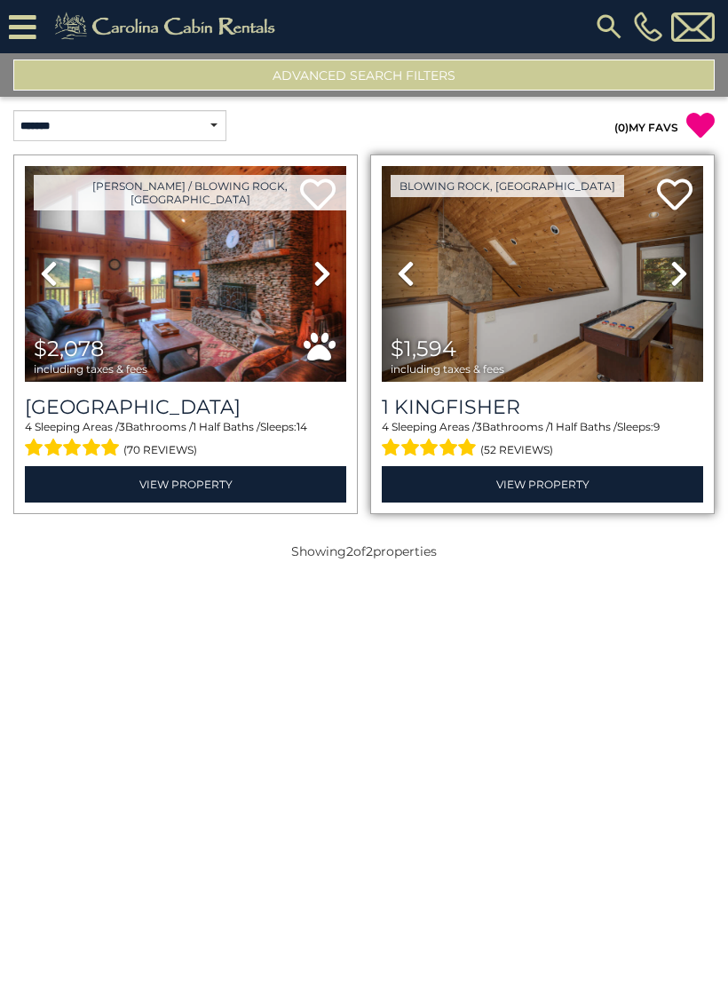
click at [674, 289] on link "Next" at bounding box center [679, 274] width 48 height 216
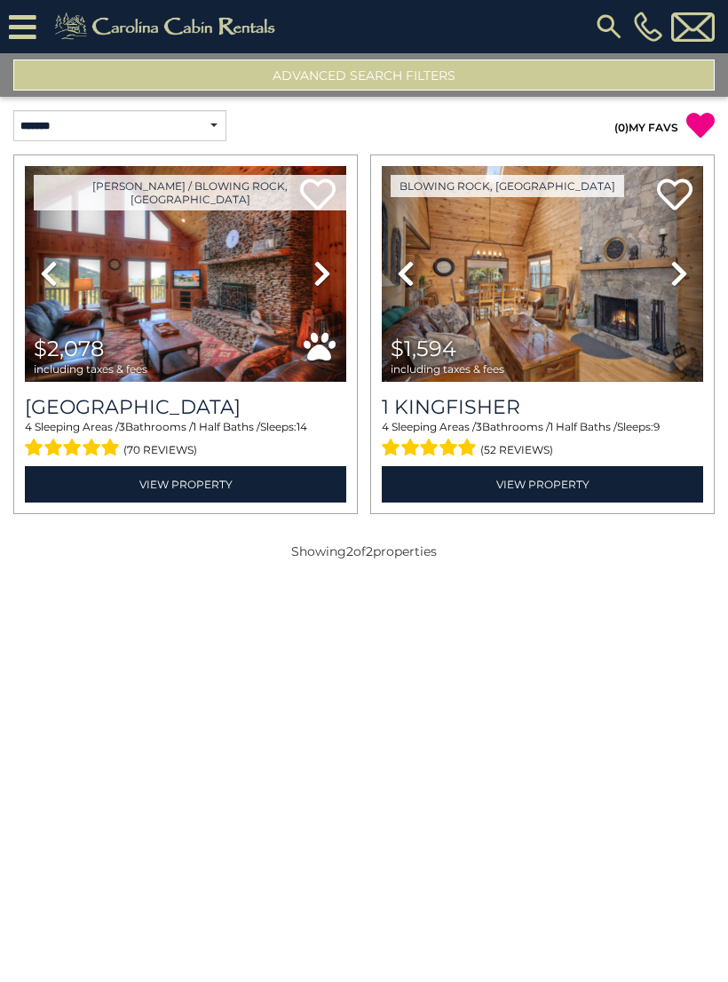
click at [496, 71] on button "Advanced Search Filters" at bounding box center [363, 74] width 701 height 31
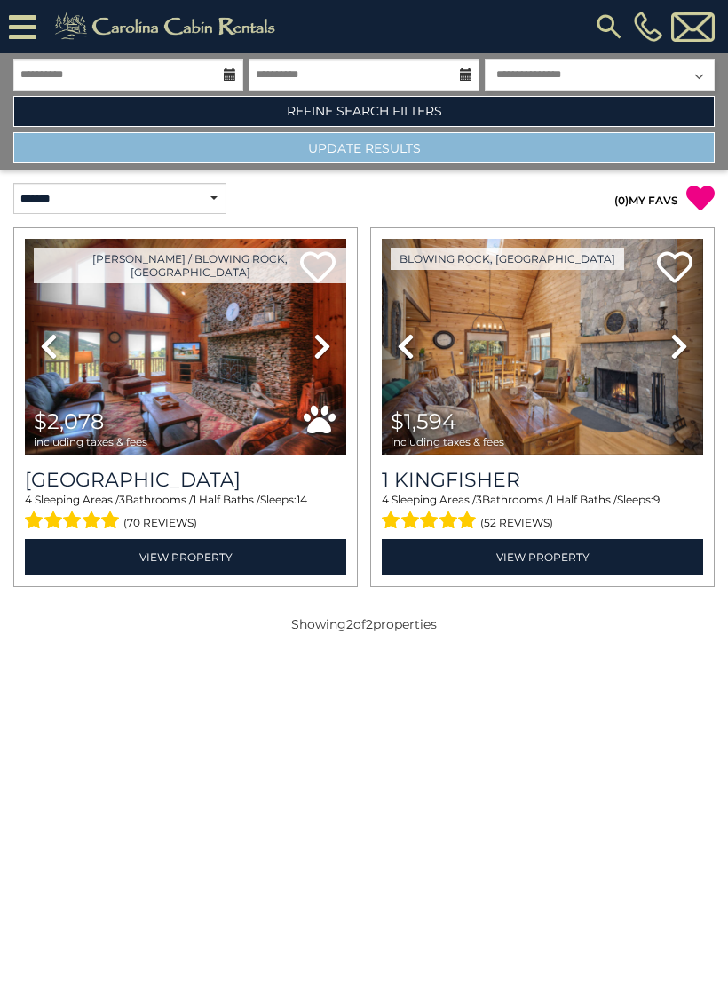
click at [463, 150] on button "Update Results" at bounding box center [363, 147] width 701 height 31
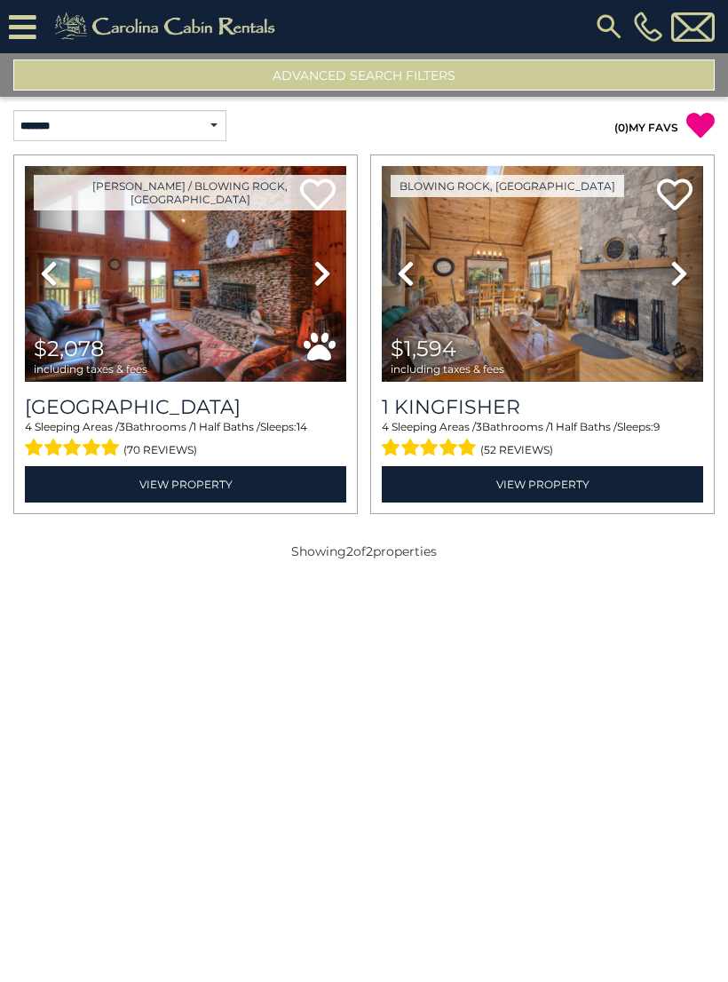
click at [506, 76] on button "Advanced Search Filters" at bounding box center [363, 74] width 701 height 31
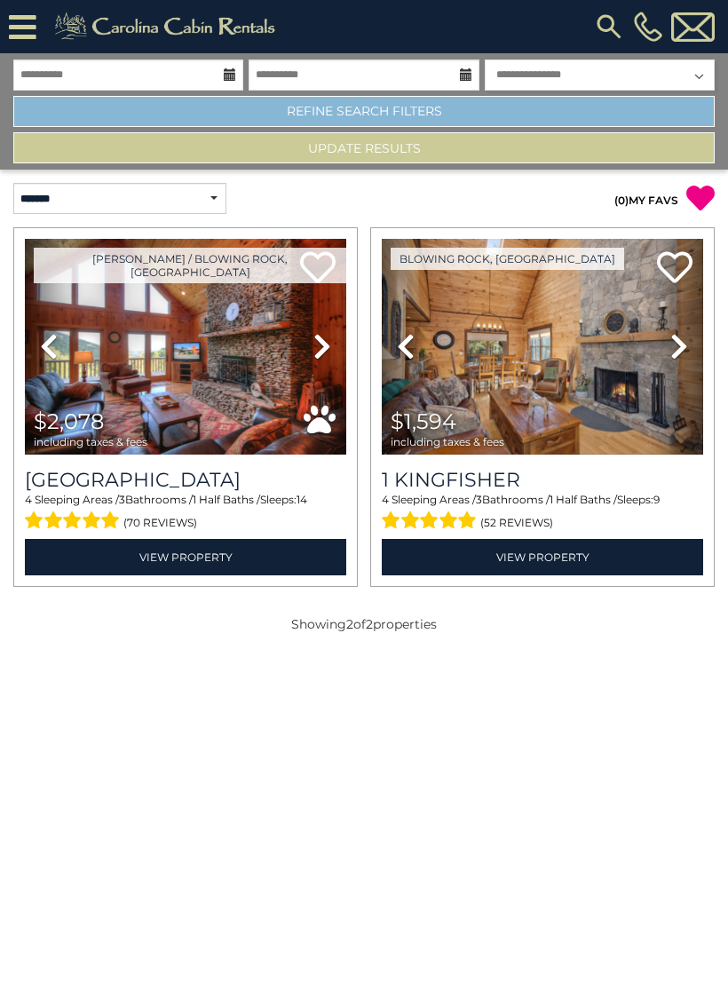
click at [484, 115] on link "Refine Search Filters" at bounding box center [363, 111] width 701 height 31
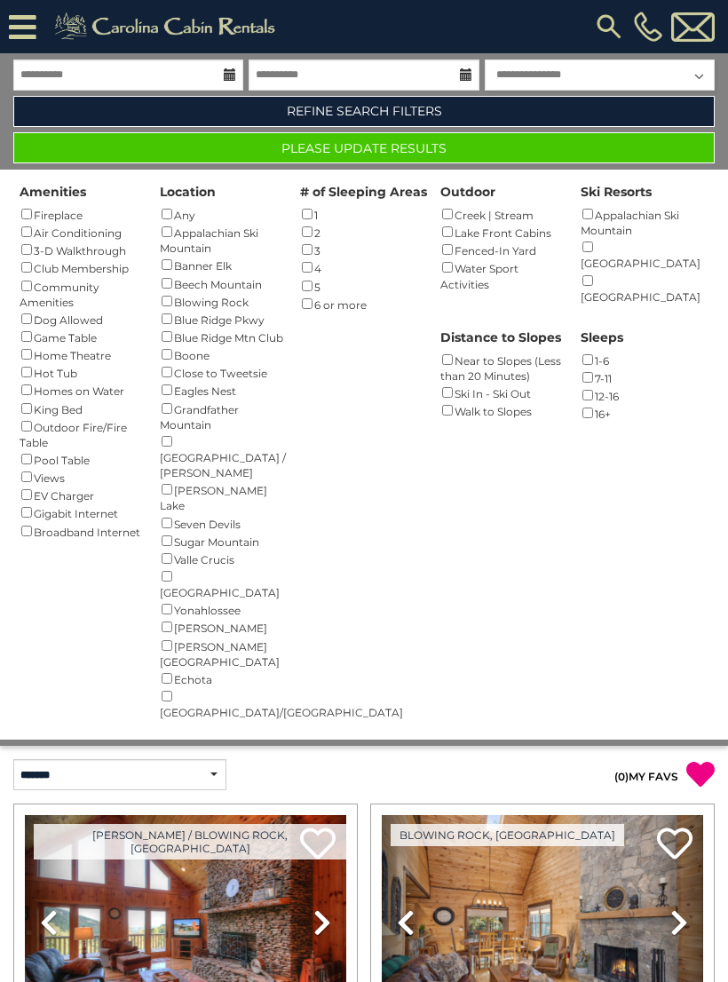
click at [305, 277] on div "5 ()" at bounding box center [364, 286] width 128 height 18
click at [573, 146] on button "Please Update Results" at bounding box center [363, 147] width 701 height 31
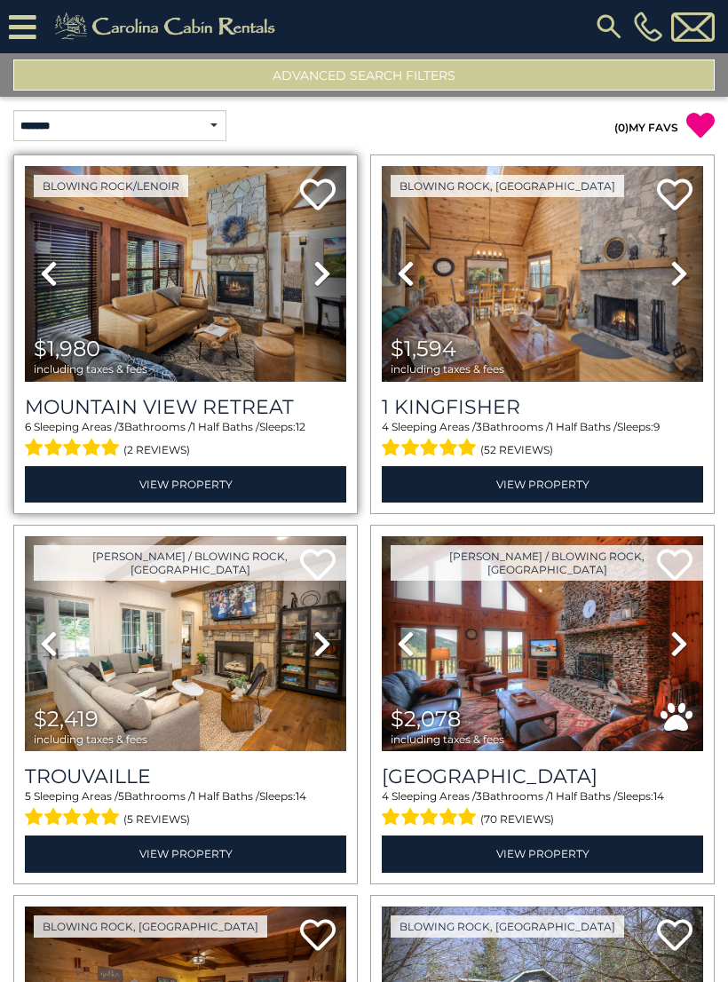
click at [206, 265] on img at bounding box center [185, 274] width 321 height 216
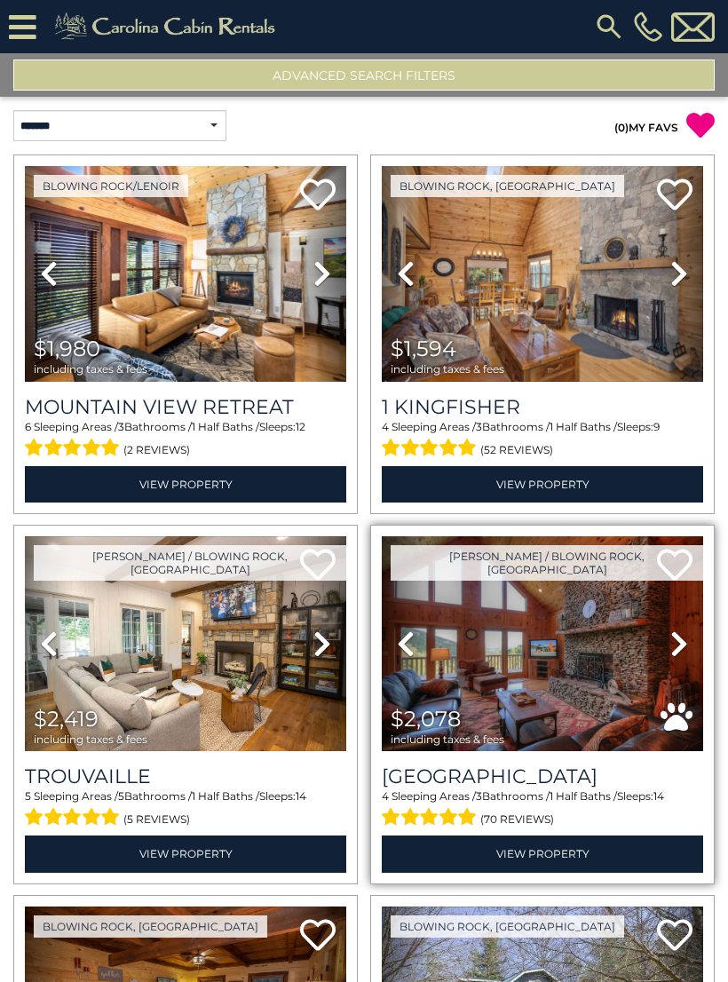
click at [564, 630] on img at bounding box center [542, 644] width 321 height 216
click at [582, 658] on img at bounding box center [542, 644] width 321 height 216
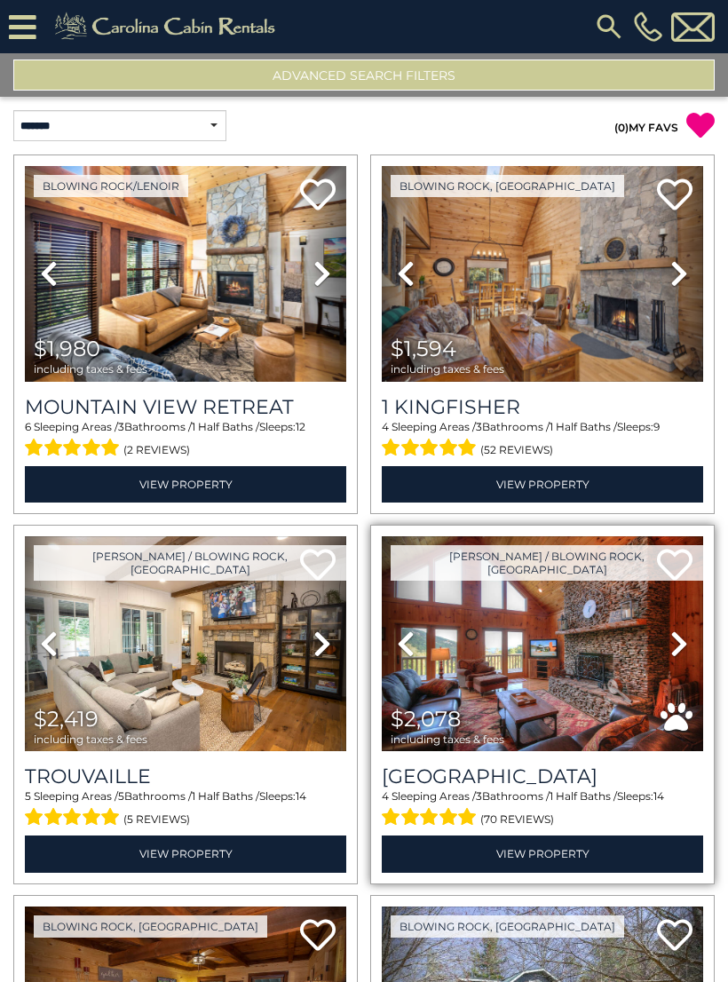
click at [679, 565] on icon at bounding box center [675, 565] width 36 height 36
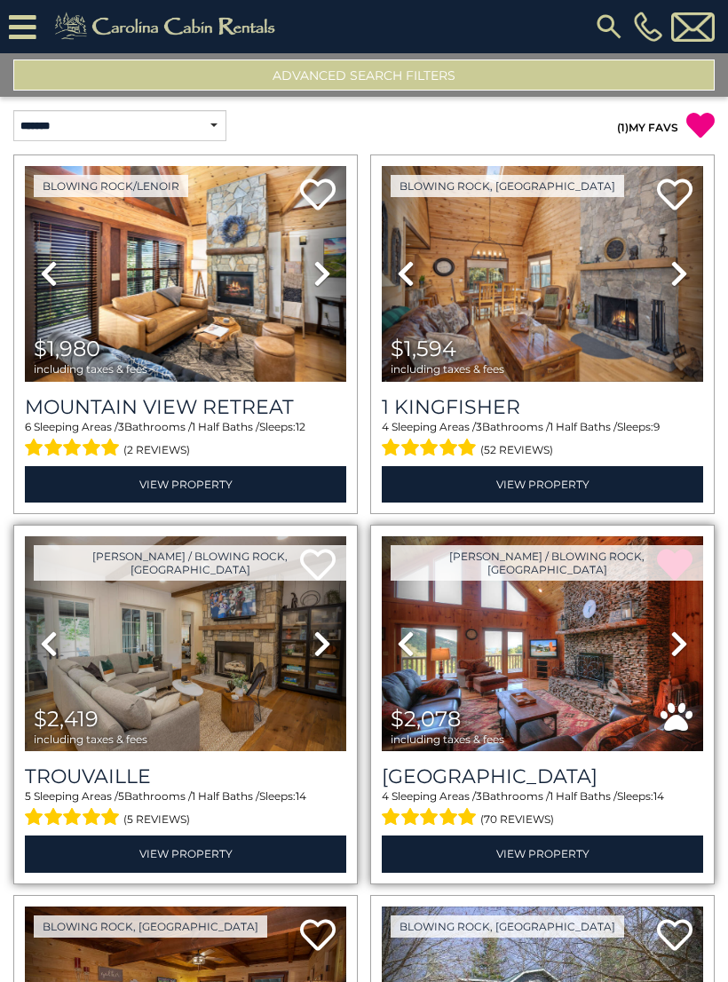
click at [212, 669] on img at bounding box center [185, 644] width 321 height 216
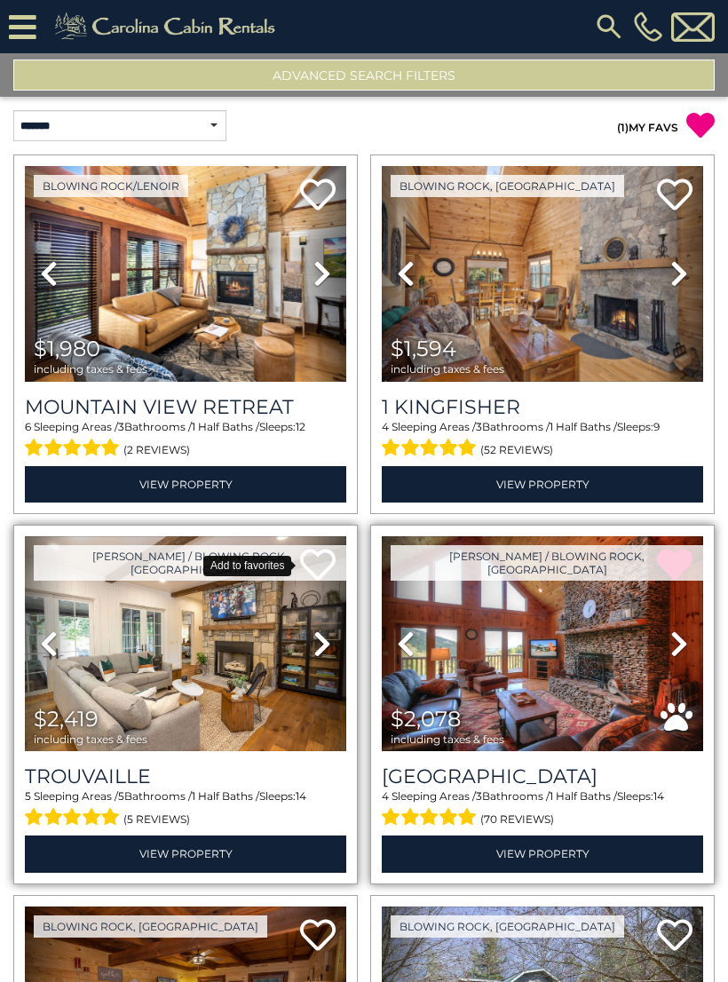
click at [324, 566] on icon at bounding box center [318, 565] width 36 height 36
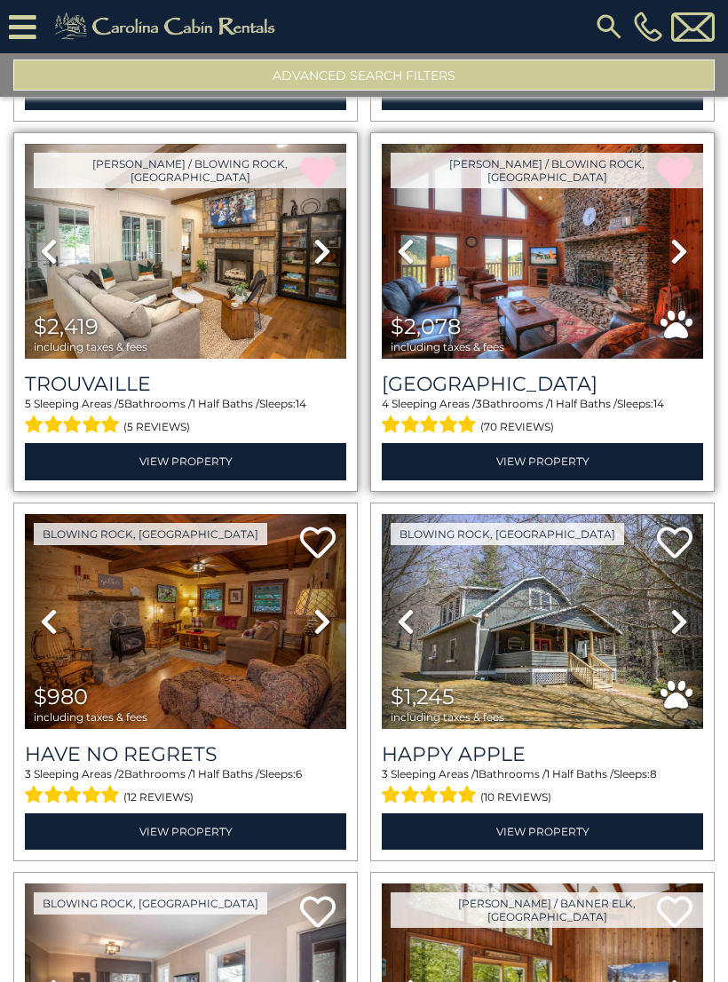
scroll to position [393, 0]
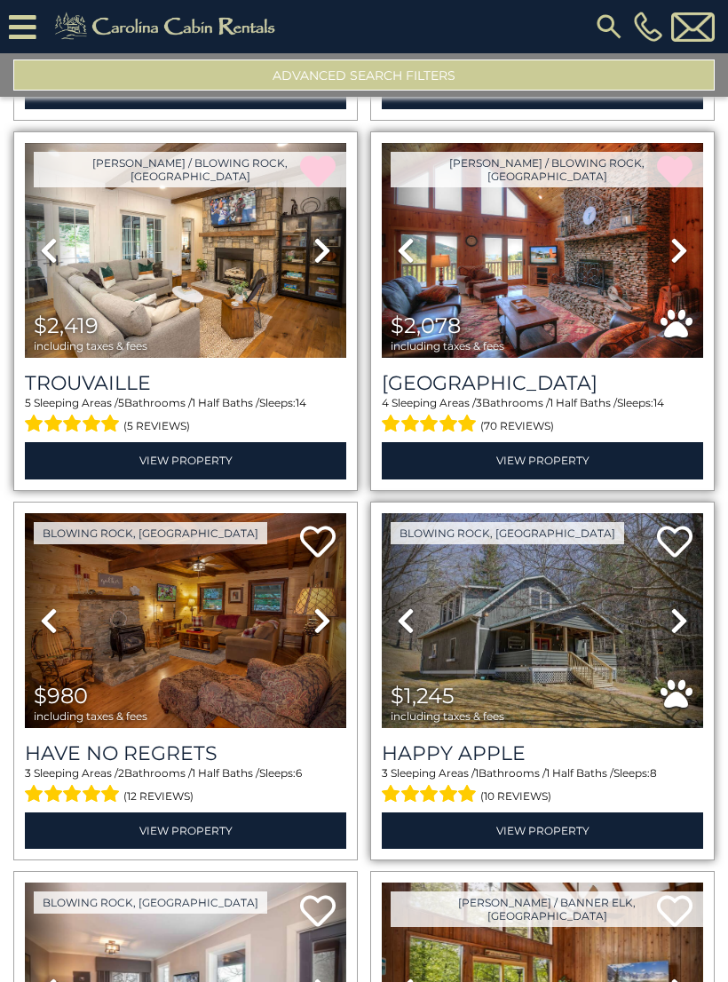
click at [671, 631] on icon at bounding box center [679, 620] width 18 height 28
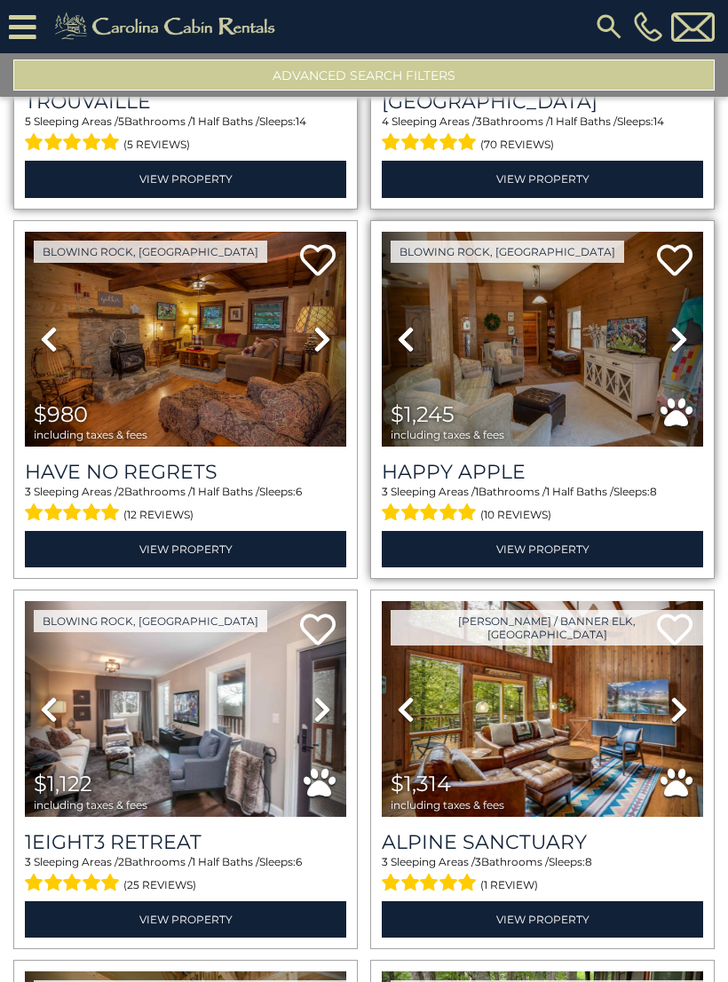
scroll to position [692, 0]
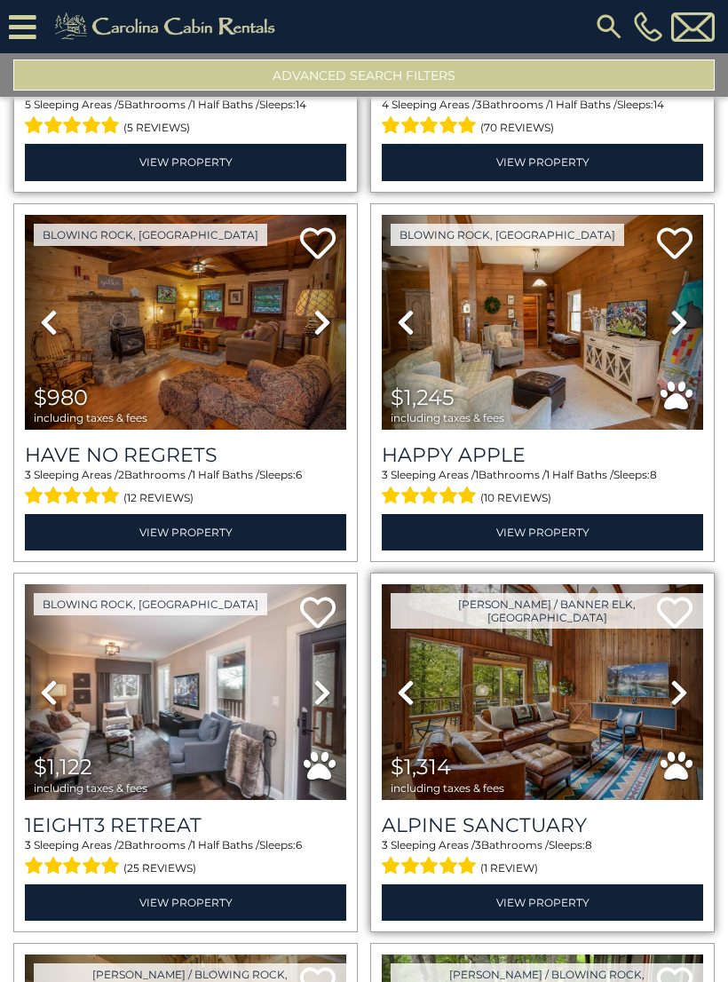
click at [676, 690] on icon at bounding box center [679, 692] width 18 height 28
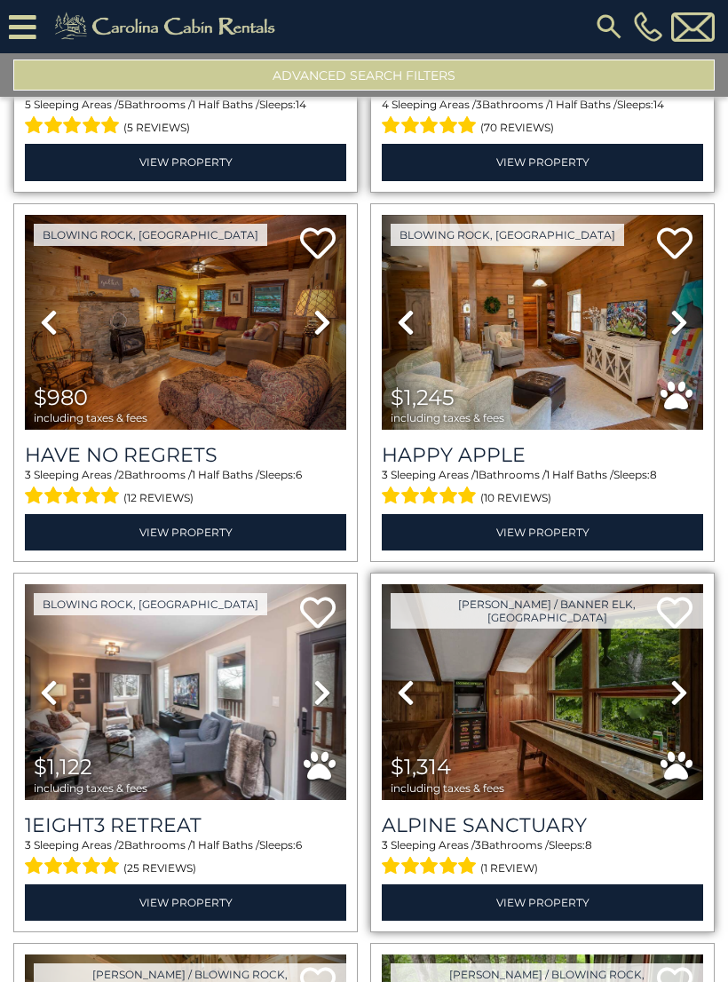
click at [670, 692] on icon at bounding box center [679, 692] width 18 height 28
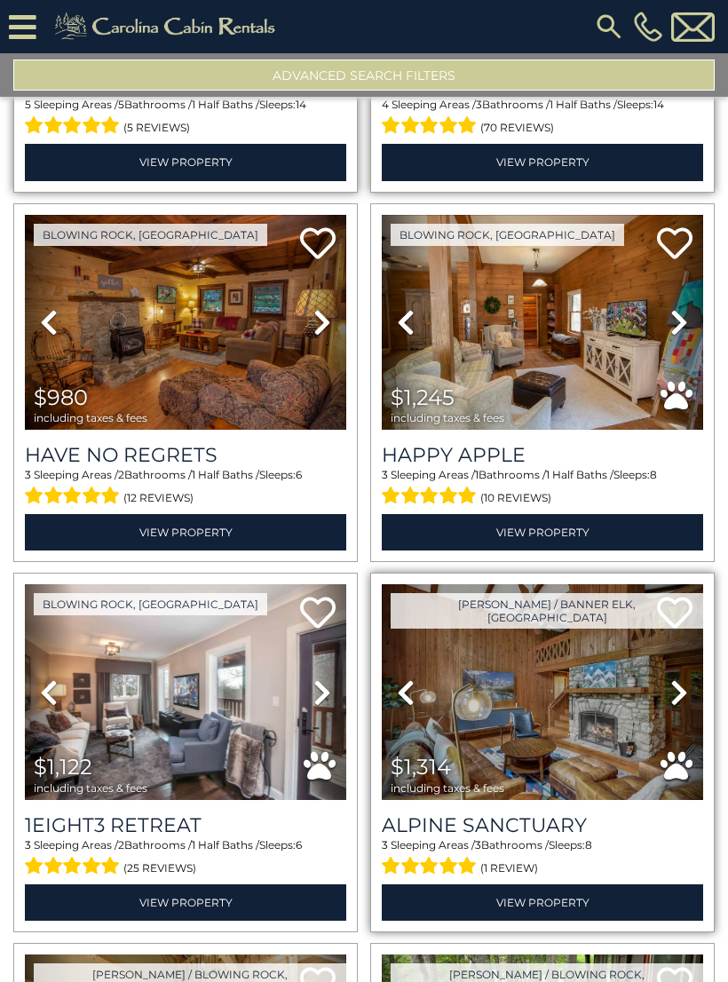
click at [676, 693] on icon at bounding box center [679, 692] width 18 height 28
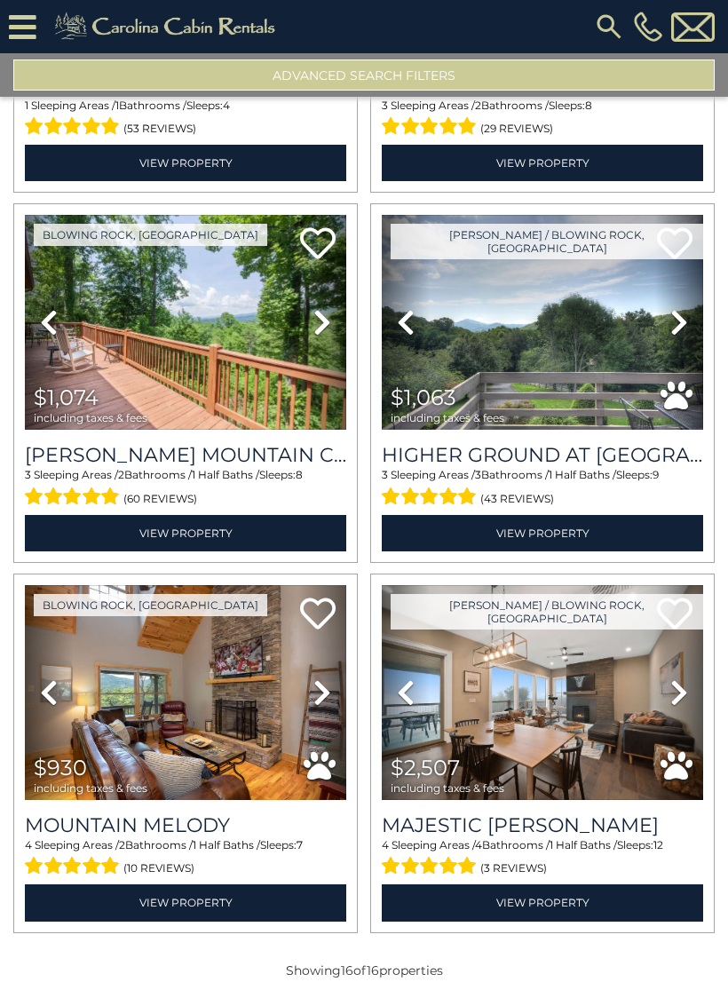
scroll to position [2169, 0]
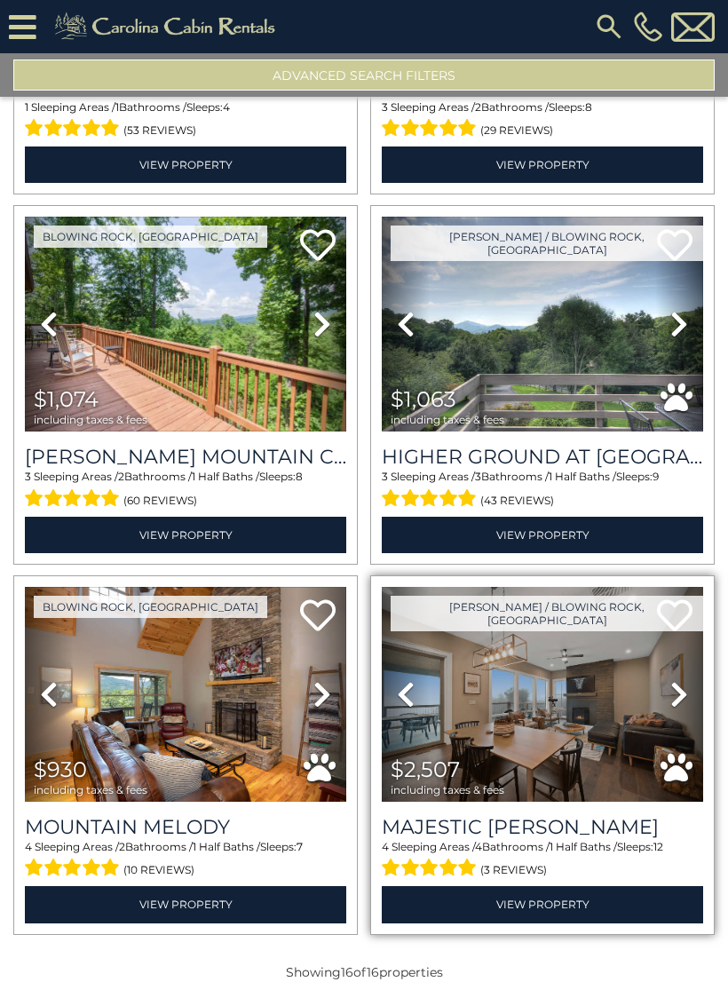
click at [671, 695] on icon at bounding box center [679, 694] width 18 height 28
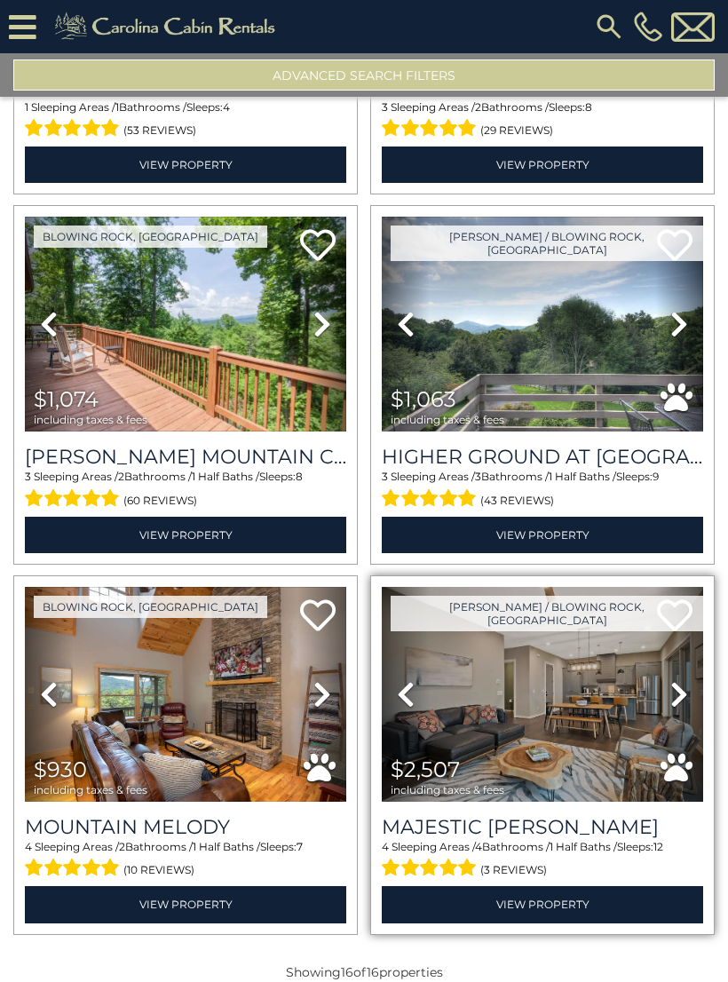
click at [670, 706] on icon at bounding box center [679, 694] width 18 height 28
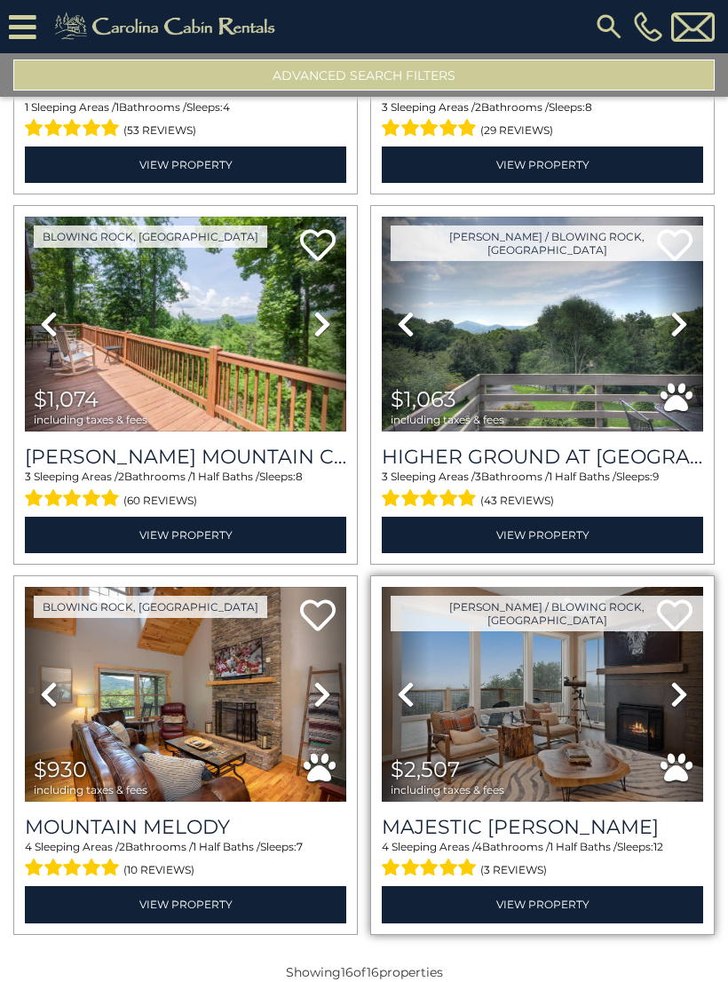
click at [677, 691] on icon at bounding box center [679, 694] width 18 height 28
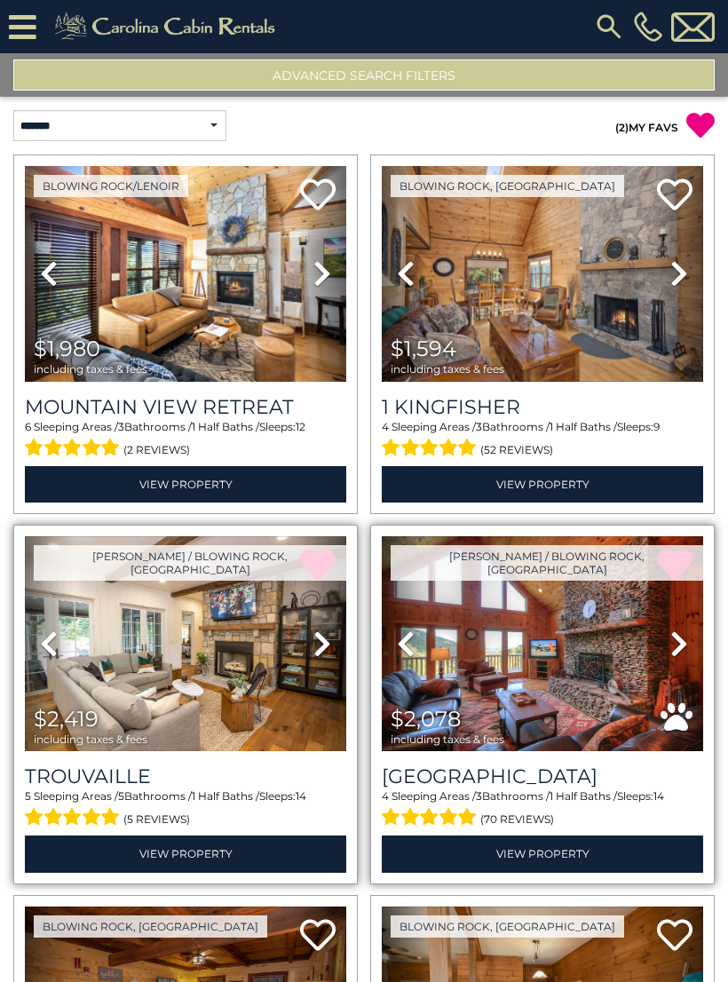
scroll to position [0, 0]
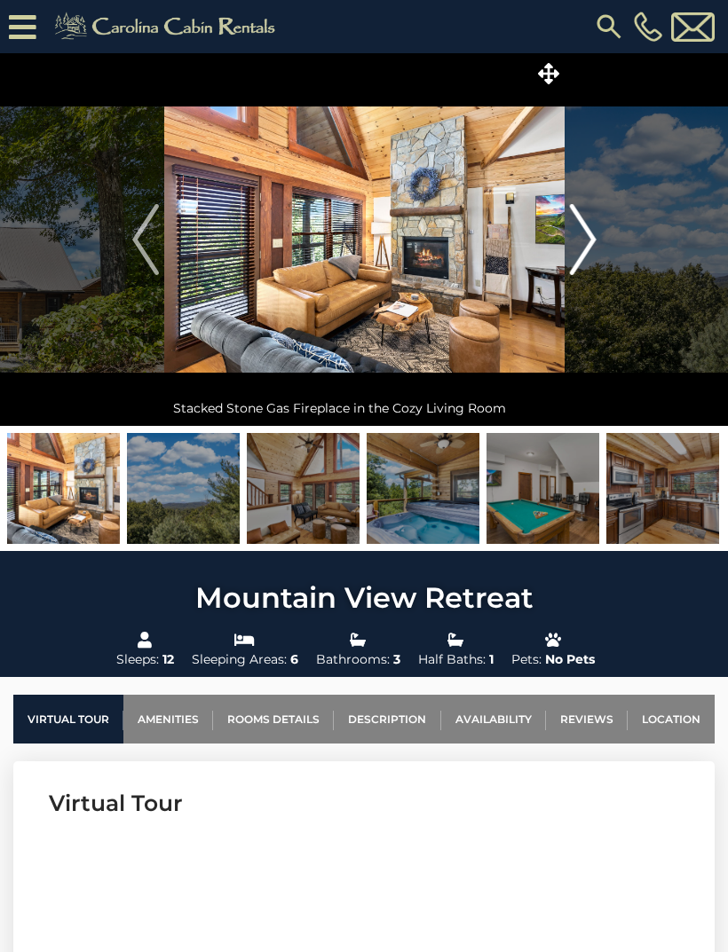
click at [589, 238] on img "Next" at bounding box center [582, 239] width 27 height 71
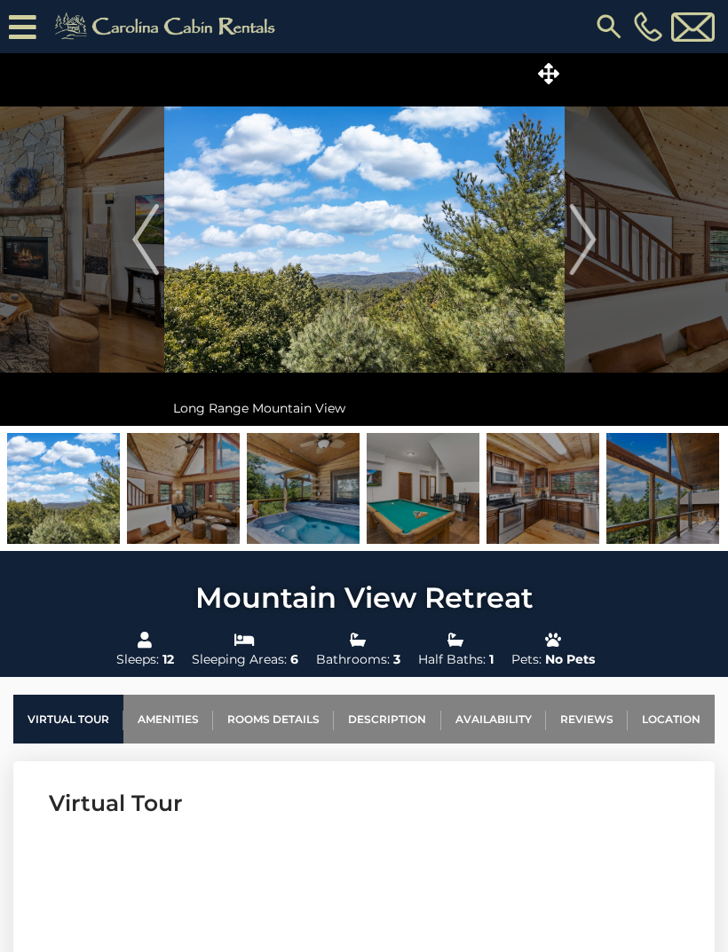
click at [668, 501] on img at bounding box center [662, 488] width 113 height 111
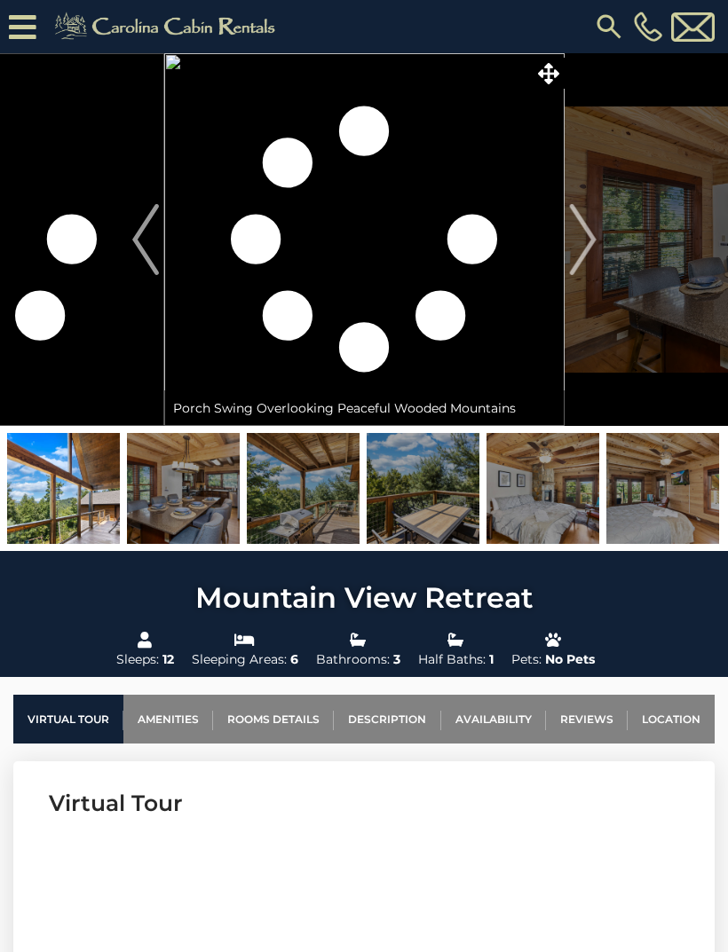
click at [670, 524] on img at bounding box center [662, 488] width 113 height 111
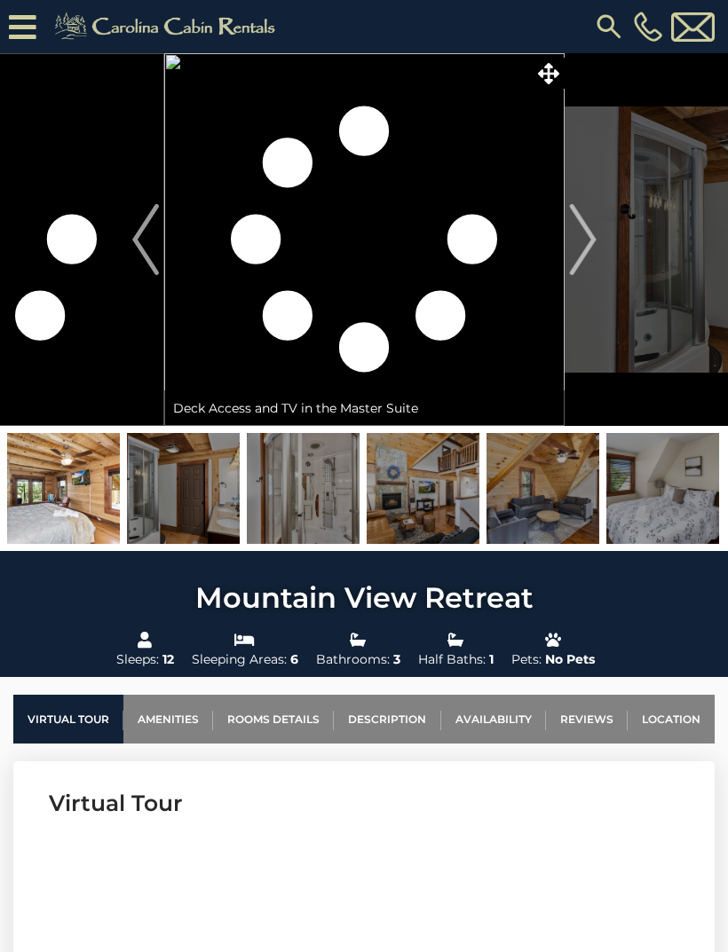
click at [438, 510] on img at bounding box center [423, 488] width 113 height 111
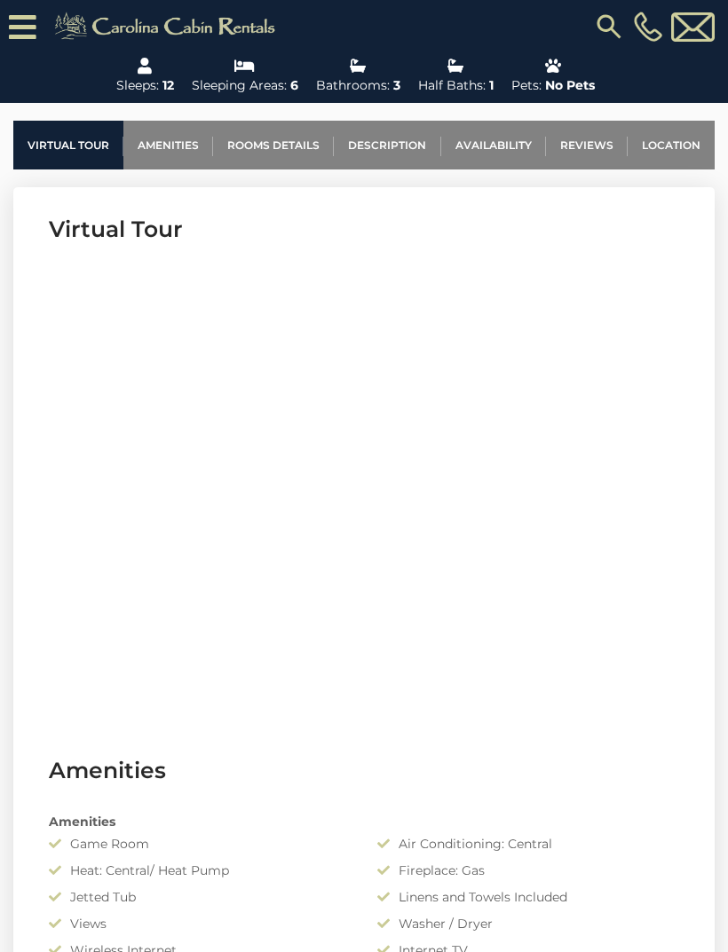
scroll to position [667, 0]
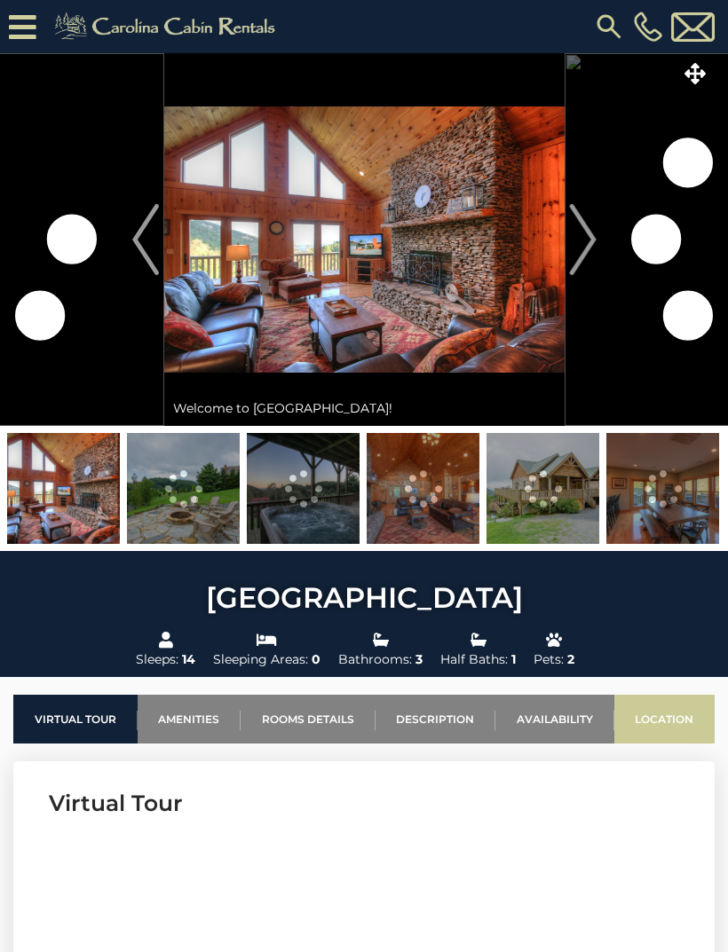
click at [683, 711] on link "Location" at bounding box center [664, 719] width 101 height 49
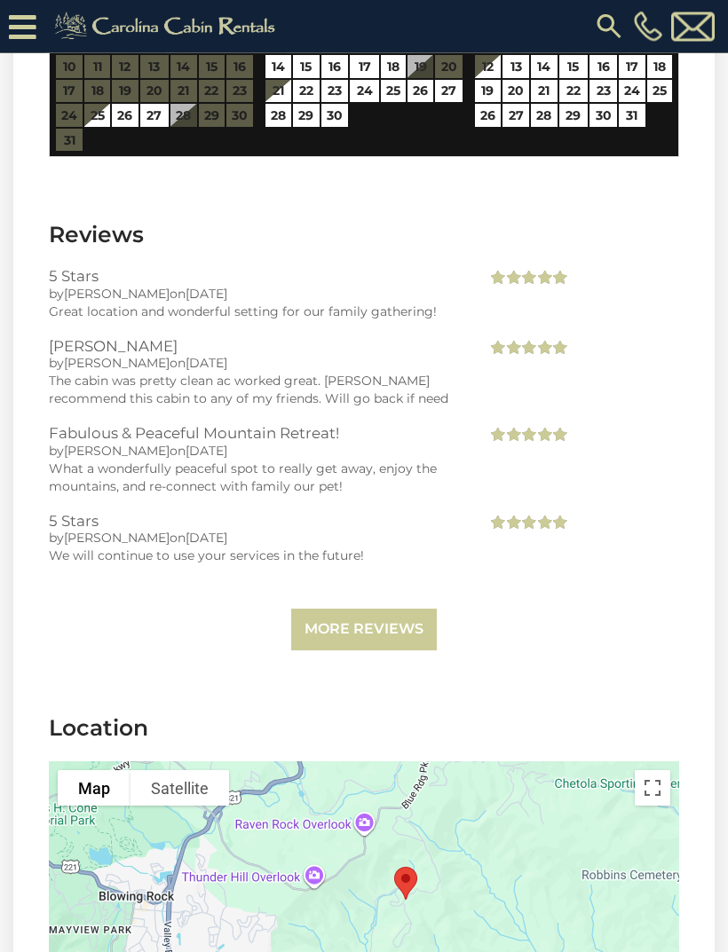
scroll to position [3864, 0]
click at [419, 609] on link "More Reviews" at bounding box center [364, 630] width 146 height 42
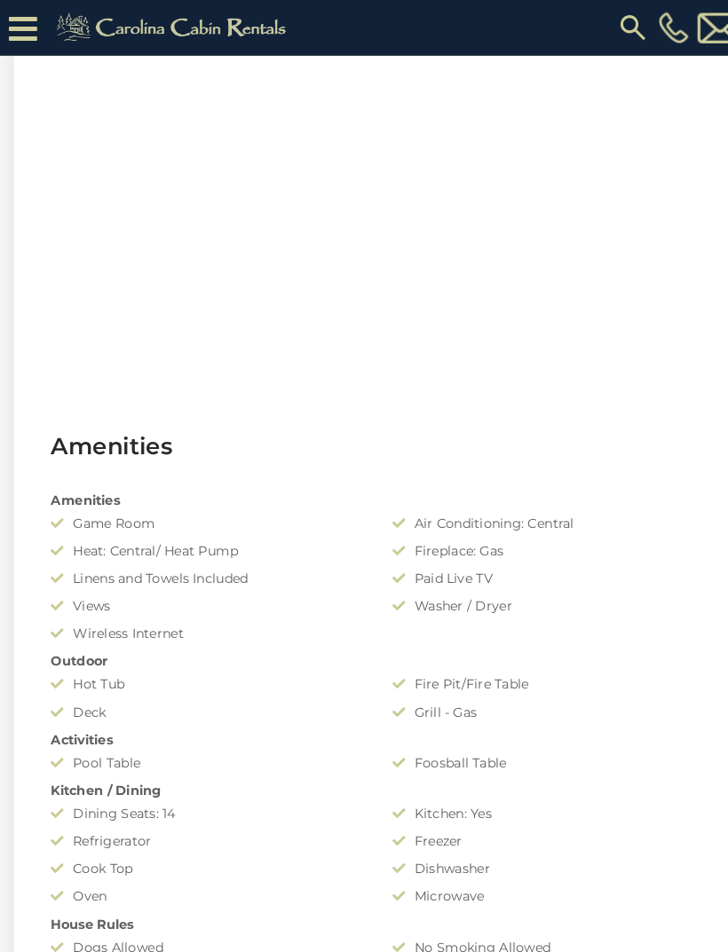
scroll to position [0, 0]
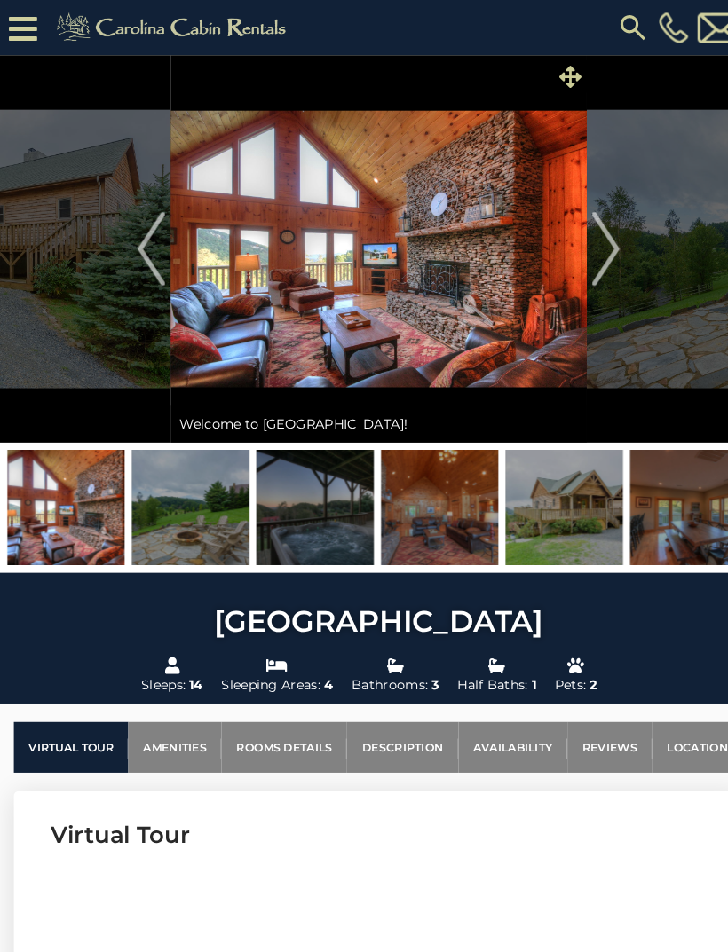
click at [540, 72] on icon at bounding box center [548, 73] width 21 height 21
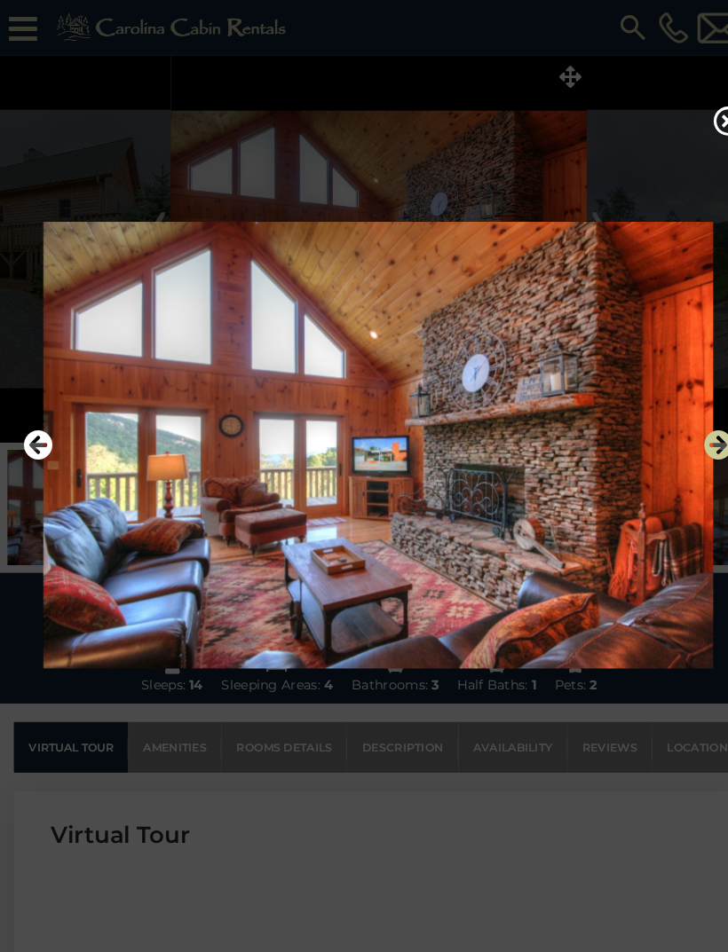
click at [693, 442] on icon "Next" at bounding box center [691, 428] width 28 height 28
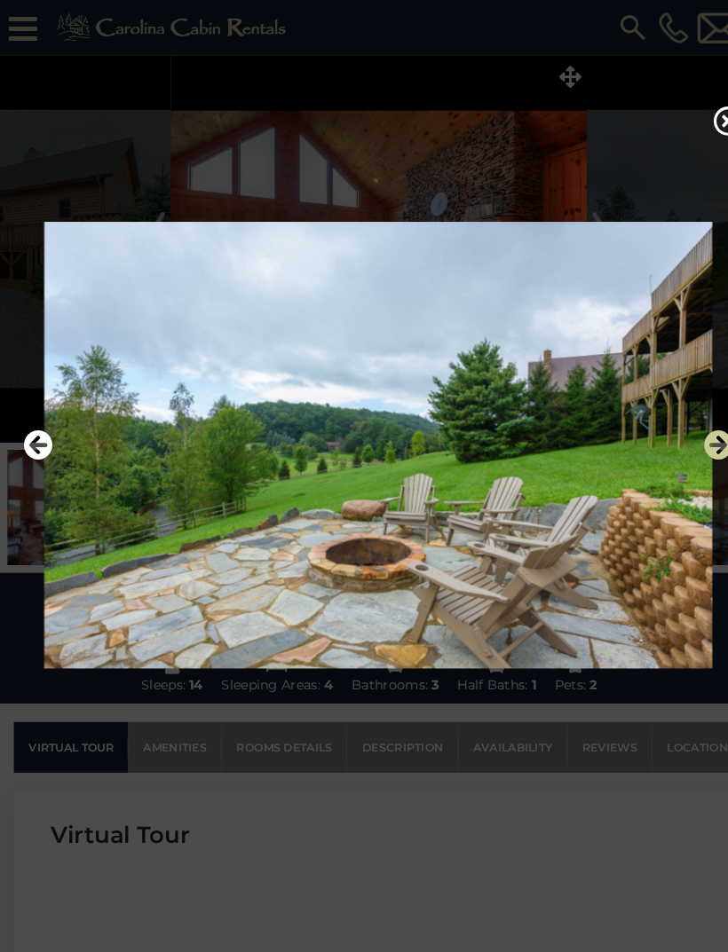
click at [693, 442] on icon "Next" at bounding box center [691, 428] width 28 height 28
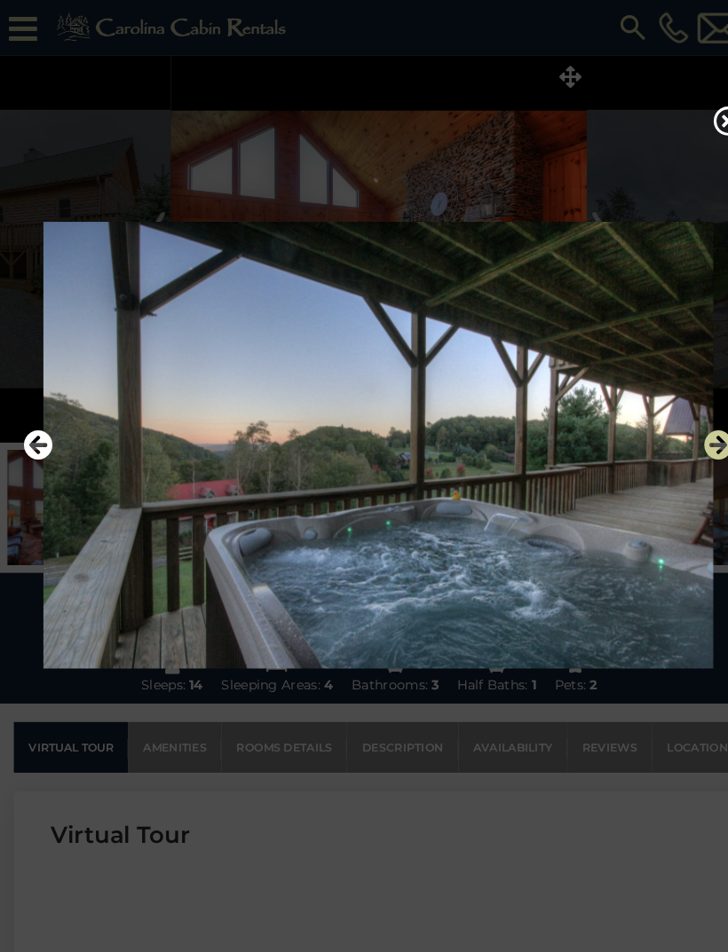
click at [693, 442] on icon "Next" at bounding box center [691, 428] width 28 height 28
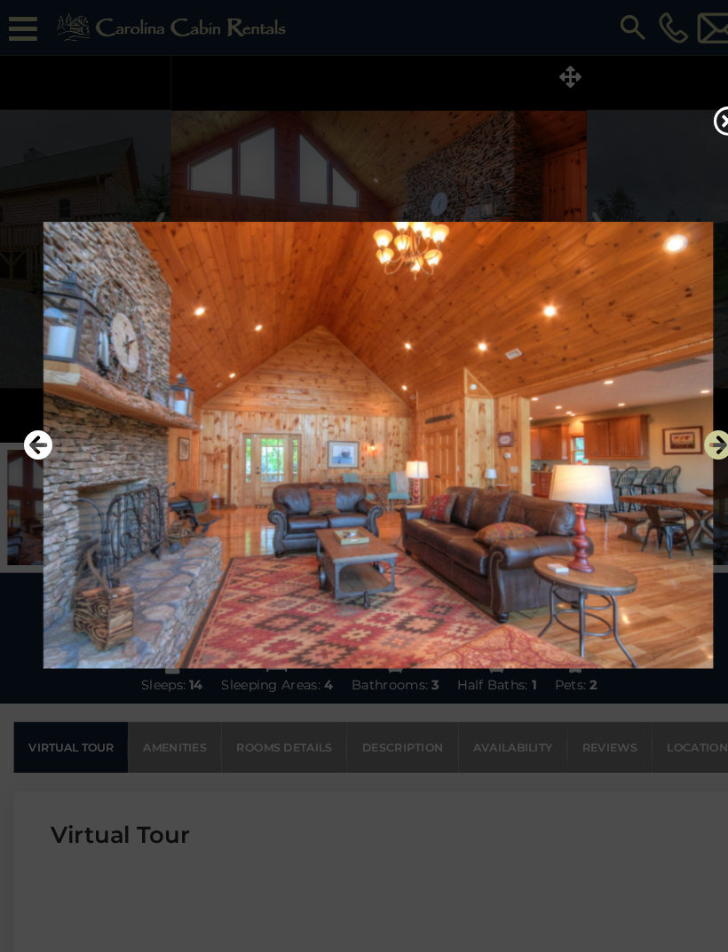
click at [684, 442] on icon "Next" at bounding box center [691, 428] width 28 height 28
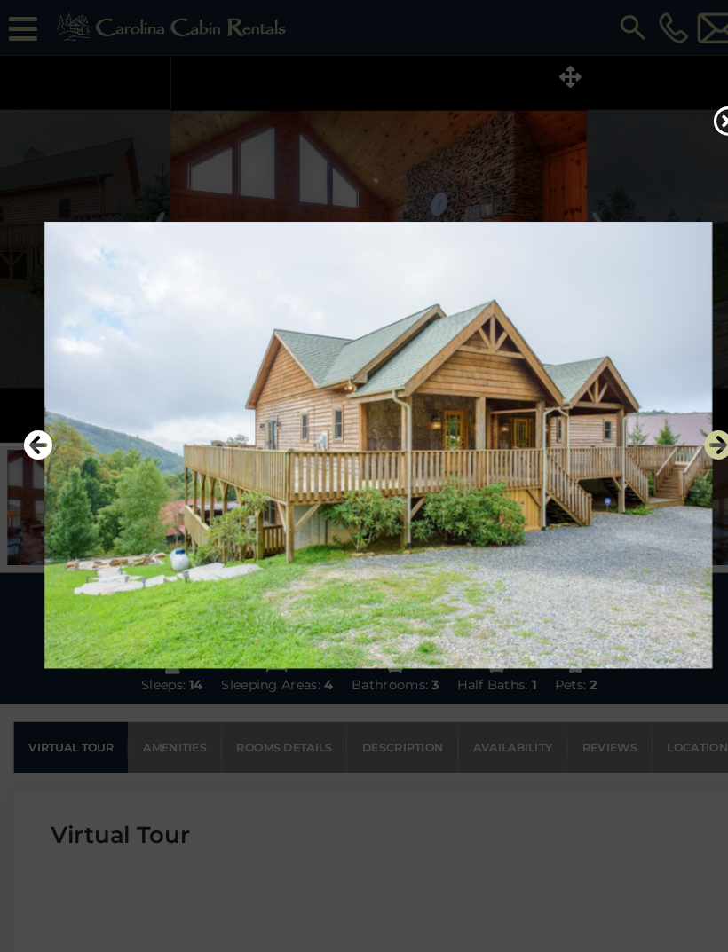
click at [687, 442] on icon "Next" at bounding box center [691, 428] width 28 height 28
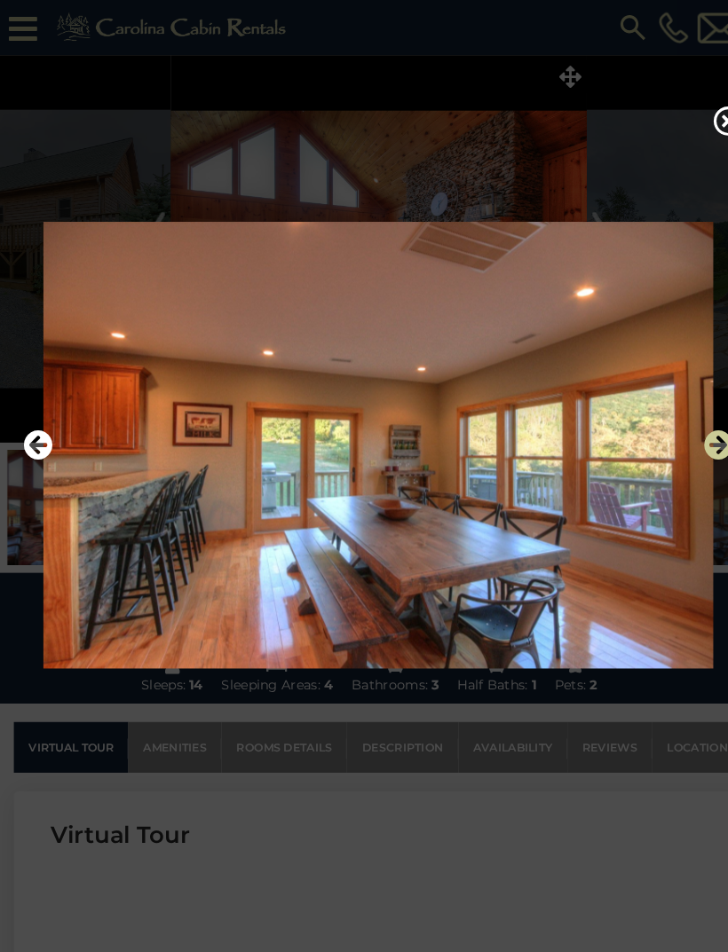
click at [687, 442] on icon "Next" at bounding box center [691, 428] width 28 height 28
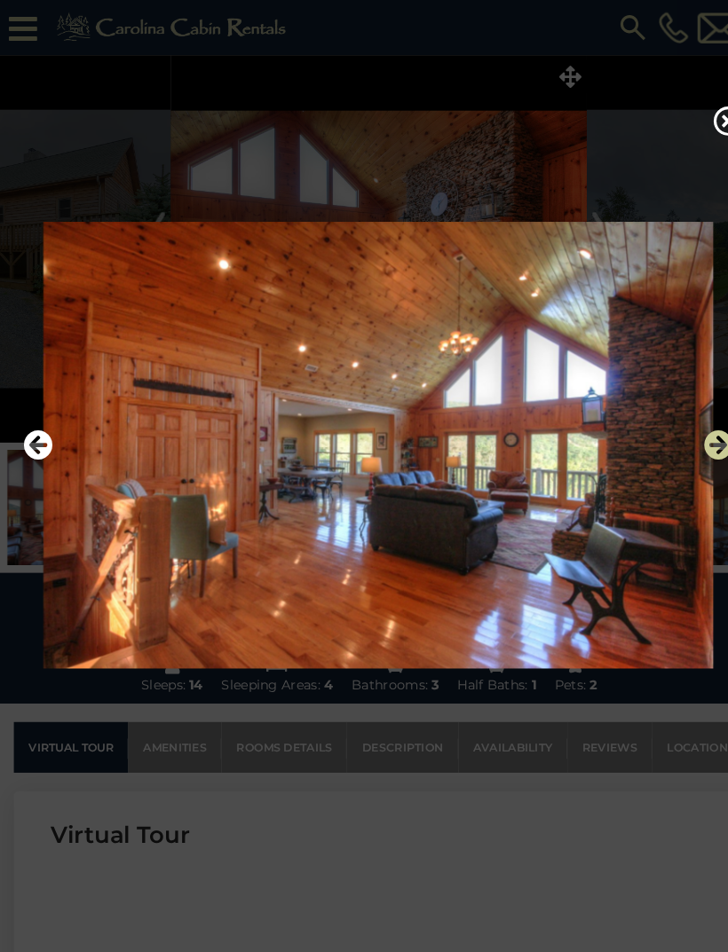
click at [696, 442] on icon "Next" at bounding box center [691, 428] width 28 height 28
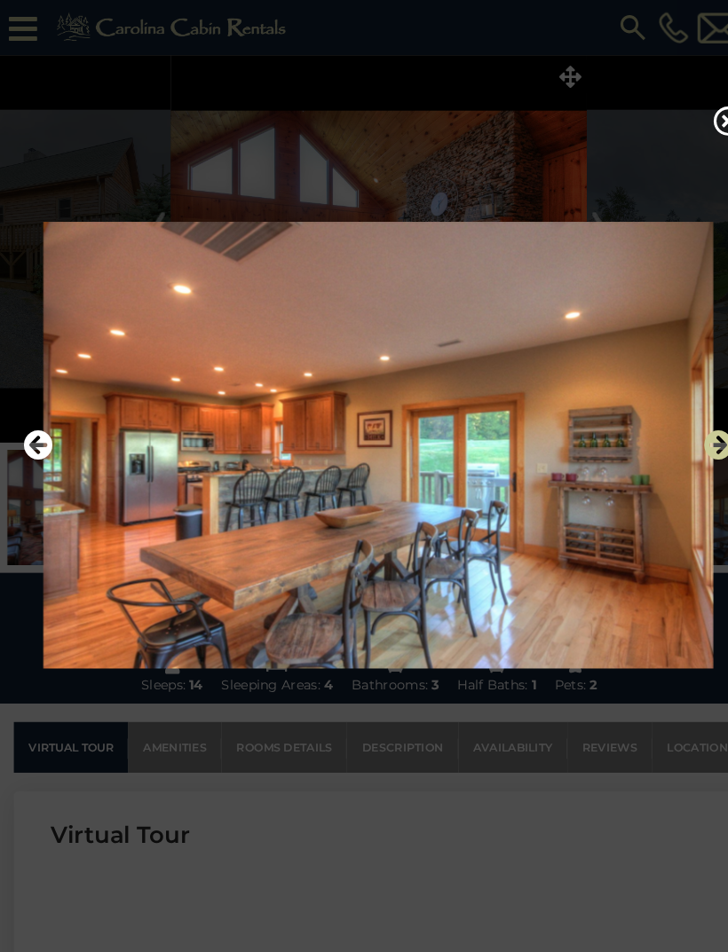
click at [679, 442] on icon "Next" at bounding box center [691, 428] width 28 height 28
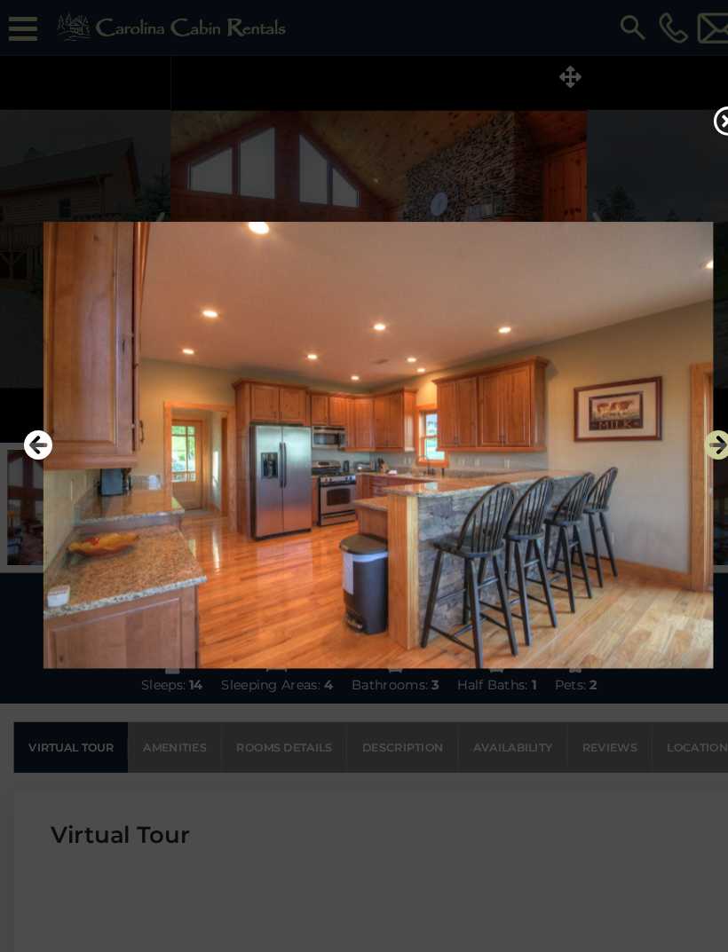
click at [696, 442] on icon "Next" at bounding box center [691, 428] width 28 height 28
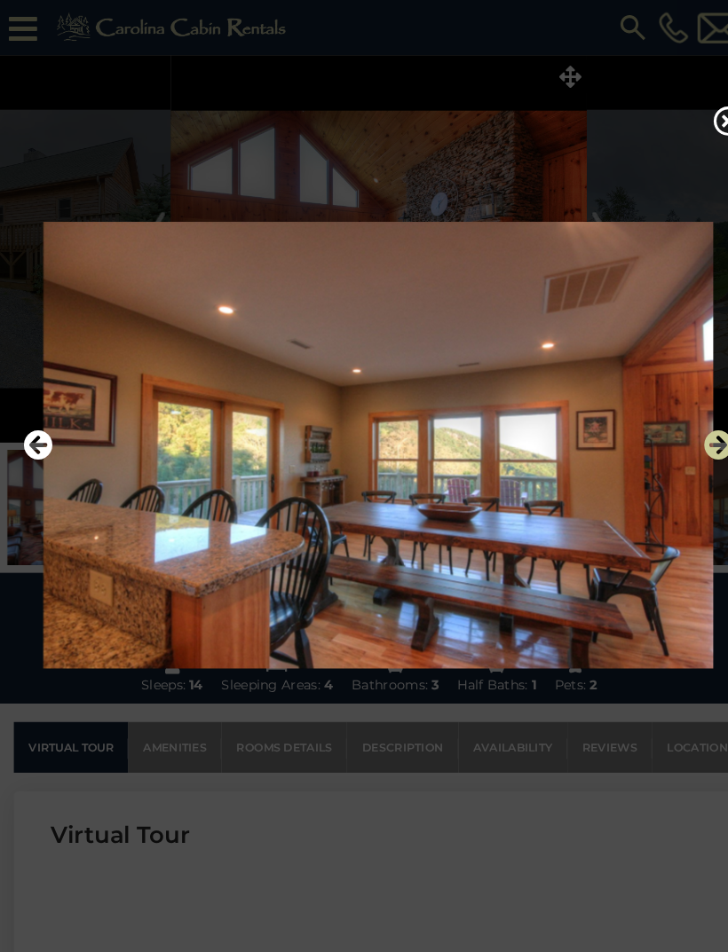
click at [680, 449] on button "Next" at bounding box center [691, 428] width 28 height 41
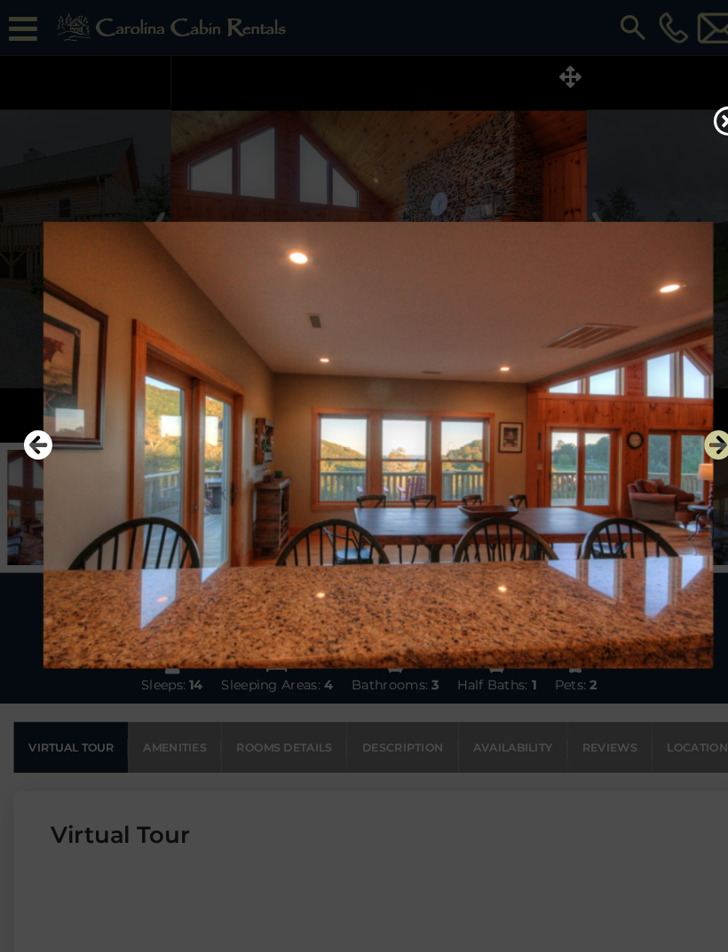
click at [698, 442] on icon "Next" at bounding box center [691, 428] width 28 height 28
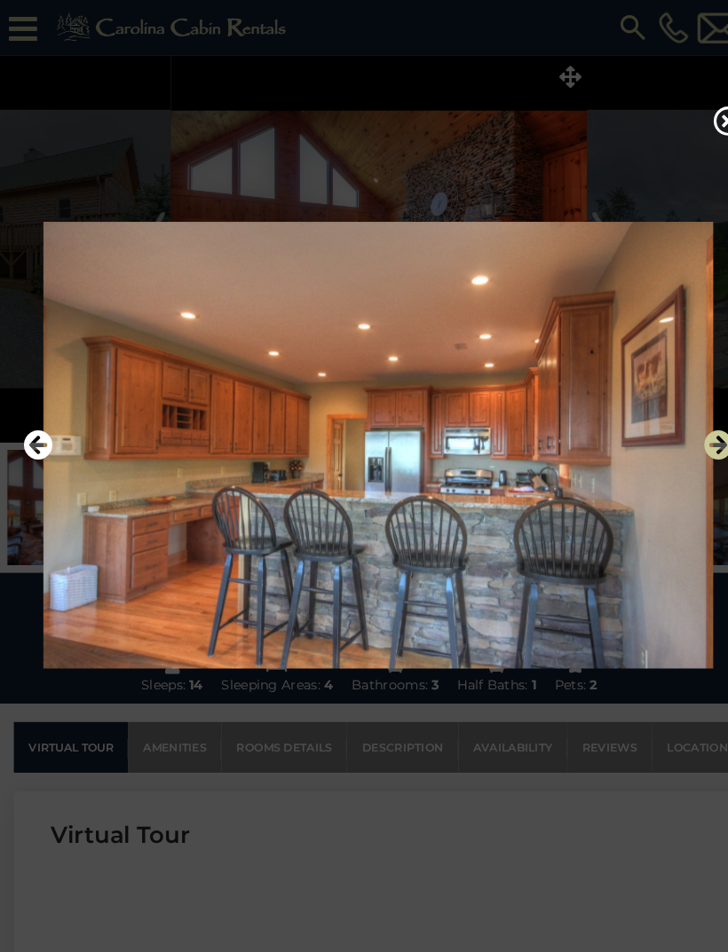
click at [695, 442] on icon "Next" at bounding box center [691, 428] width 28 height 28
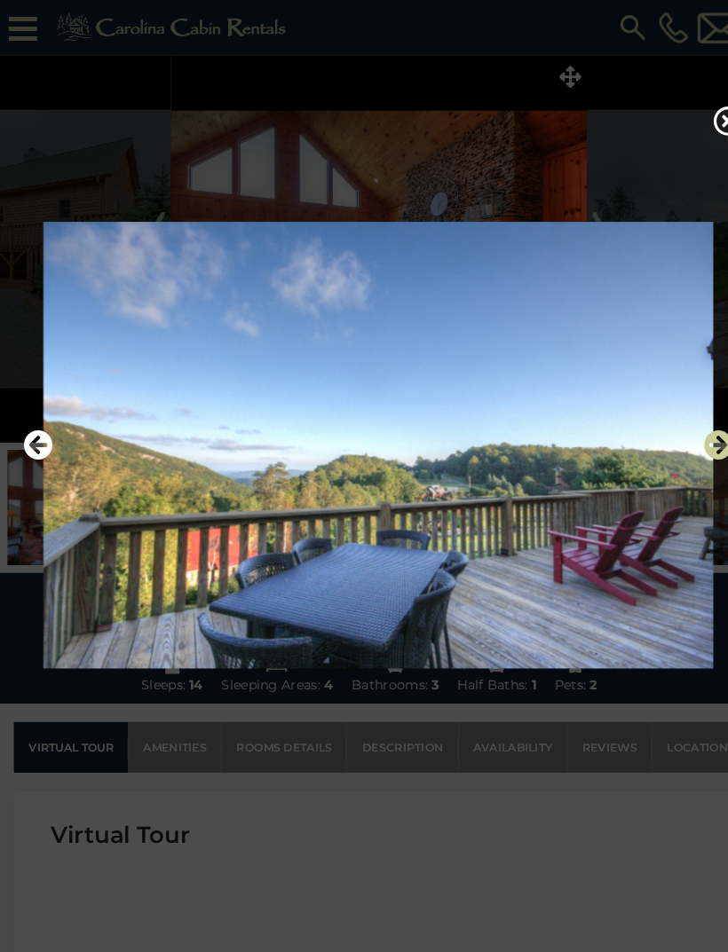
click at [692, 442] on icon "Next" at bounding box center [691, 428] width 28 height 28
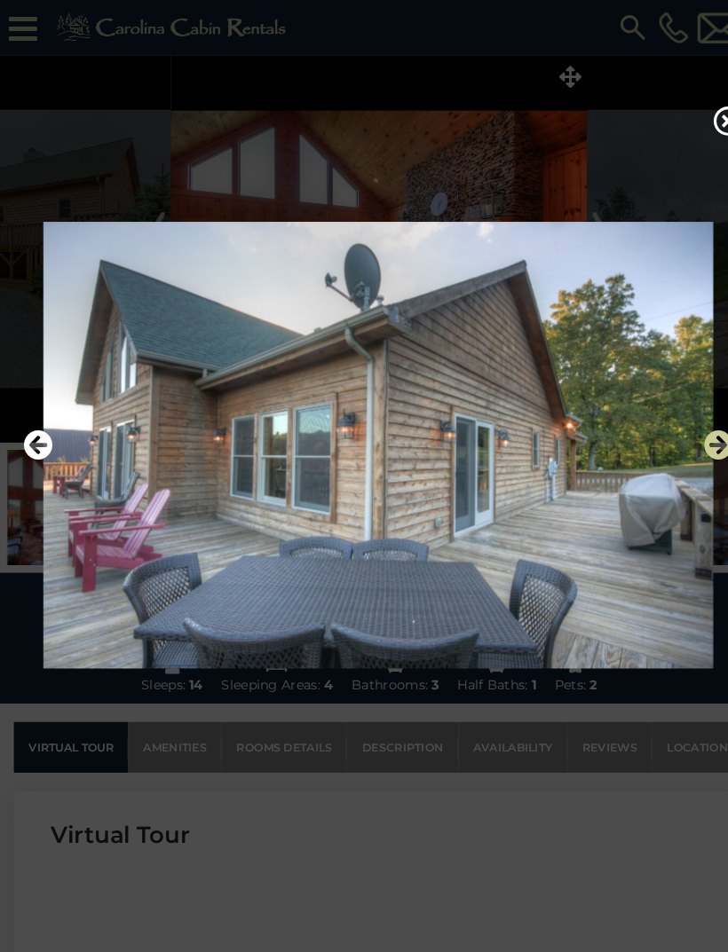
click at [692, 442] on icon "Next" at bounding box center [691, 428] width 28 height 28
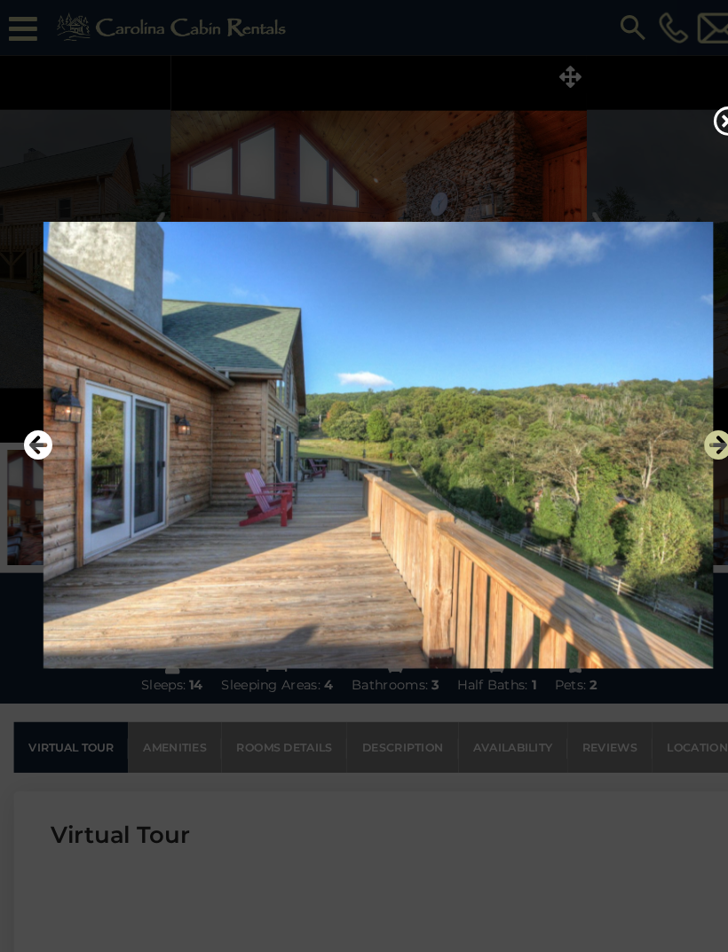
click at [692, 442] on icon "Next" at bounding box center [691, 428] width 28 height 28
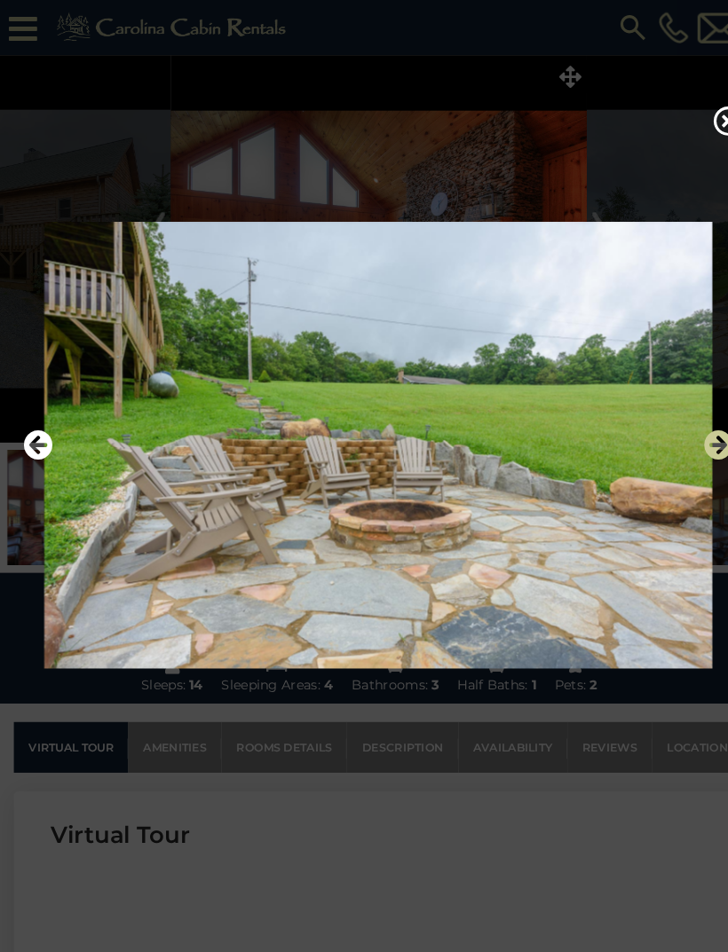
click at [696, 442] on icon "Next" at bounding box center [691, 428] width 28 height 28
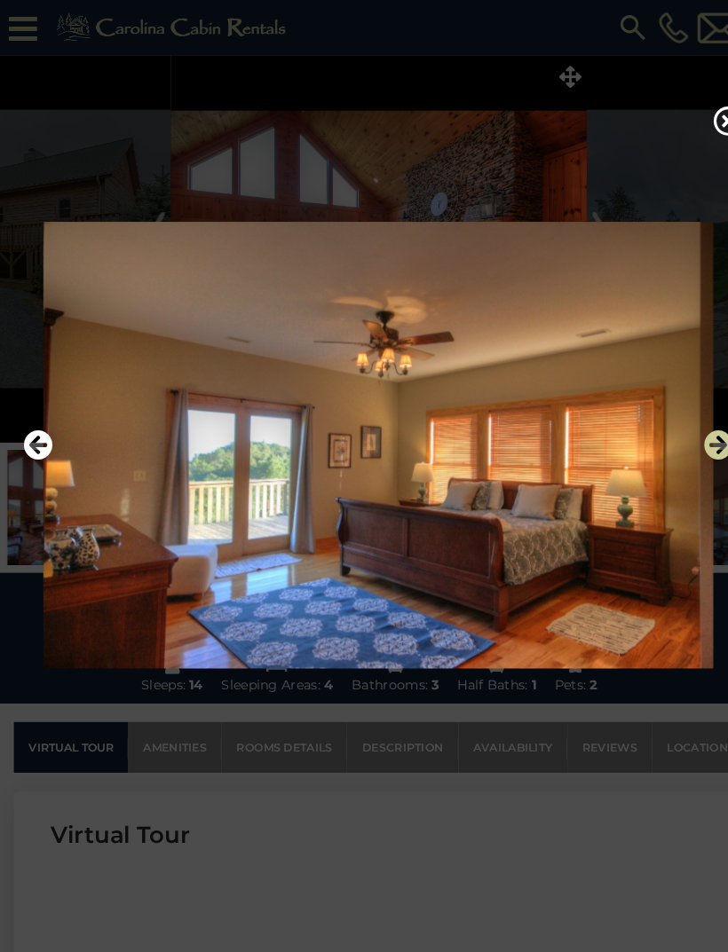
click at [698, 442] on icon "Next" at bounding box center [691, 428] width 28 height 28
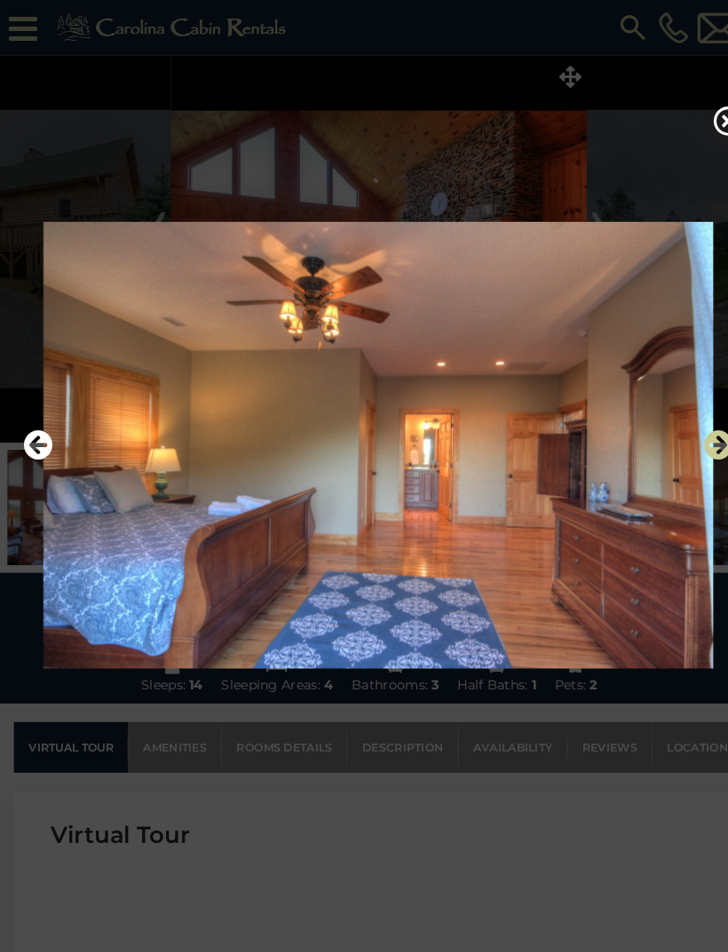
click at [695, 442] on icon "Next" at bounding box center [691, 428] width 28 height 28
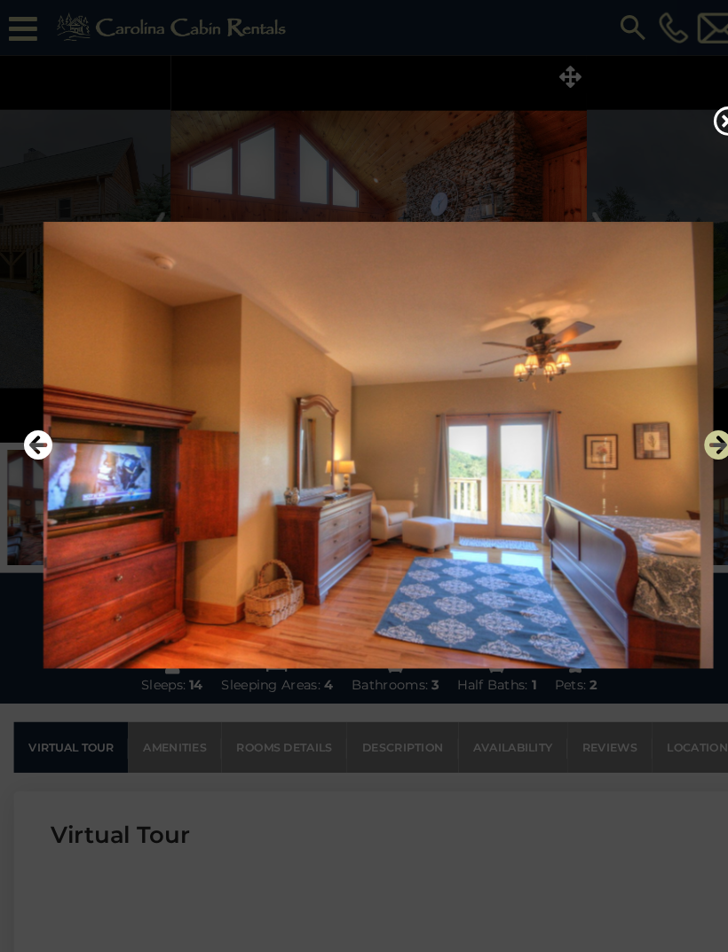
click at [697, 442] on icon "Next" at bounding box center [691, 428] width 28 height 28
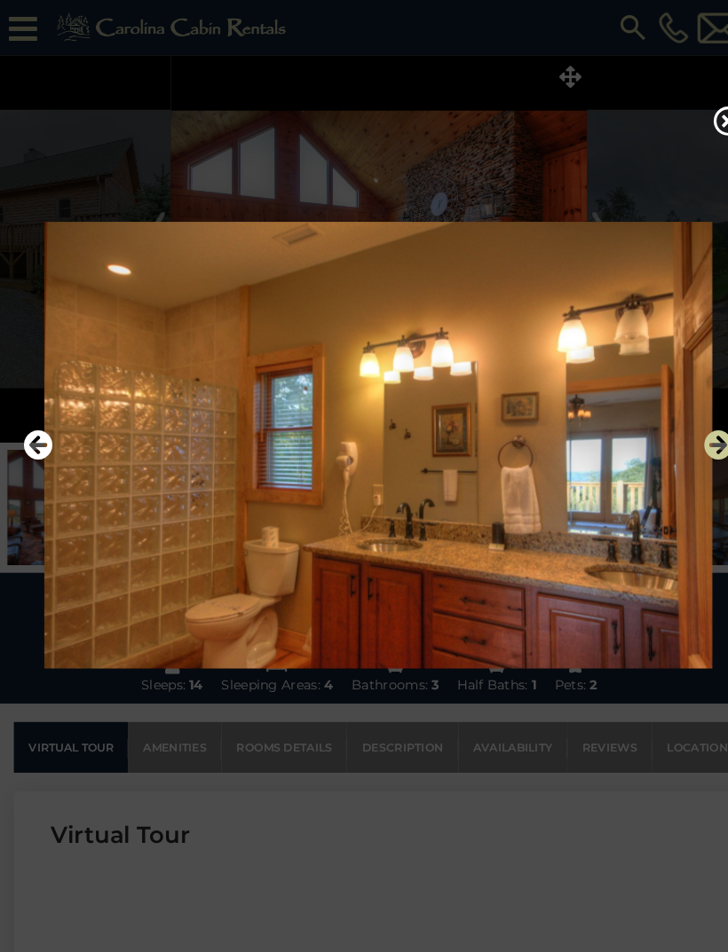
click at [694, 442] on icon "Next" at bounding box center [691, 428] width 28 height 28
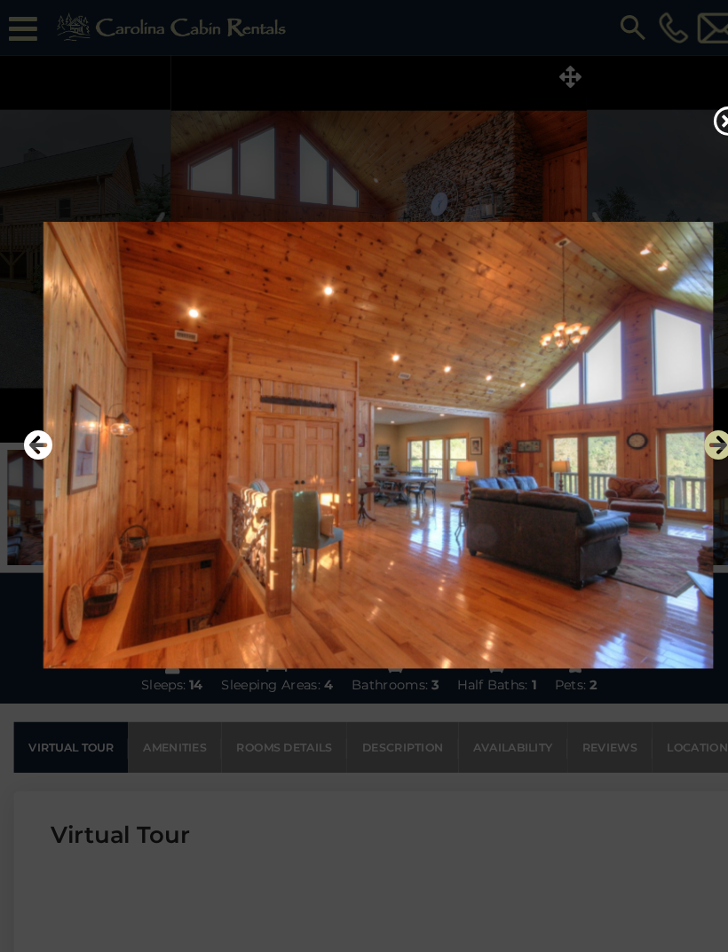
click at [693, 442] on icon "Next" at bounding box center [691, 428] width 28 height 28
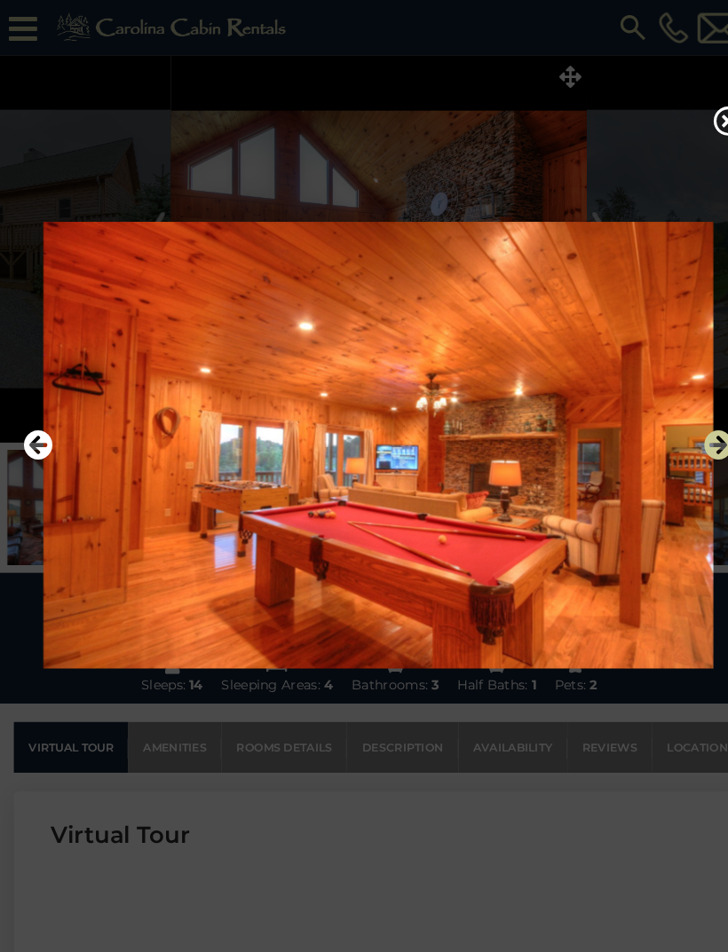
click at [693, 442] on icon "Next" at bounding box center [691, 428] width 28 height 28
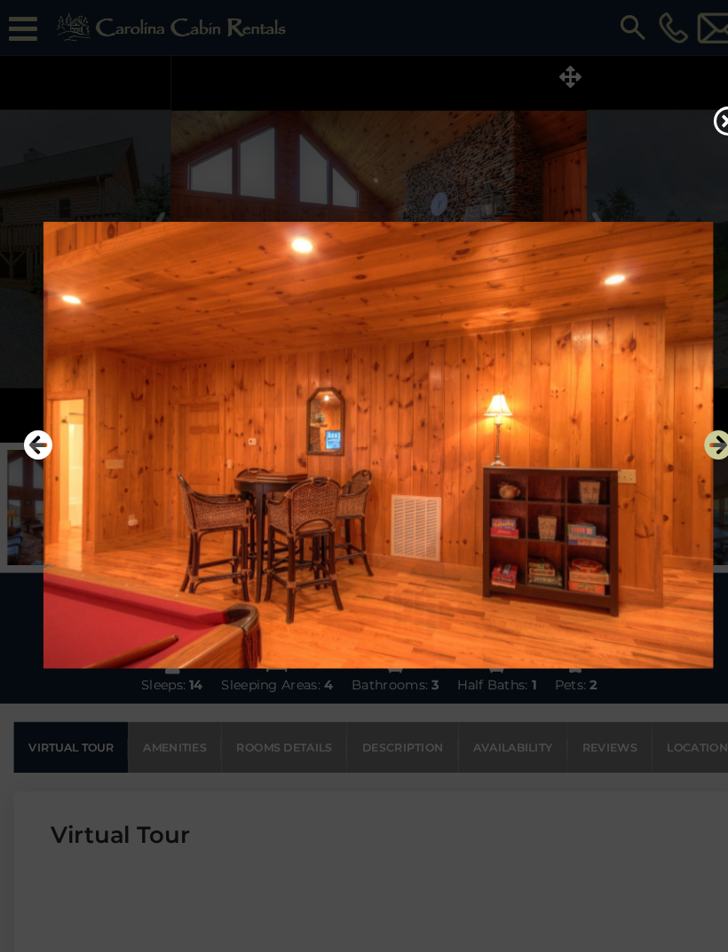
click at [692, 442] on icon "Next" at bounding box center [691, 428] width 28 height 28
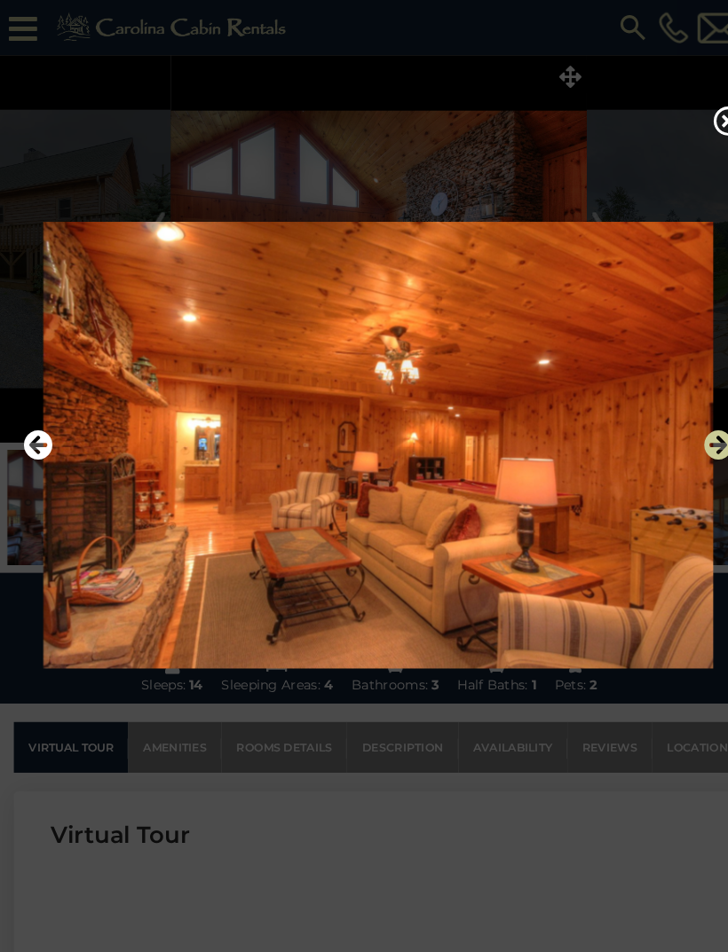
click at [697, 442] on icon "Next" at bounding box center [691, 428] width 28 height 28
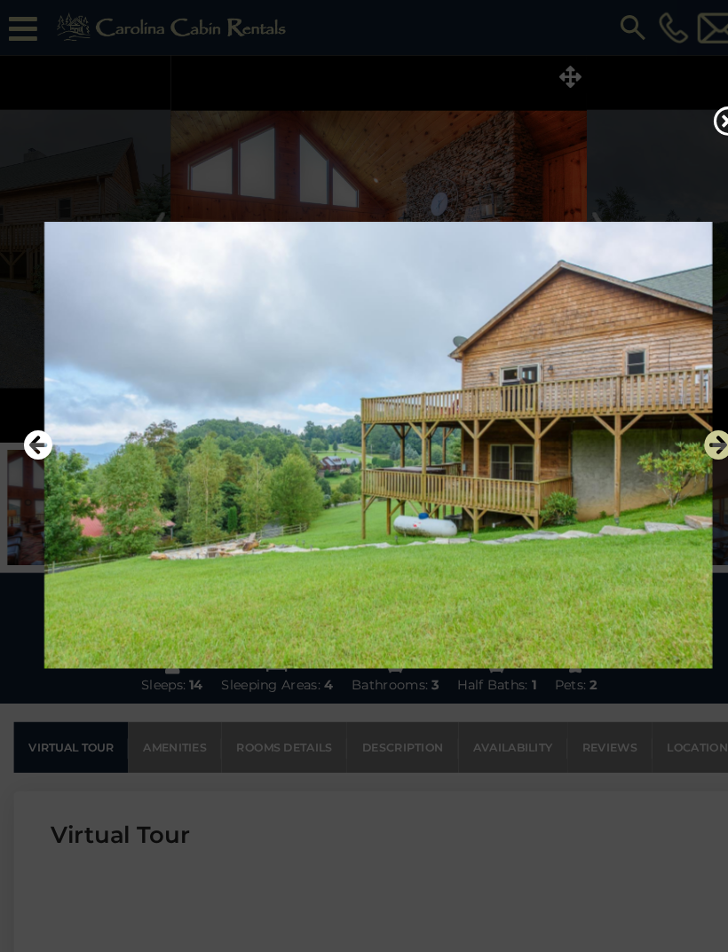
click at [685, 442] on icon "Next" at bounding box center [691, 428] width 28 height 28
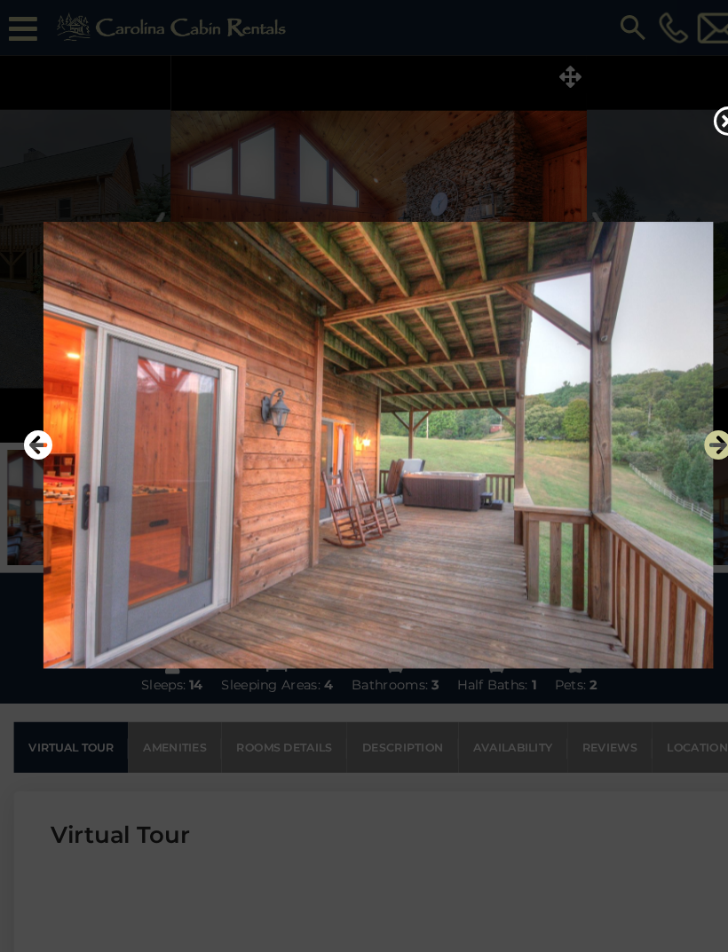
click at [698, 442] on icon "Next" at bounding box center [691, 428] width 28 height 28
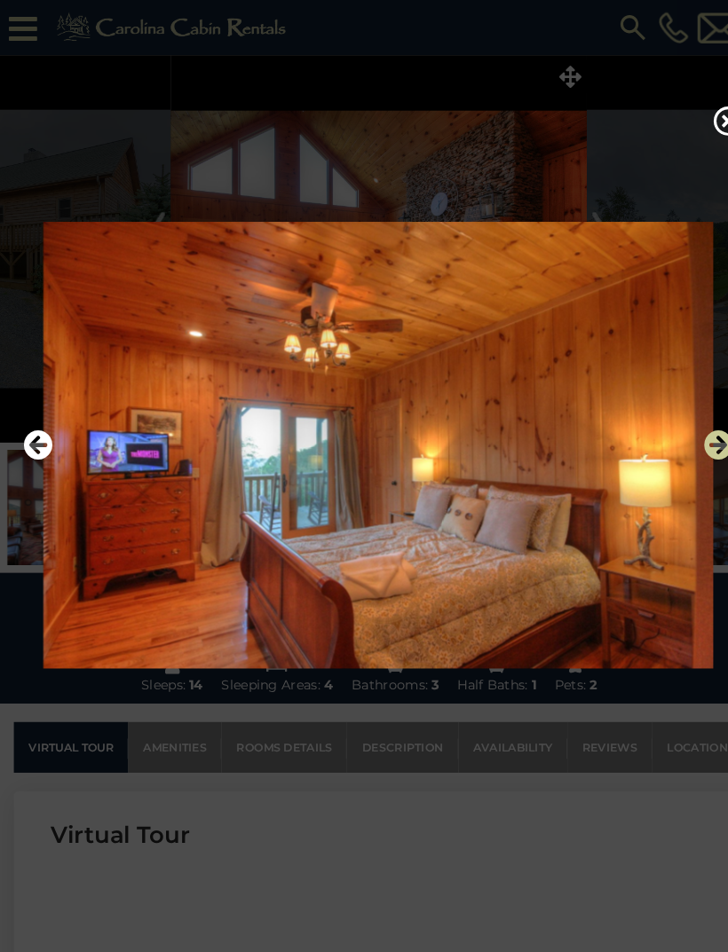
click at [697, 442] on icon "Next" at bounding box center [691, 428] width 28 height 28
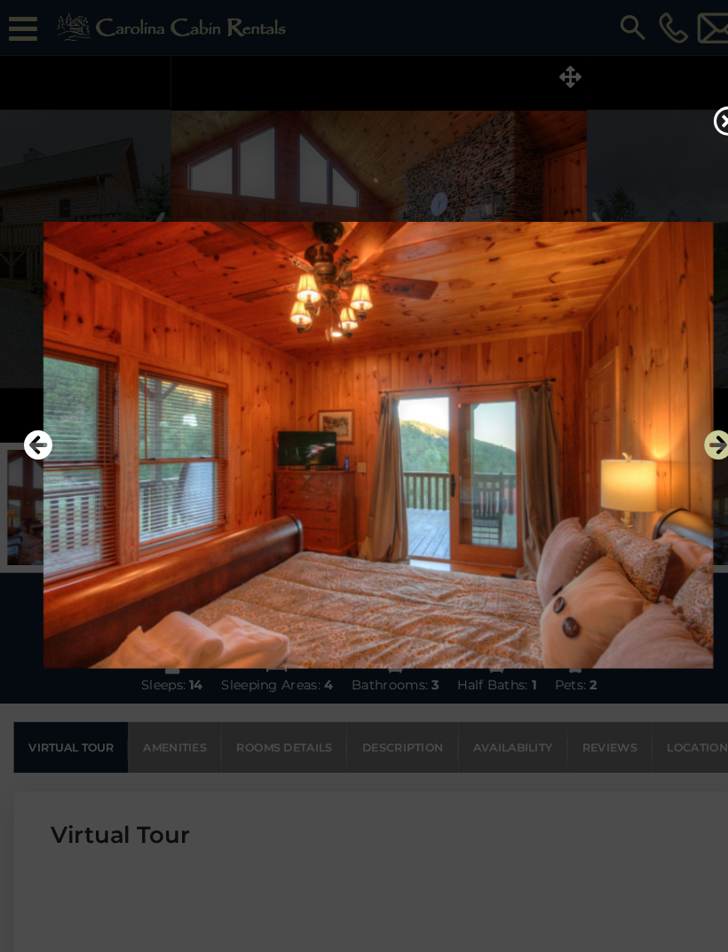
click at [696, 442] on icon "Next" at bounding box center [691, 428] width 28 height 28
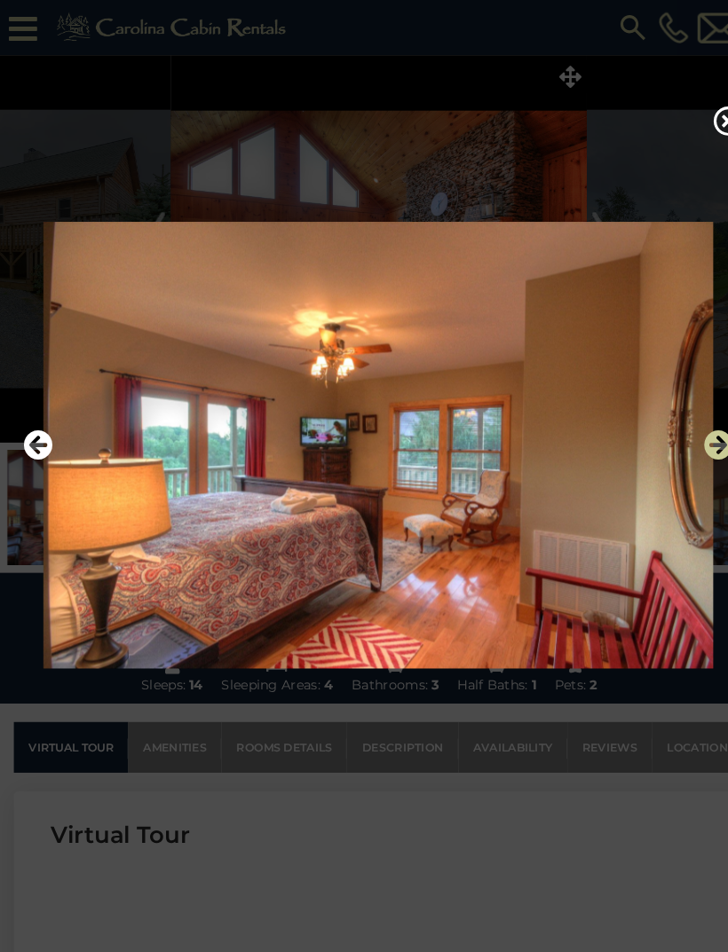
click at [695, 442] on icon "Next" at bounding box center [691, 428] width 28 height 28
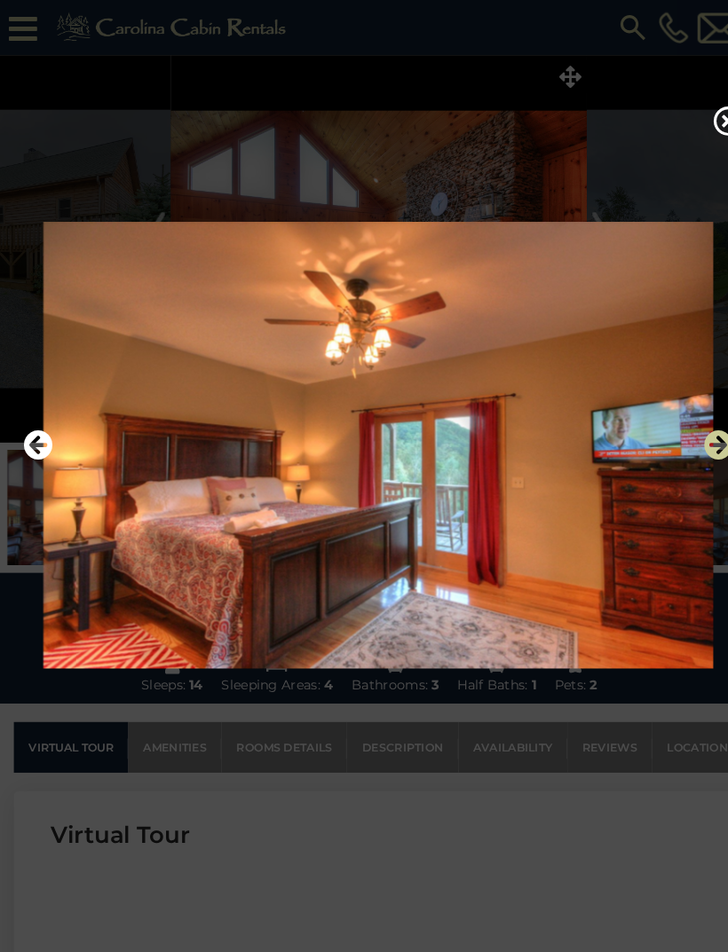
click at [696, 442] on icon "Next" at bounding box center [691, 428] width 28 height 28
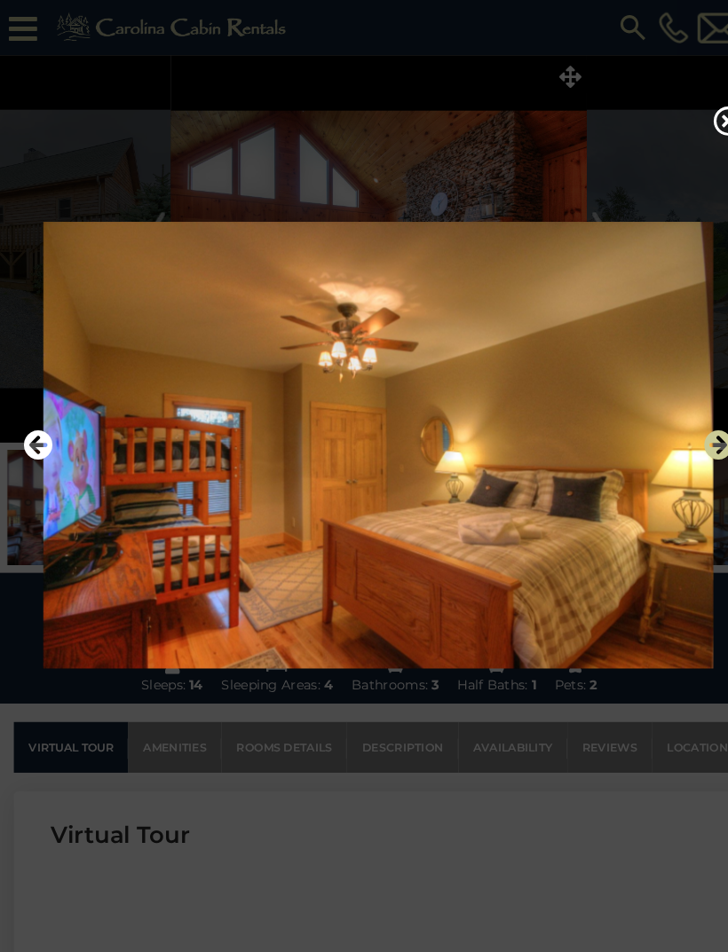
click at [695, 442] on icon "Next" at bounding box center [691, 428] width 28 height 28
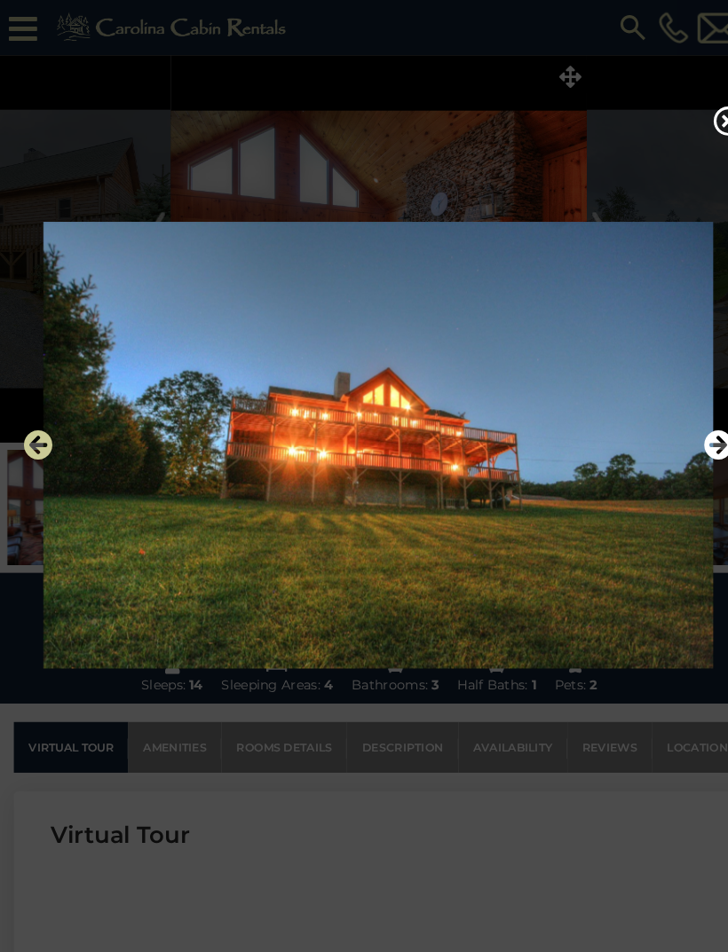
click at [36, 442] on icon "Previous" at bounding box center [36, 428] width 28 height 28
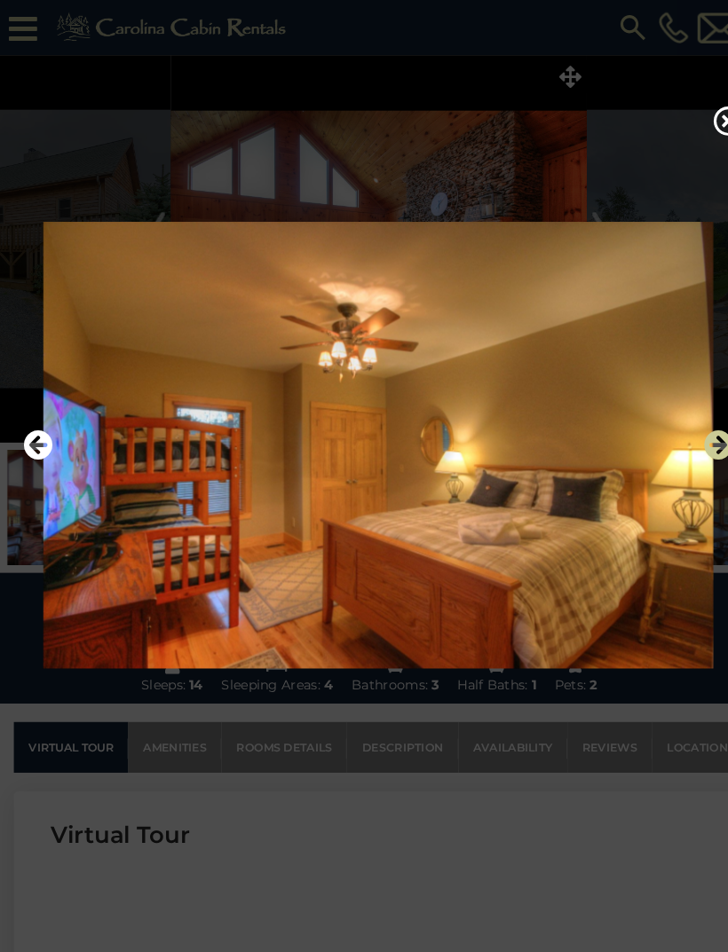
click at [692, 442] on icon "Next" at bounding box center [691, 428] width 28 height 28
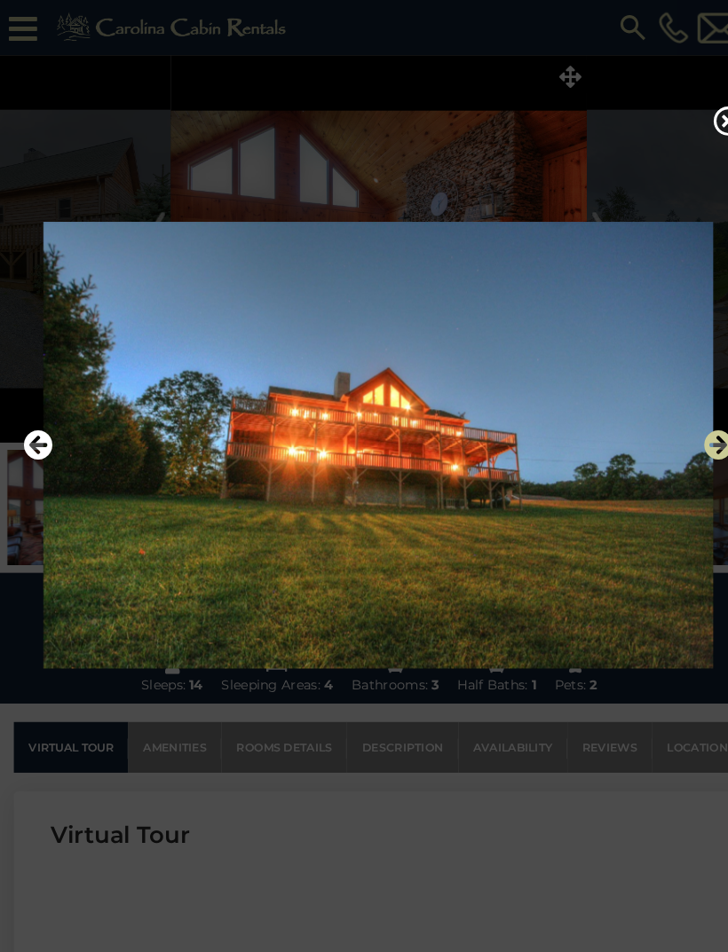
click at [692, 442] on icon "Next" at bounding box center [691, 428] width 28 height 28
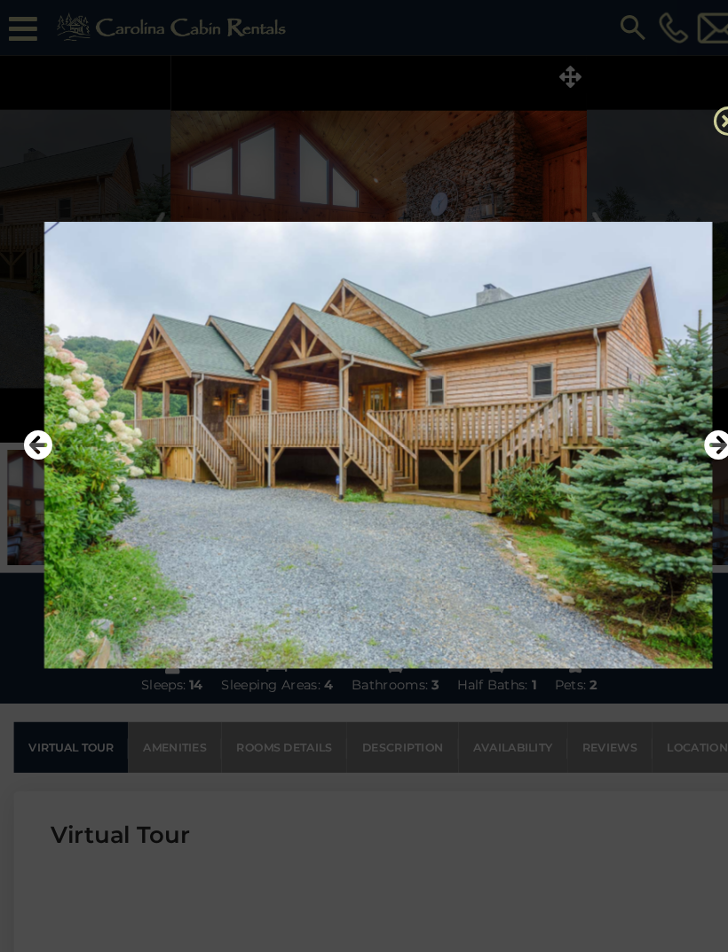
click at [697, 129] on icon at bounding box center [700, 116] width 28 height 28
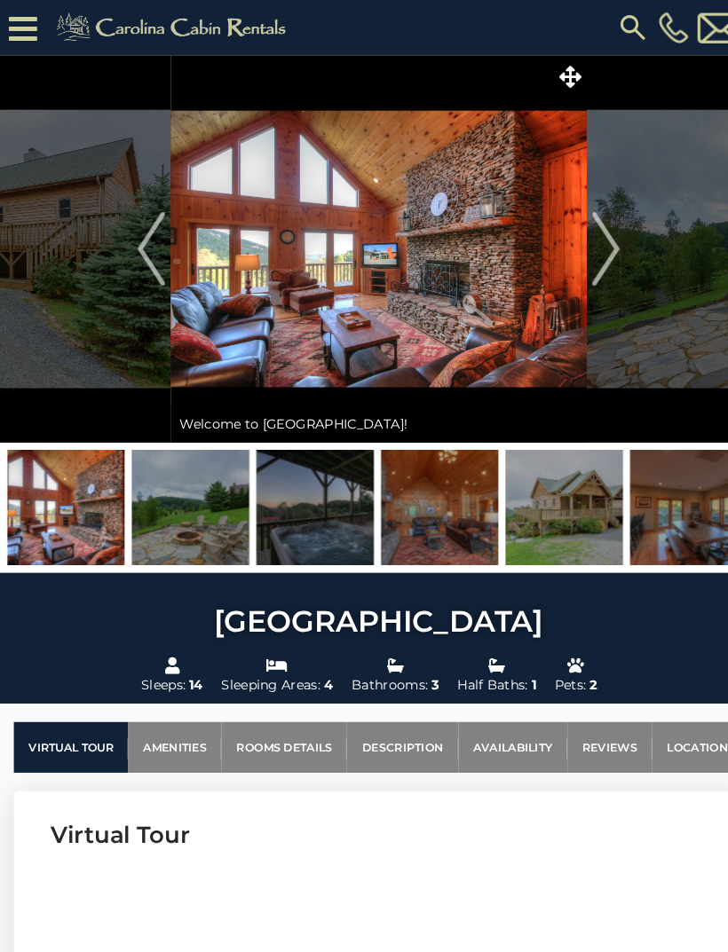
click at [566, 509] on img at bounding box center [542, 488] width 113 height 111
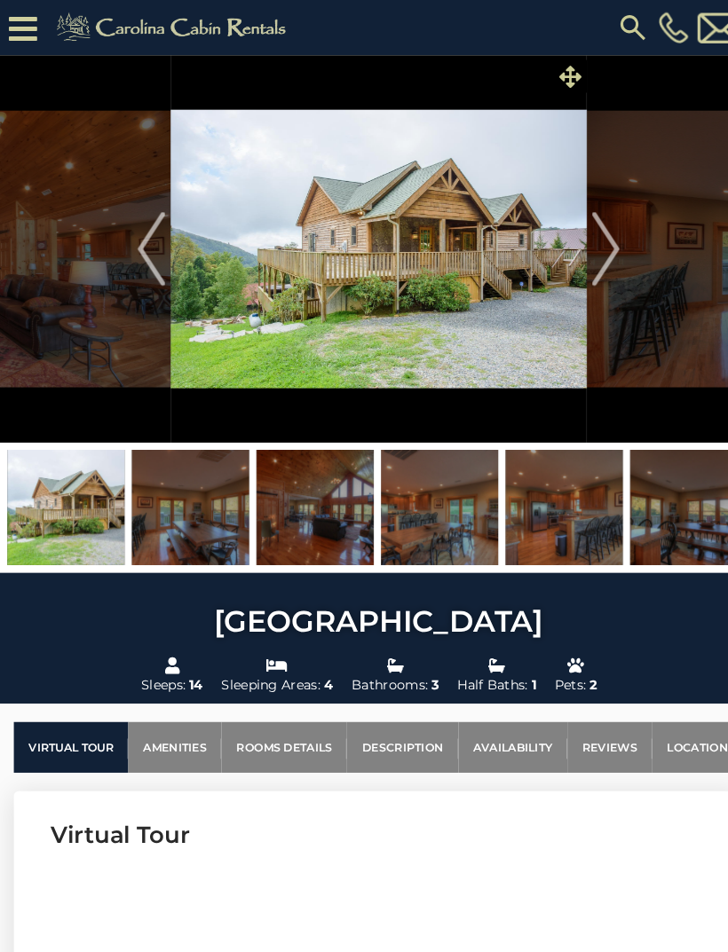
click at [548, 82] on icon at bounding box center [548, 73] width 21 height 21
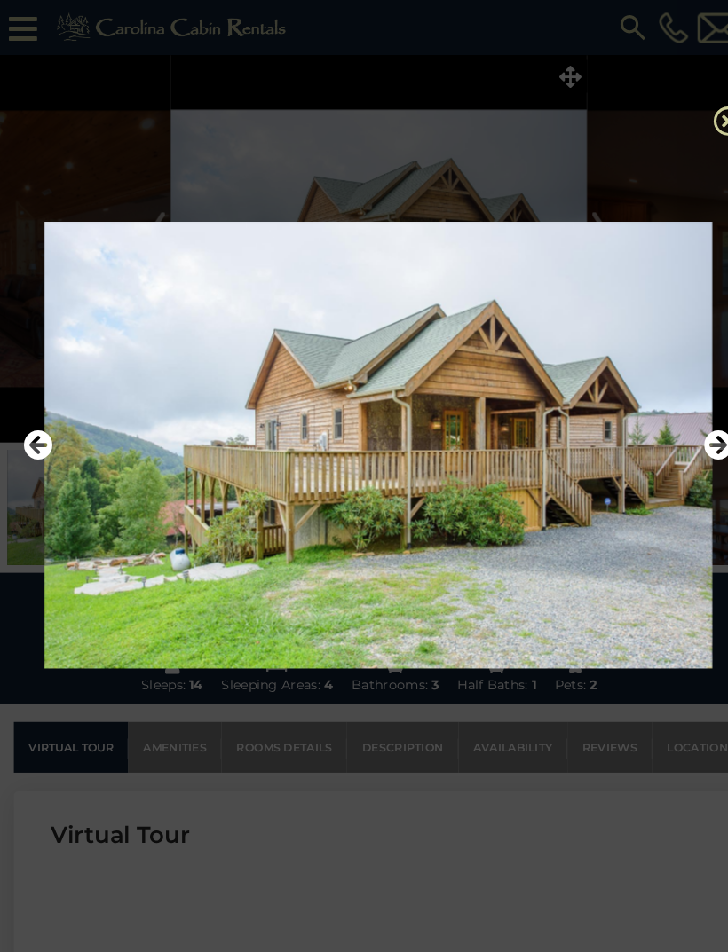
click at [699, 123] on icon at bounding box center [700, 116] width 28 height 28
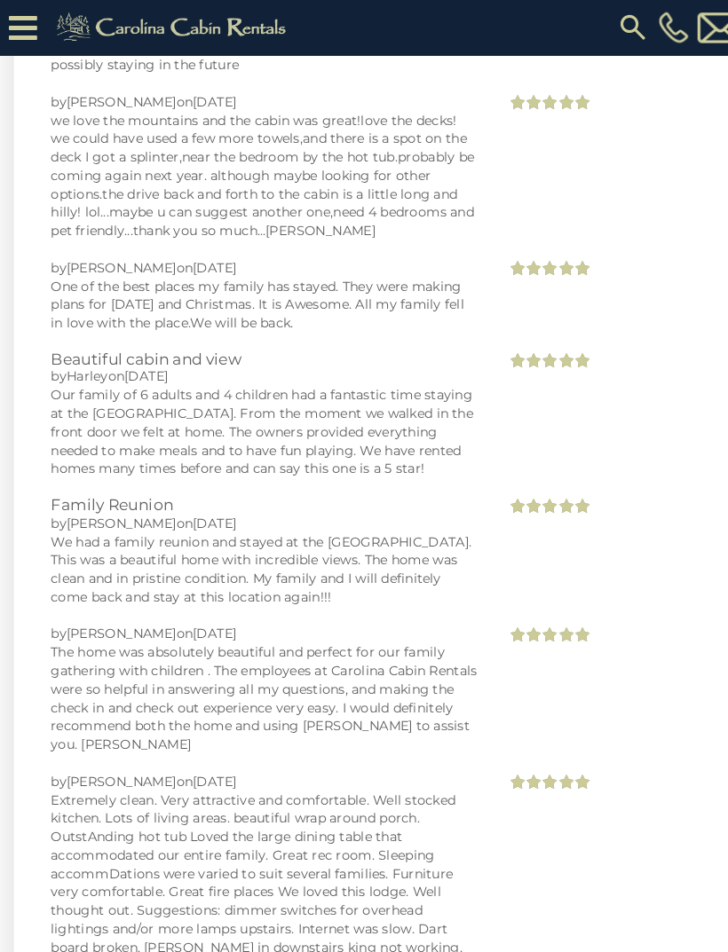
scroll to position [9709, 0]
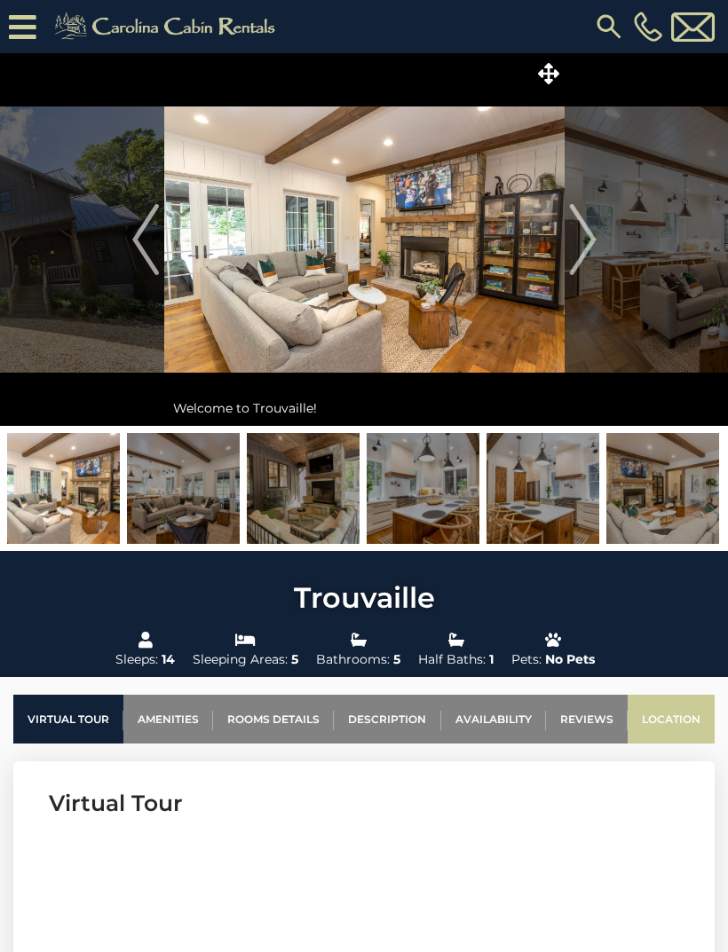
click at [684, 723] on link "Location" at bounding box center [671, 719] width 87 height 49
click at [565, 68] on button "Next" at bounding box center [583, 239] width 36 height 373
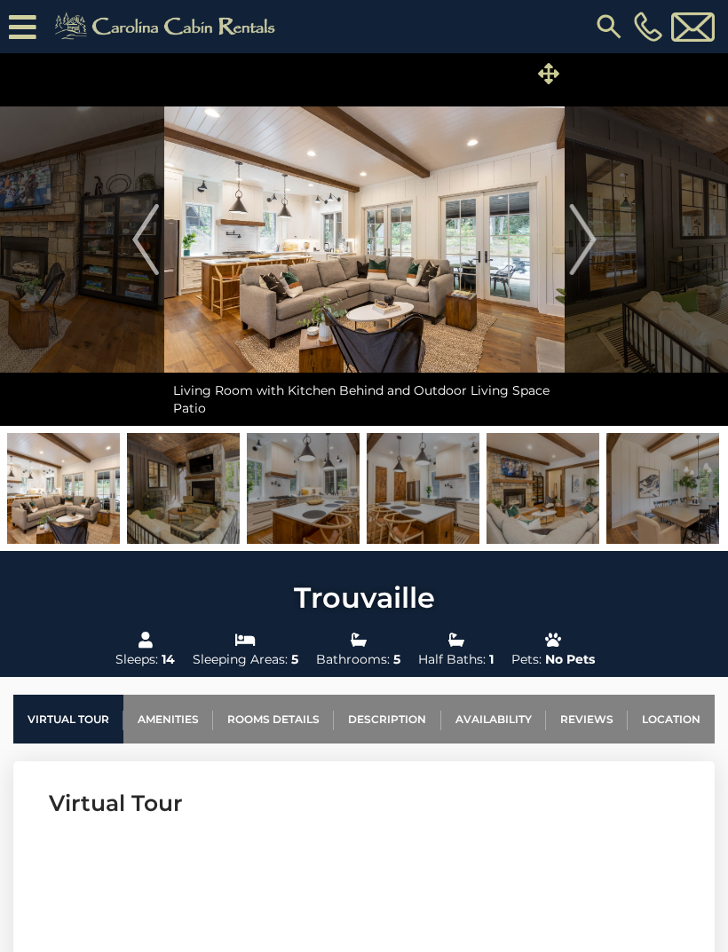
click at [550, 78] on icon at bounding box center [548, 73] width 21 height 21
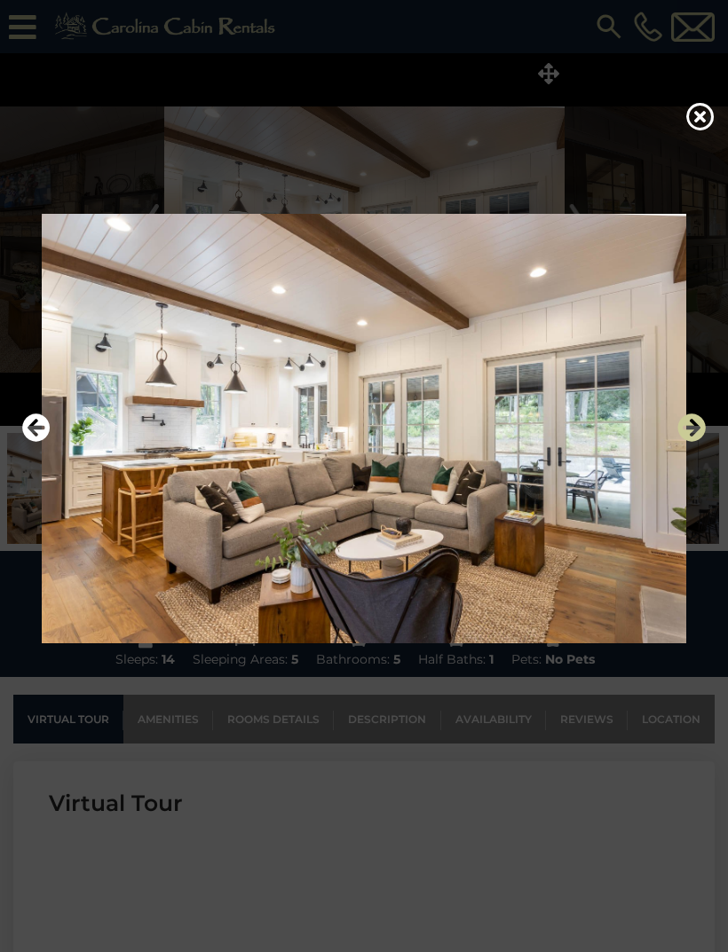
click at [685, 442] on icon "Next" at bounding box center [691, 428] width 28 height 28
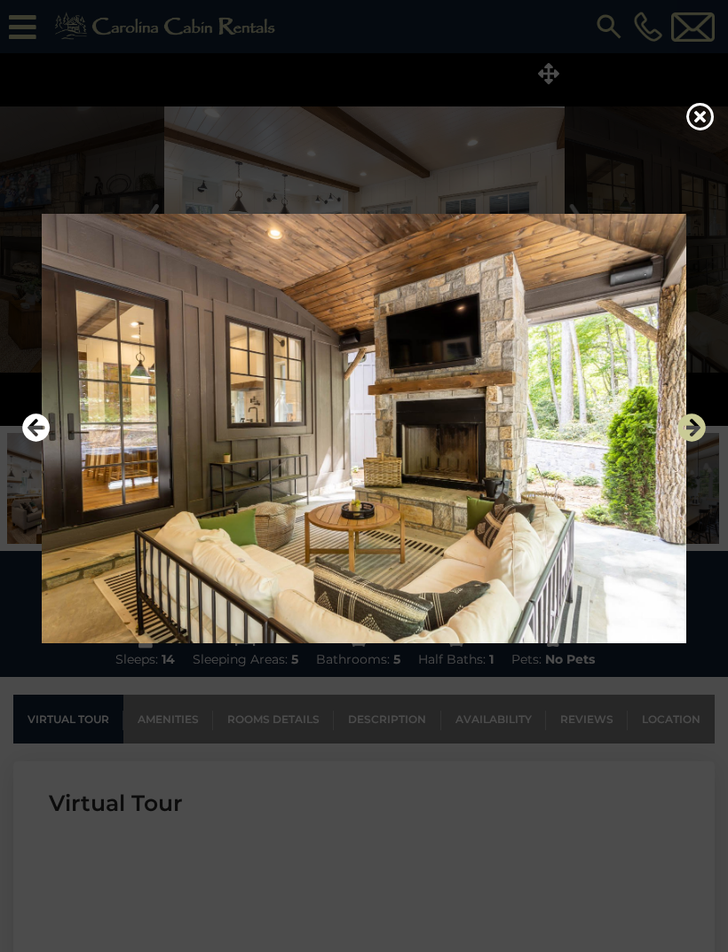
click at [692, 442] on icon "Next" at bounding box center [691, 428] width 28 height 28
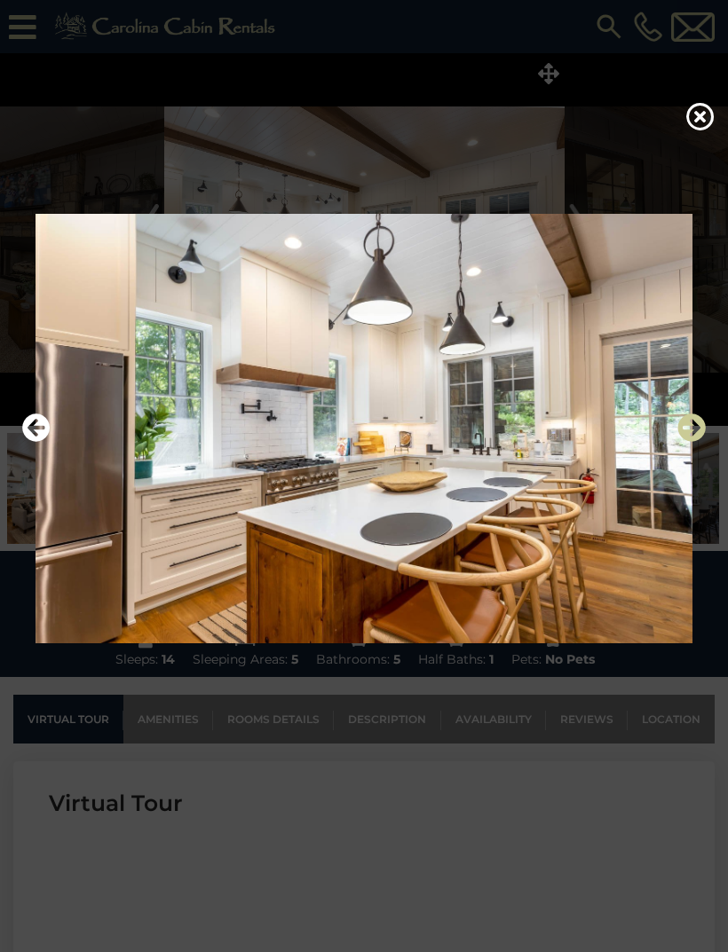
click at [679, 442] on icon "Next" at bounding box center [691, 428] width 28 height 28
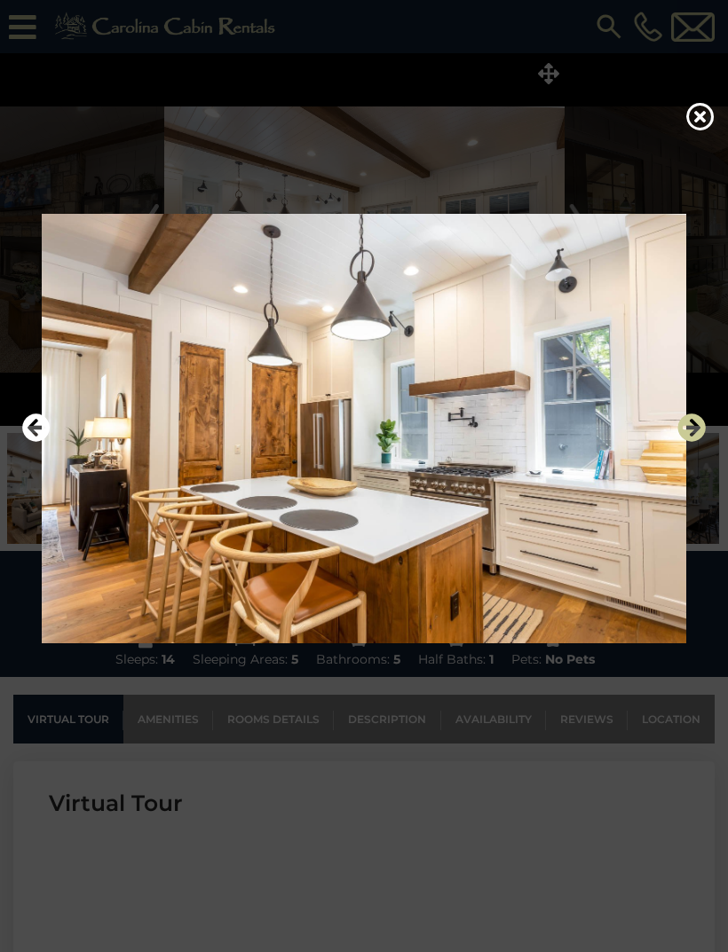
click at [684, 442] on icon "Next" at bounding box center [691, 428] width 28 height 28
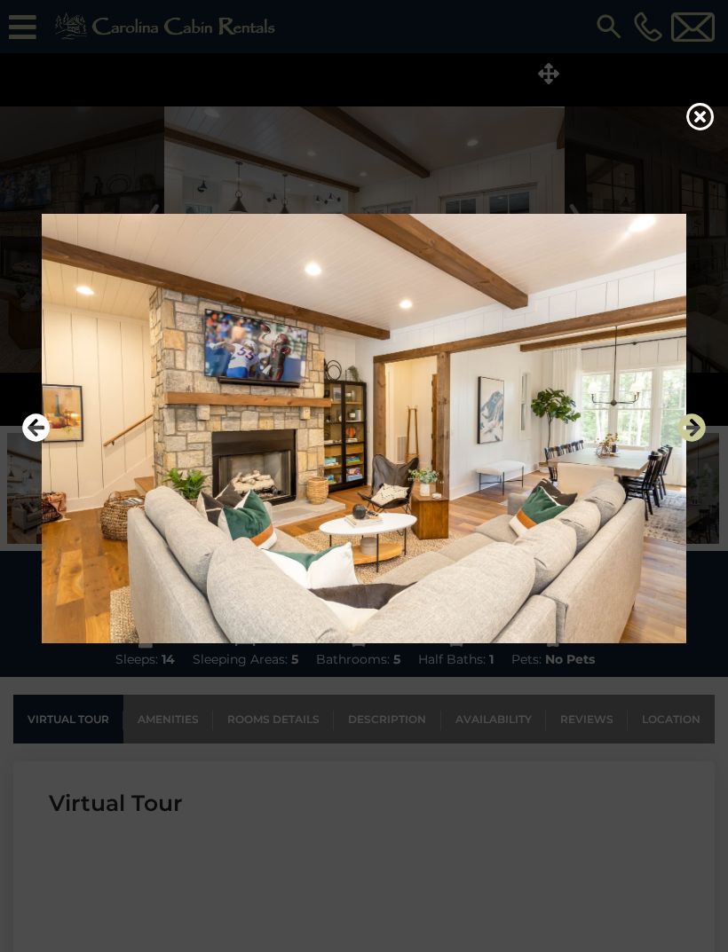
click at [683, 442] on icon "Next" at bounding box center [691, 428] width 28 height 28
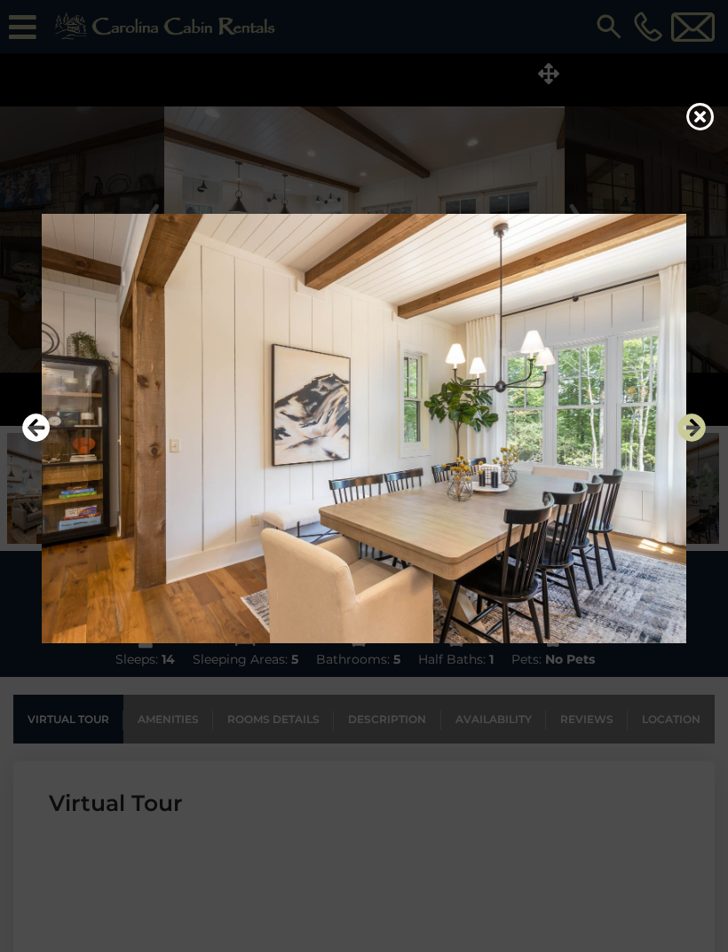
click at [684, 442] on icon "Next" at bounding box center [691, 428] width 28 height 28
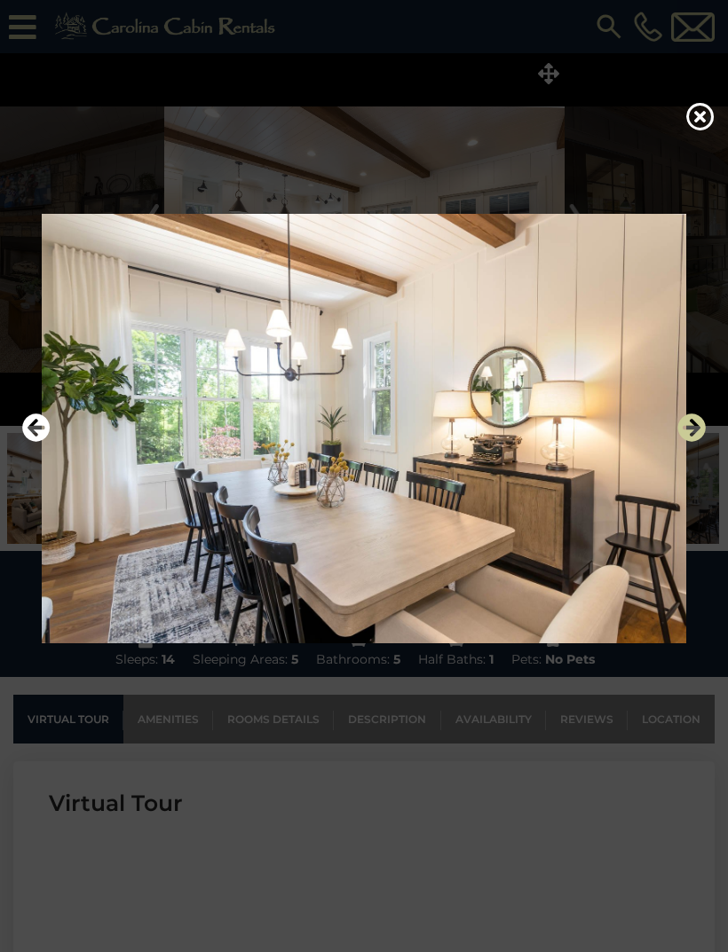
click at [688, 442] on icon "Next" at bounding box center [691, 428] width 28 height 28
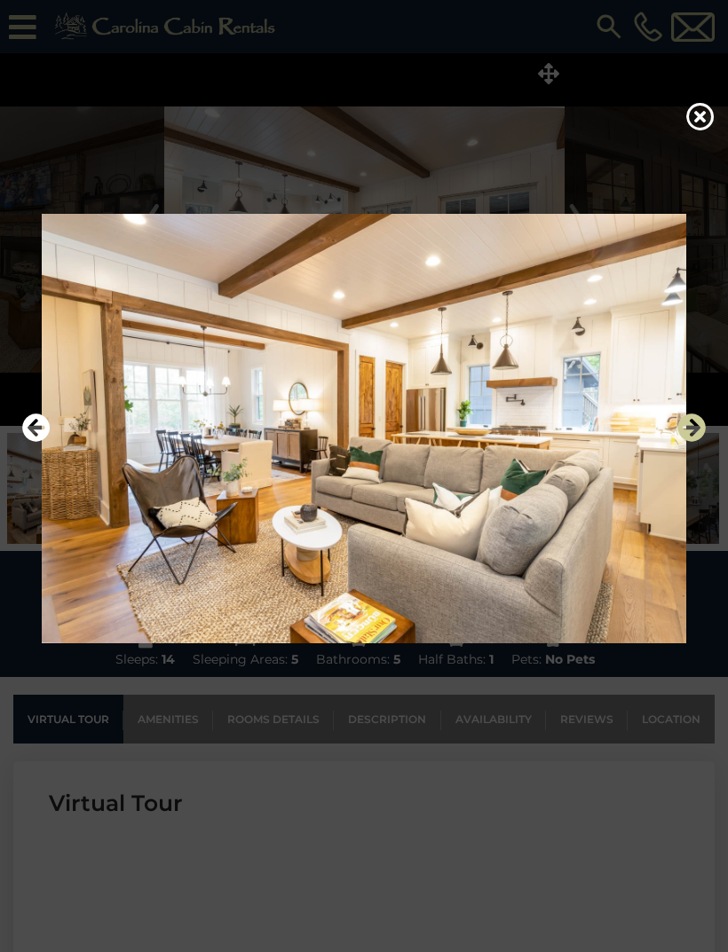
click at [688, 442] on icon "Next" at bounding box center [691, 428] width 28 height 28
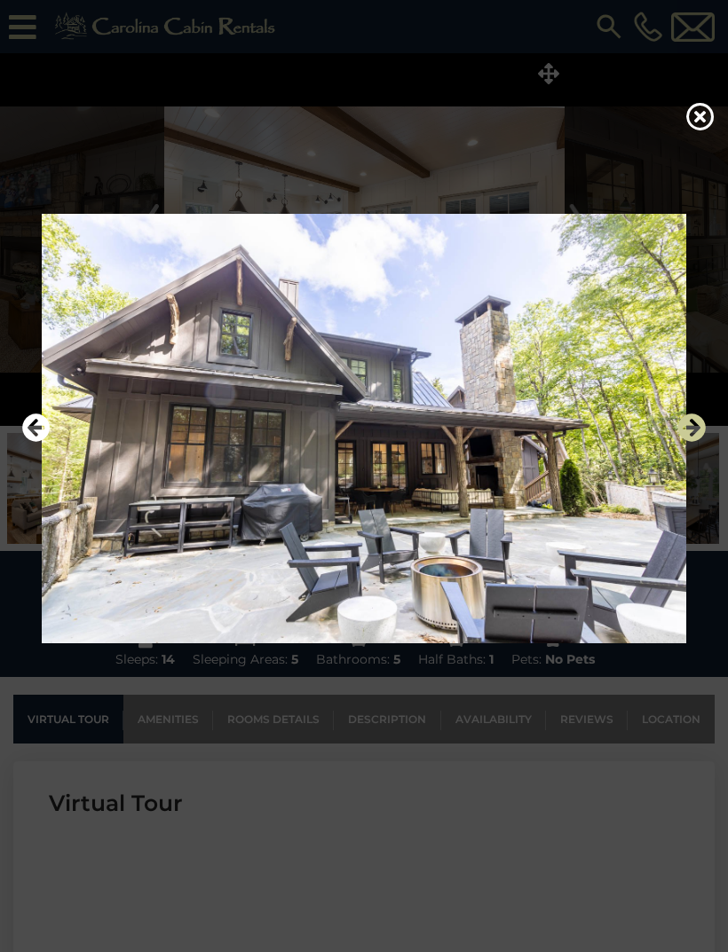
click at [687, 442] on icon "Next" at bounding box center [691, 428] width 28 height 28
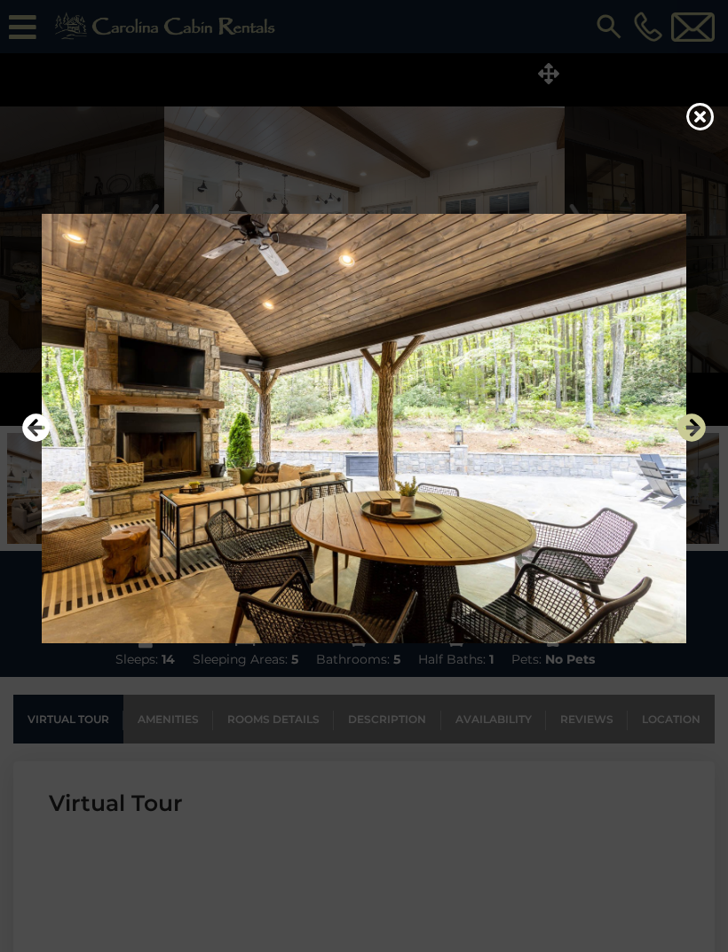
click at [684, 442] on icon "Next" at bounding box center [691, 428] width 28 height 28
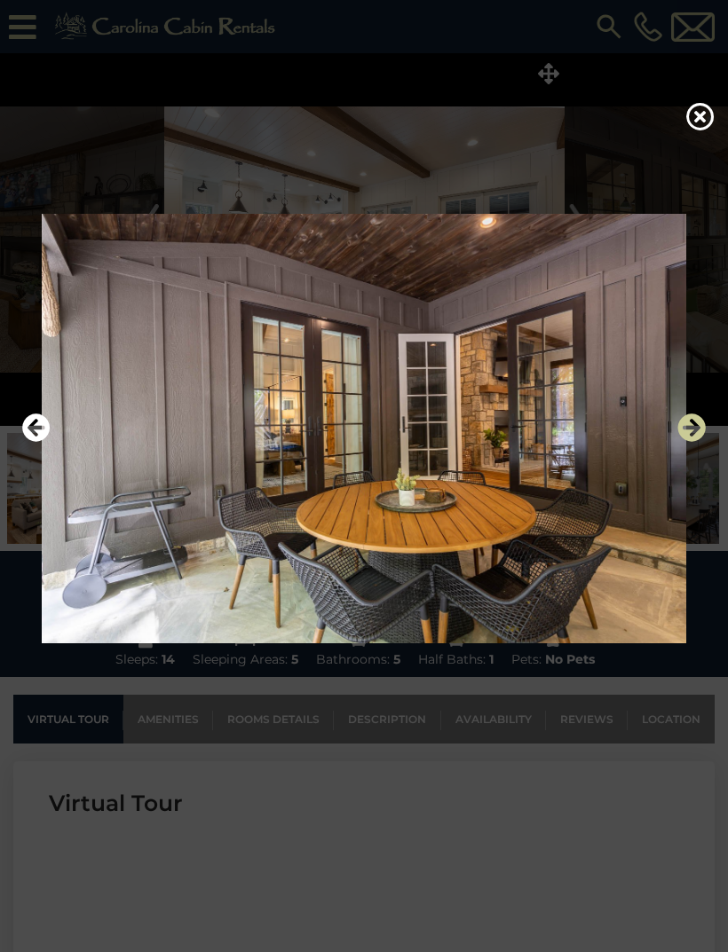
click at [682, 442] on icon "Next" at bounding box center [691, 428] width 28 height 28
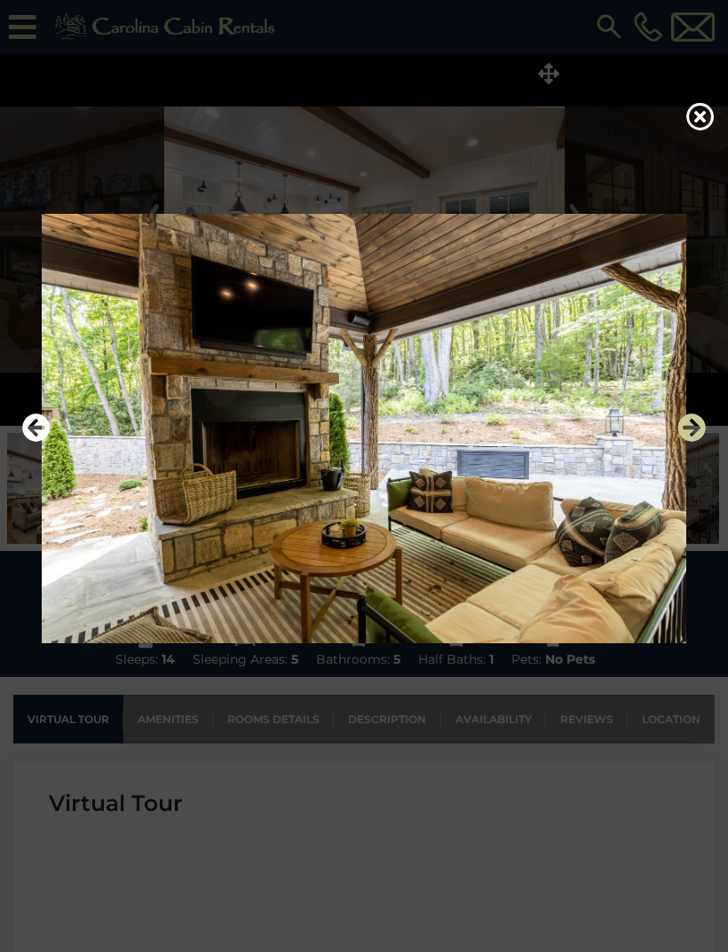
click at [684, 442] on icon "Next" at bounding box center [691, 428] width 28 height 28
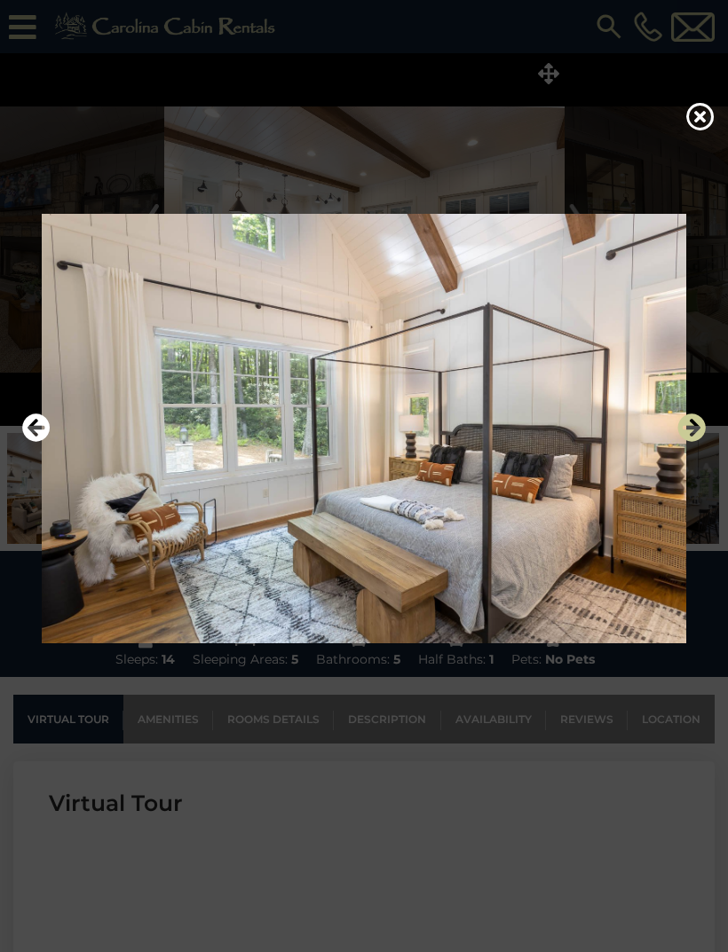
click at [686, 442] on icon "Next" at bounding box center [691, 428] width 28 height 28
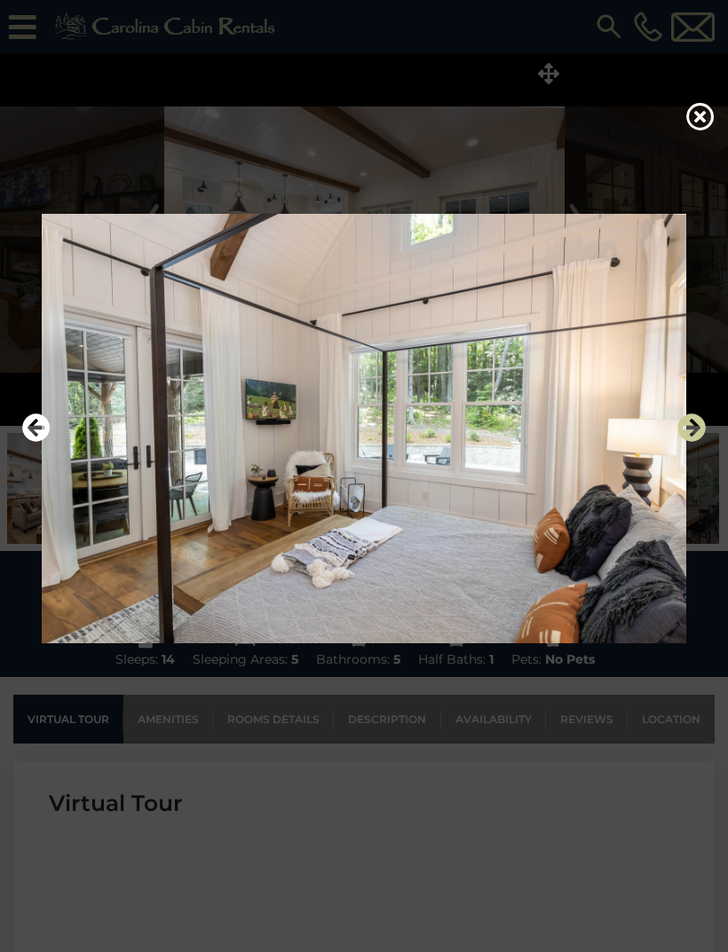
click at [688, 442] on icon "Next" at bounding box center [691, 428] width 28 height 28
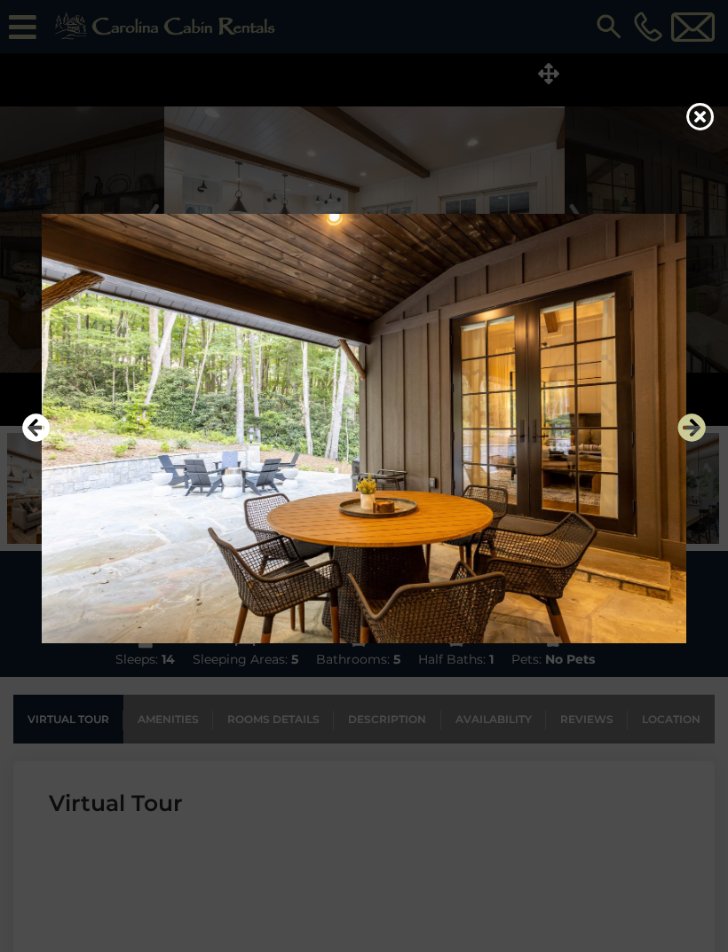
click at [691, 442] on icon "Next" at bounding box center [691, 428] width 28 height 28
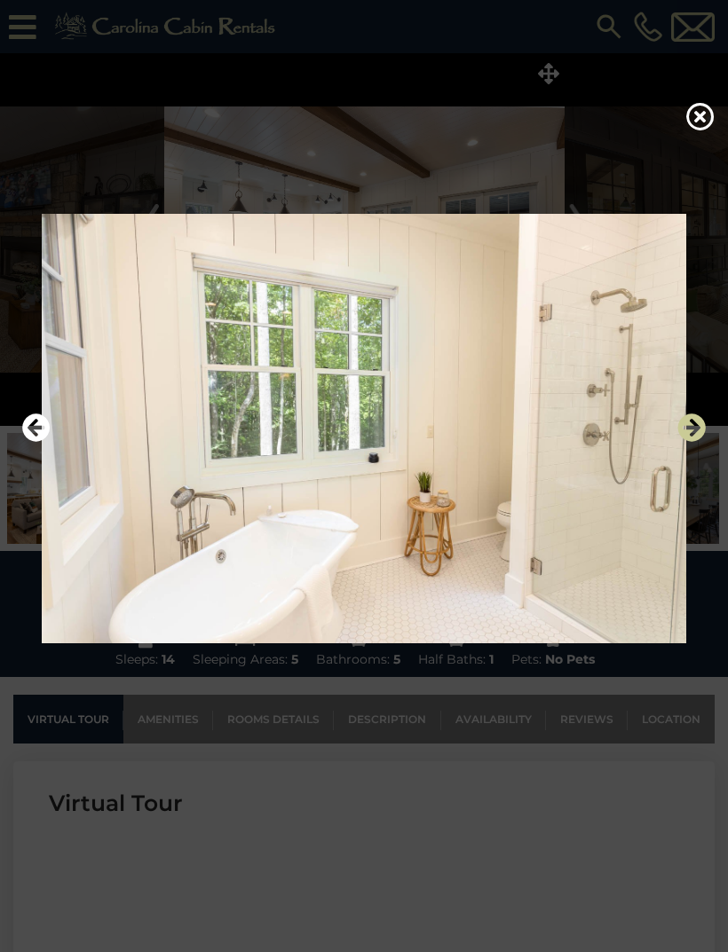
click at [686, 442] on icon "Next" at bounding box center [691, 428] width 28 height 28
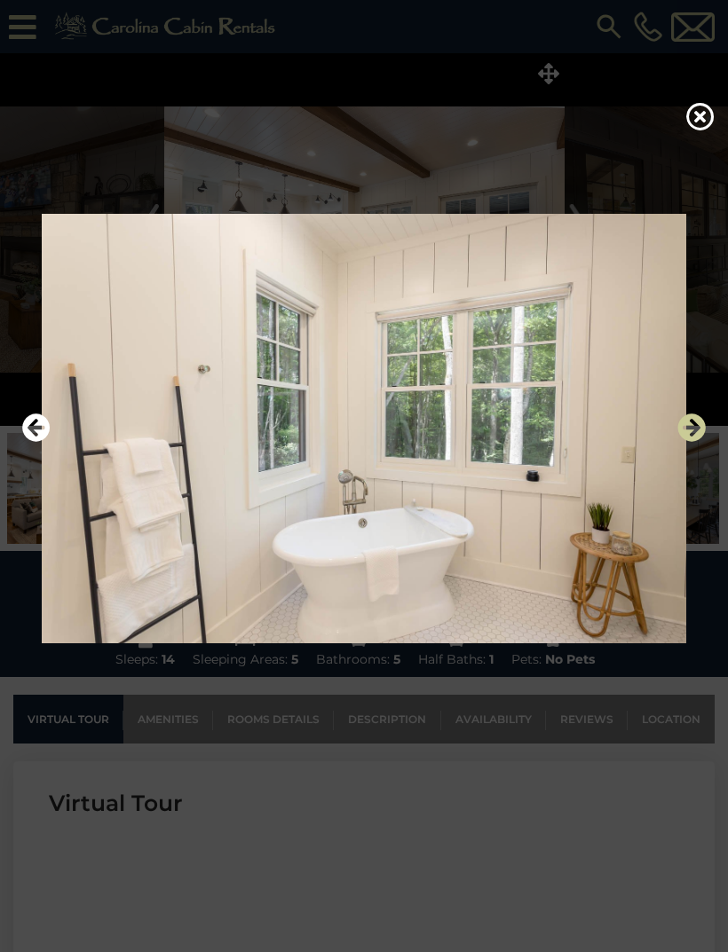
click at [684, 442] on icon "Next" at bounding box center [691, 428] width 28 height 28
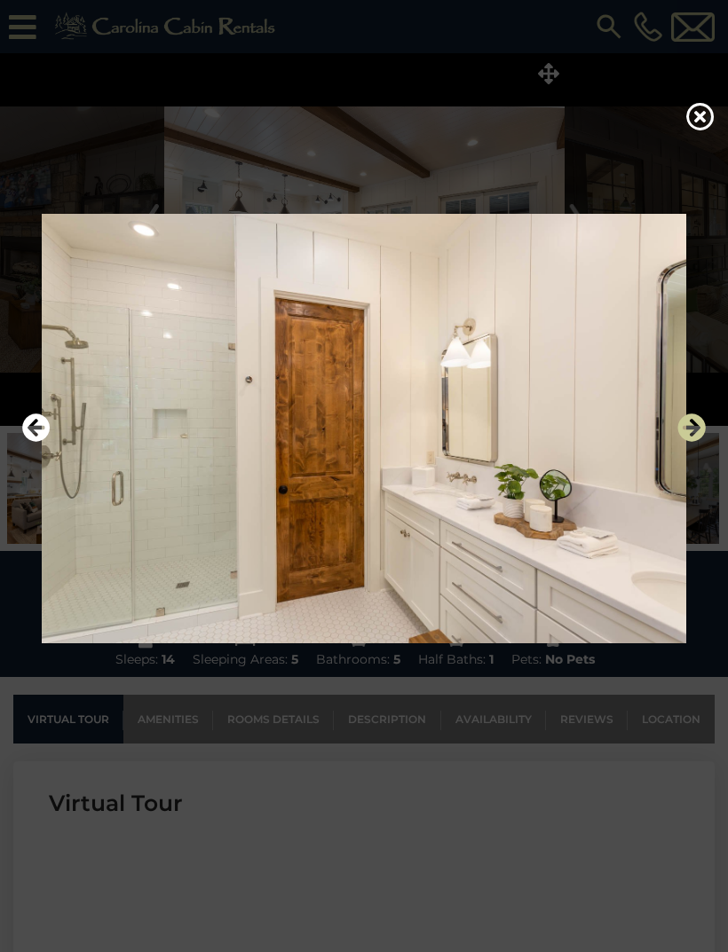
click at [685, 442] on icon "Next" at bounding box center [691, 428] width 28 height 28
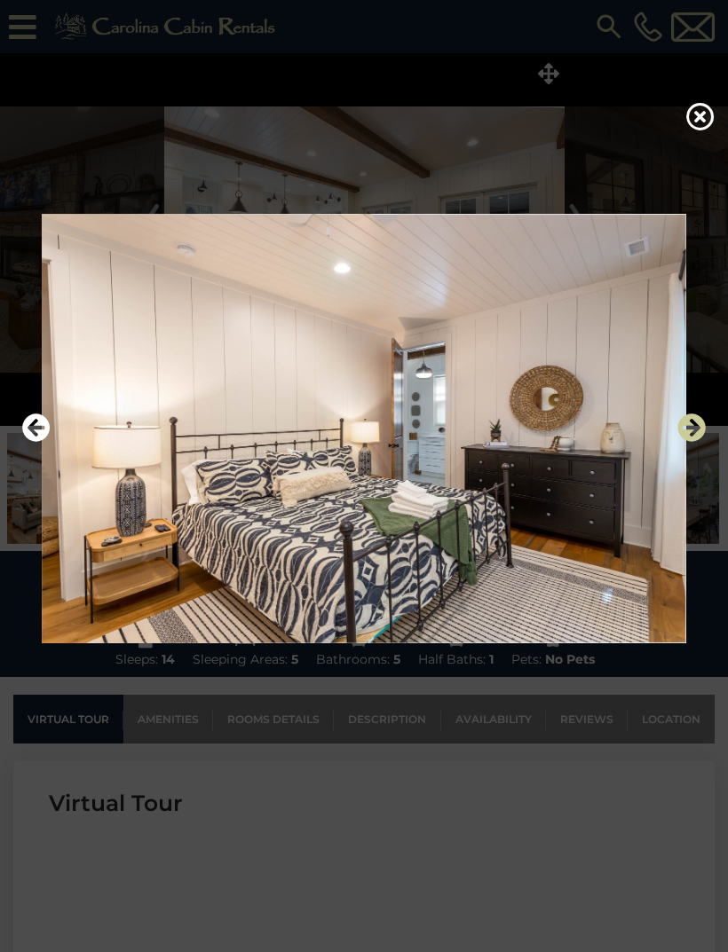
click at [683, 442] on icon "Next" at bounding box center [691, 428] width 28 height 28
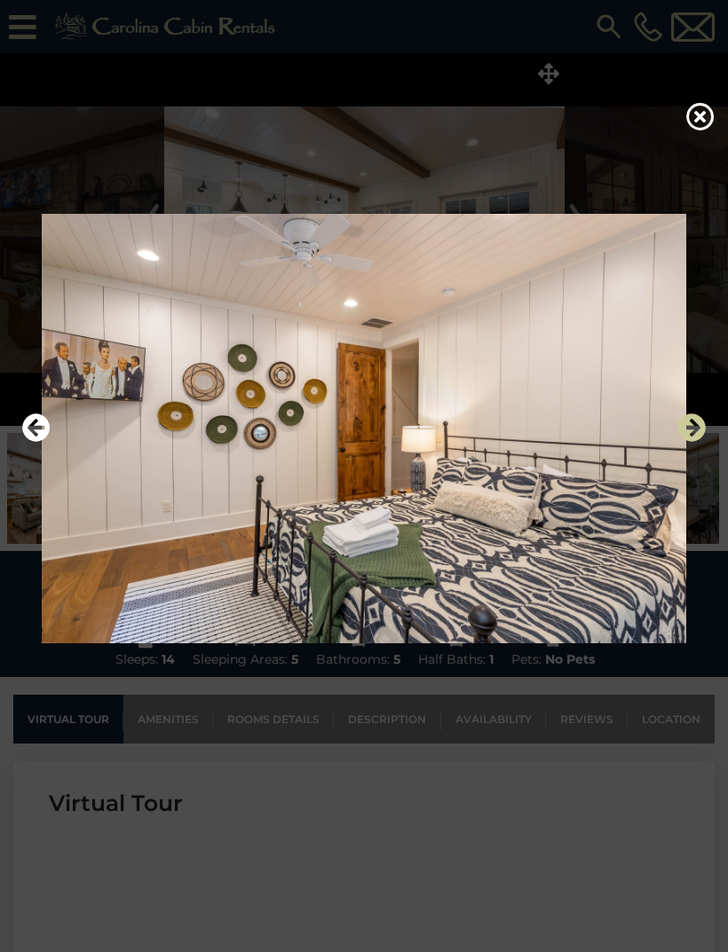
click at [685, 442] on icon "Next" at bounding box center [691, 428] width 28 height 28
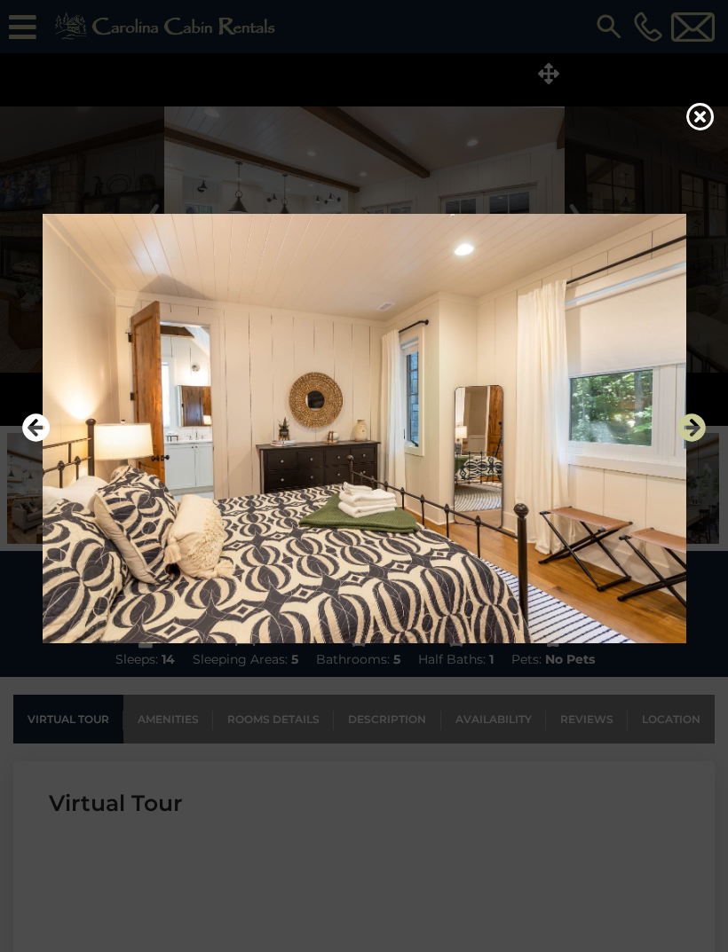
click at [685, 442] on icon "Next" at bounding box center [691, 428] width 28 height 28
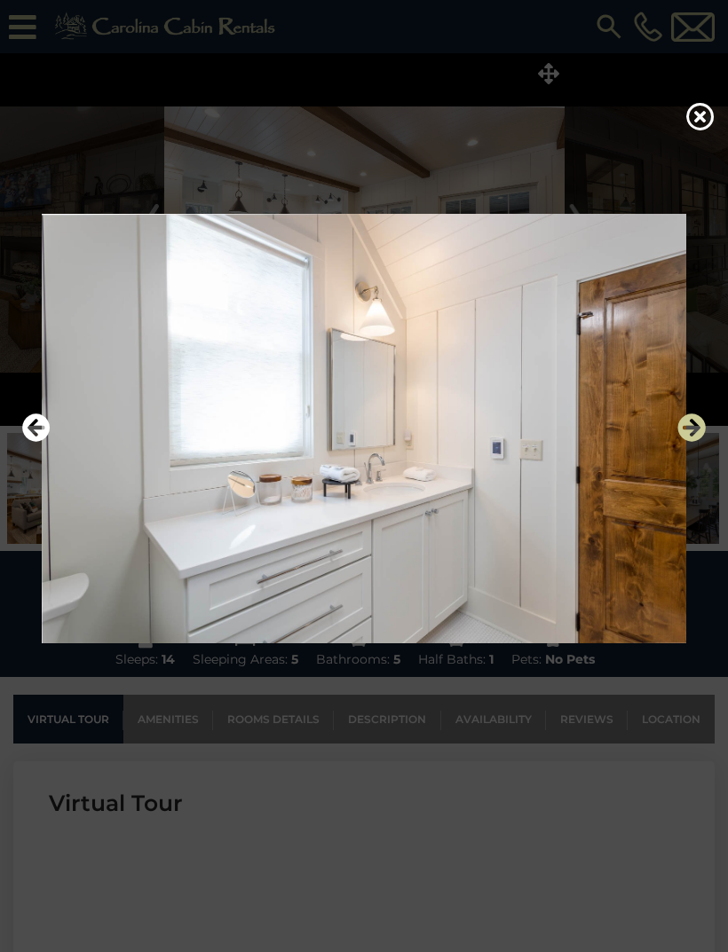
click at [683, 442] on icon "Next" at bounding box center [691, 428] width 28 height 28
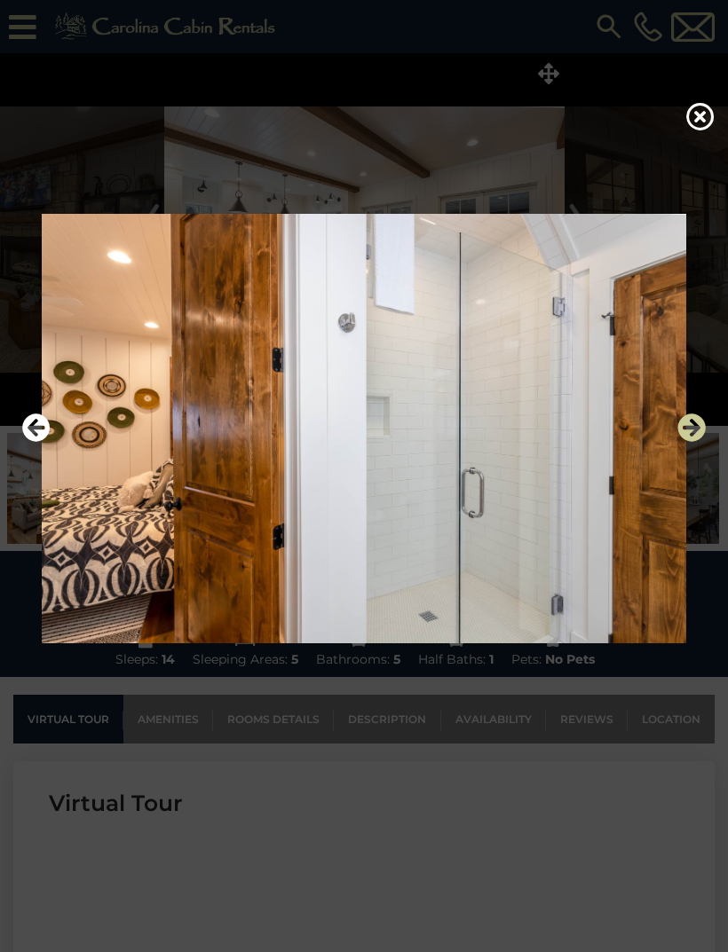
click at [684, 442] on icon "Next" at bounding box center [691, 428] width 28 height 28
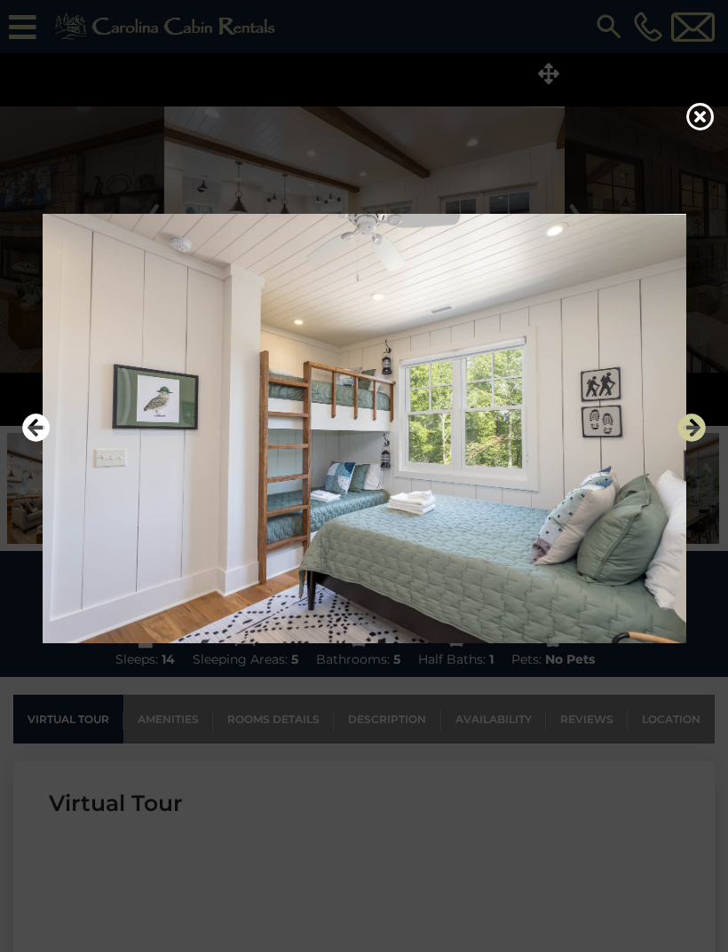
click at [685, 442] on icon "Next" at bounding box center [691, 428] width 28 height 28
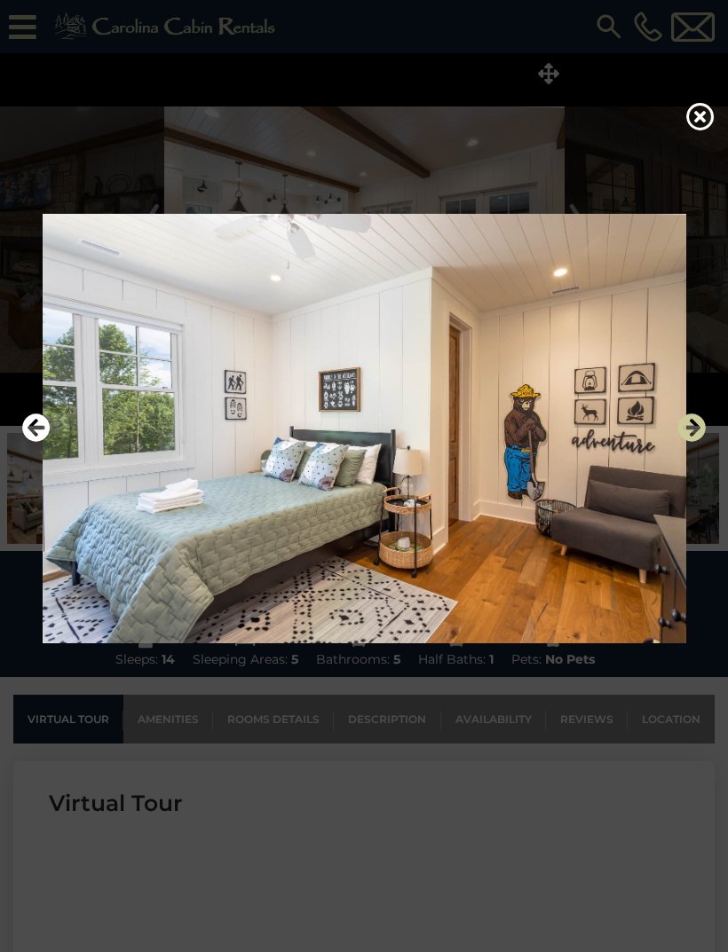
click at [685, 442] on icon "Next" at bounding box center [691, 428] width 28 height 28
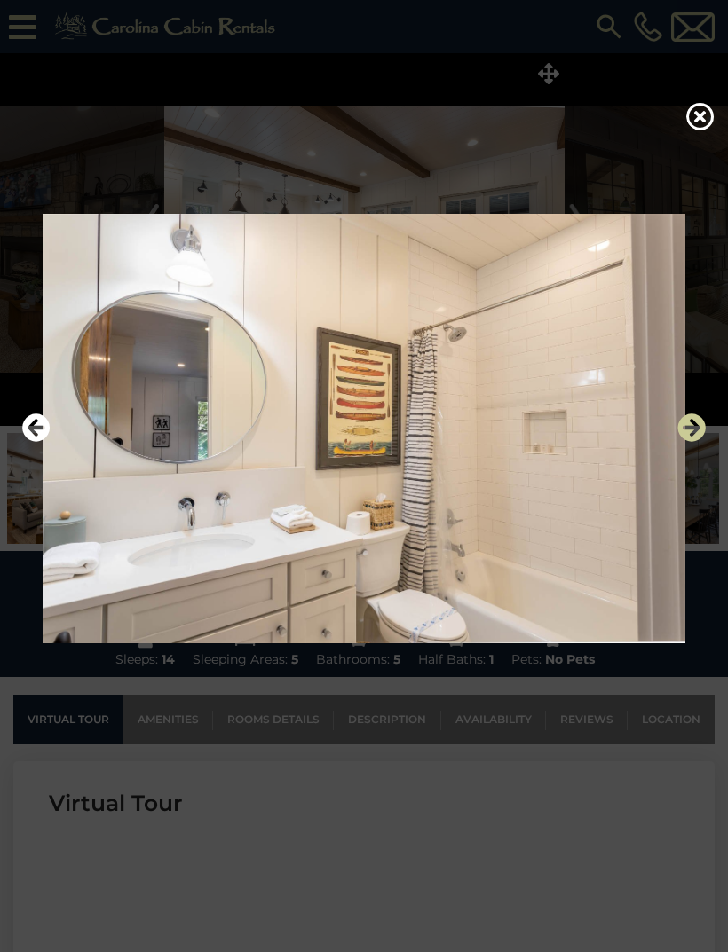
click at [683, 442] on icon "Next" at bounding box center [691, 428] width 28 height 28
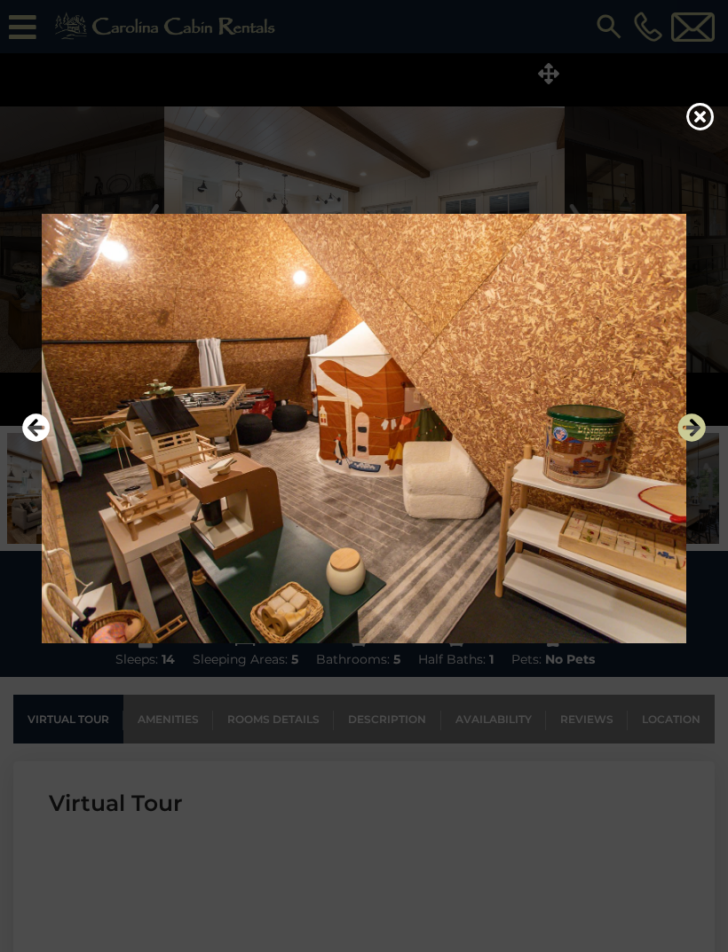
click at [684, 442] on icon "Next" at bounding box center [691, 428] width 28 height 28
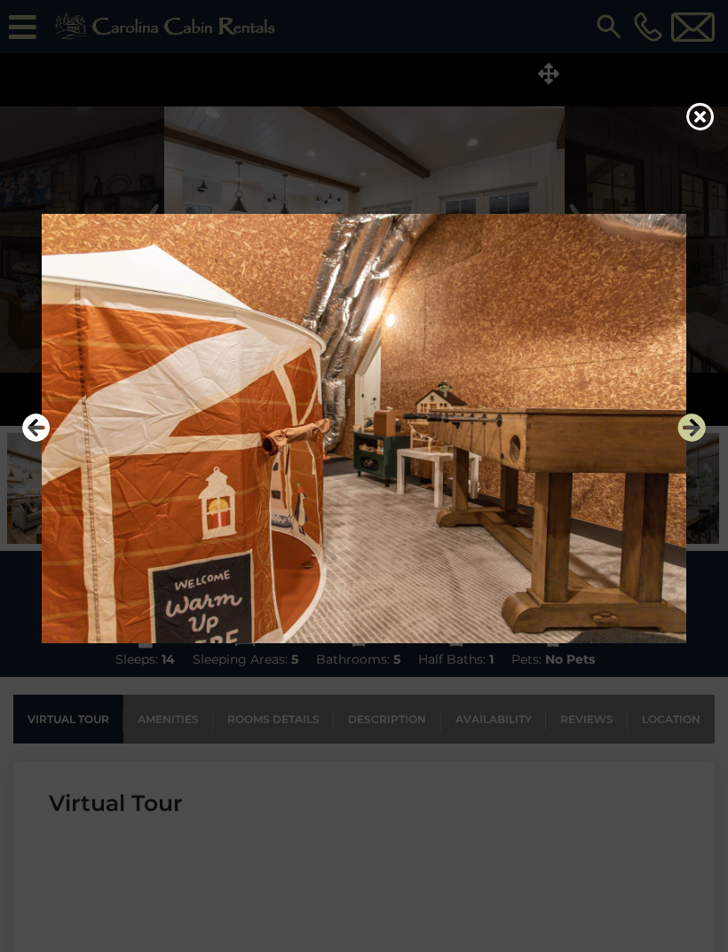
click at [684, 442] on icon "Next" at bounding box center [691, 428] width 28 height 28
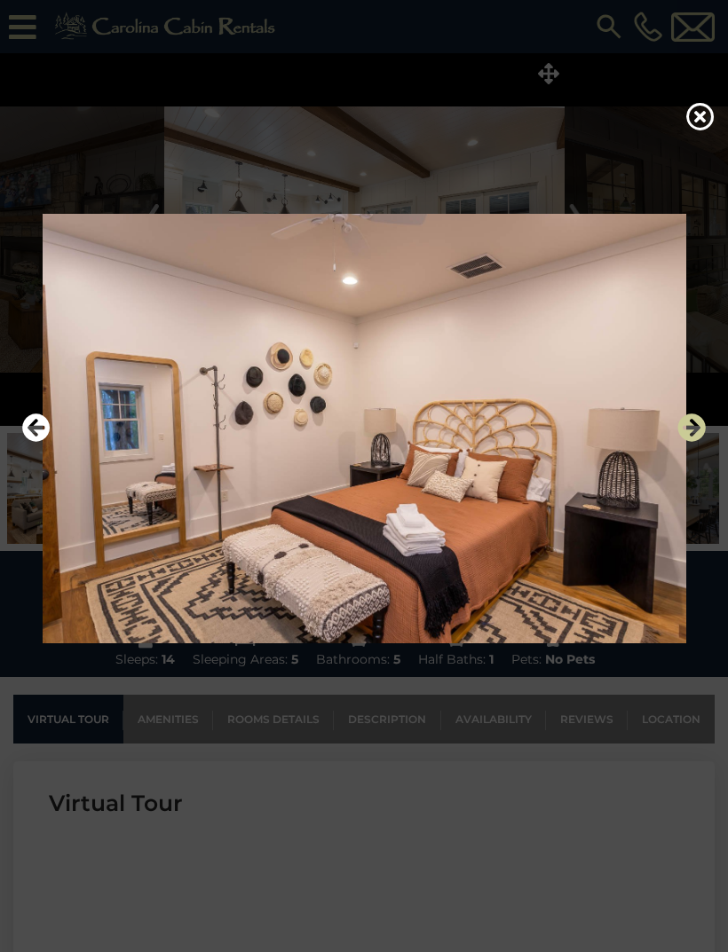
click at [684, 442] on icon "Next" at bounding box center [691, 428] width 28 height 28
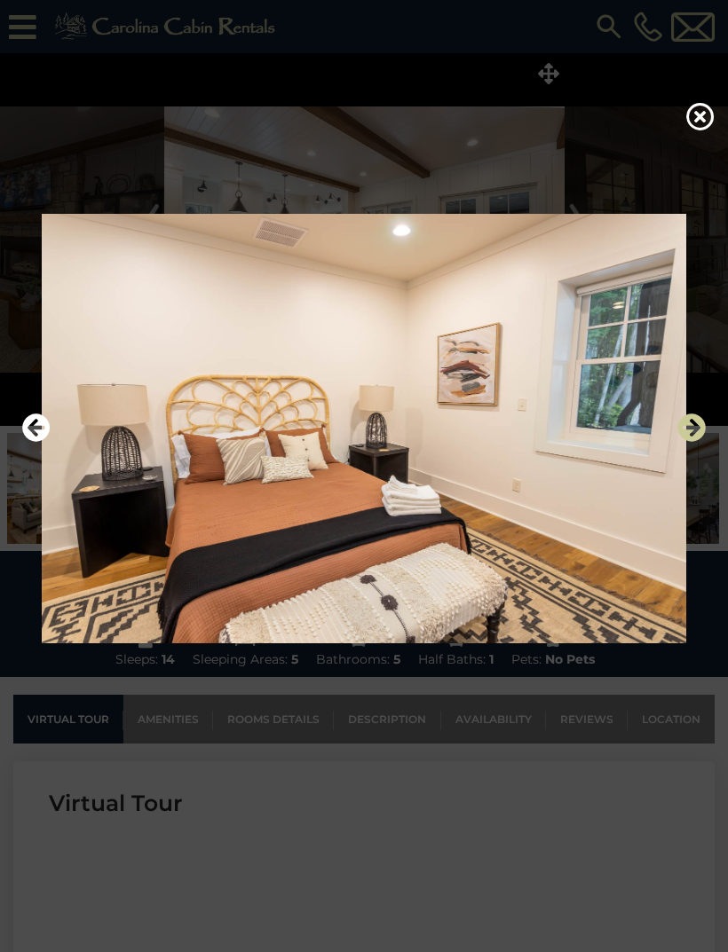
click at [691, 442] on icon "Next" at bounding box center [691, 428] width 28 height 28
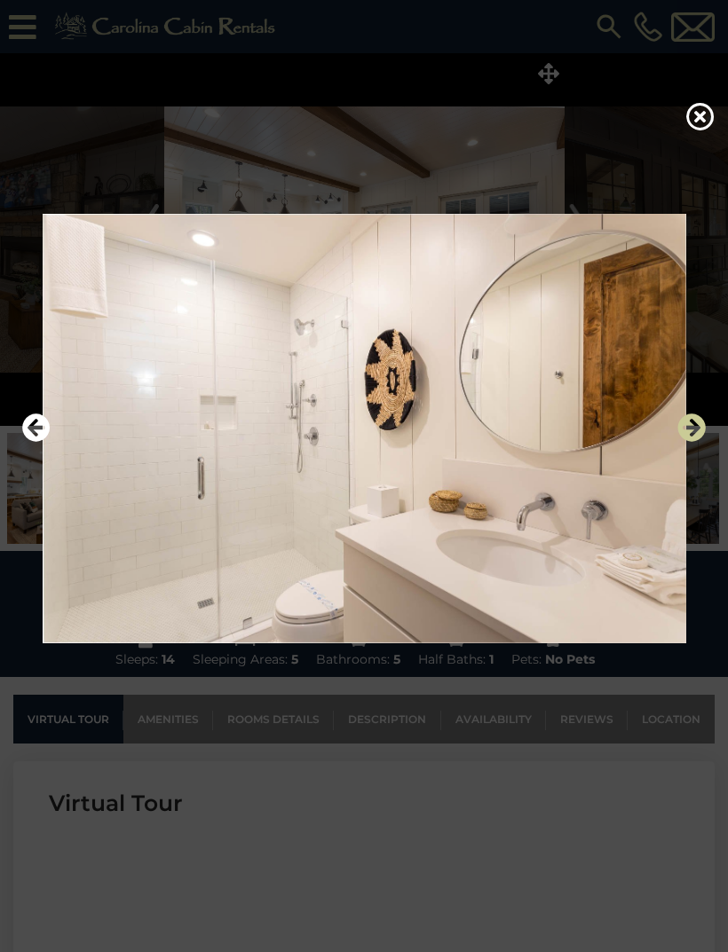
click at [687, 442] on icon "Next" at bounding box center [691, 428] width 28 height 28
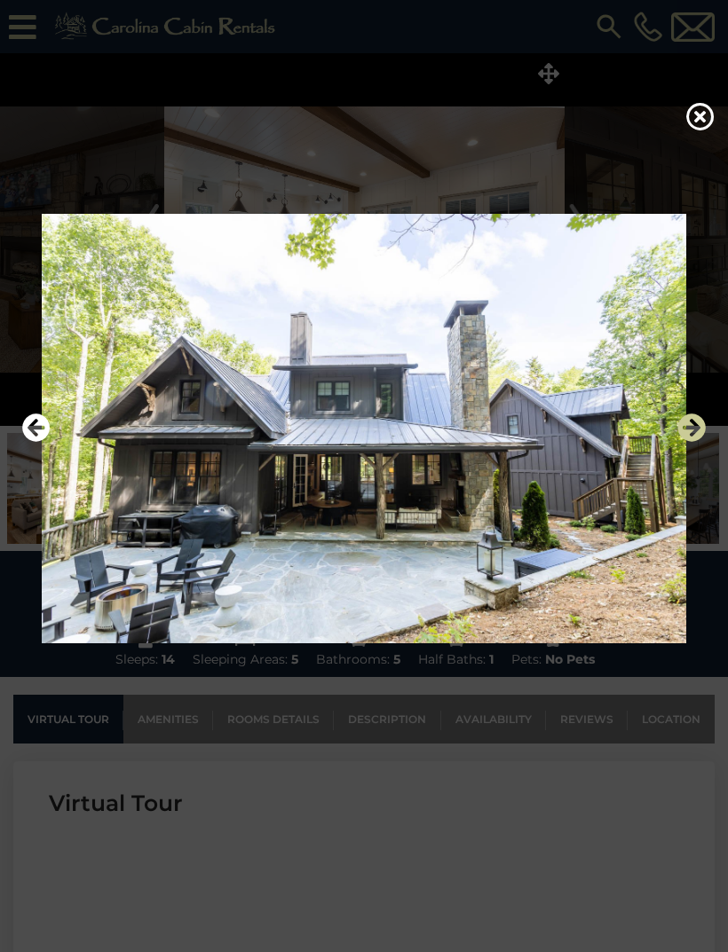
click at [686, 442] on icon "Next" at bounding box center [691, 428] width 28 height 28
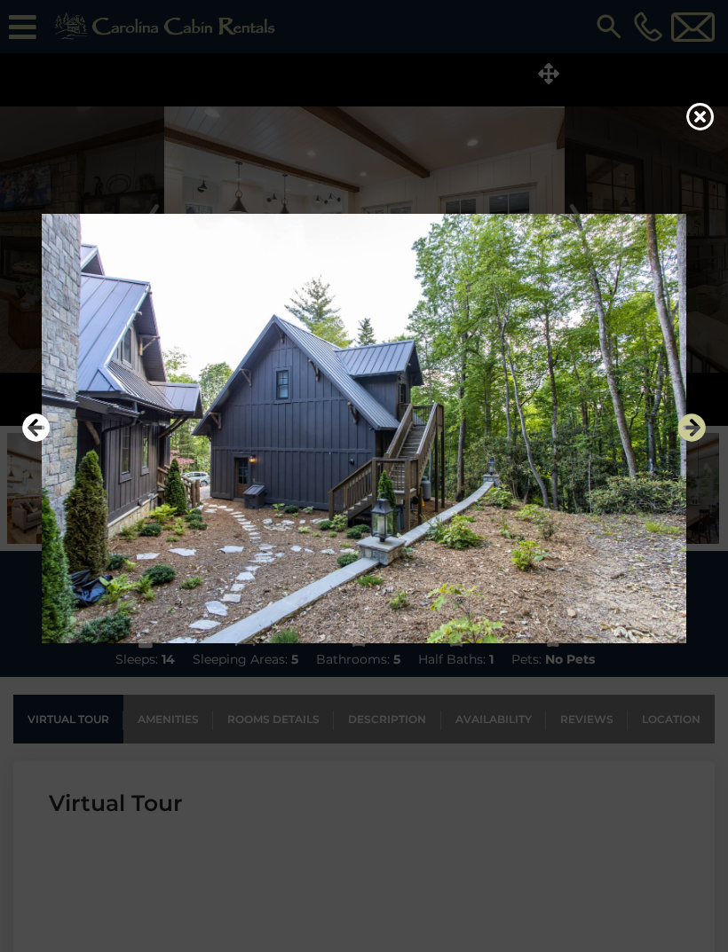
click at [688, 442] on icon "Next" at bounding box center [691, 428] width 28 height 28
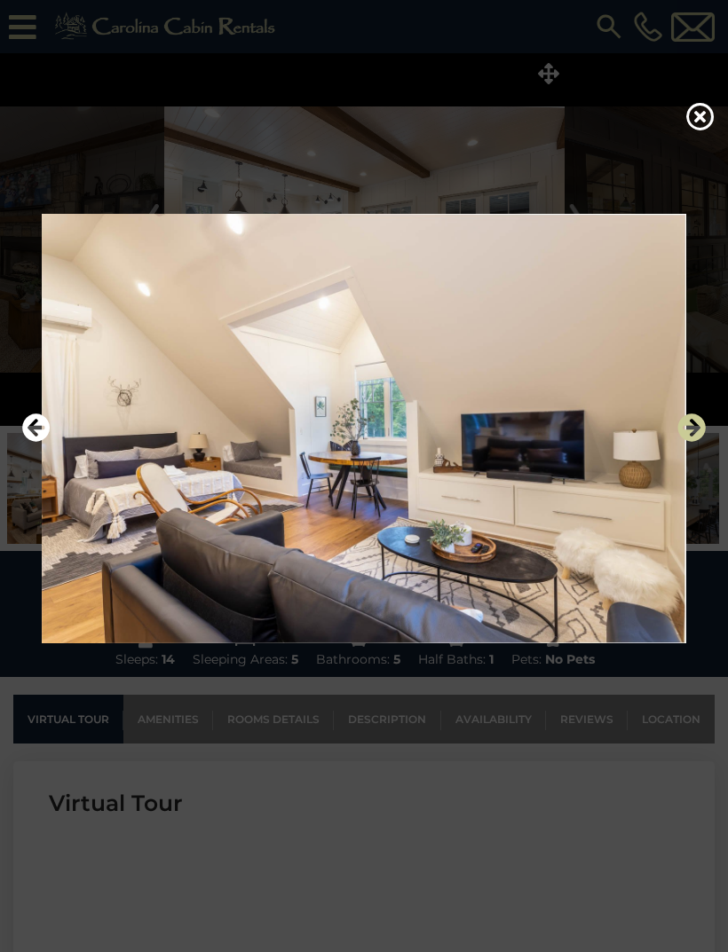
click at [682, 442] on icon "Next" at bounding box center [691, 428] width 28 height 28
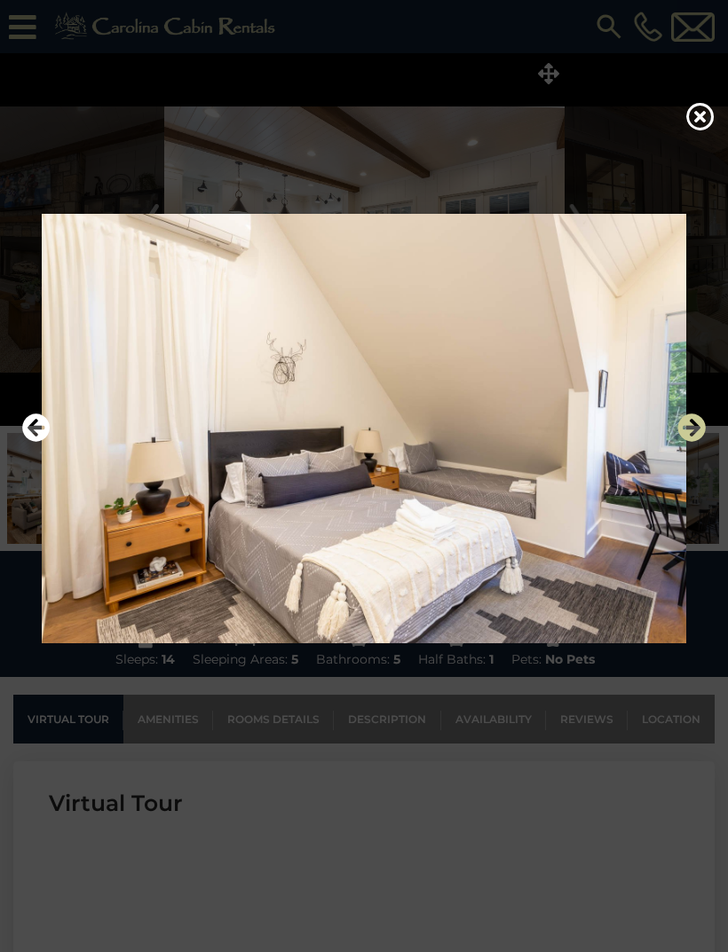
click at [680, 442] on icon "Next" at bounding box center [691, 428] width 28 height 28
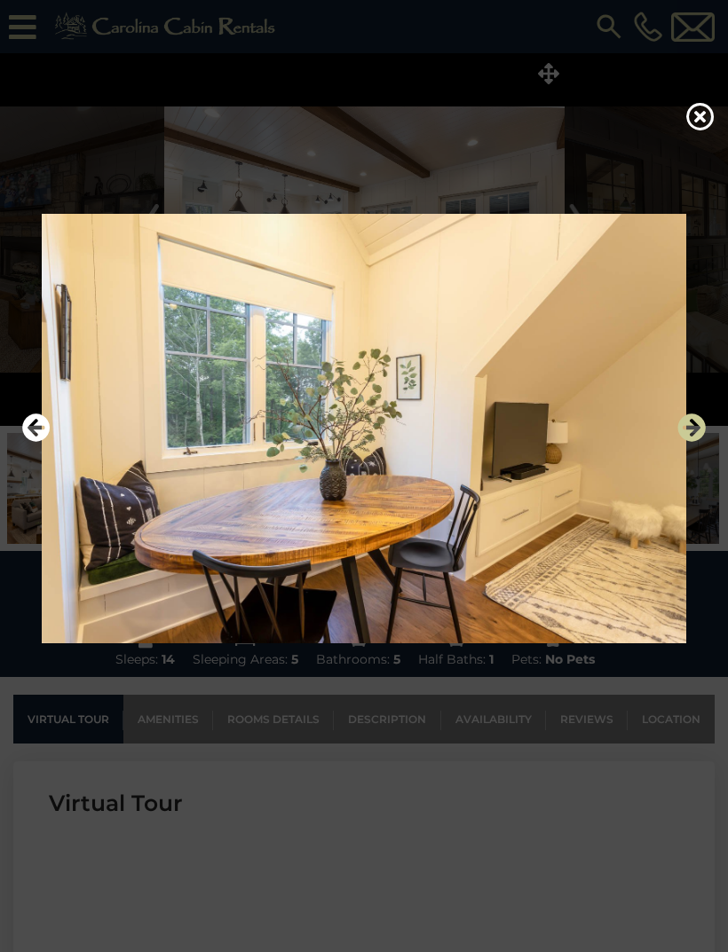
click at [683, 442] on icon "Next" at bounding box center [691, 428] width 28 height 28
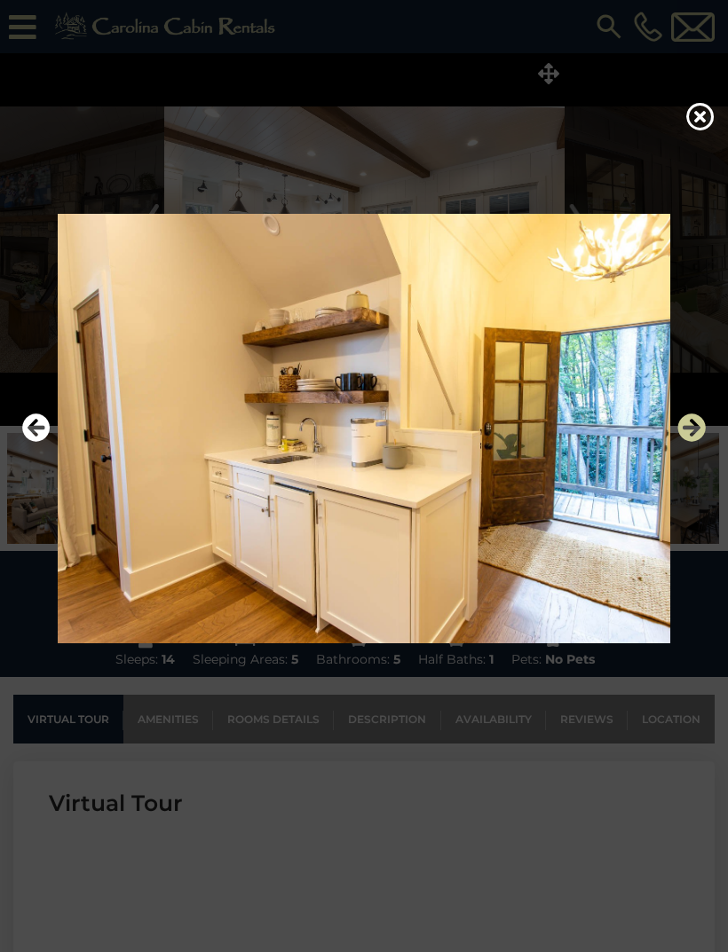
click at [685, 442] on icon "Next" at bounding box center [691, 428] width 28 height 28
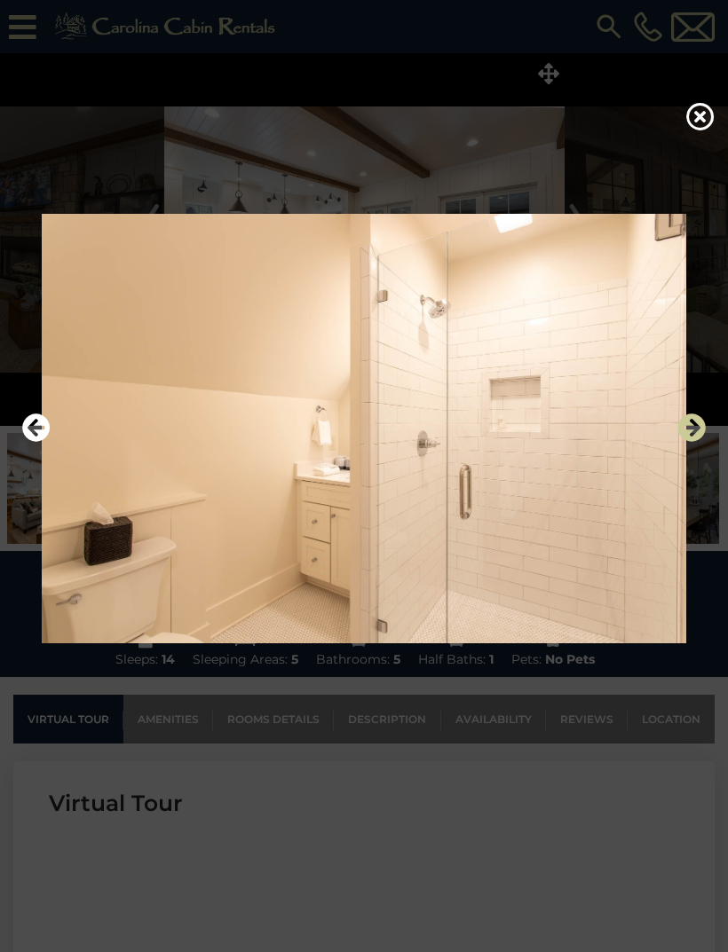
click at [689, 442] on icon "Next" at bounding box center [691, 428] width 28 height 28
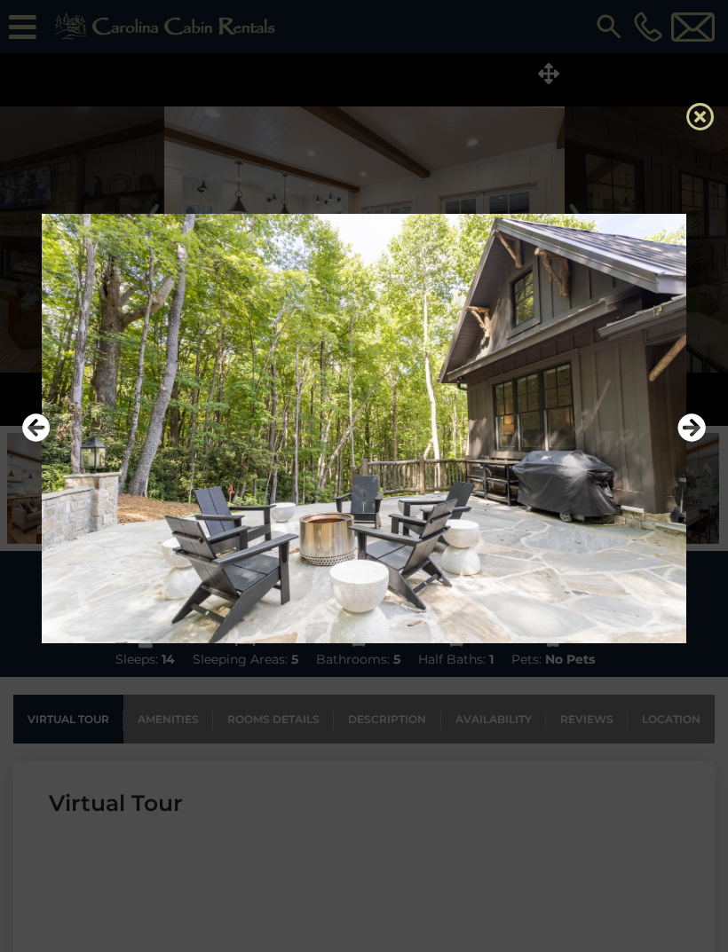
click at [695, 130] on icon at bounding box center [700, 116] width 28 height 28
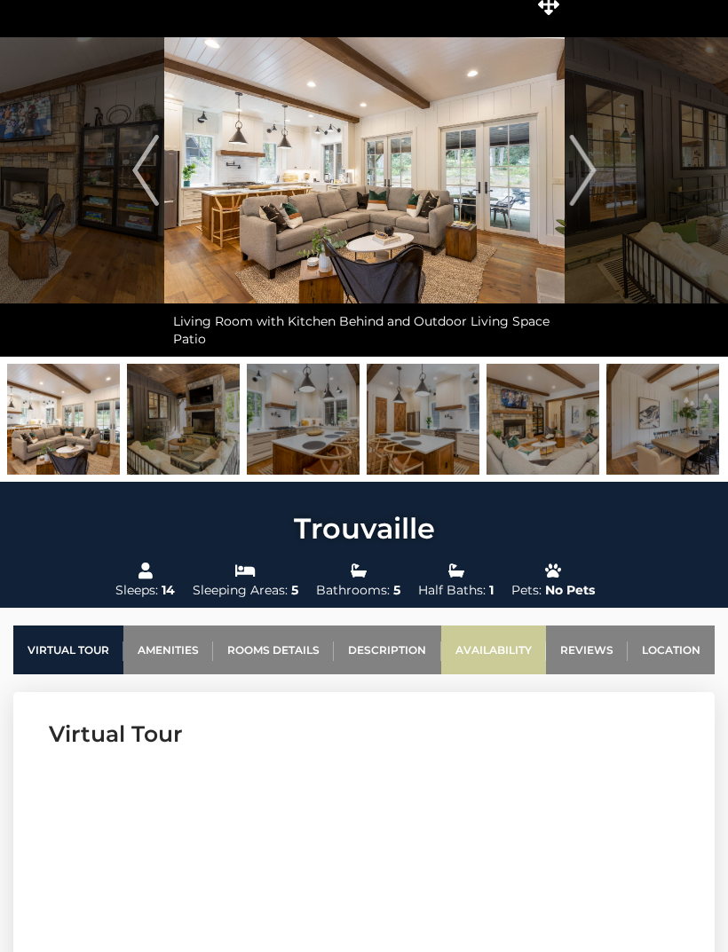
click at [515, 657] on link "Availability" at bounding box center [493, 650] width 105 height 49
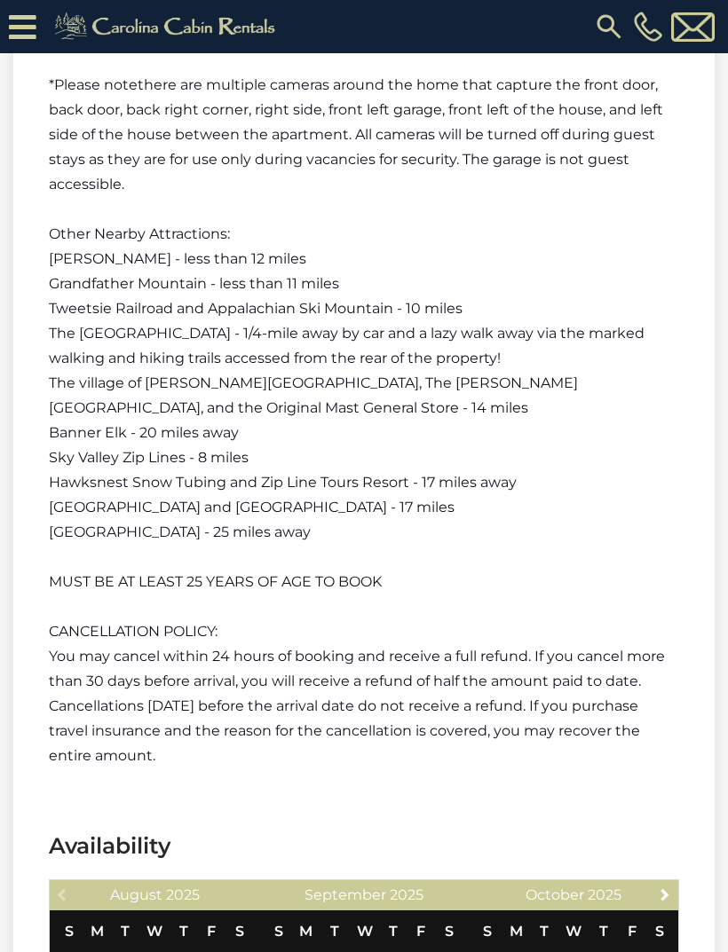
scroll to position [3716, 0]
